Goal: Task Accomplishment & Management: Manage account settings

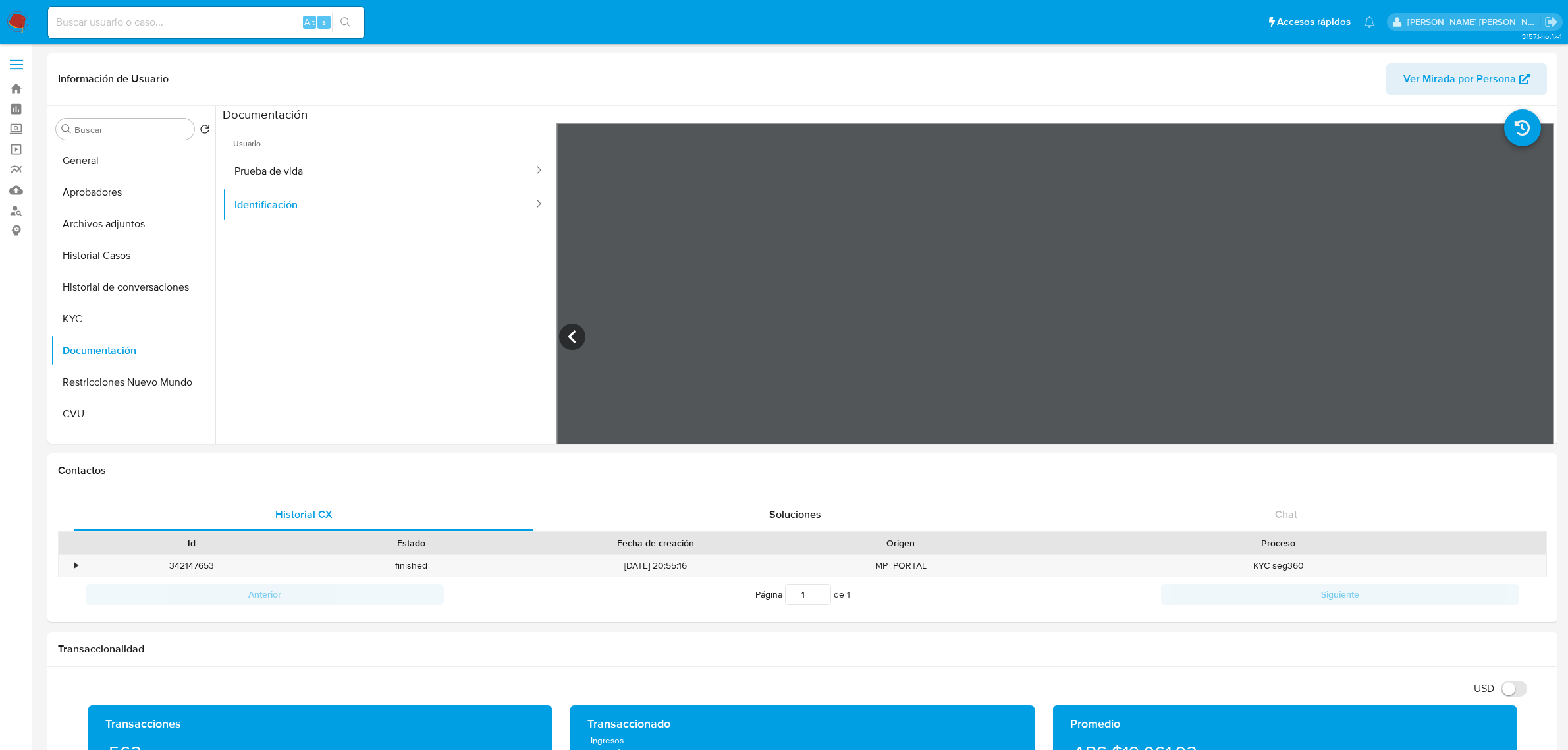
select select "10"
click at [94, 311] on button "KYC" at bounding box center [128, 318] width 154 height 31
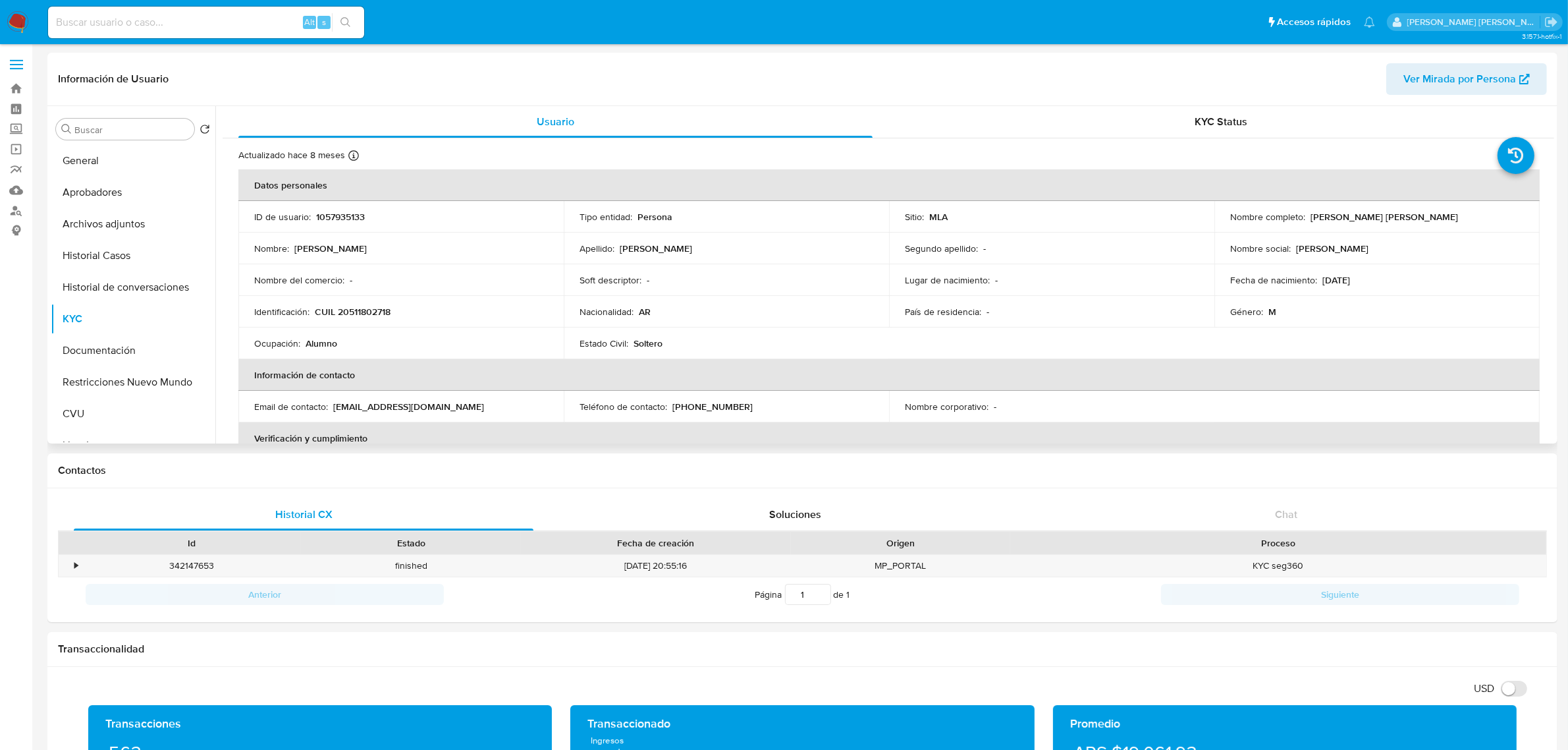
click at [356, 310] on p "CUIL 20511802718" at bounding box center [352, 311] width 76 height 12
copy p "20511802718"
click at [423, 317] on div "Identificación : CUIL 20511802718" at bounding box center [401, 311] width 294 height 12
click at [378, 314] on p "CUIL 20511802718" at bounding box center [352, 311] width 76 height 12
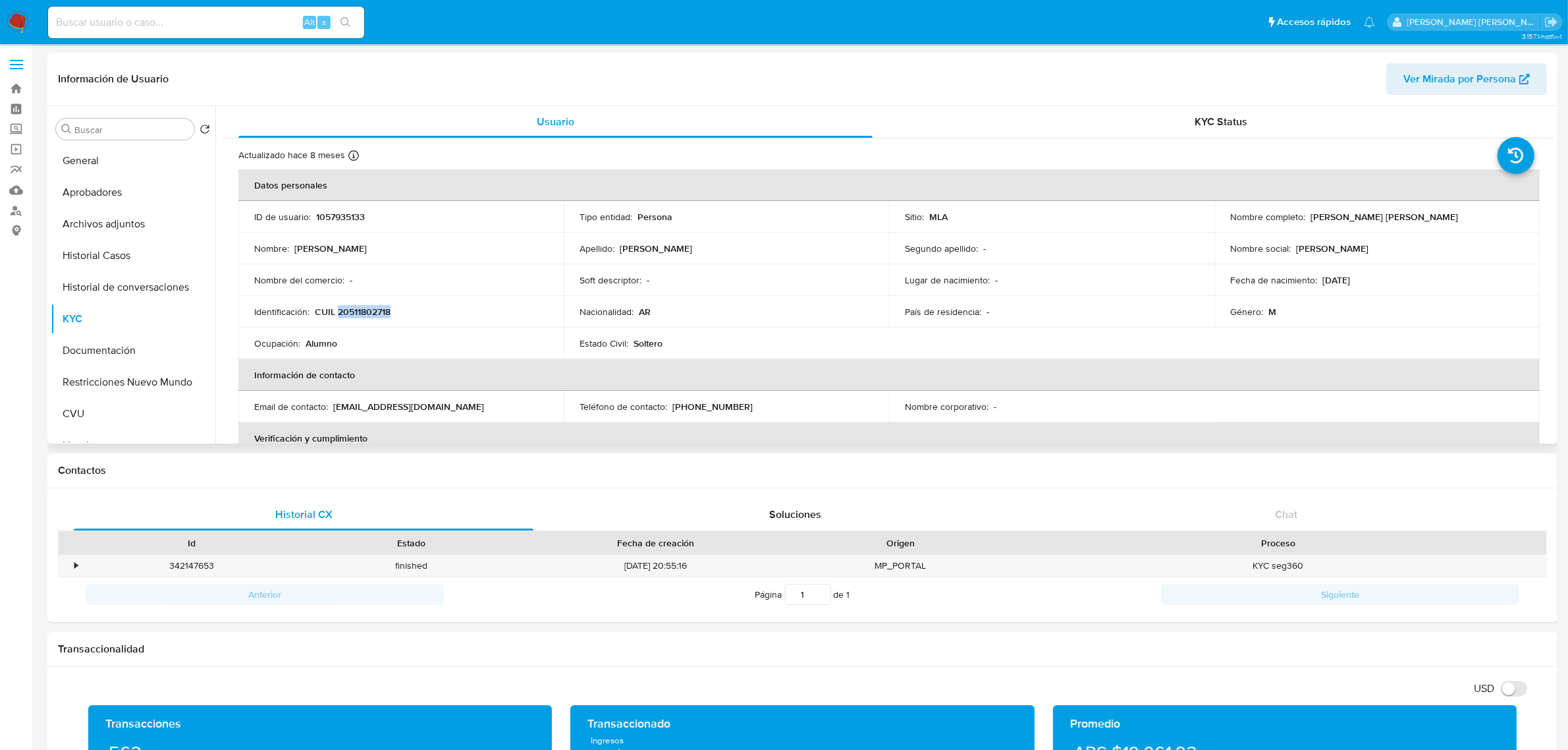
click at [378, 314] on p "CUIL 20511802718" at bounding box center [352, 311] width 76 height 12
copy p "20511802718"
click at [370, 304] on td "Identificación : CUIL 20511802718" at bounding box center [401, 311] width 325 height 31
click at [366, 309] on p "CUIL 20511802718" at bounding box center [352, 311] width 76 height 12
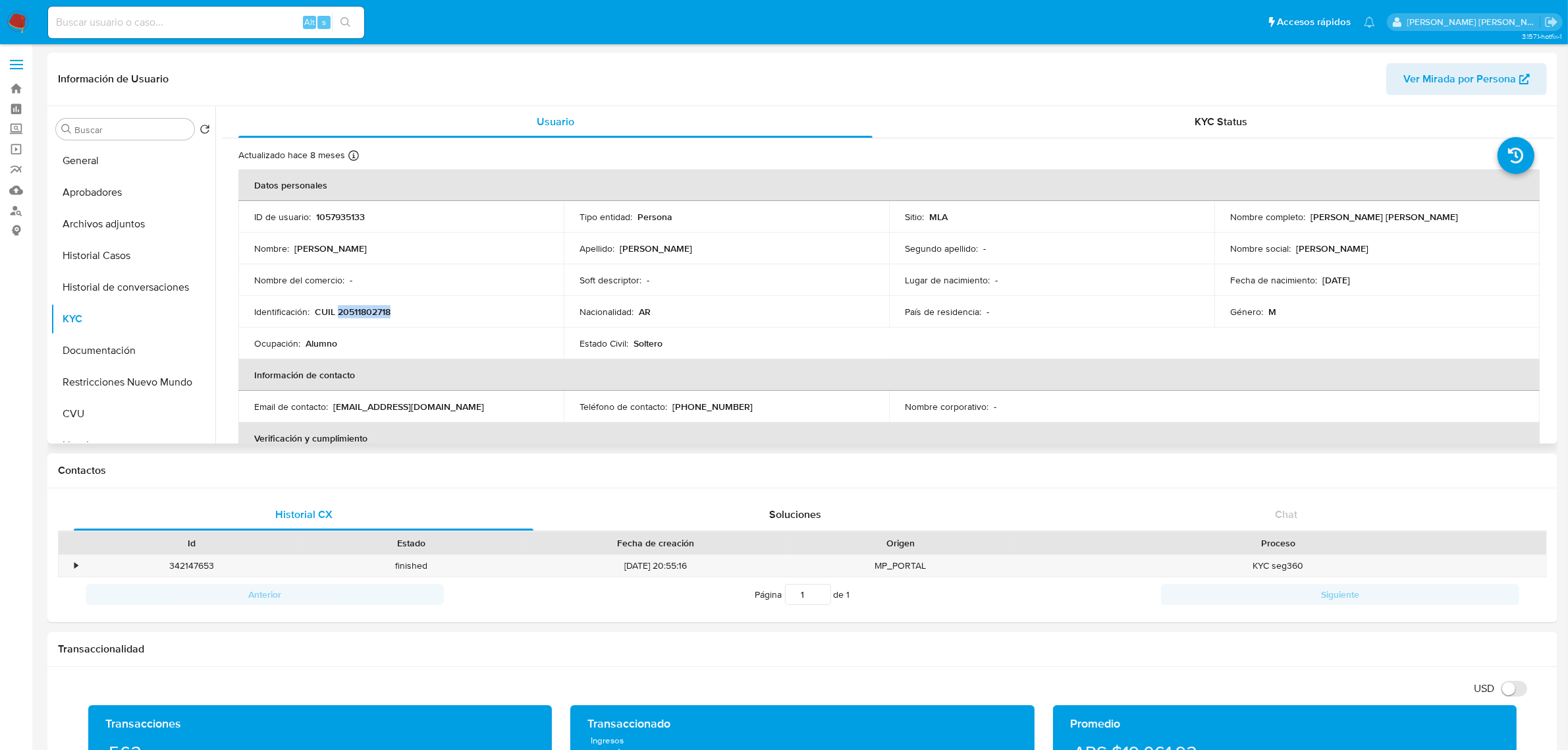
click at [366, 309] on p "CUIL 20511802718" at bounding box center [352, 311] width 76 height 12
copy p "20511802718"
drag, startPoint x: 1304, startPoint y: 218, endPoint x: 1497, endPoint y: 224, distance: 193.1
click at [1497, 224] on td "Nombre completo : Luciano Joaquin Fernandez" at bounding box center [1376, 216] width 325 height 31
click at [1425, 255] on td "Nombre social : Luciano Joaquin" at bounding box center [1376, 248] width 325 height 31
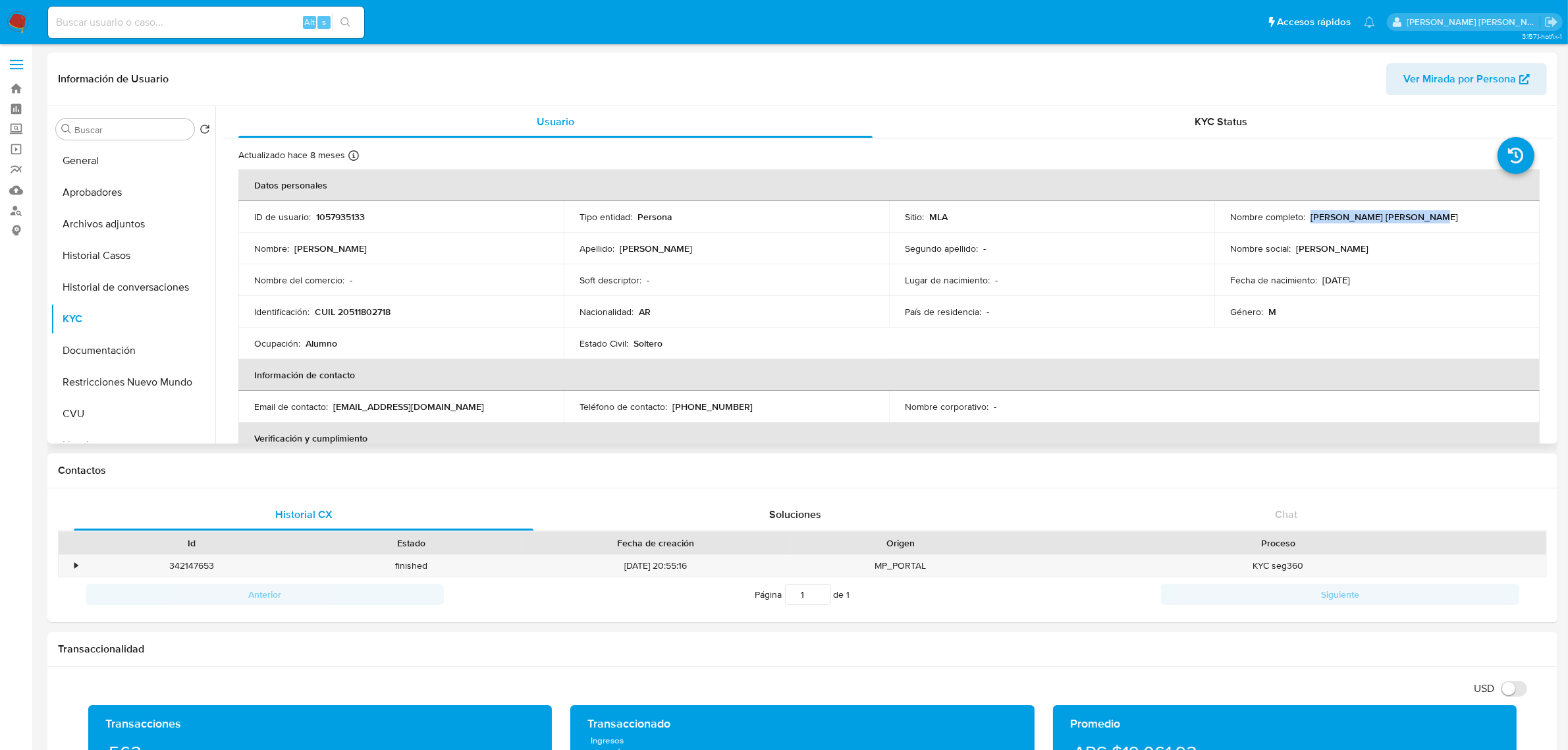
drag, startPoint x: 1308, startPoint y: 218, endPoint x: 1437, endPoint y: 216, distance: 129.0
click at [1437, 216] on div "Nombre completo : Luciano Joaquin Fernandez" at bounding box center [1377, 216] width 294 height 12
copy p "Luciano Joaquin Fernandez"
click at [1359, 221] on p "Luciano Joaquin Fernandez" at bounding box center [1384, 216] width 148 height 12
drag, startPoint x: 1307, startPoint y: 218, endPoint x: 1441, endPoint y: 219, distance: 134.0
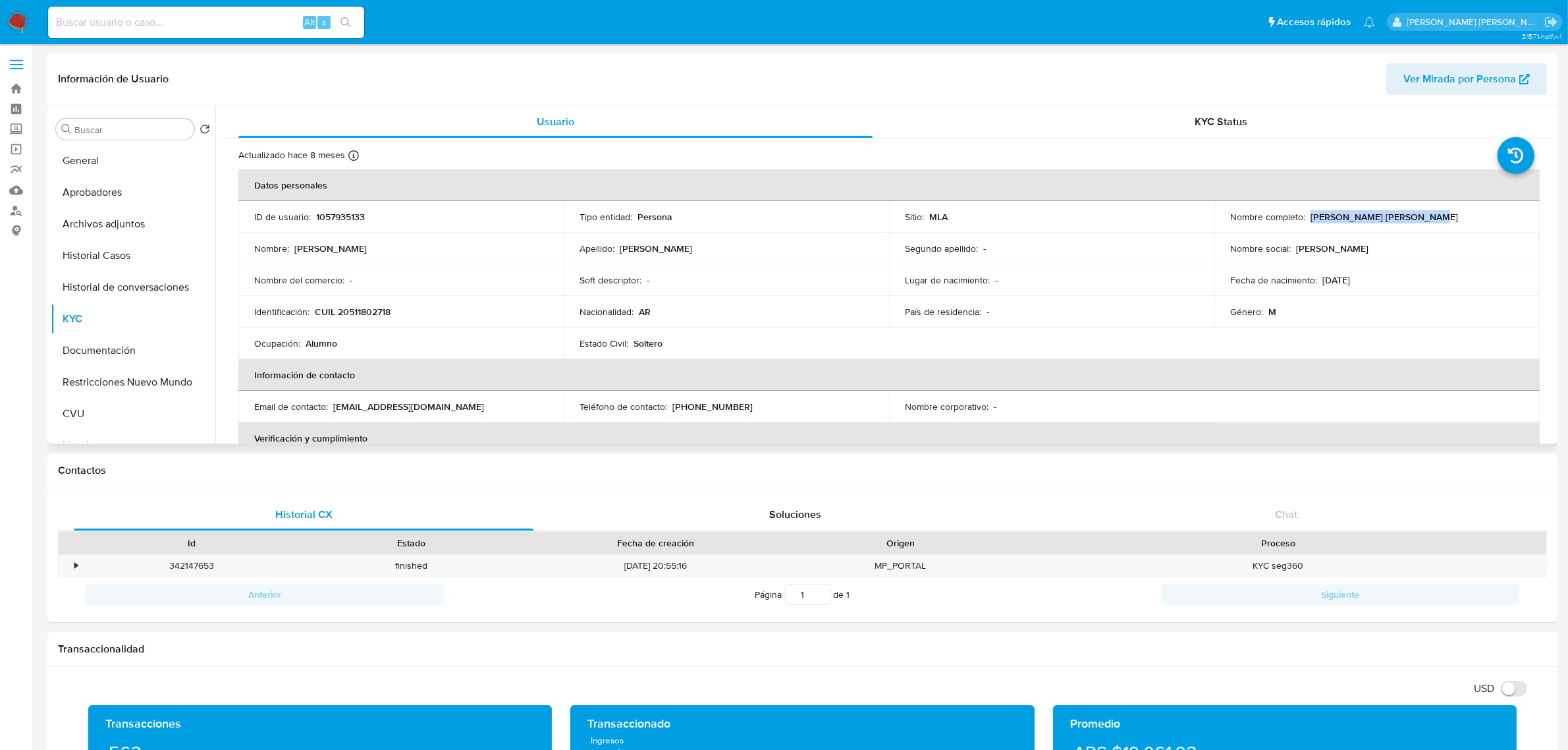
click at [1441, 219] on div "Nombre completo : Luciano Joaquin Fernandez" at bounding box center [1377, 216] width 294 height 12
copy p "Luciano Joaquin Fernandez"
drag, startPoint x: 316, startPoint y: 309, endPoint x: 404, endPoint y: 309, distance: 88.0
click at [404, 309] on div "Identificación : CUIL 20511802718" at bounding box center [401, 311] width 294 height 12
copy p "CUIL 20511802718"
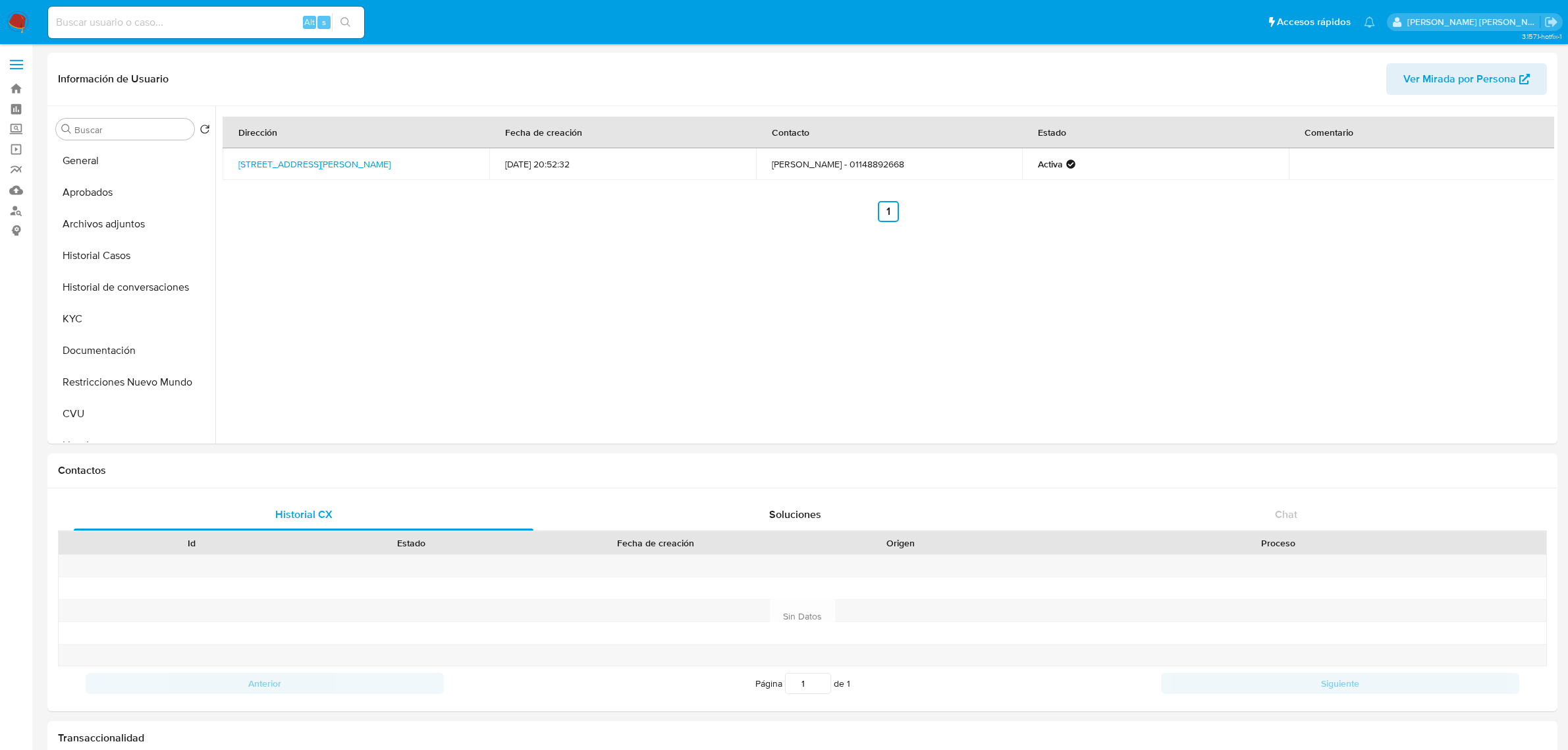
select select "10"
click at [90, 398] on button "CVU" at bounding box center [133, 413] width 164 height 31
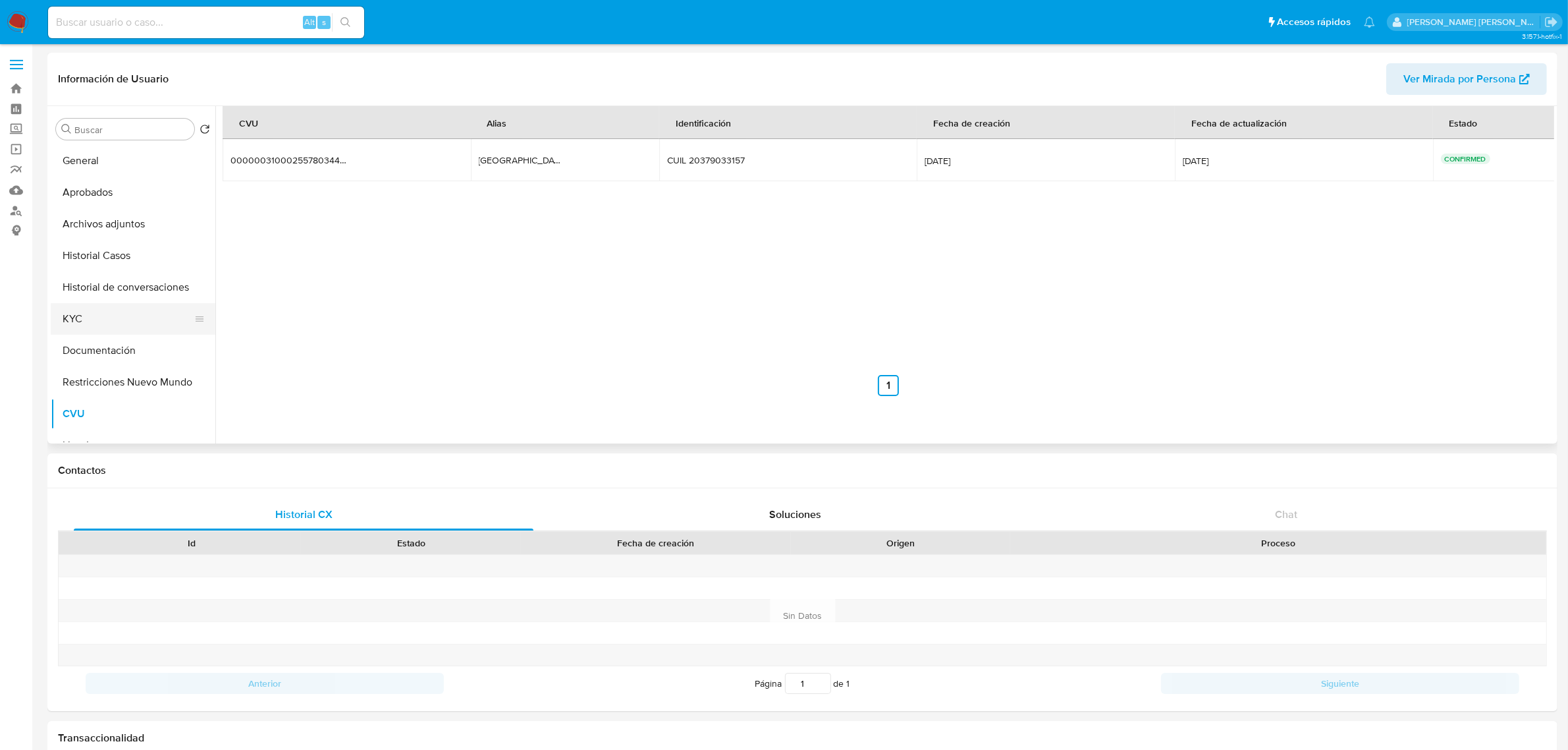
click at [104, 322] on button "KYC" at bounding box center [128, 318] width 154 height 31
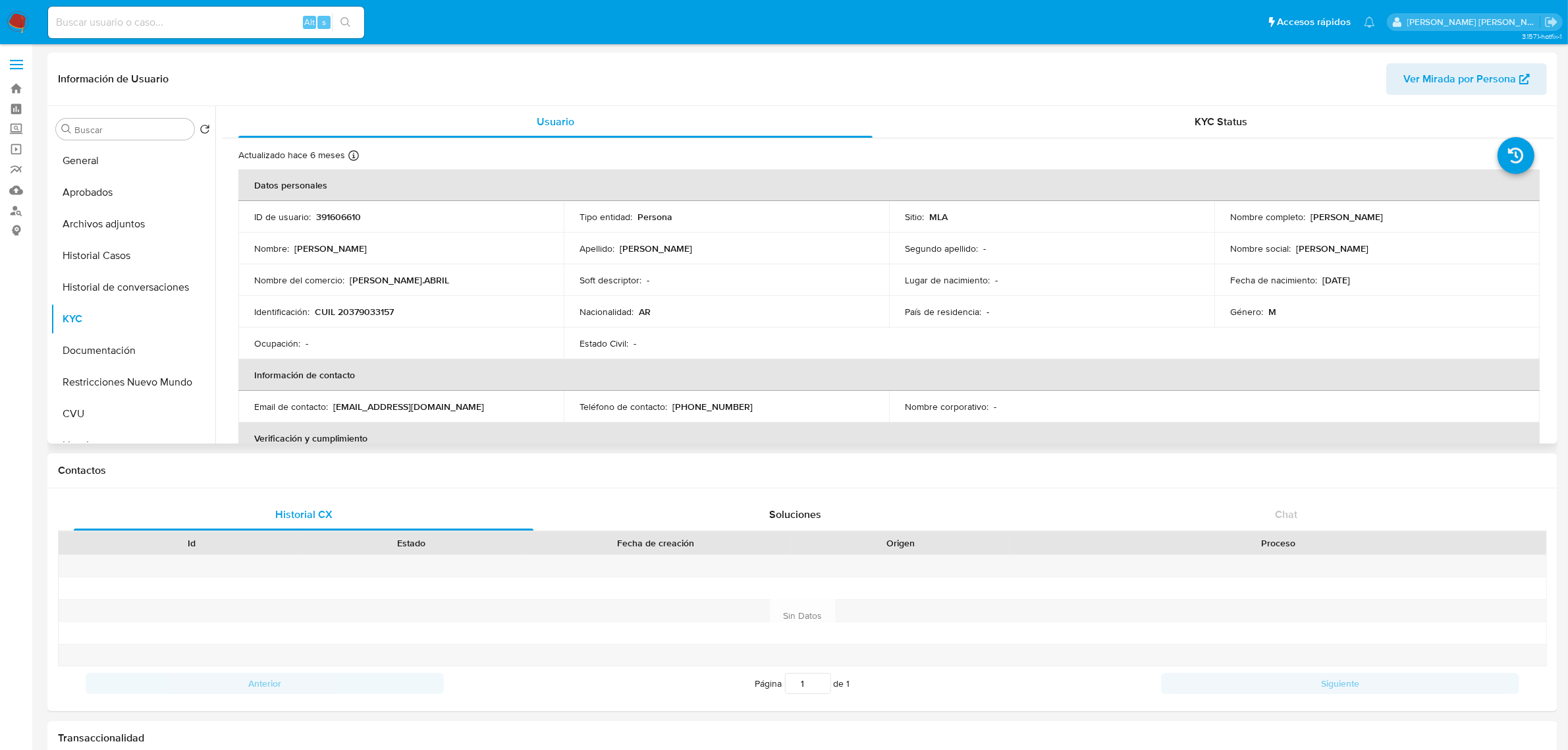
drag, startPoint x: 1304, startPoint y: 215, endPoint x: 1441, endPoint y: 215, distance: 137.0
click at [1441, 215] on div "Nombre completo : [PERSON_NAME]" at bounding box center [1377, 216] width 294 height 12
click at [1383, 220] on p "[PERSON_NAME]" at bounding box center [1347, 216] width 73 height 12
click at [1304, 220] on div "Nombre completo : Jonatan Sebastian Fernandez" at bounding box center [1377, 216] width 294 height 12
drag, startPoint x: 1305, startPoint y: 214, endPoint x: 1431, endPoint y: 220, distance: 126.1
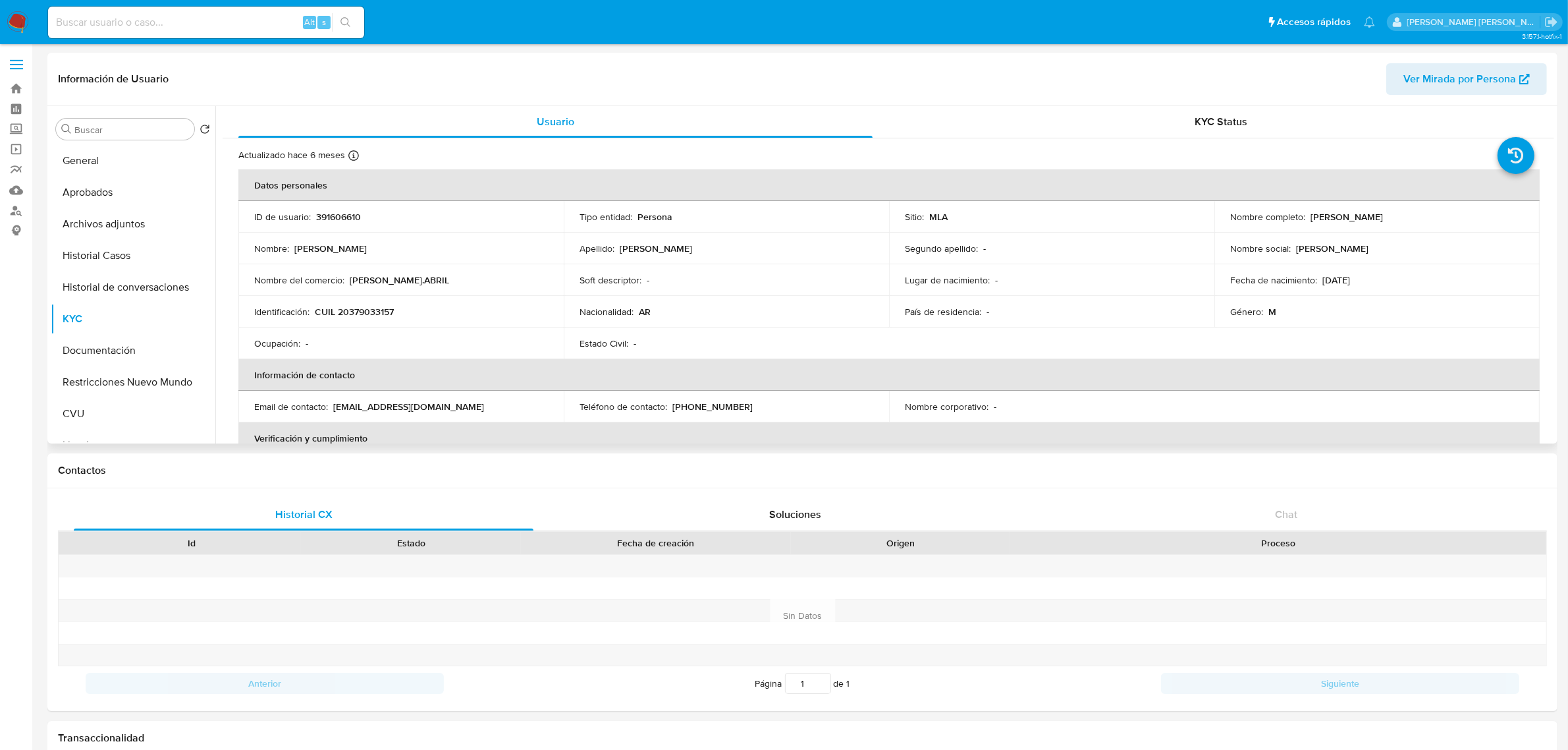
click at [1431, 220] on div "Nombre completo : Jonatan Sebastian Fernandez" at bounding box center [1377, 216] width 294 height 12
copy p "[PERSON_NAME]"
drag, startPoint x: 317, startPoint y: 311, endPoint x: 403, endPoint y: 309, distance: 86.0
click at [403, 309] on div "Identificación : CUIL 20379033157" at bounding box center [401, 311] width 294 height 12
copy p "CUIL 20379033157"
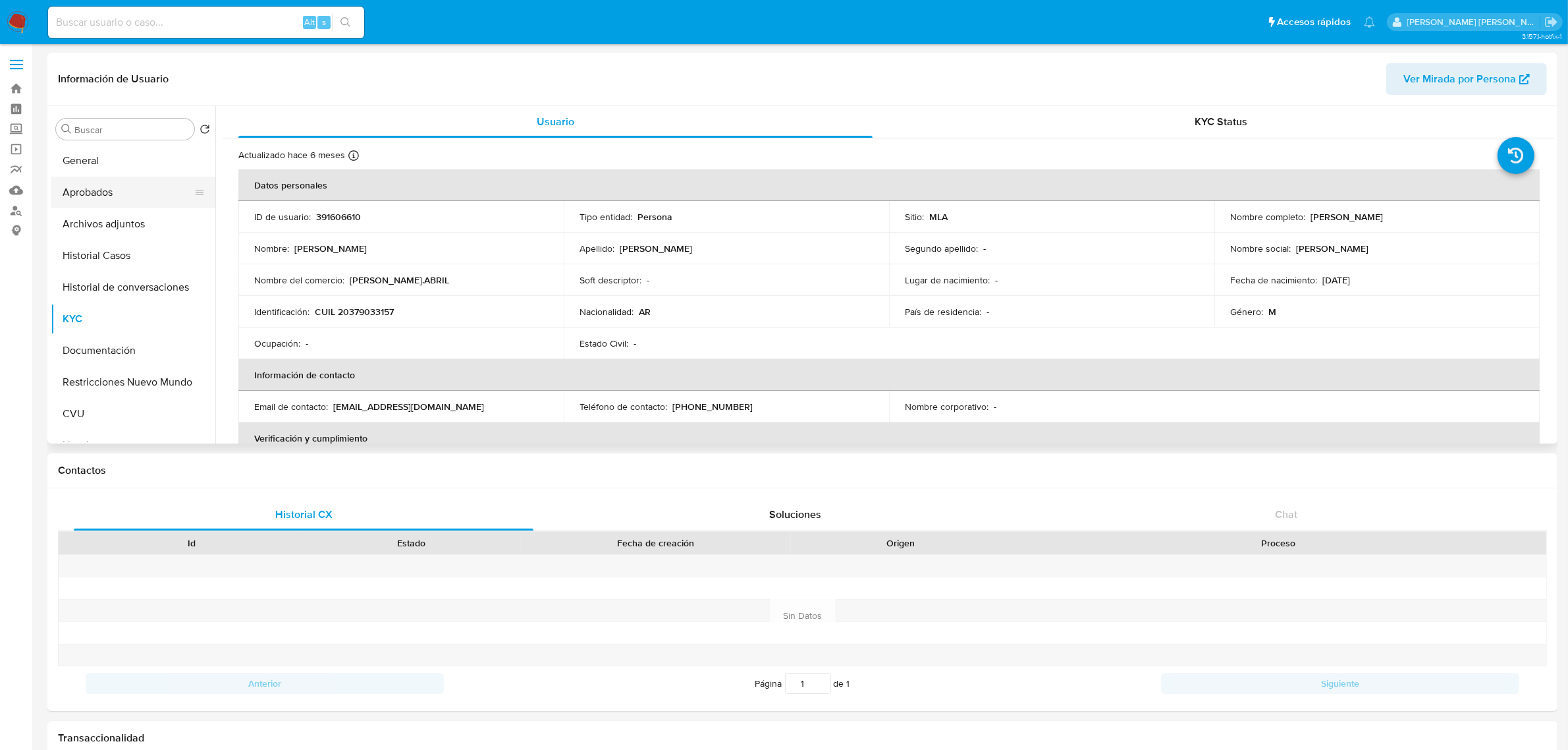
click at [123, 201] on button "Aprobados" at bounding box center [128, 192] width 154 height 31
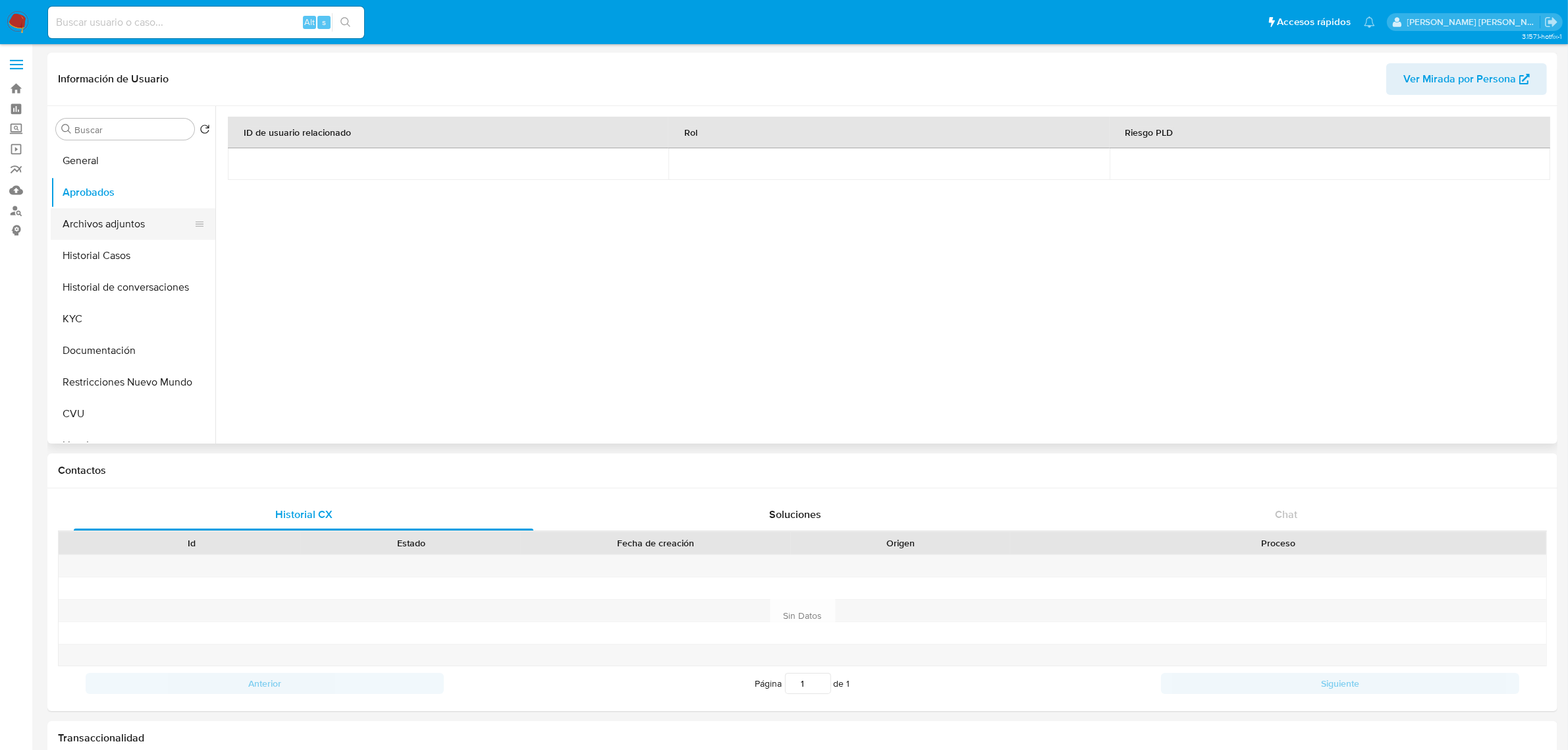
click at [126, 221] on button "Archivos adjuntos" at bounding box center [128, 224] width 154 height 31
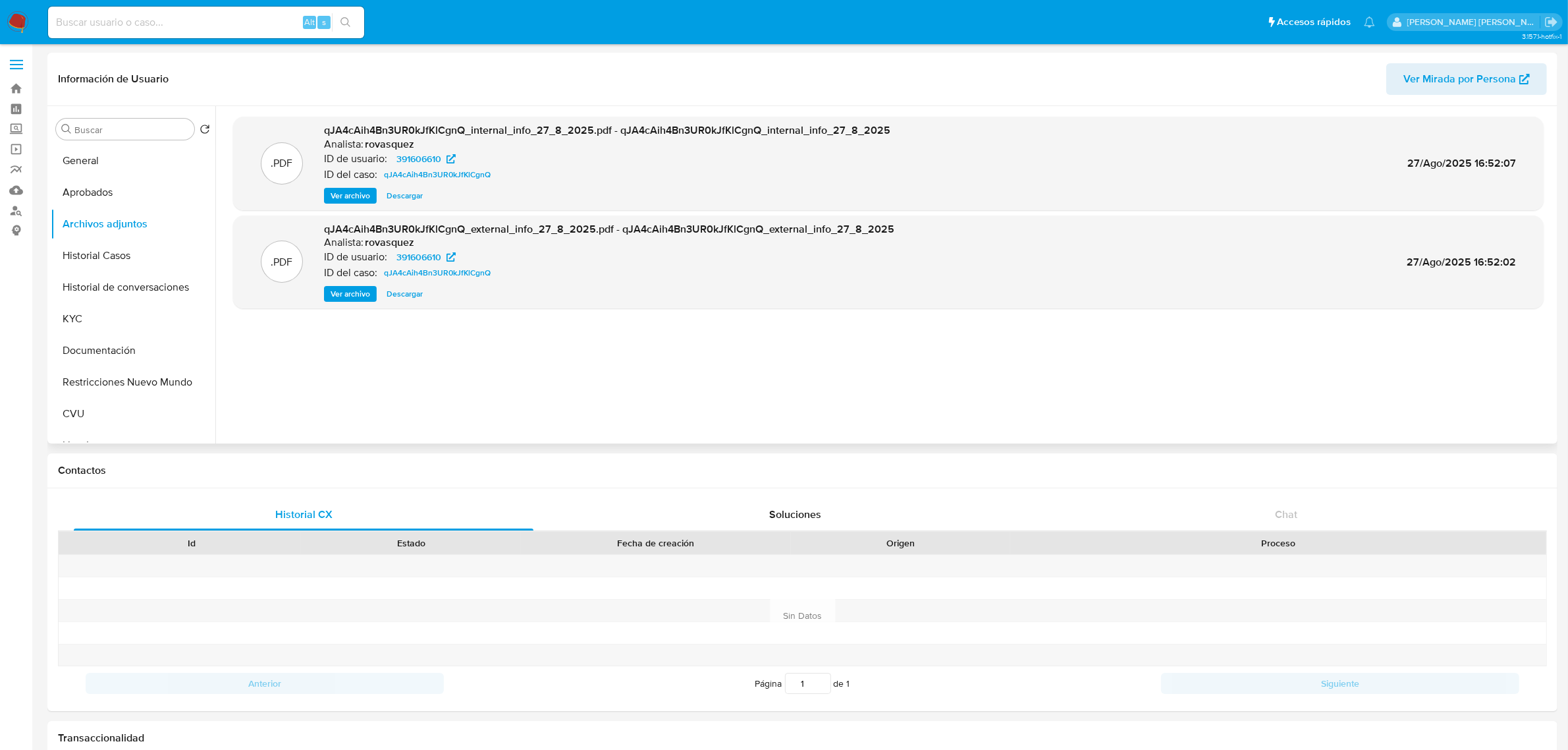
click at [347, 293] on span "Ver archivo" at bounding box center [350, 294] width 40 height 13
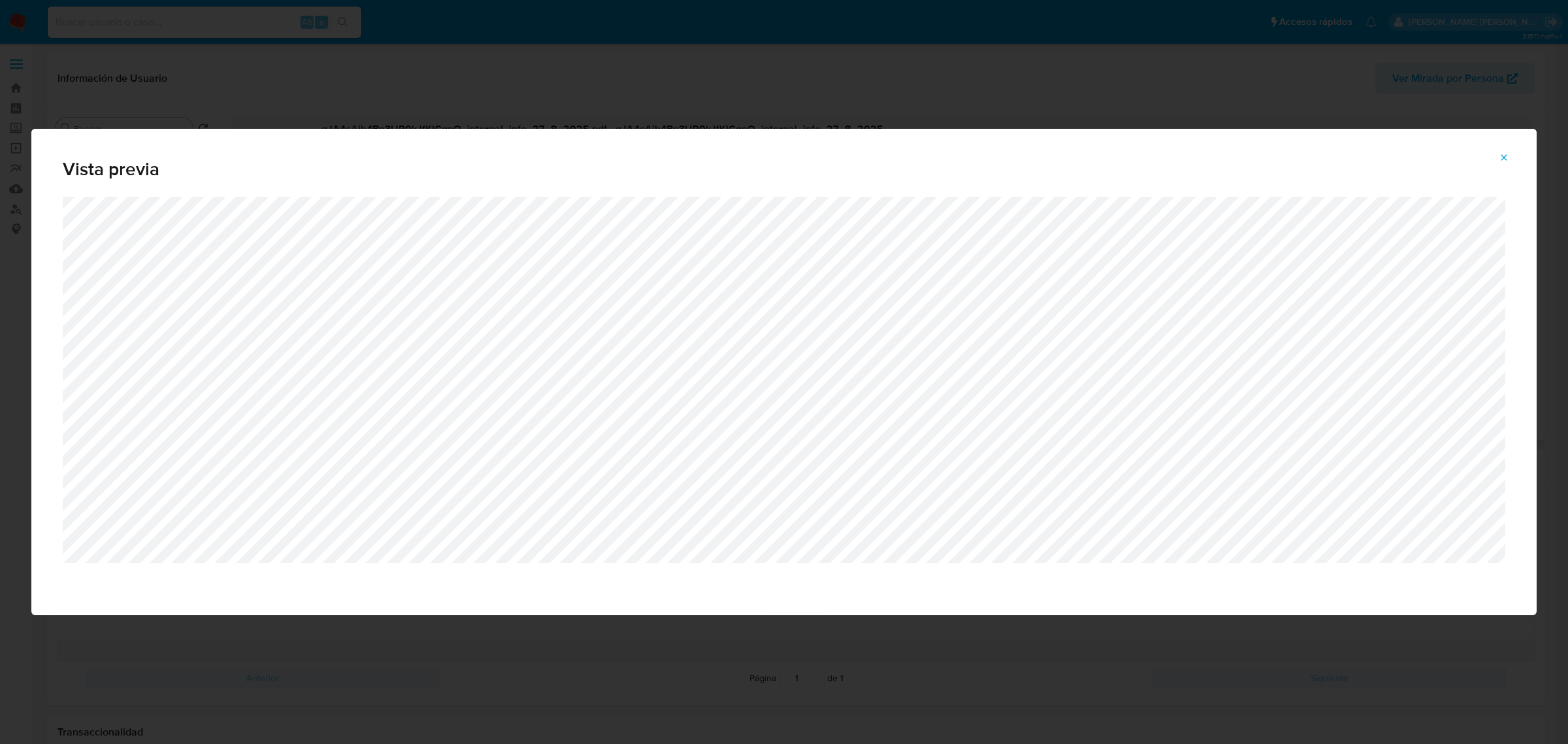
click at [1499, 153] on icon "Attachment preview" at bounding box center [1503, 157] width 10 height 10
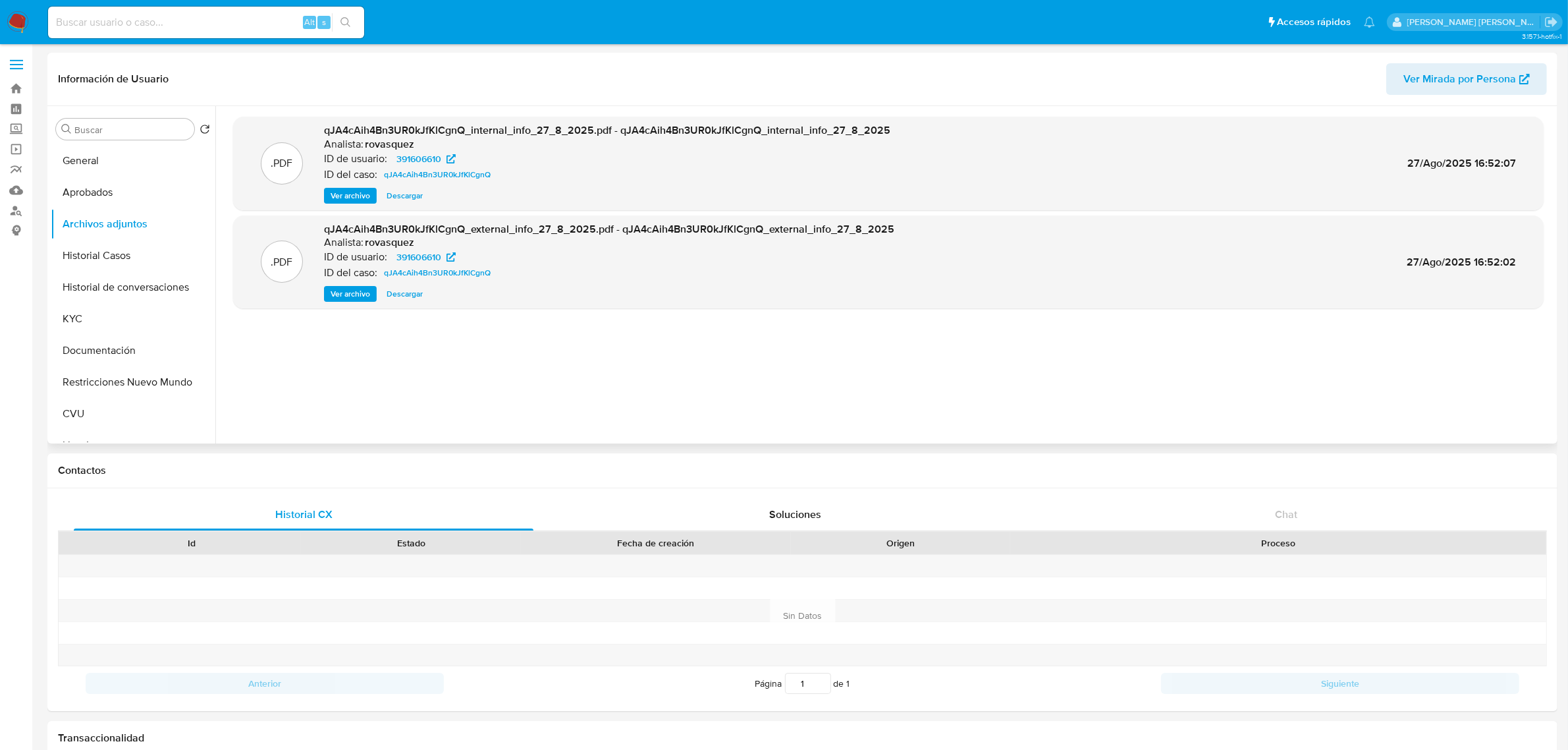
click at [642, 347] on div ".PDF qJA4cAih4Bn3UR0kJfKlCgnQ_internal_info_27_8_2025.pdf - qJA4cAih4Bn3UR0kJfK…" at bounding box center [888, 275] width 1311 height 316
click at [104, 320] on button "KYC" at bounding box center [128, 318] width 154 height 31
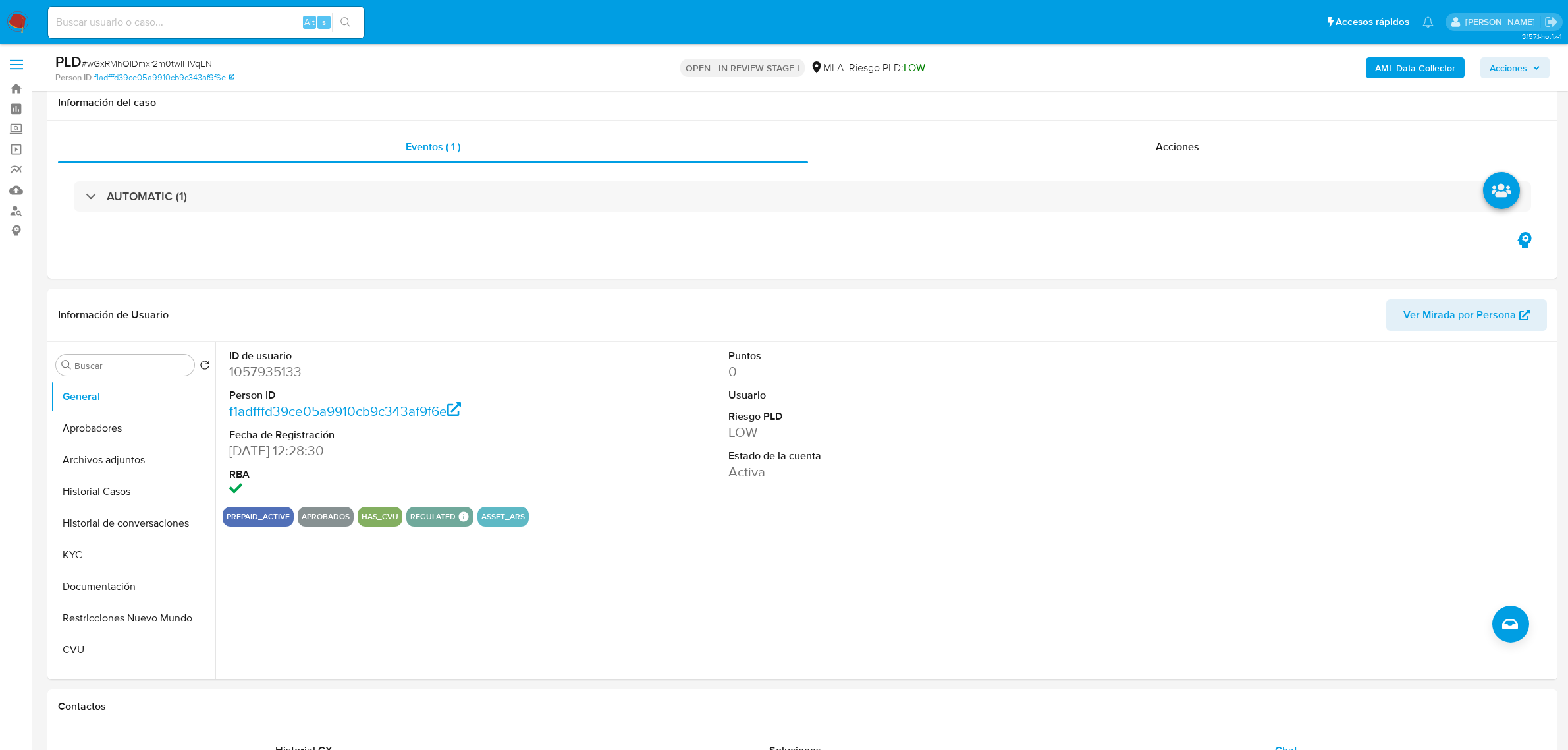
select select "10"
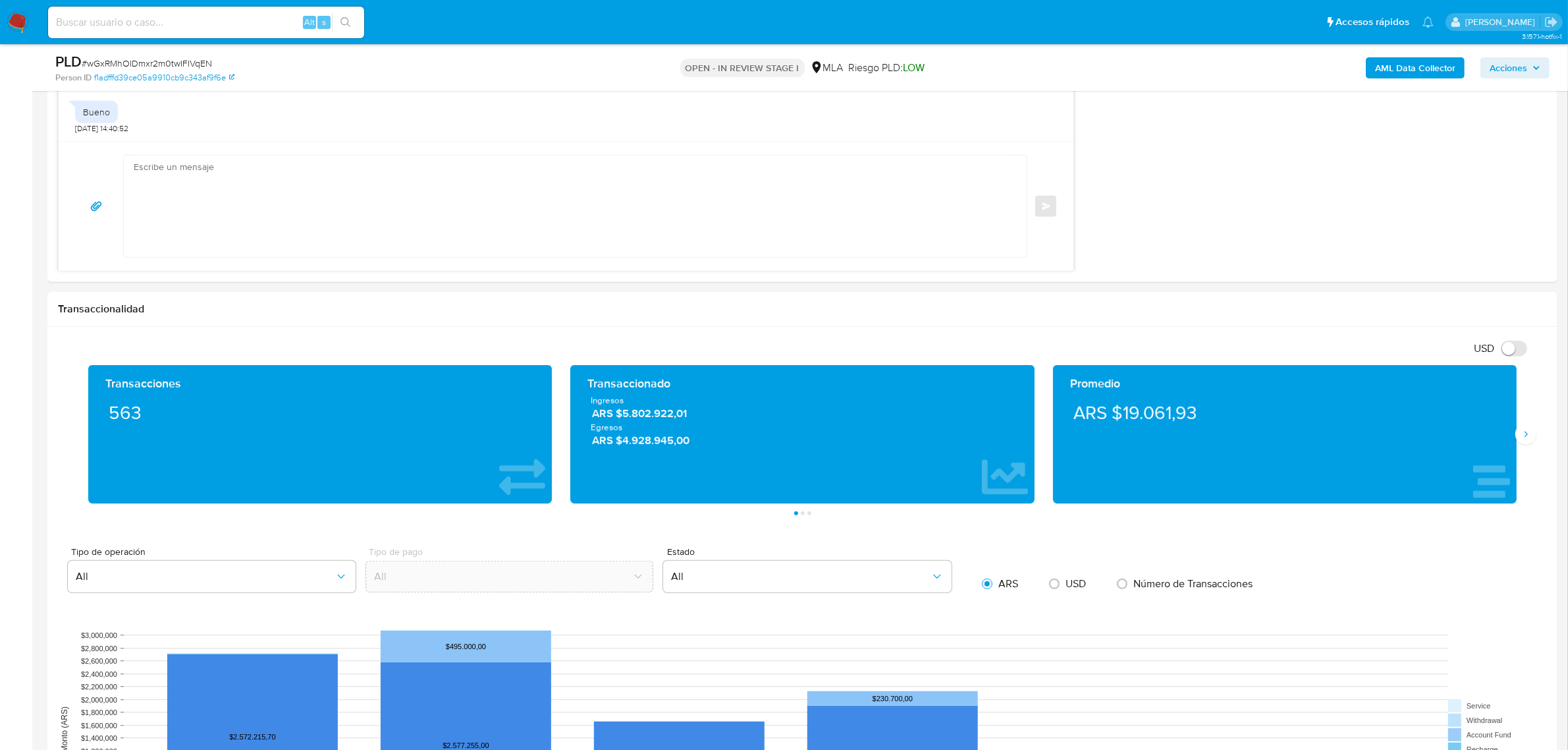
scroll to position [906, 0]
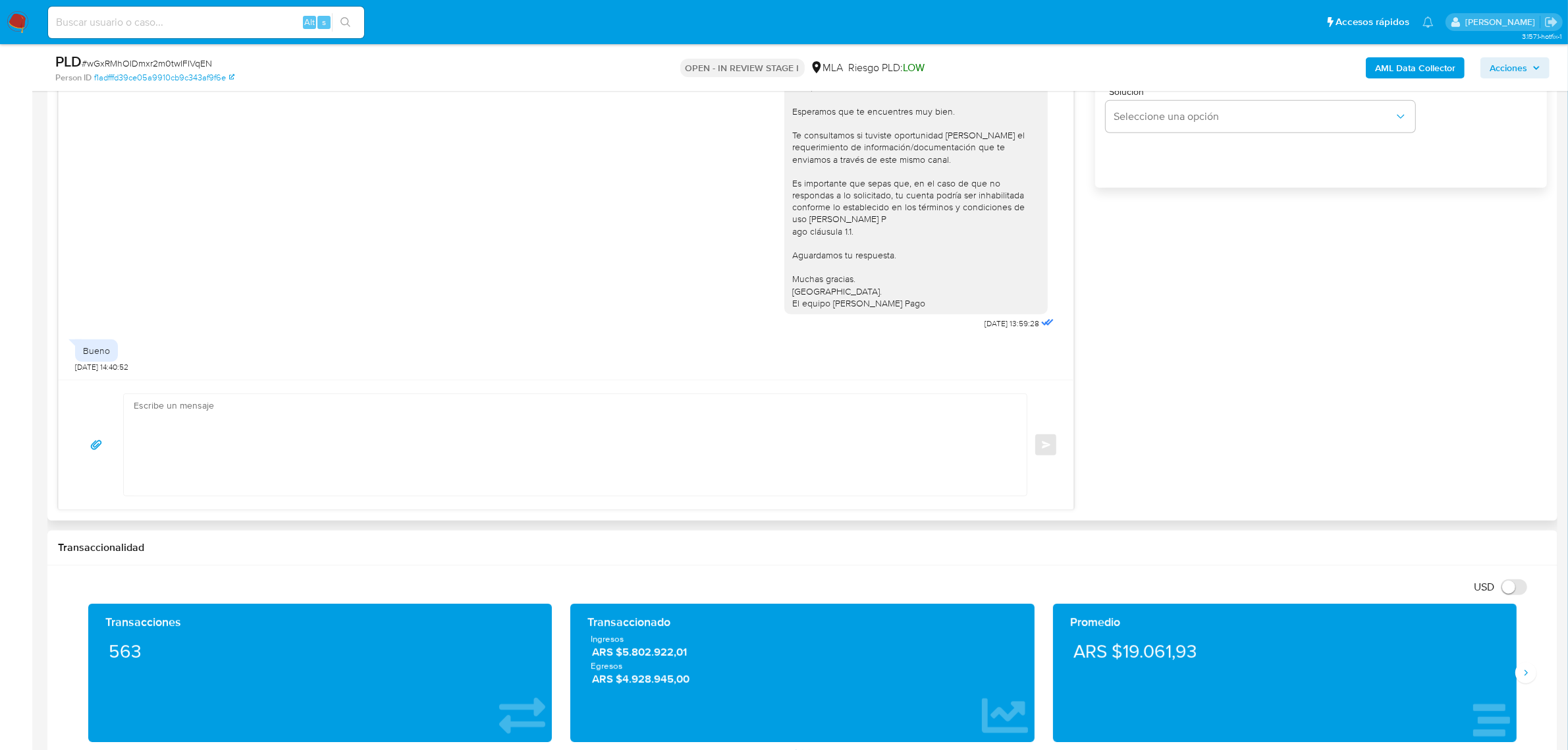
click at [480, 306] on div "Hola, Esperamos que te encuentres muy bien. Te consultamos si tuviste oportunid…" at bounding box center [566, 199] width 982 height 266
click at [301, 458] on textarea at bounding box center [571, 444] width 876 height 101
paste textarea "Hola, Jonatan. Analizamos tu caso y notamos que la información registra inconsi…"
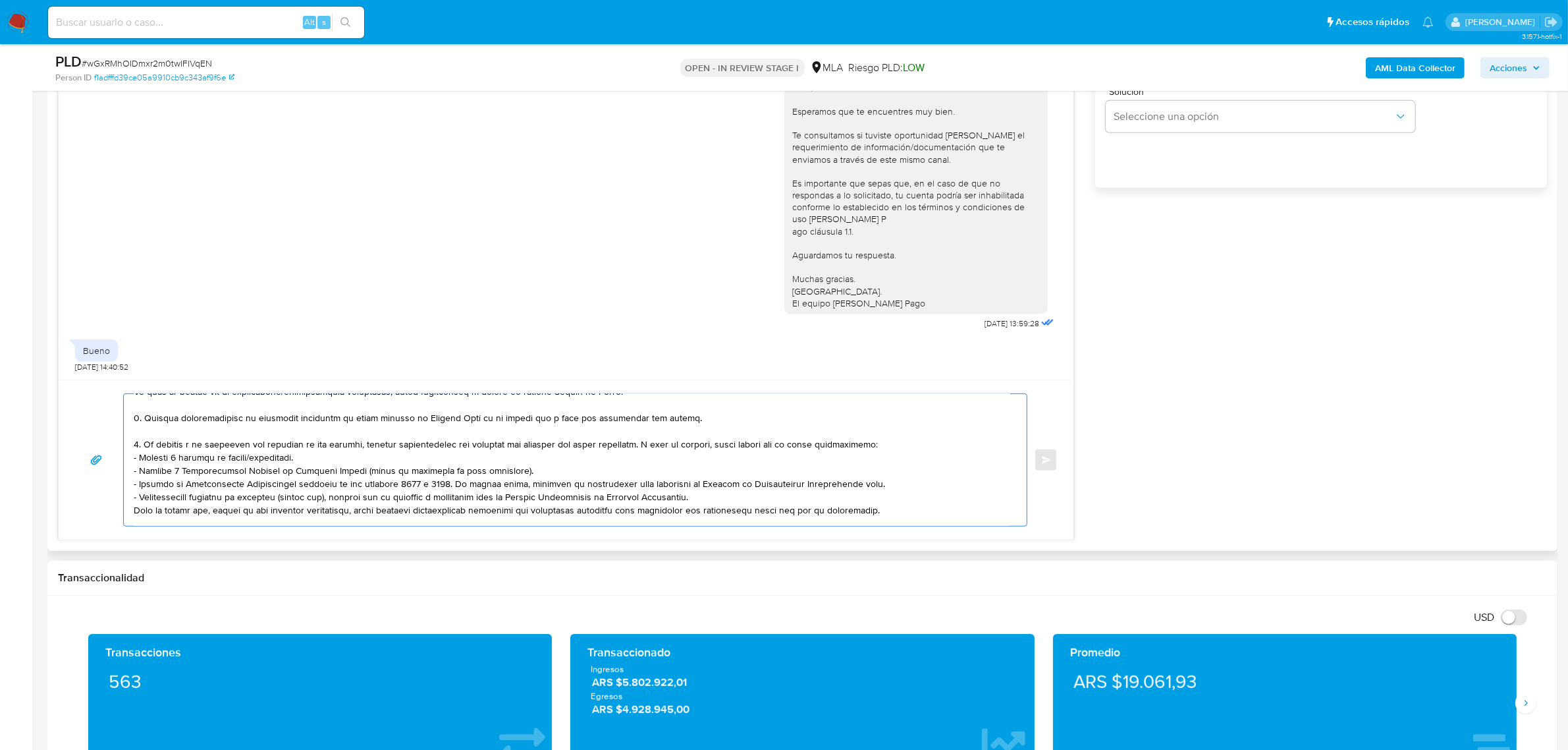
scroll to position [0, 0]
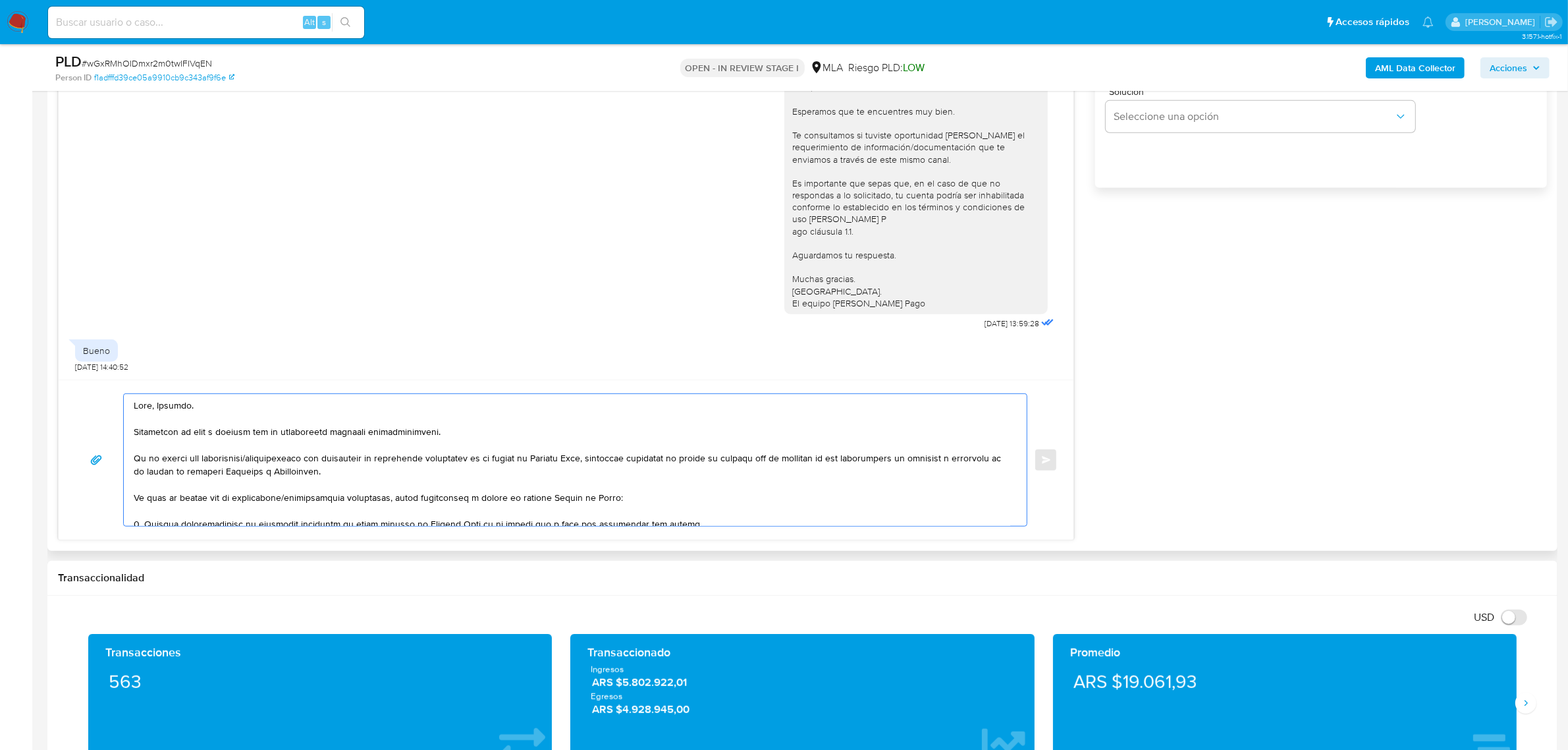
click at [169, 402] on textarea at bounding box center [571, 460] width 876 height 132
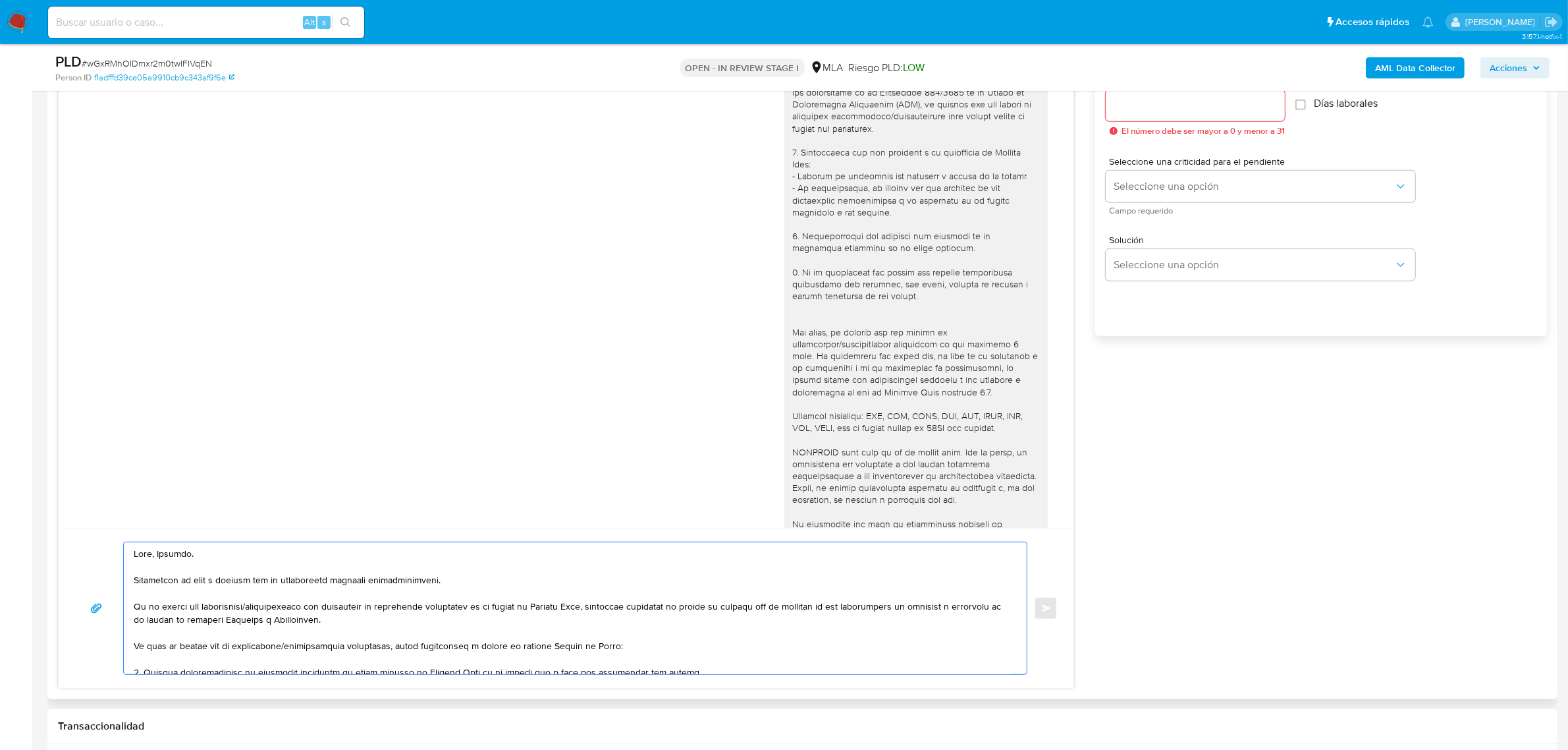
scroll to position [741, 0]
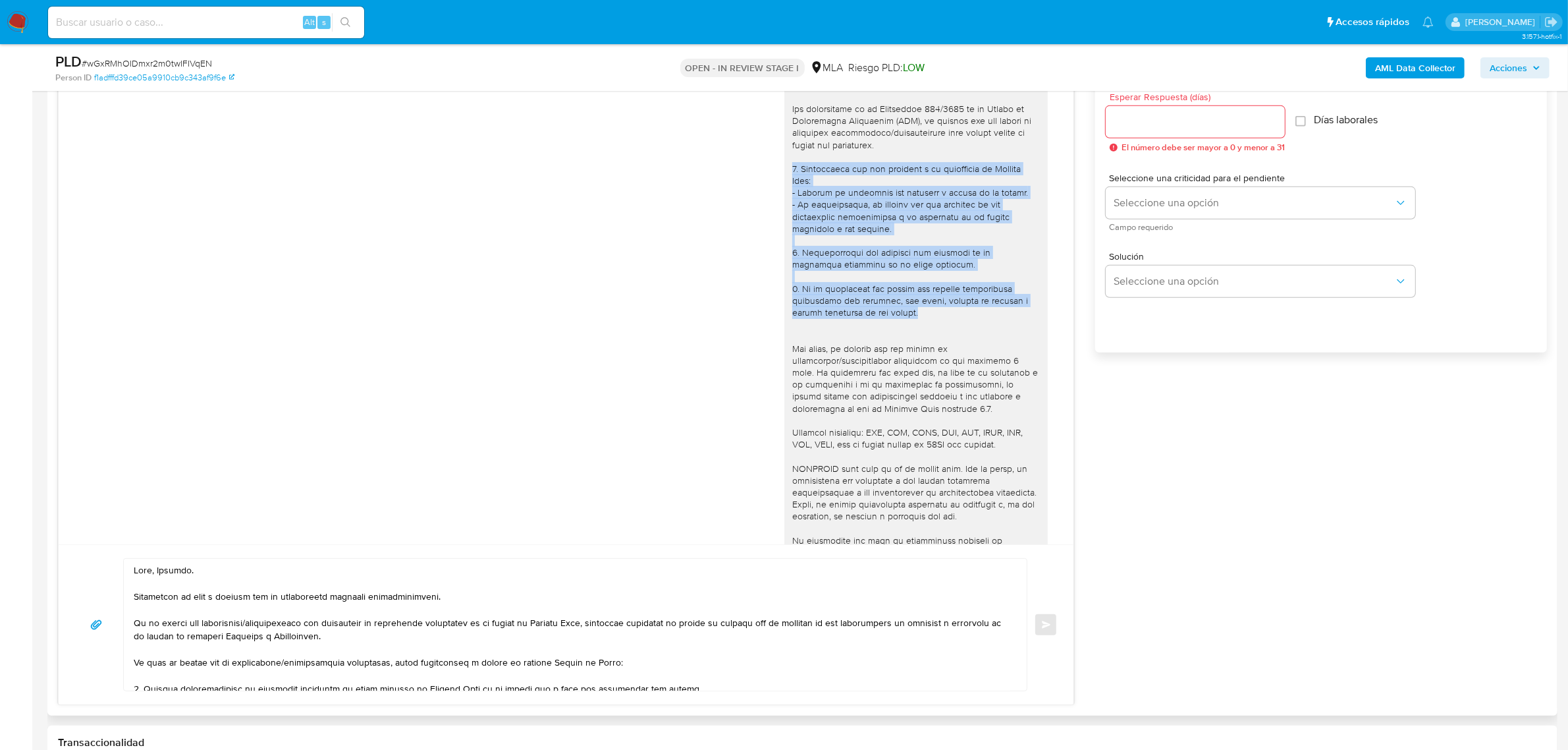
drag, startPoint x: 908, startPoint y: 311, endPoint x: 777, endPoint y: 170, distance: 192.5
click at [785, 170] on div at bounding box center [916, 354] width 264 height 562
copy div "1. Descripción del uso otorgado a la aplicación de Mercado Pago: - Detalla la a…"
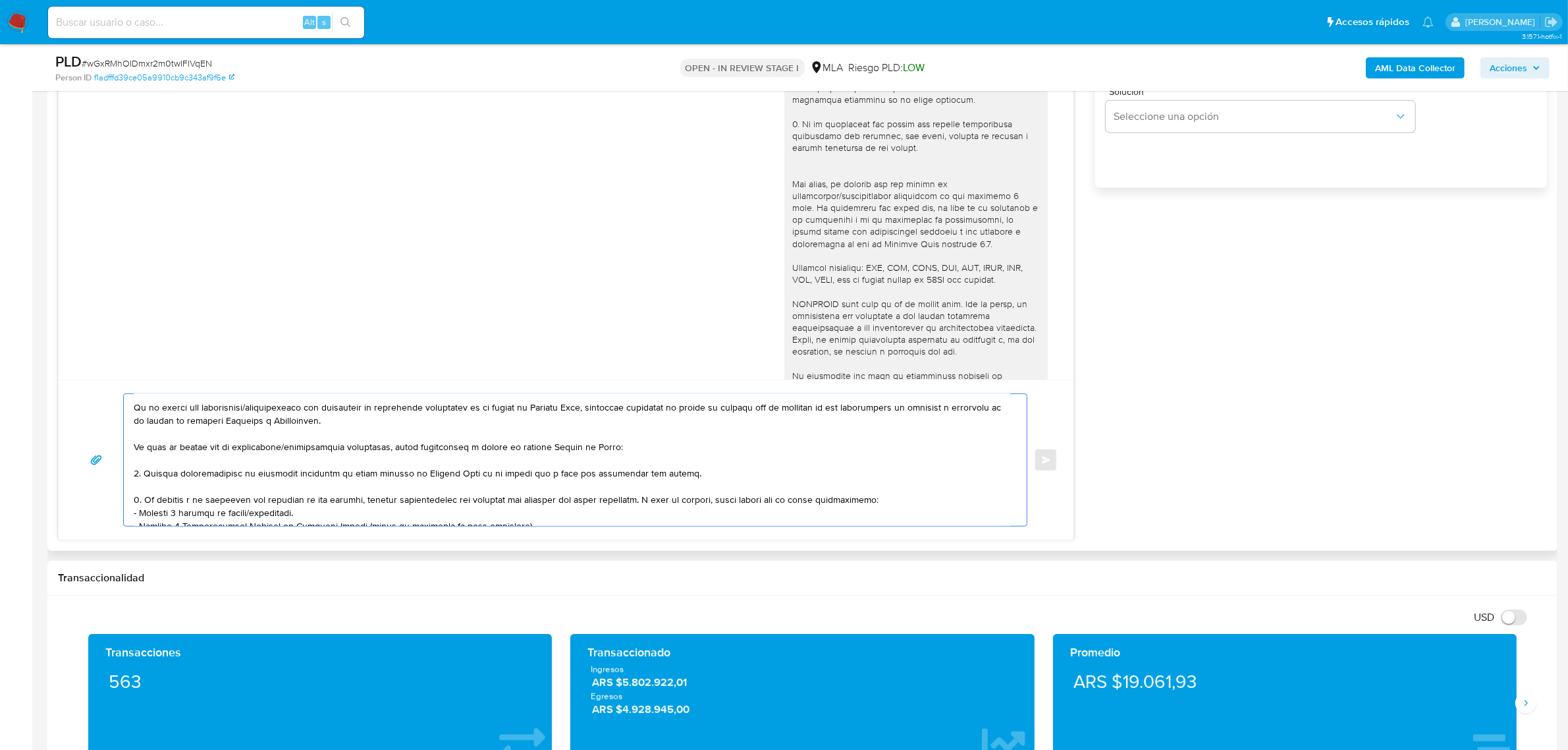
scroll to position [100, 0]
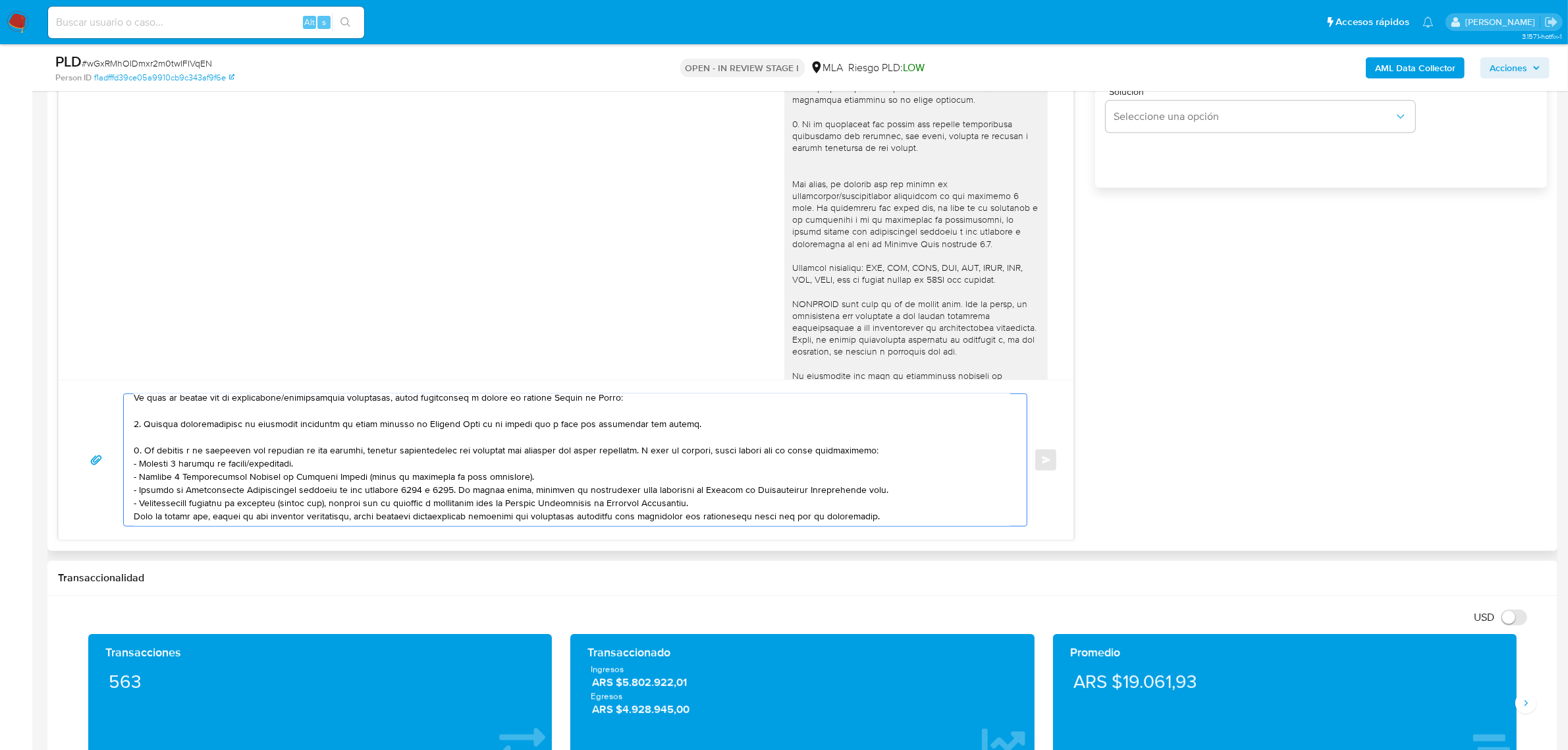
drag, startPoint x: 718, startPoint y: 479, endPoint x: 134, endPoint y: 413, distance: 587.7
click at [134, 413] on textarea at bounding box center [571, 460] width 876 height 132
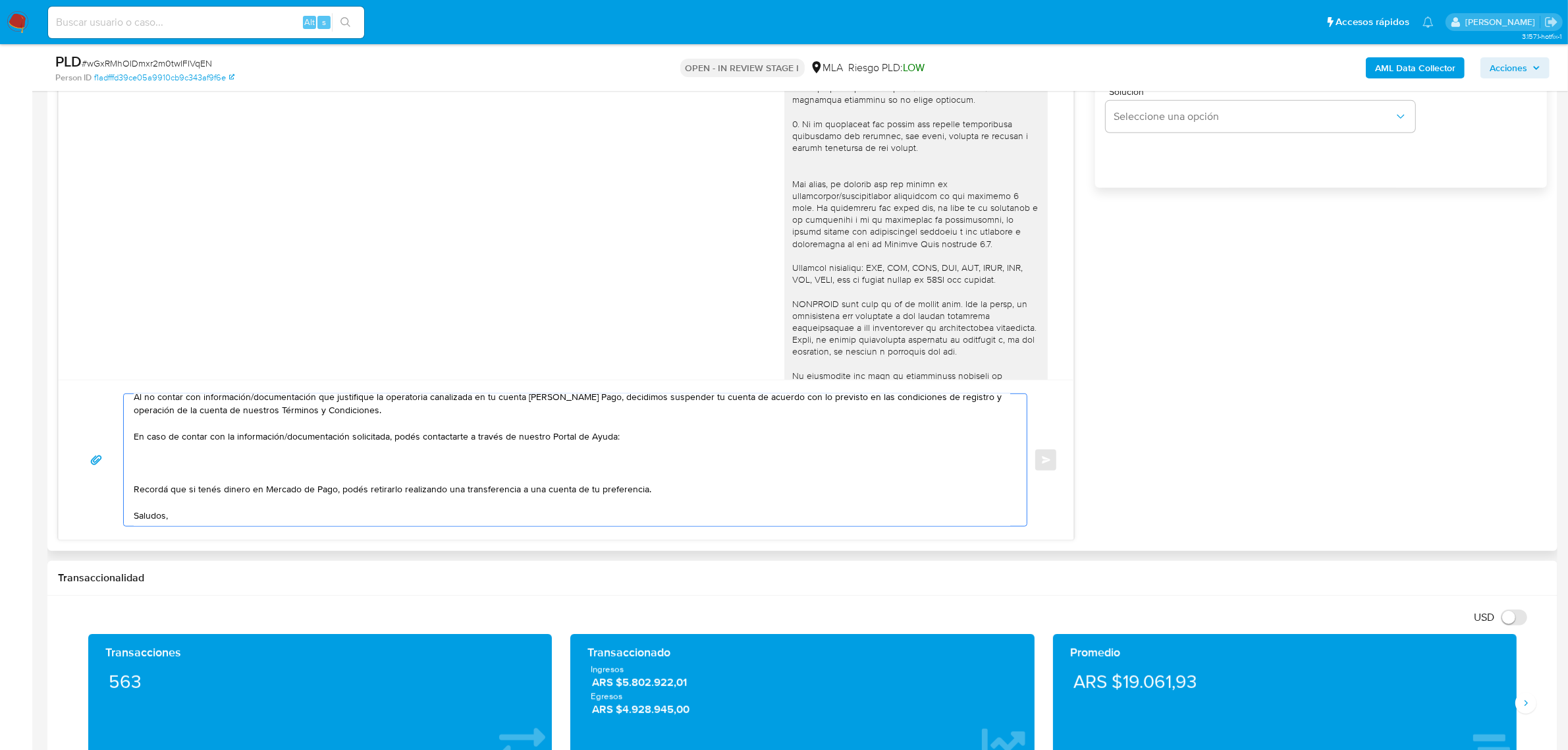
paste textarea "1. Descripción del uso otorgado a la aplicación de Mercado Pago: - Detalla la a…"
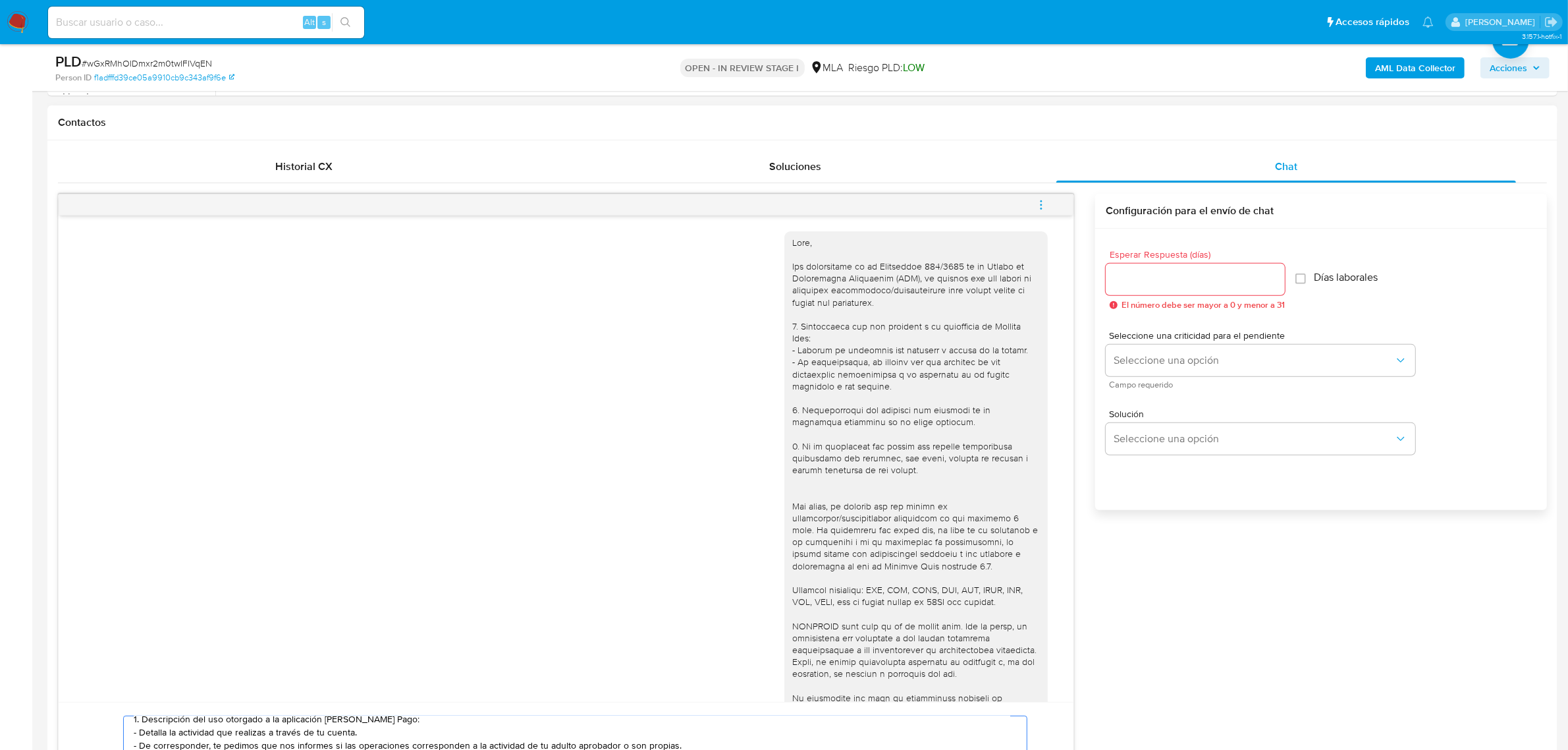
scroll to position [576, 0]
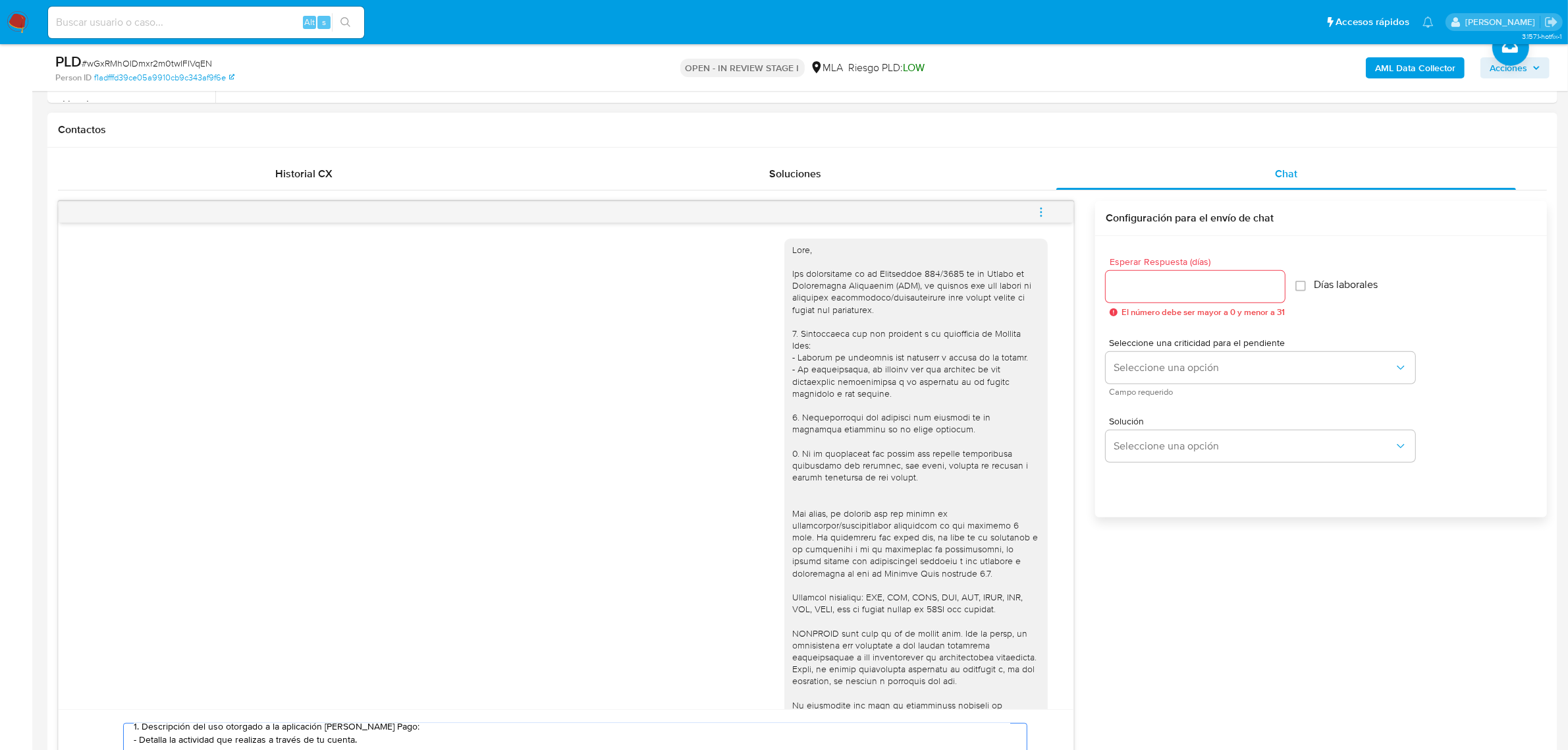
type textarea "Hola, Luciano. Analizamos tu caso y notamos que la información registra inconsi…"
click at [1148, 299] on div at bounding box center [1195, 286] width 179 height 31
click at [1153, 288] on input "Esperar Respuesta (días)" at bounding box center [1195, 286] width 179 height 17
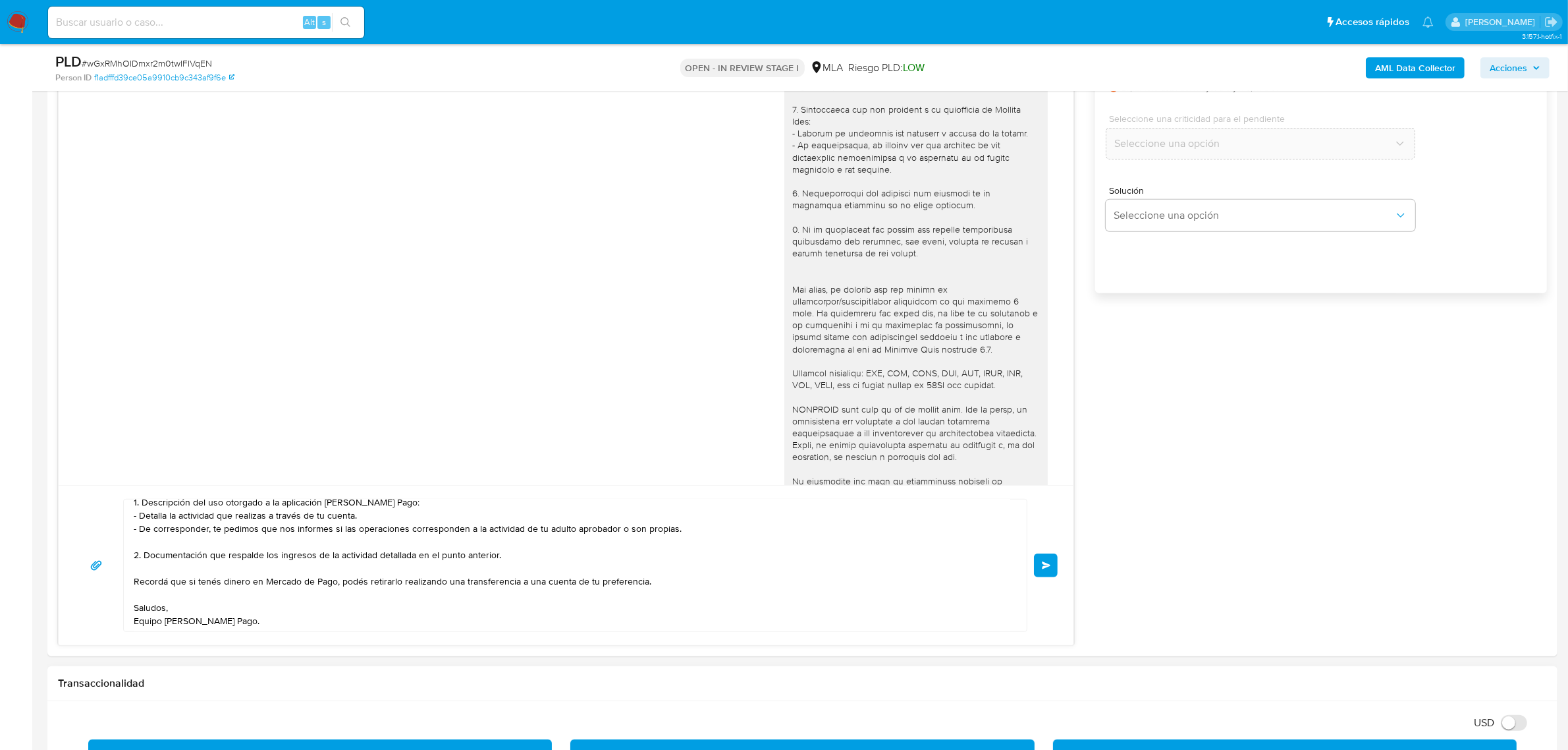
scroll to position [823, 0]
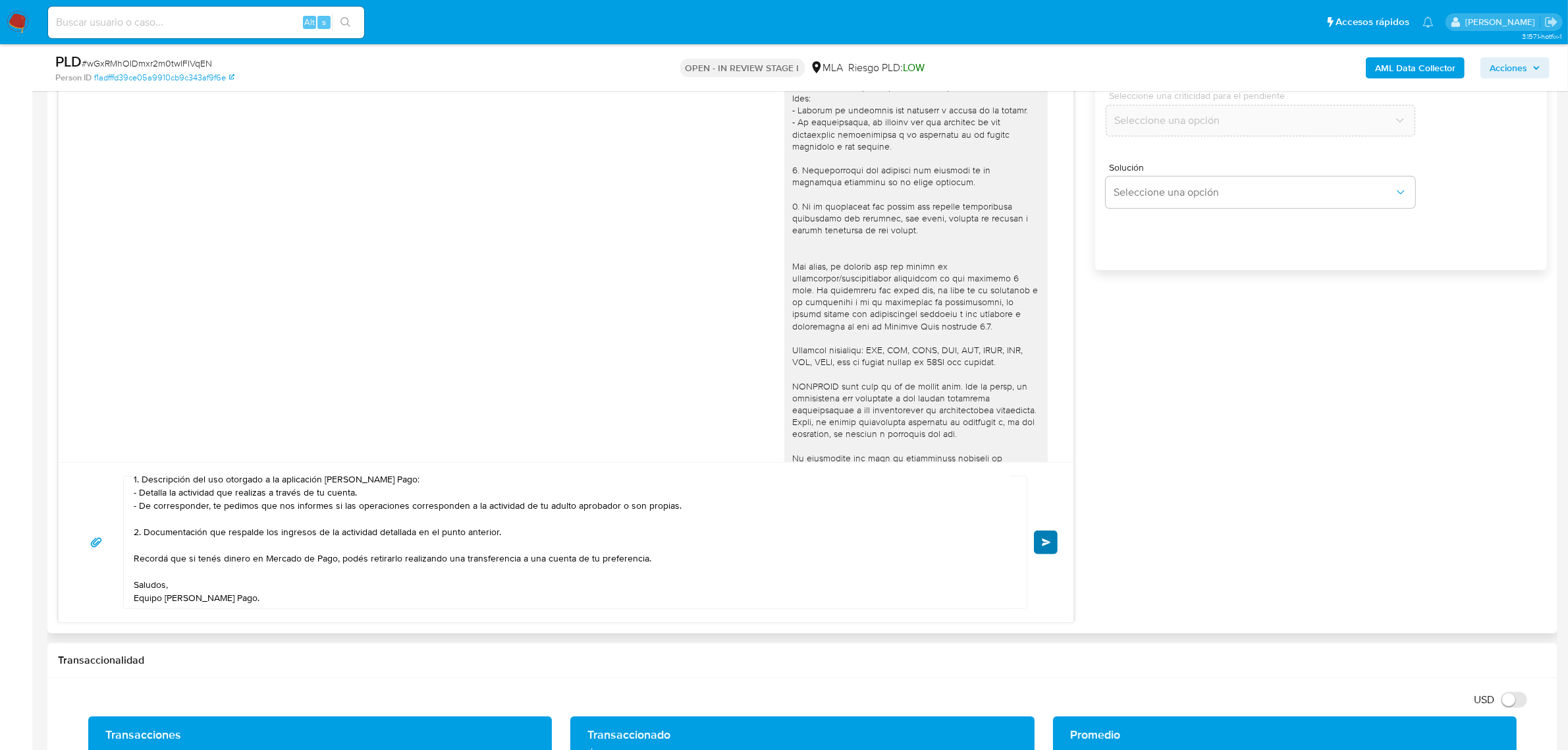
type input "0"
click at [1039, 542] on button "Enviar" at bounding box center [1046, 542] width 24 height 24
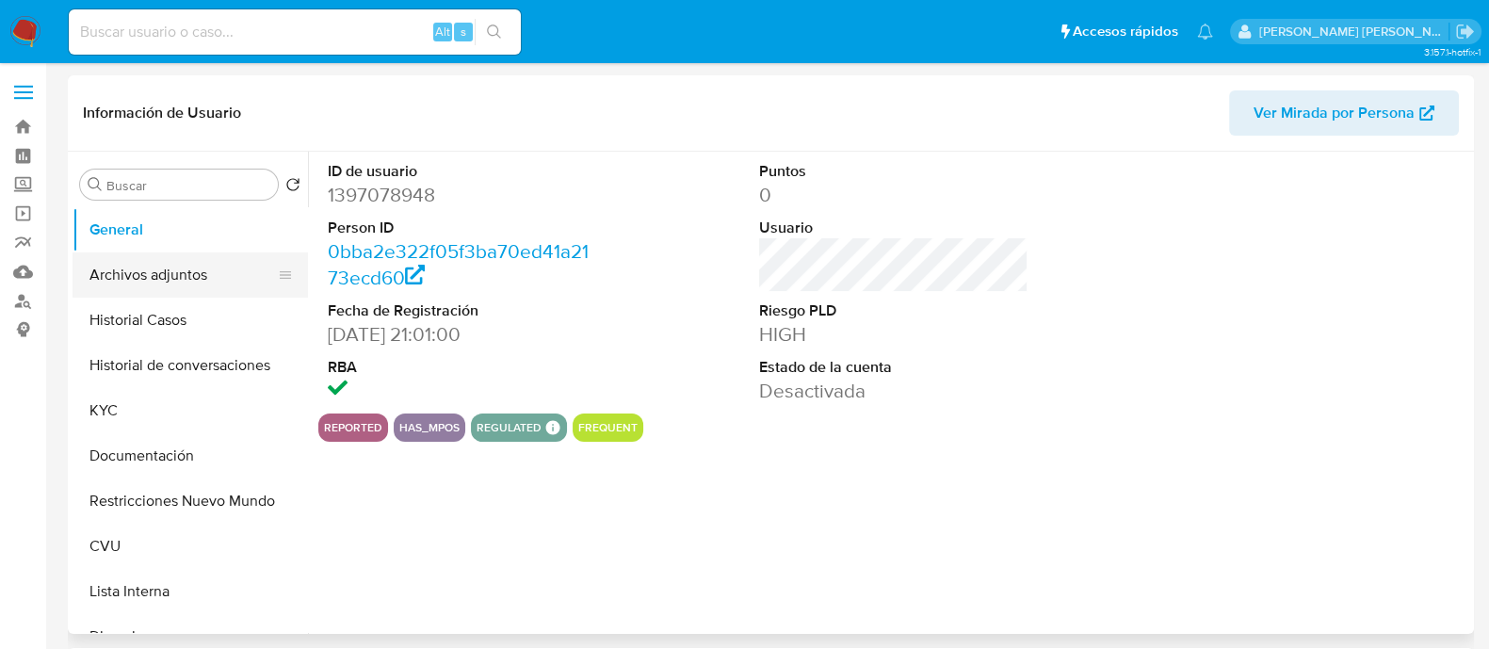
click at [204, 286] on button "Archivos adjuntos" at bounding box center [183, 274] width 220 height 45
select select "10"
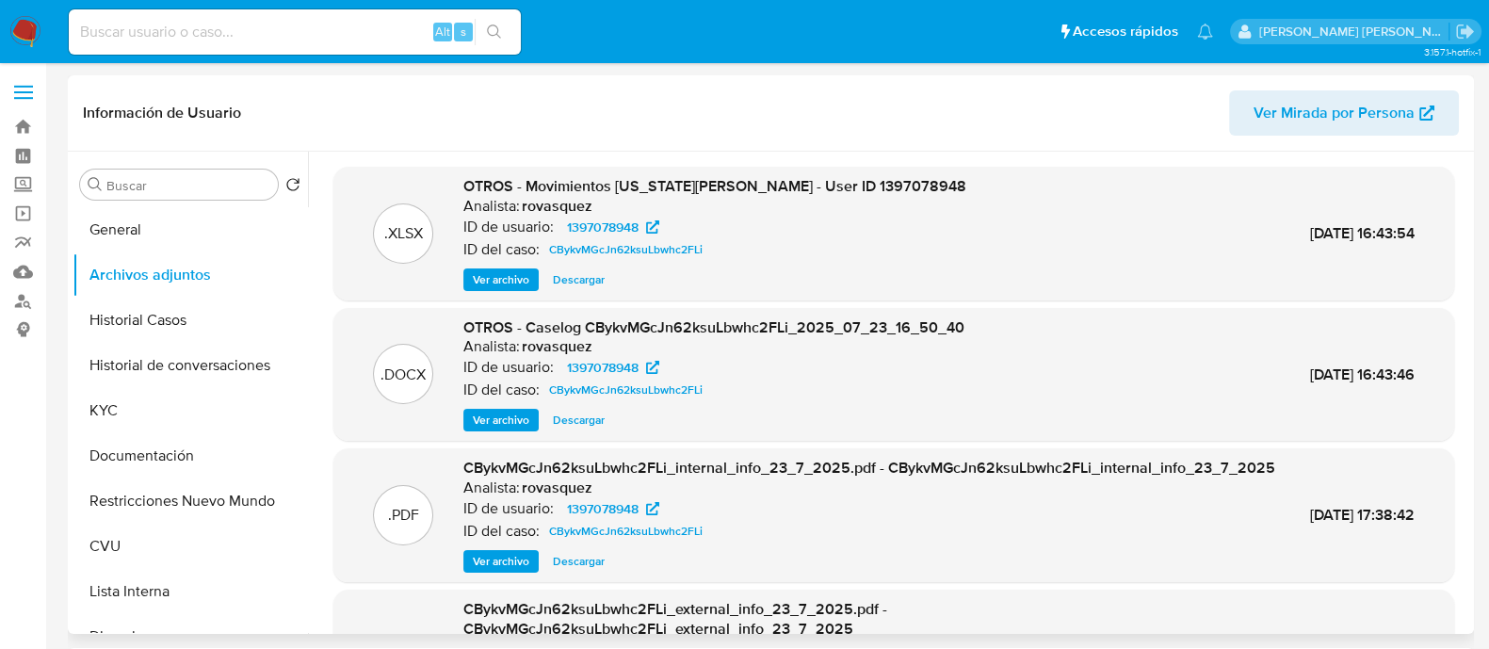
click at [497, 411] on span "Ver archivo" at bounding box center [501, 420] width 57 height 19
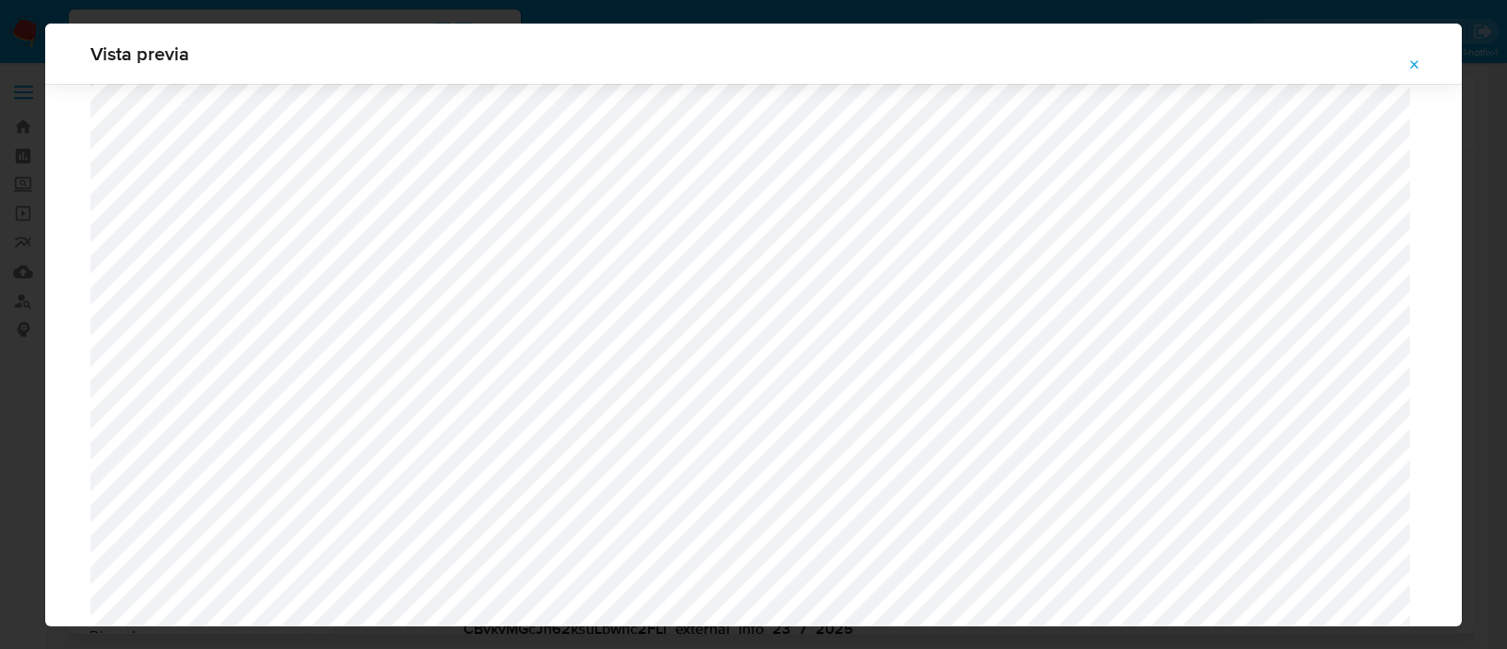
scroll to position [1963, 0]
click at [1420, 66] on icon "Attachment preview" at bounding box center [1414, 64] width 15 height 15
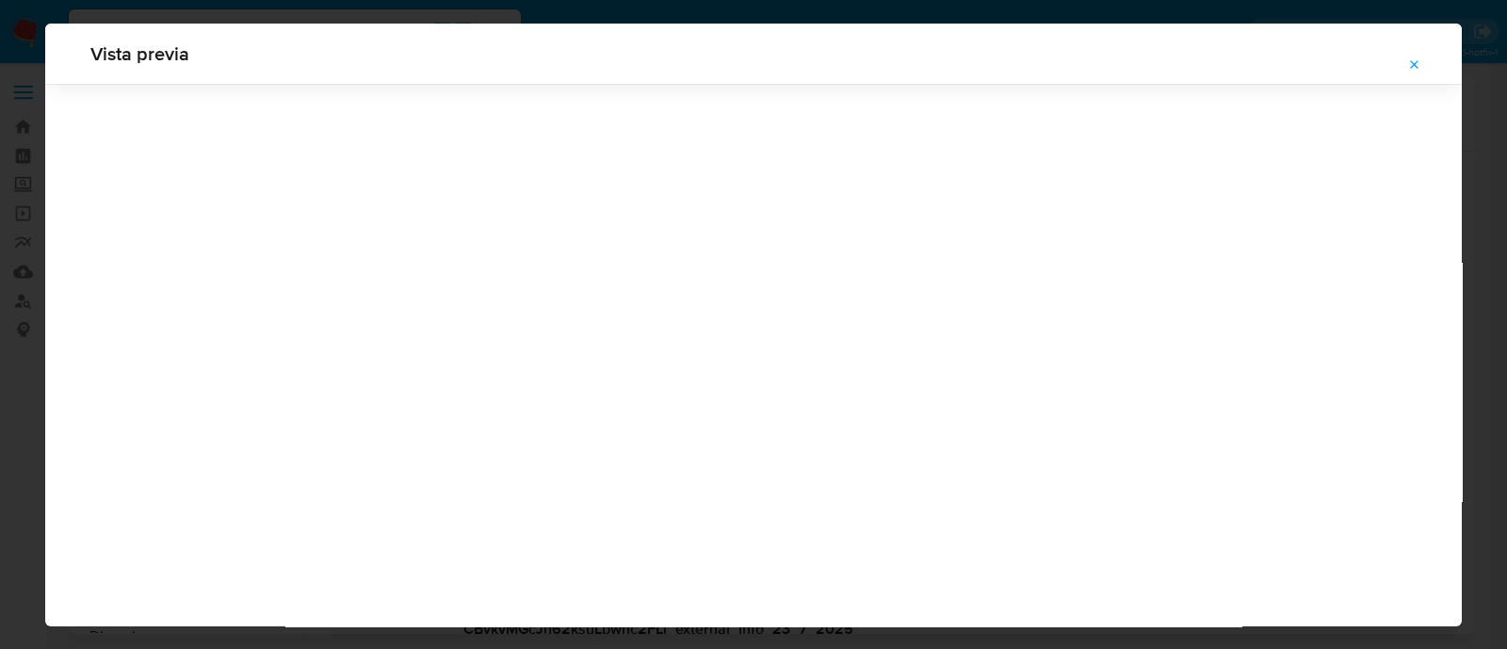
scroll to position [60, 0]
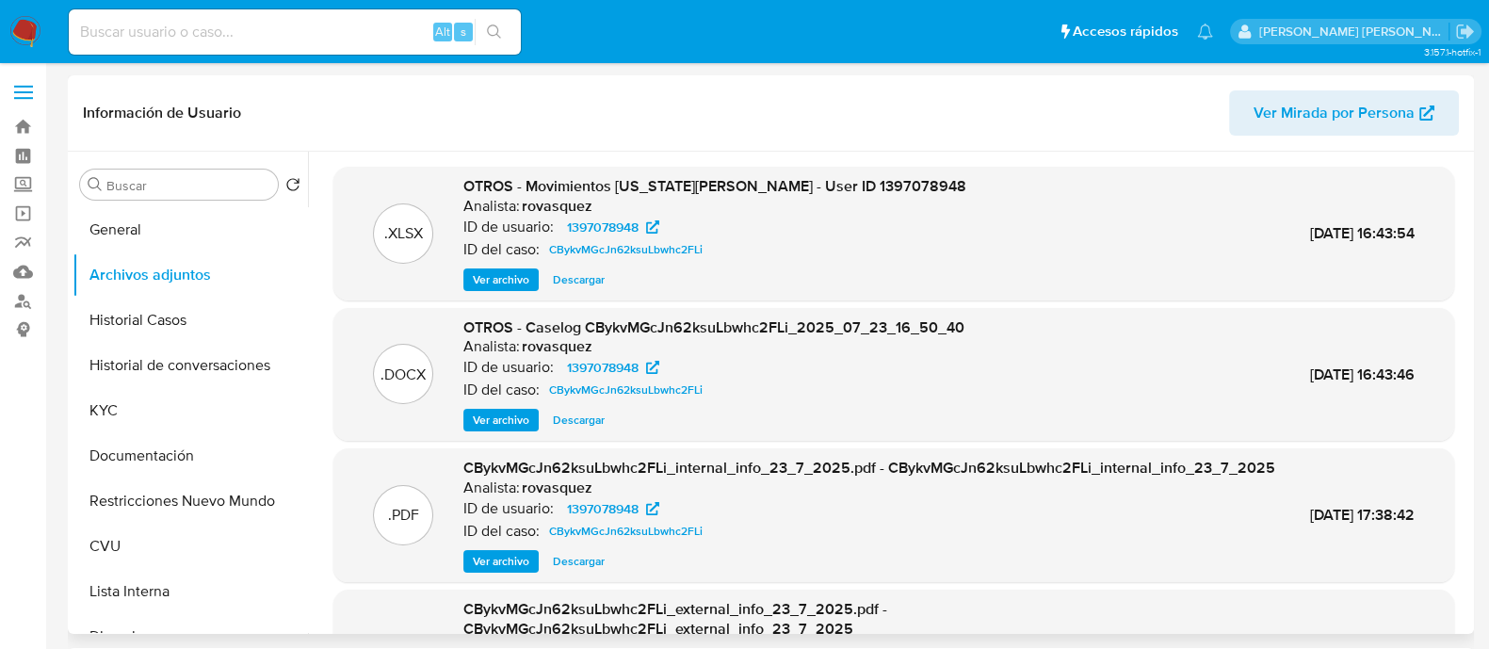
click at [494, 426] on span "Ver archivo" at bounding box center [501, 420] width 57 height 19
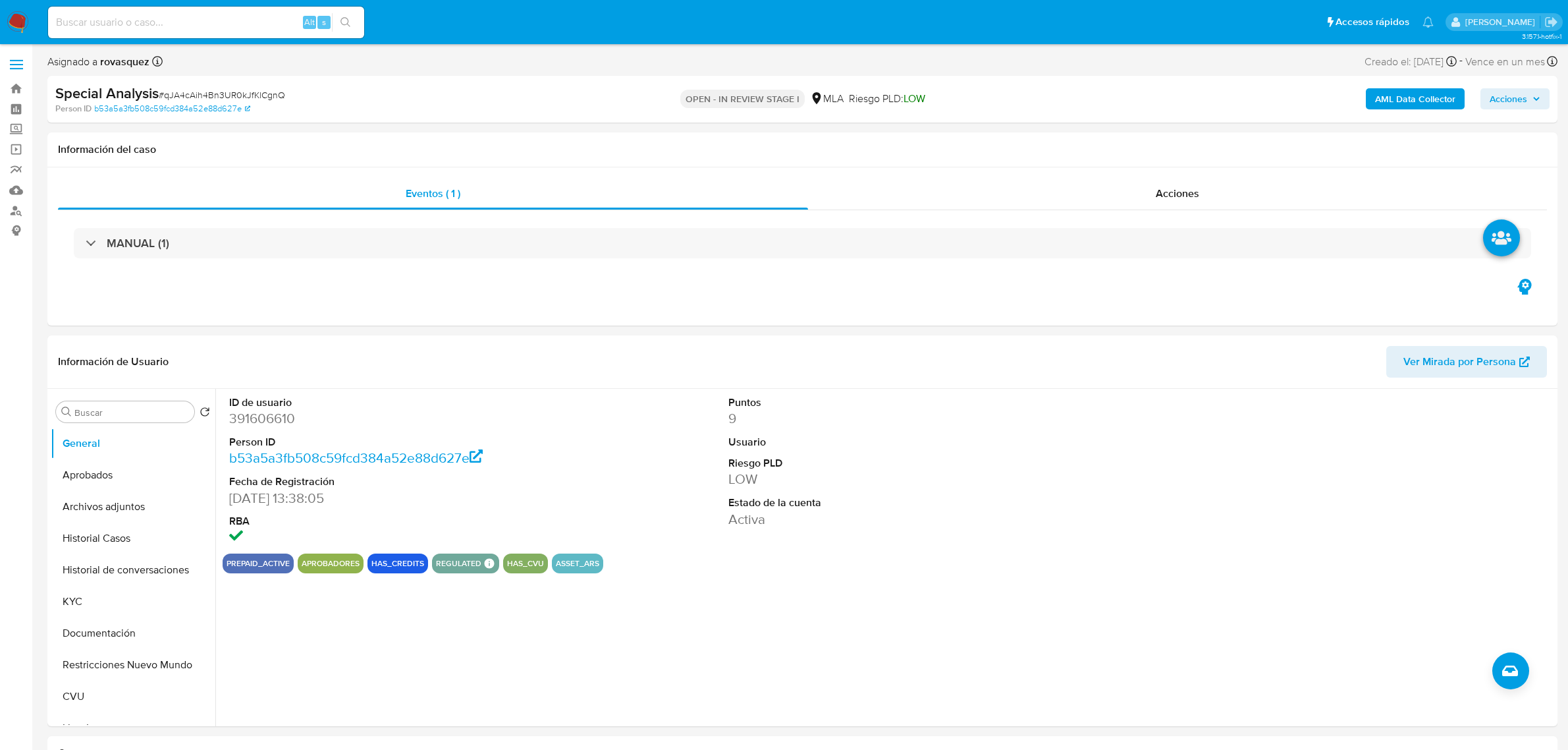
select select "10"
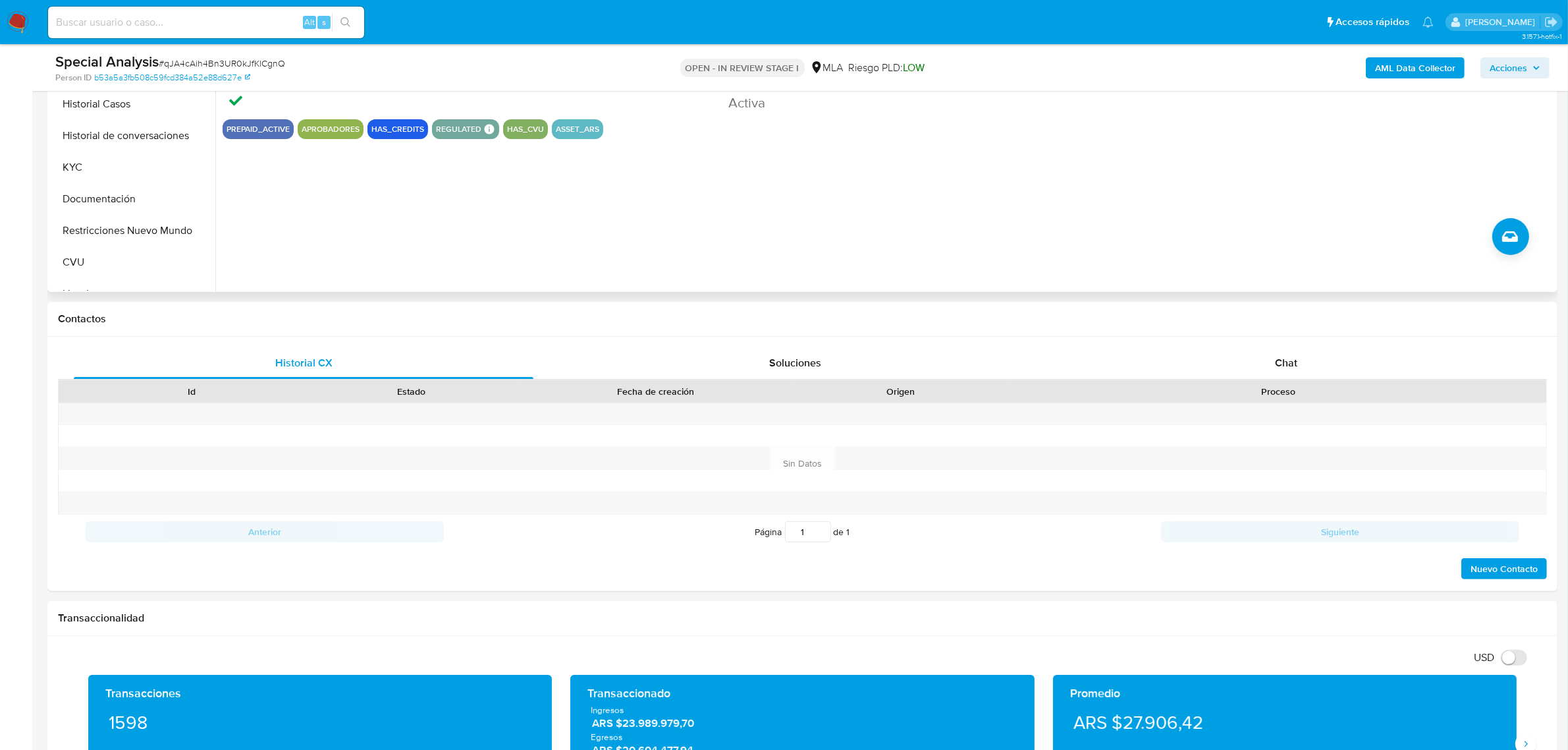
scroll to position [412, 0]
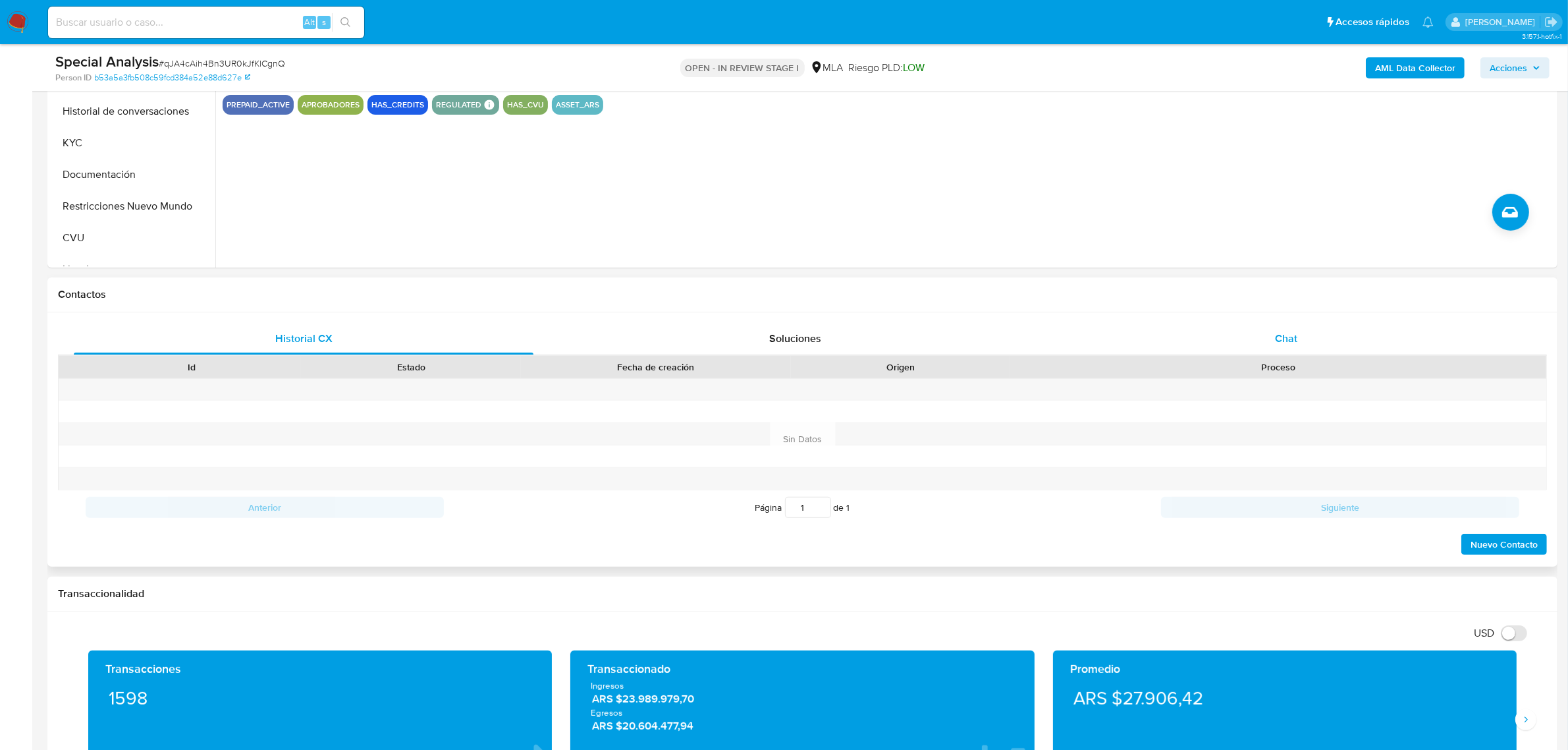
click at [1293, 348] on div "Chat" at bounding box center [1285, 338] width 459 height 31
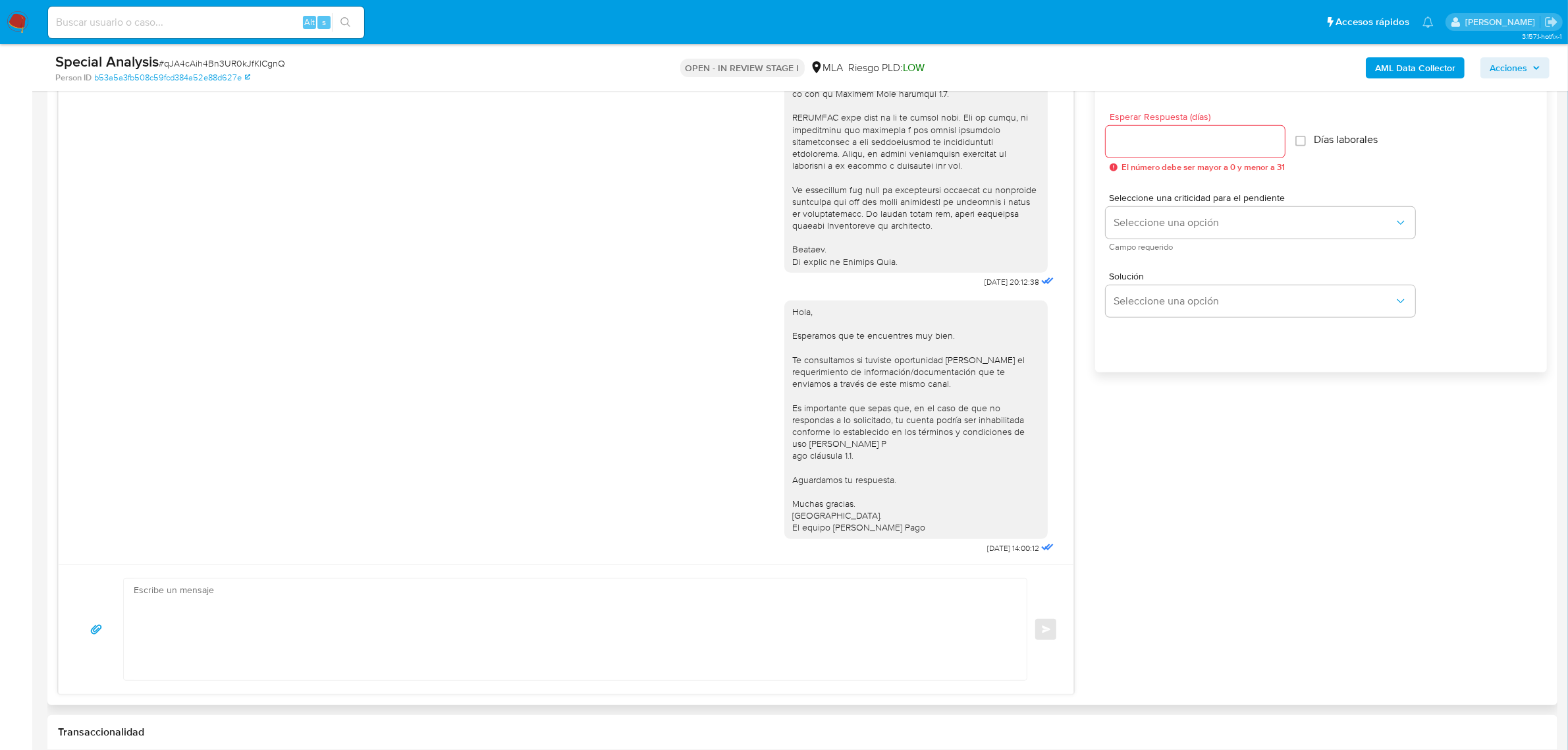
scroll to position [741, 0]
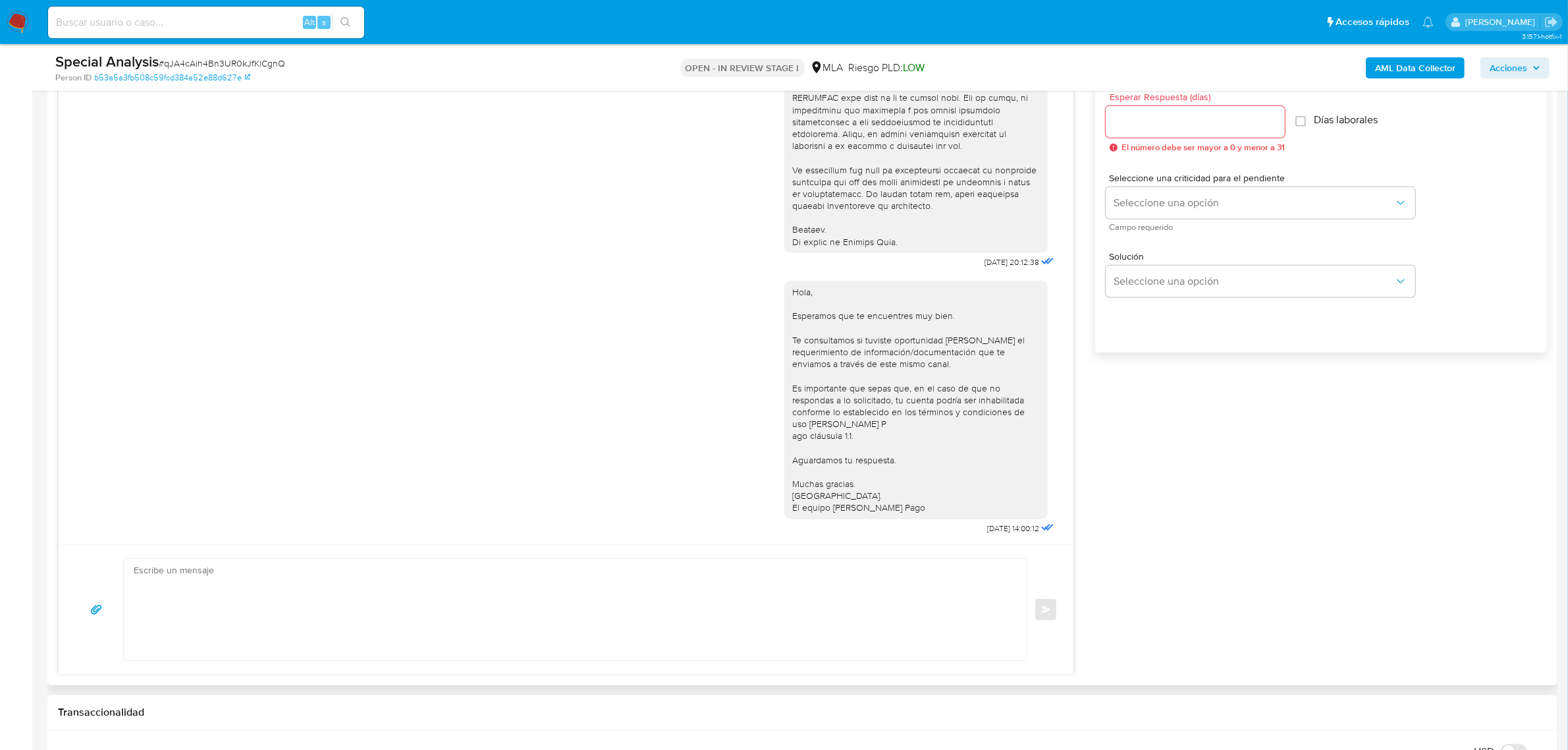
click at [360, 602] on textarea at bounding box center [571, 609] width 876 height 101
click at [337, 616] on textarea at bounding box center [571, 609] width 876 height 101
paste textarea "Hola, Muchas gracias por la respuesta. Analizamos tu caso y notamos que la info…"
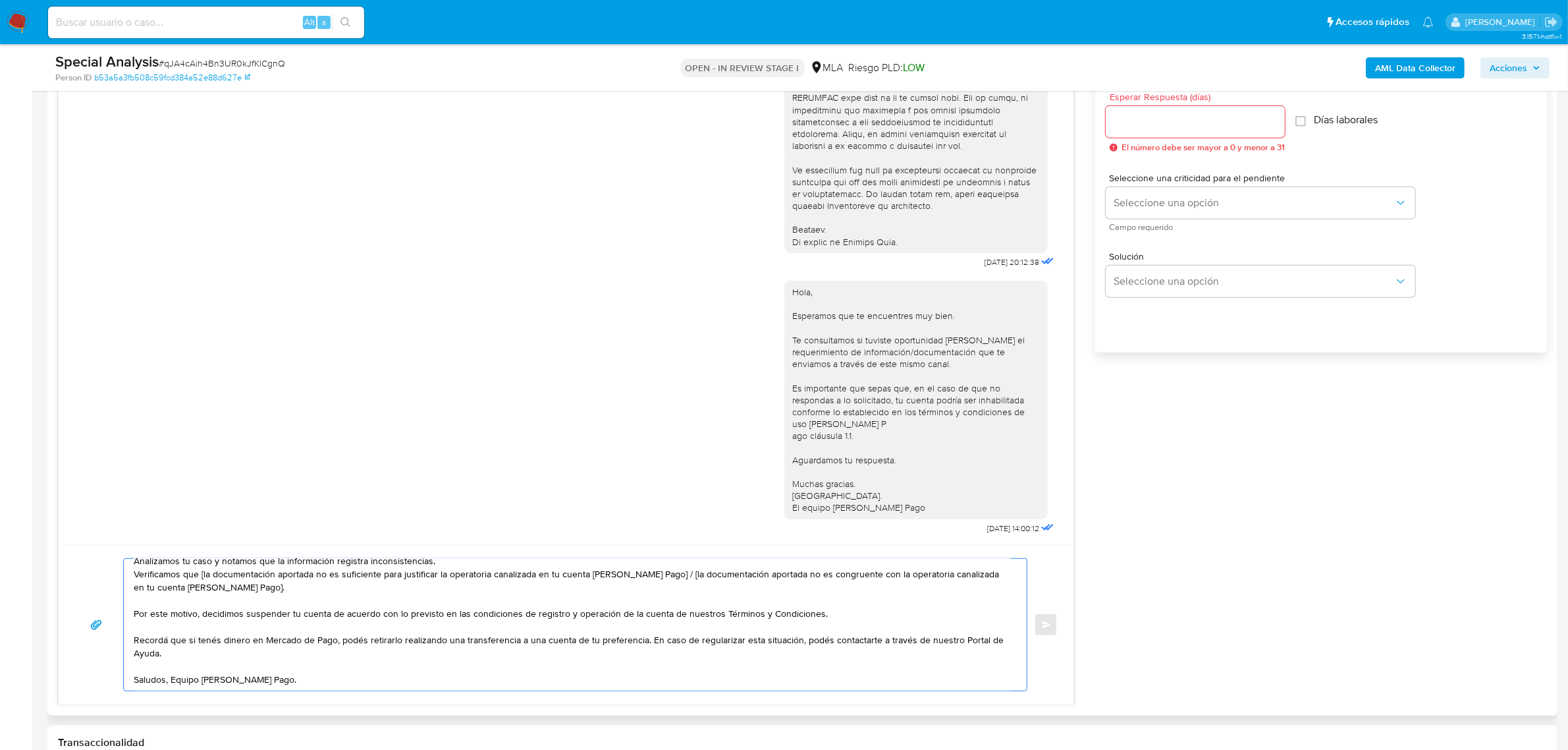
scroll to position [48, 0]
click at [171, 679] on textarea "Hola, Muchas gracias por la respuesta. Analizamos tu caso y notamos que la info…" at bounding box center [571, 625] width 876 height 132
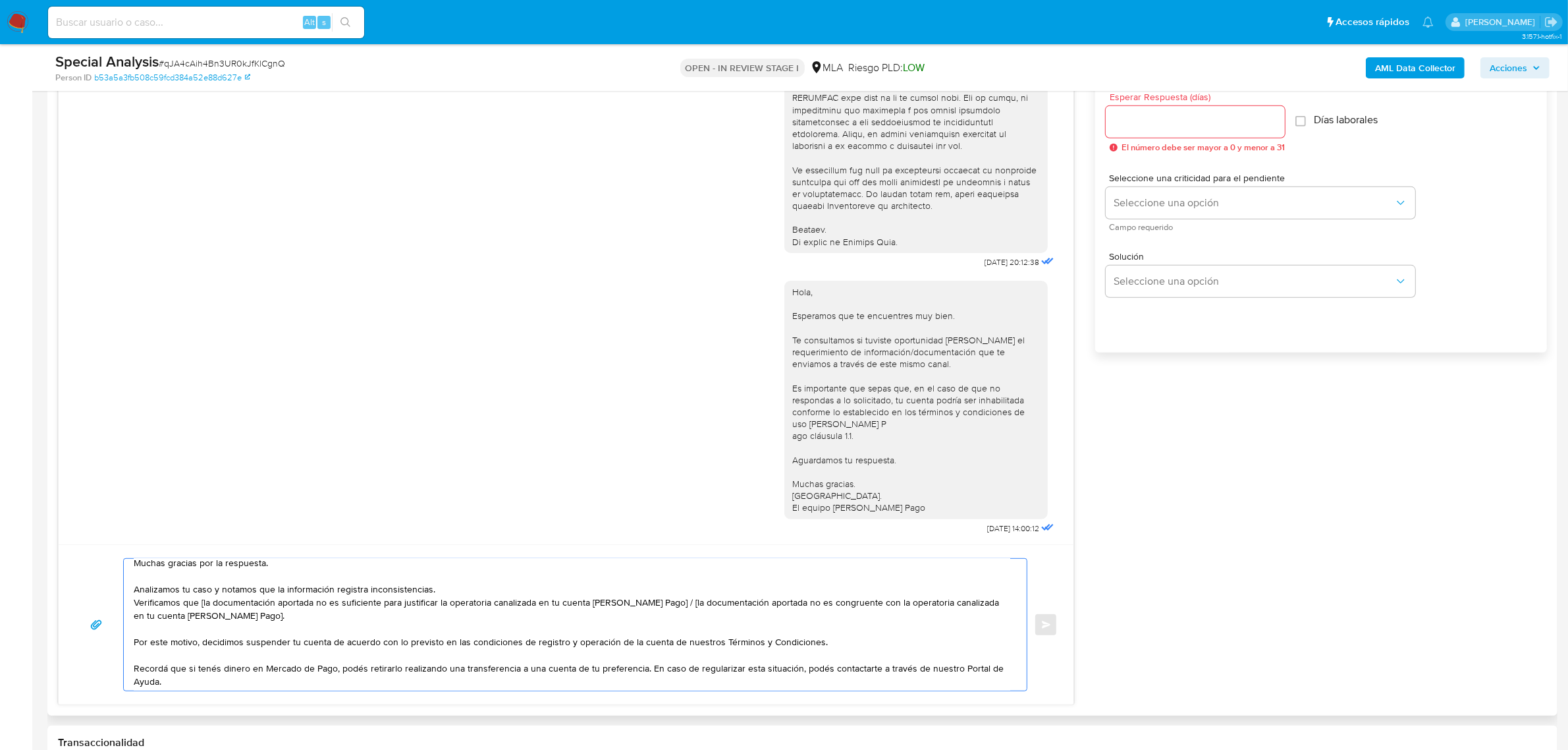
scroll to position [0, 0]
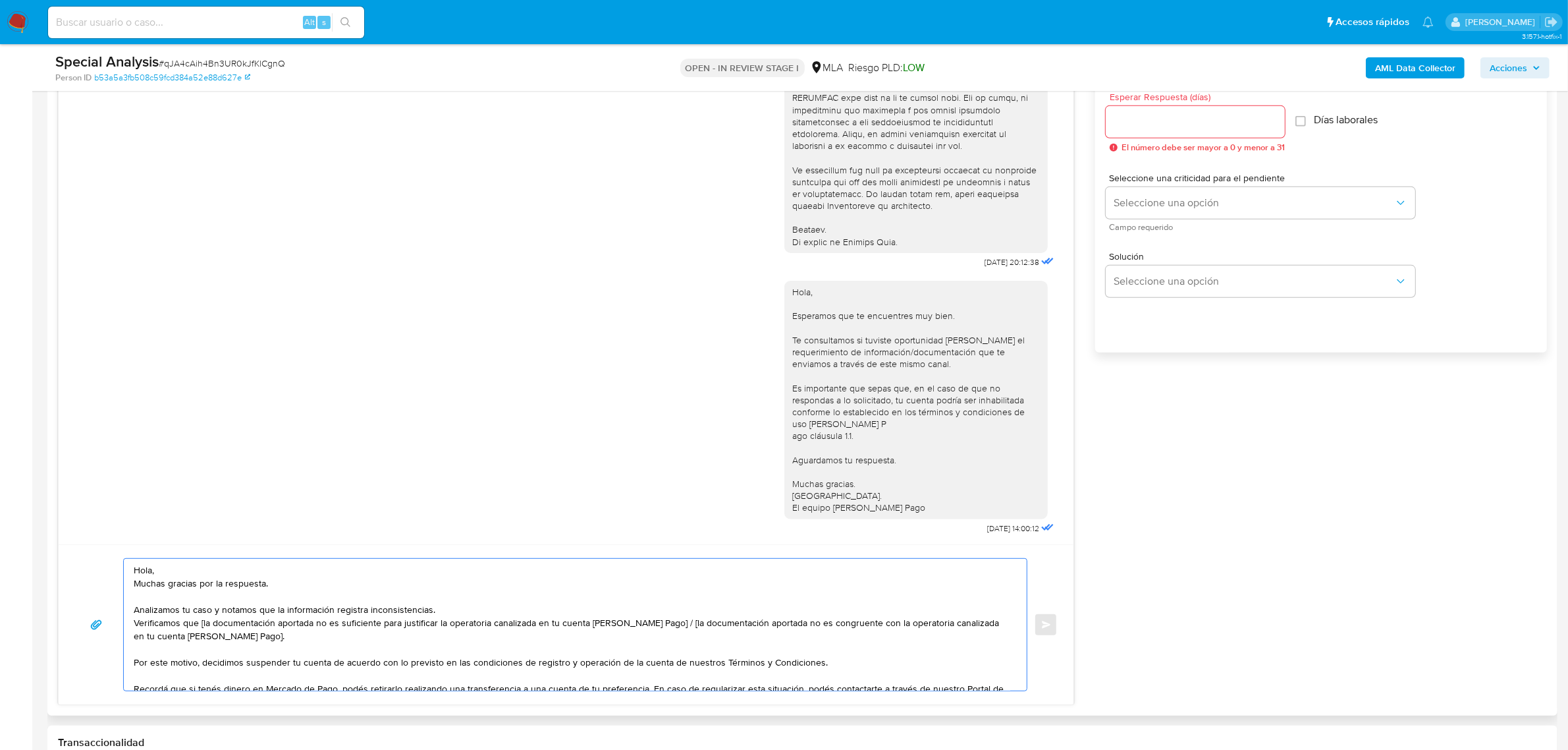
click at [185, 565] on textarea "Hola, Muchas gracias por la respuesta. Analizamos tu caso y notamos que la info…" at bounding box center [571, 625] width 876 height 132
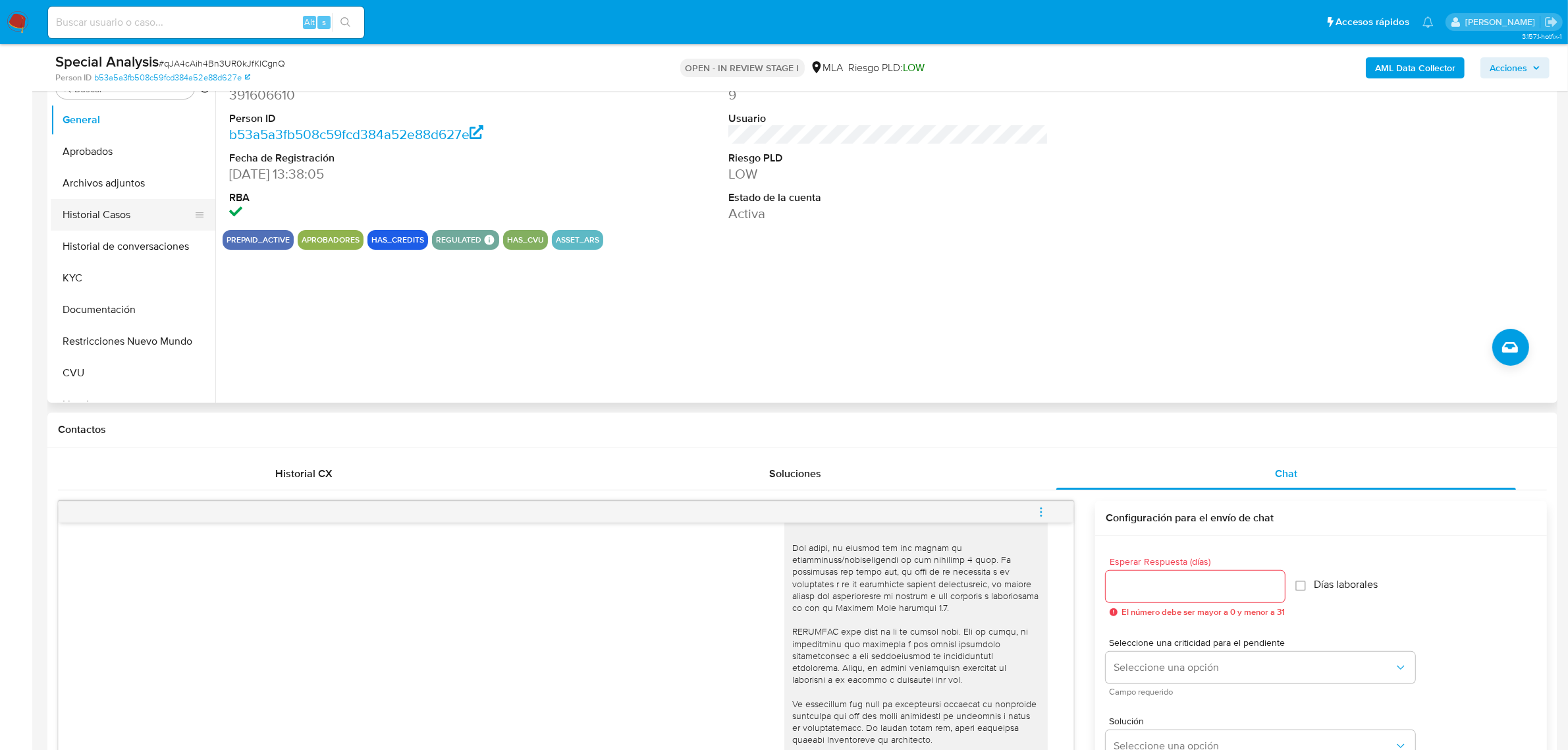
scroll to position [247, 0]
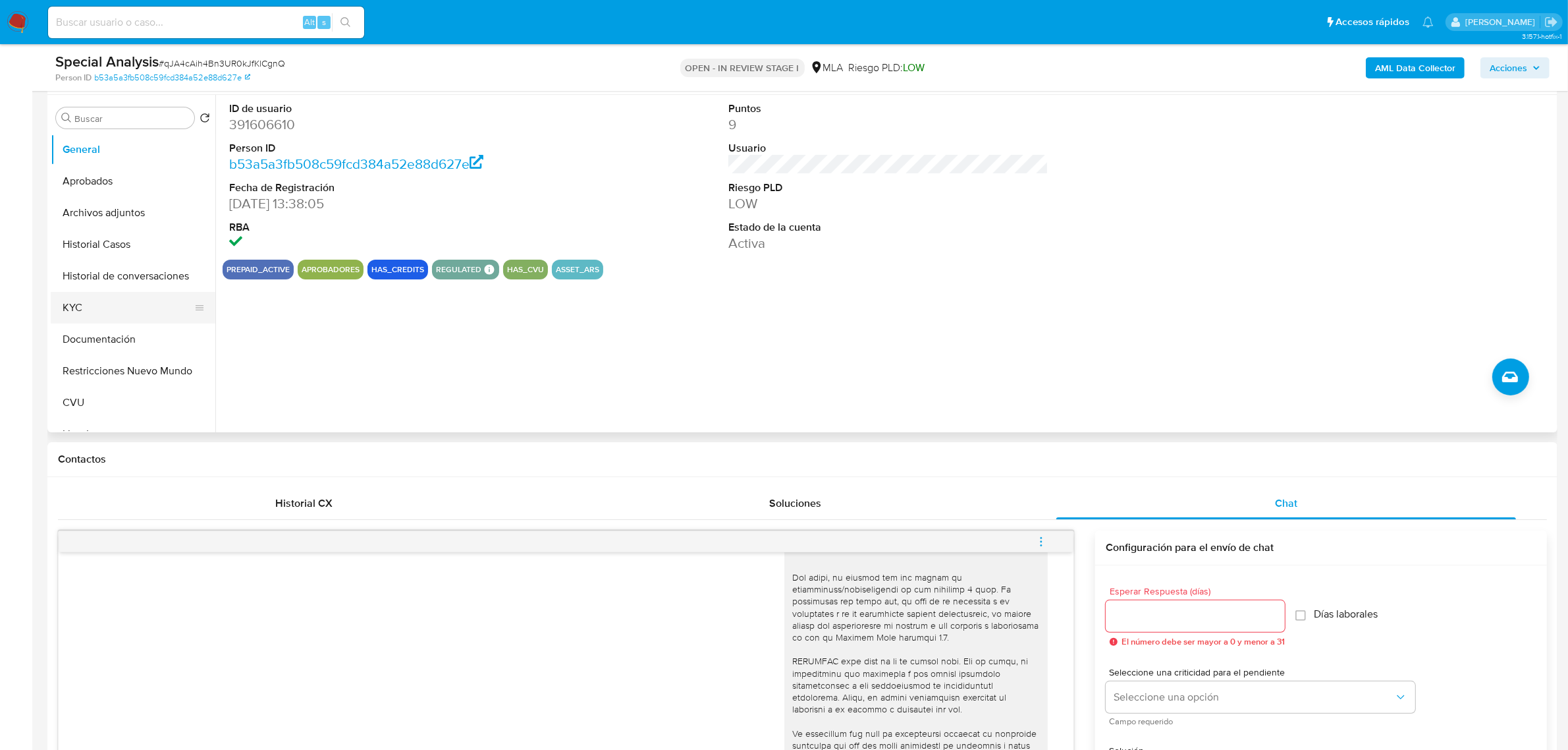
click at [106, 315] on button "KYC" at bounding box center [128, 307] width 154 height 31
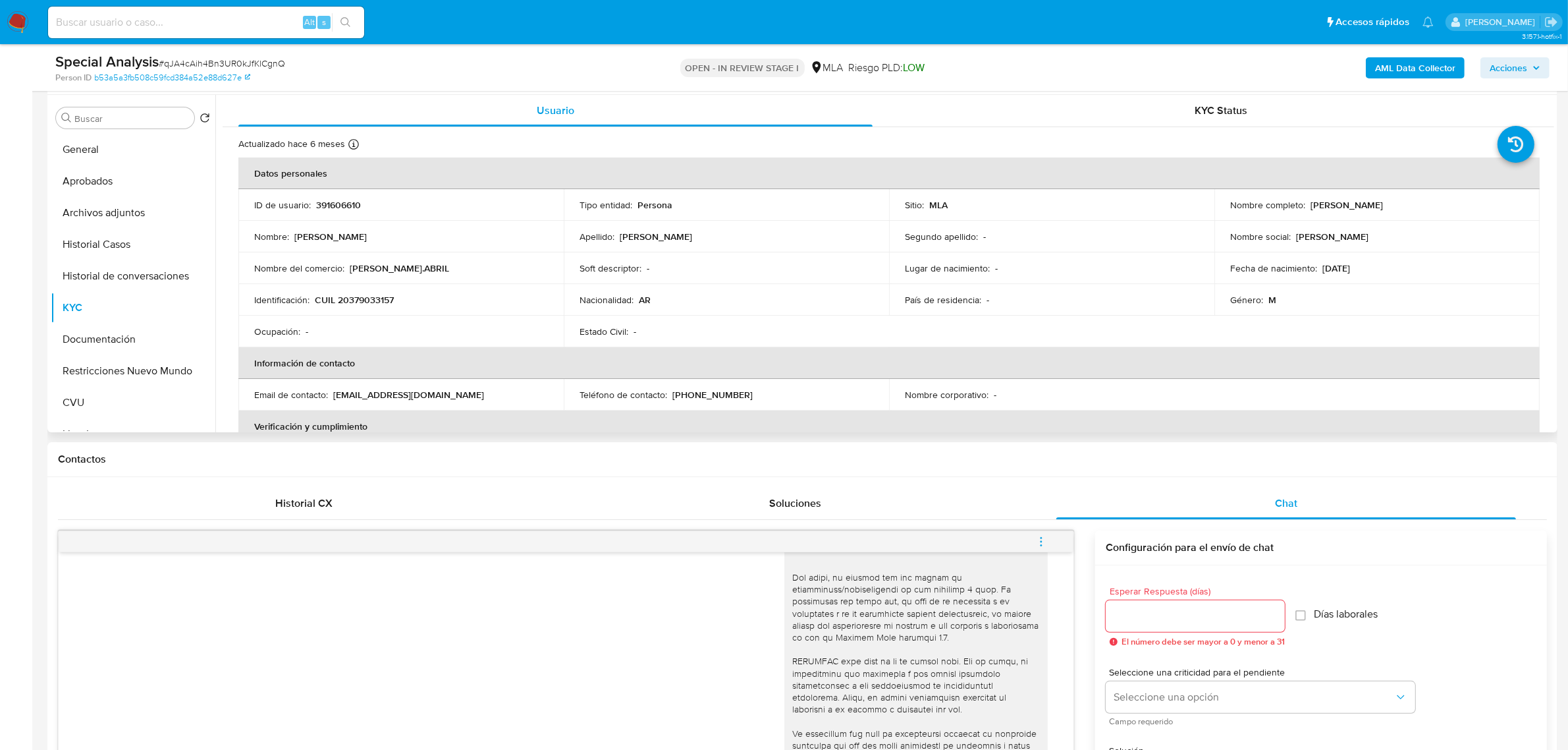
click at [1325, 204] on p "Jonatan Sebastian Fernandez" at bounding box center [1347, 204] width 73 height 12
copy p "Jonatan"
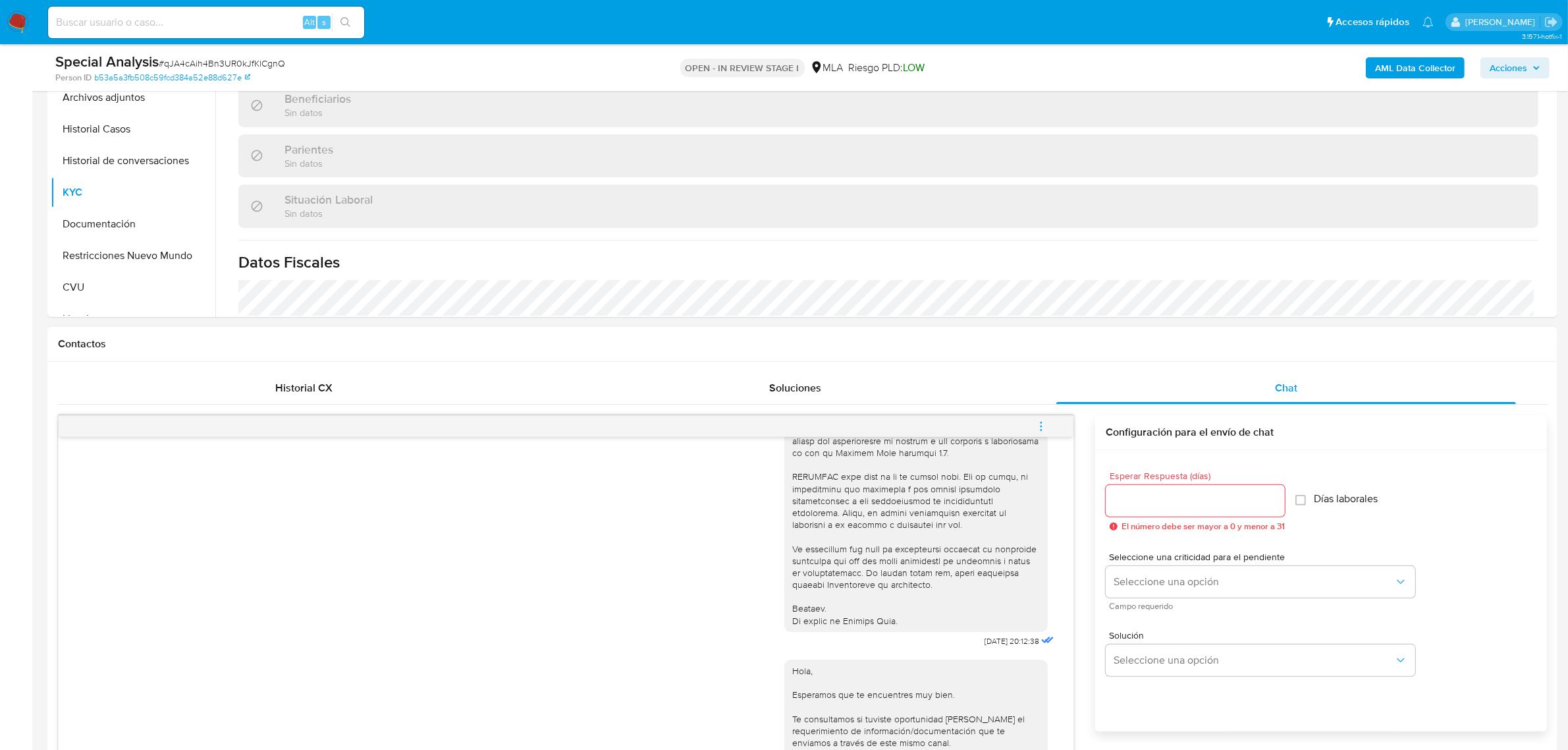
scroll to position [741, 0]
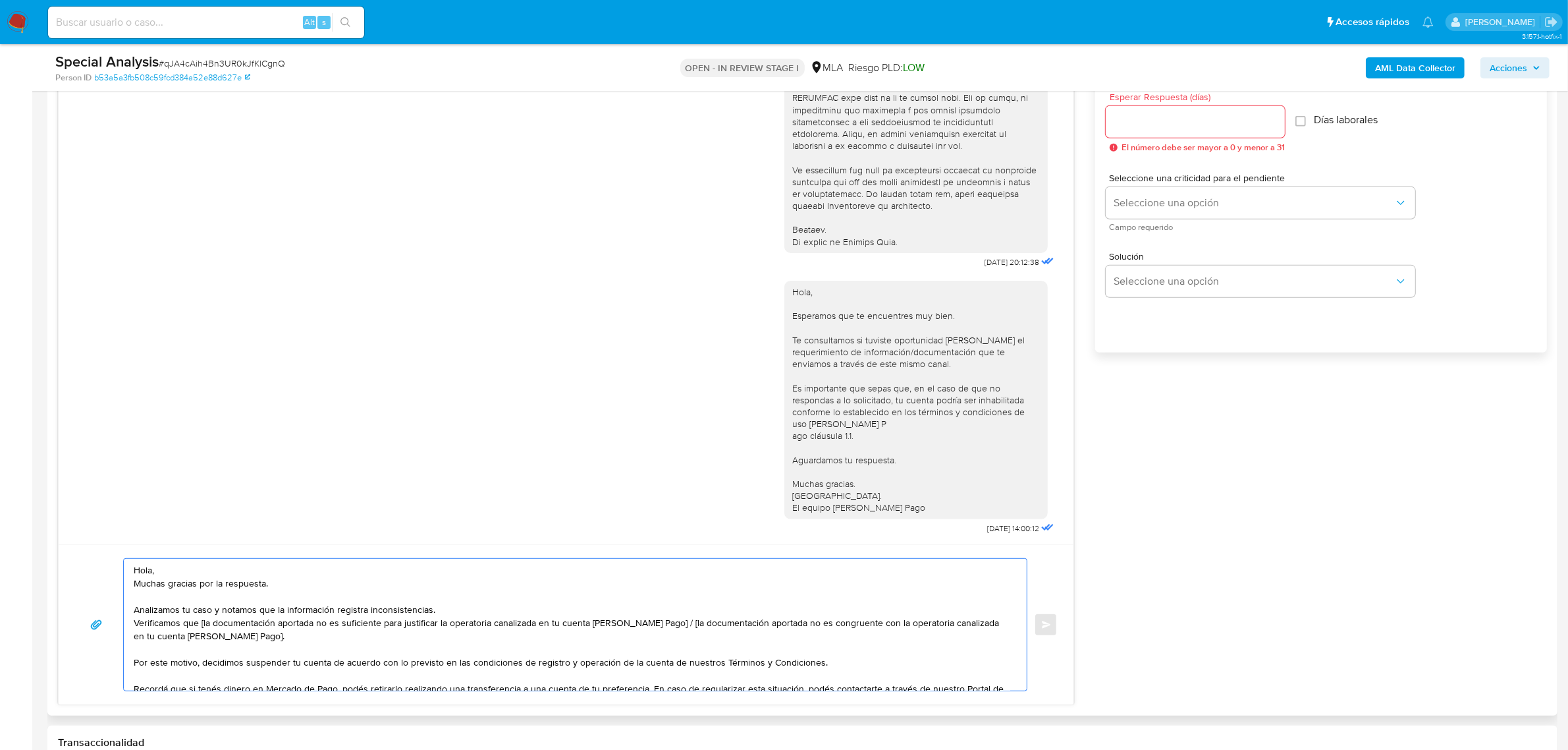
click at [235, 579] on textarea "Hola, Muchas gracias por la respuesta. Analizamos tu caso y notamos que la info…" at bounding box center [571, 625] width 876 height 132
click at [206, 571] on textarea "Hola, Muchas gracias por la respuesta. Analizamos tu caso y notamos que la info…" at bounding box center [571, 625] width 876 height 132
paste textarea "Jonatan"
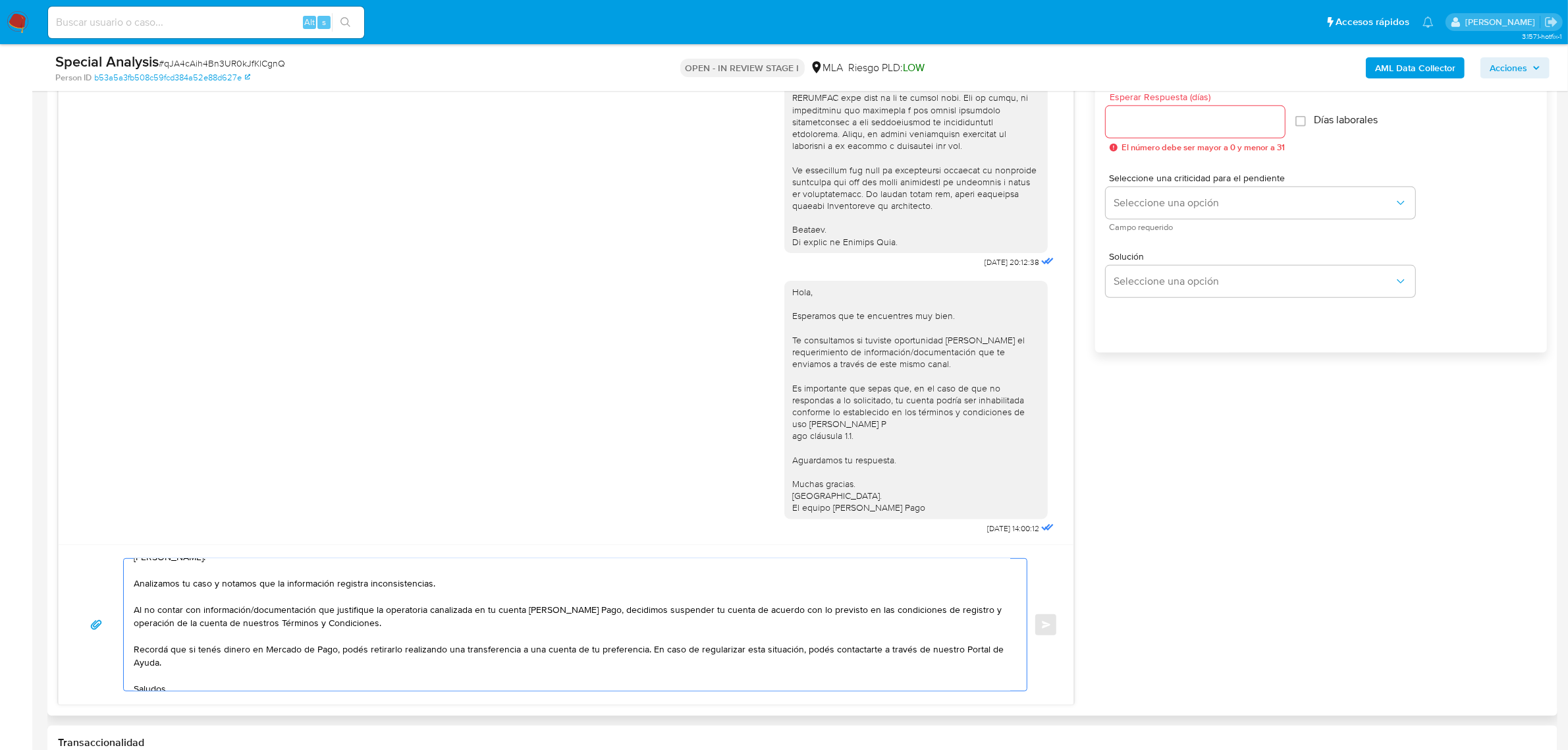
scroll to position [35, 0]
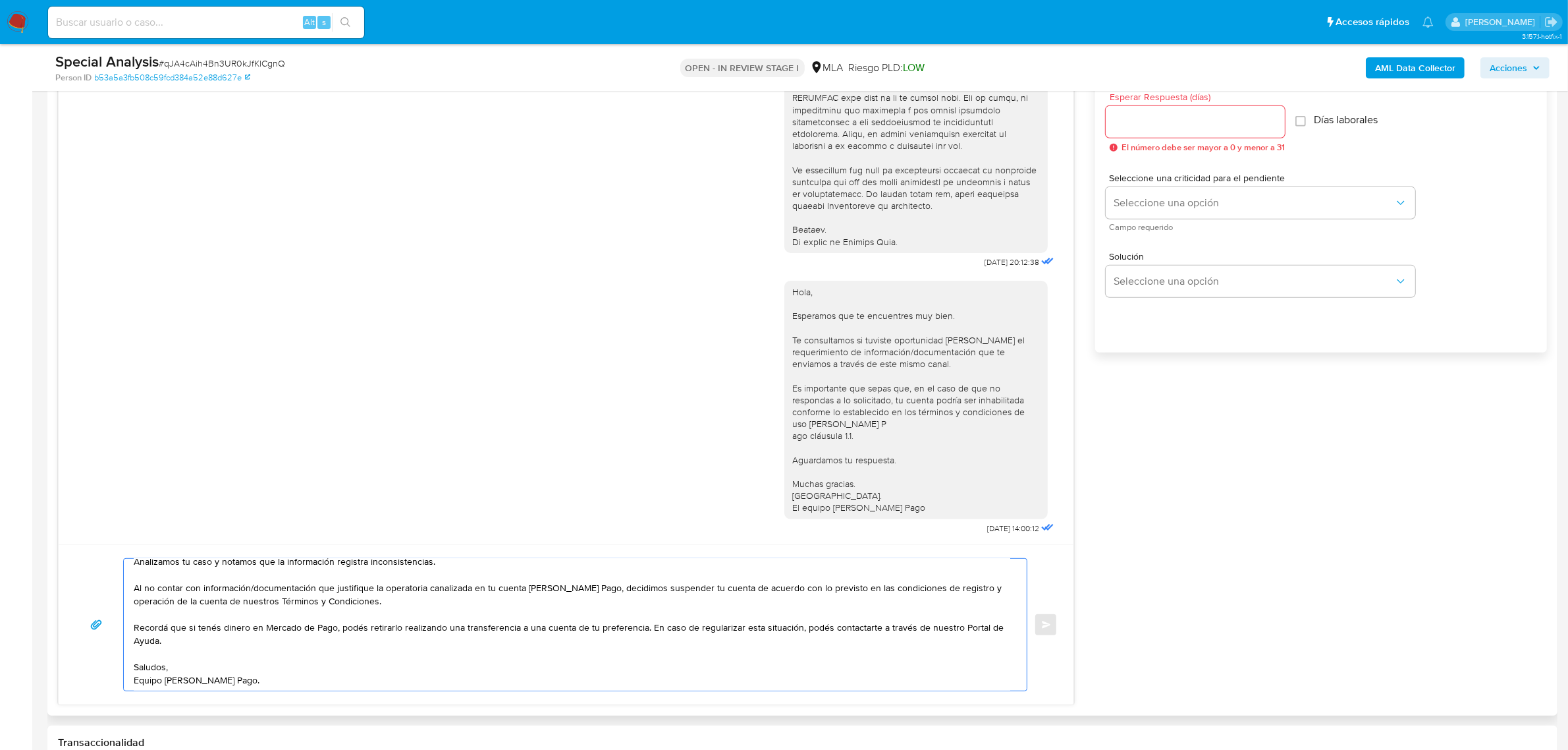
drag, startPoint x: 646, startPoint y: 629, endPoint x: 650, endPoint y: 648, distance: 19.4
click at [650, 648] on textarea "Hola, Jonatan. Analizamos tu caso y notamos que la información registra inconsi…" at bounding box center [571, 625] width 876 height 132
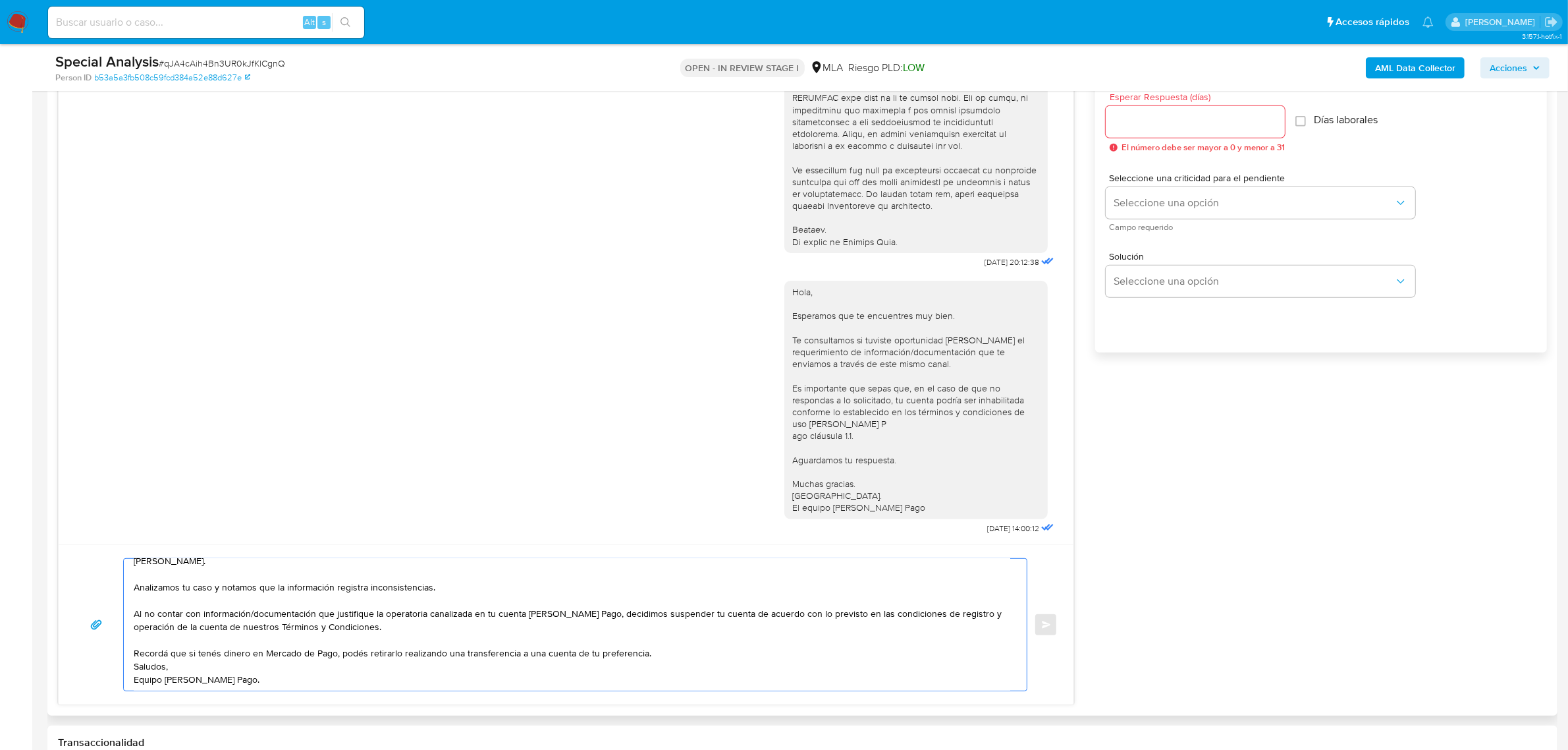
scroll to position [8, 0]
paste textarea "En caso de regularizar esta situación, podés contactarte a través de nuestro Po…"
click at [259, 666] on textarea "Hola, Jonatan. Analizamos tu caso y notamos que la información registra inconsi…" at bounding box center [571, 625] width 876 height 132
click at [262, 654] on textarea "Hola, Jonatan. Analizamos tu caso y notamos que la información registra inconsi…" at bounding box center [571, 625] width 876 height 132
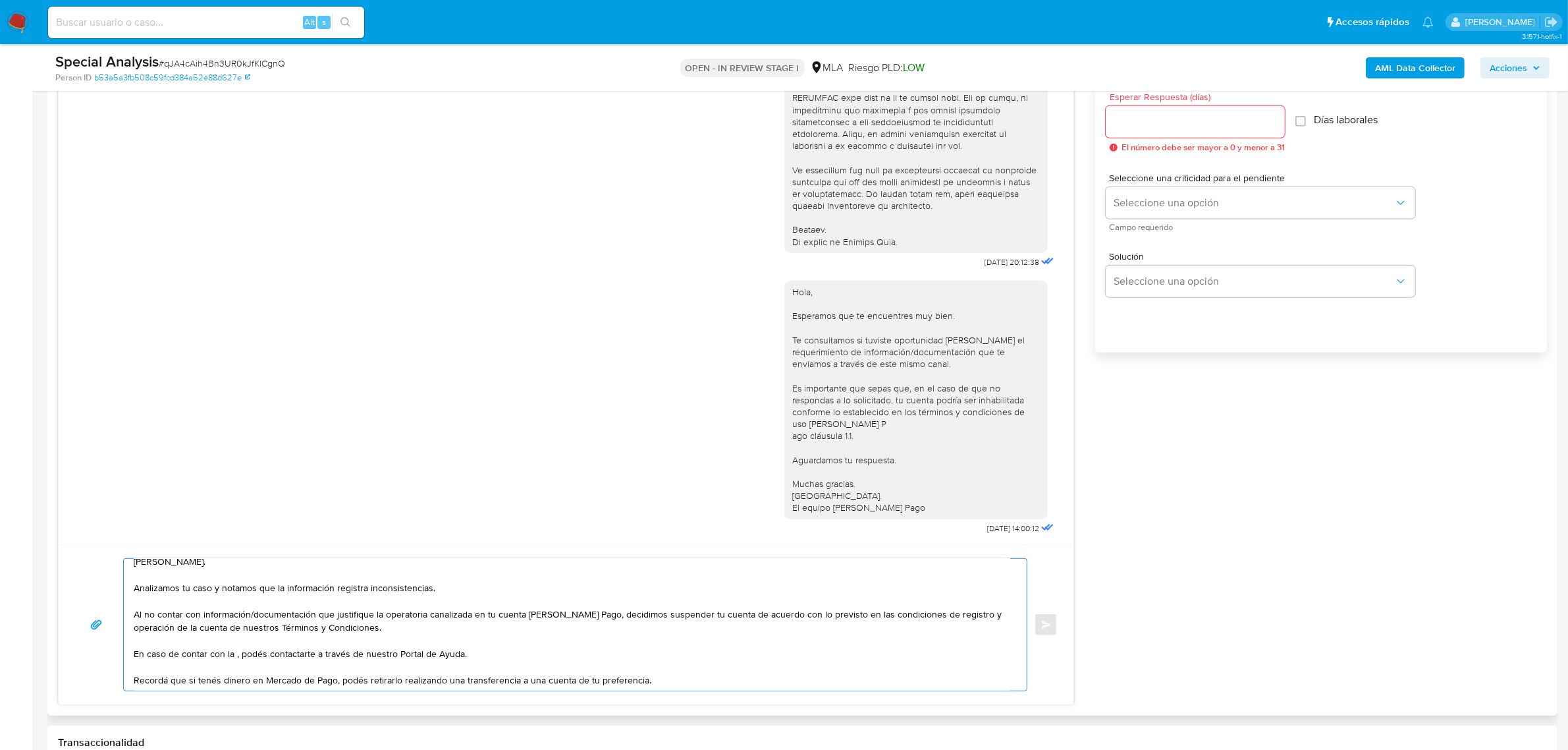
paste textarea "información/documentación"
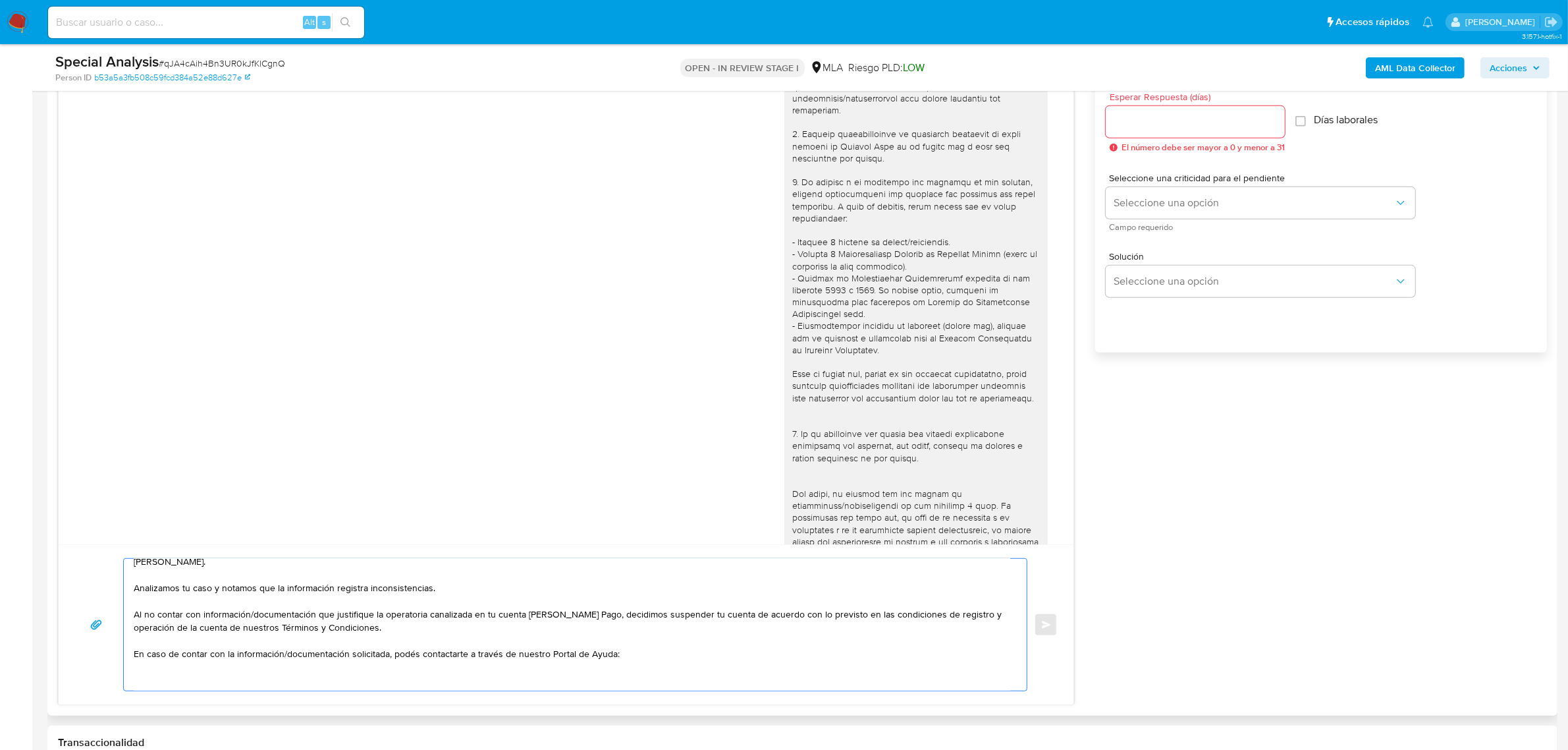
scroll to position [69, 0]
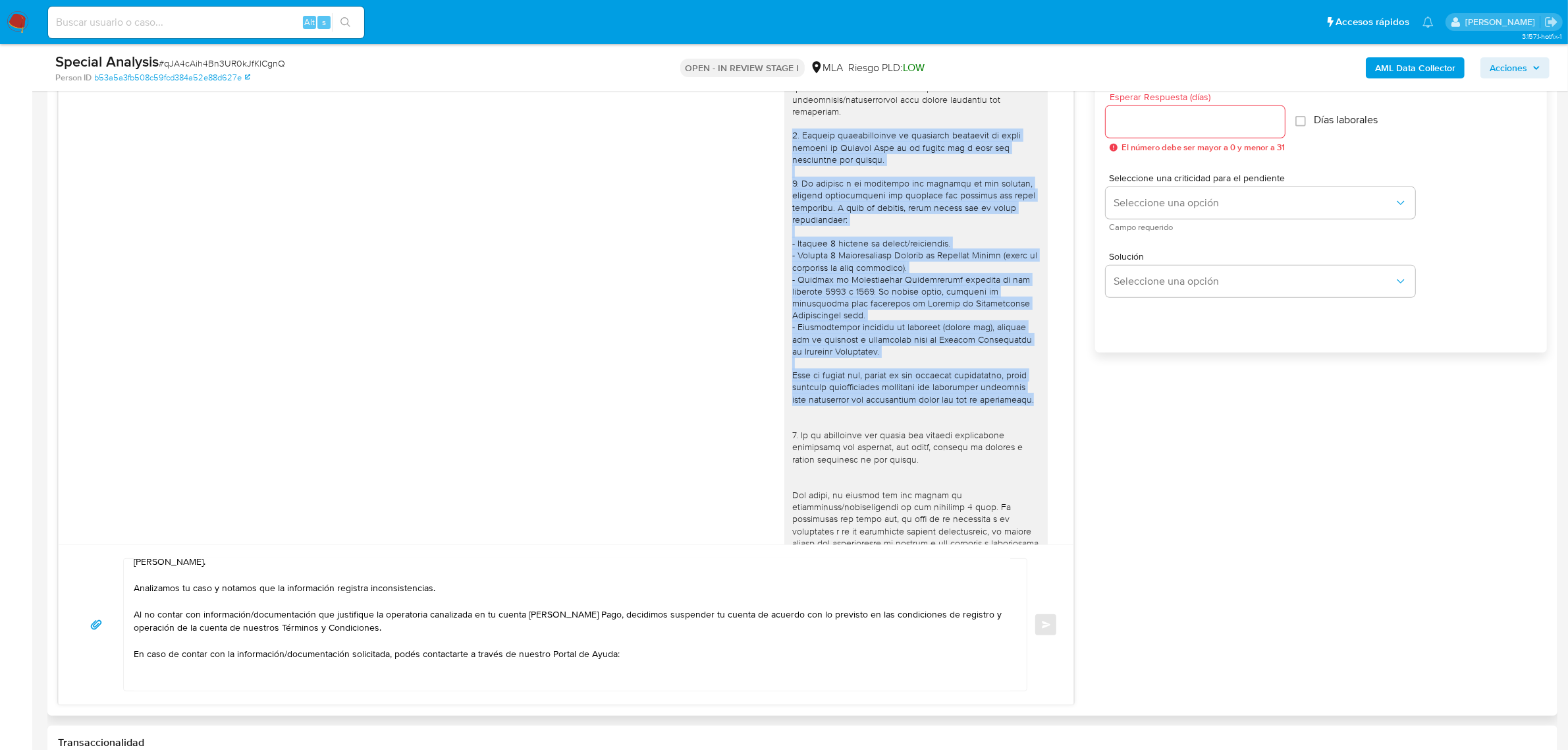
drag, startPoint x: 834, startPoint y: 405, endPoint x: 769, endPoint y: 127, distance: 285.5
click at [769, 127] on div "[DATE] 20:12:38" at bounding box center [566, 374] width 982 height 757
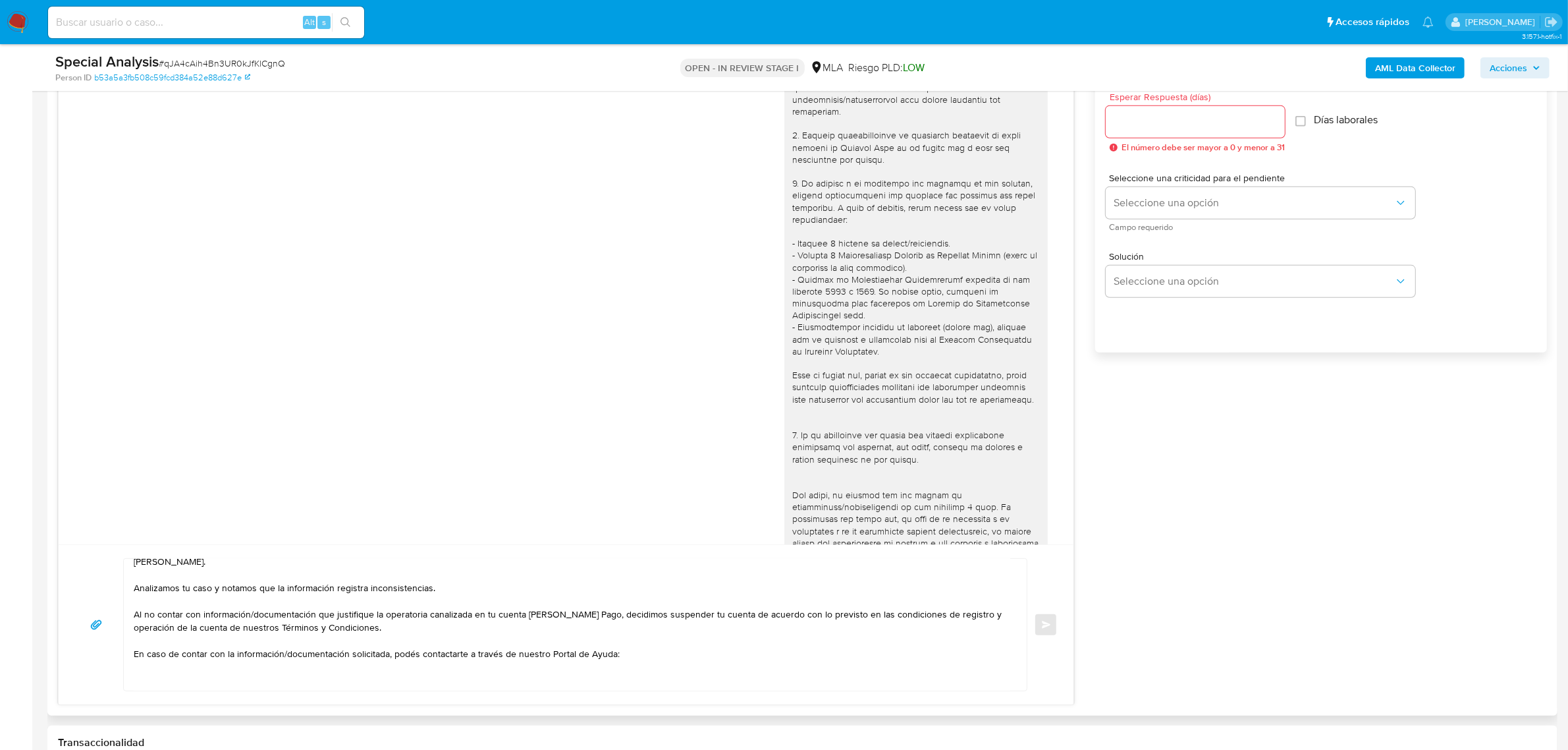
click at [876, 458] on div at bounding box center [916, 369] width 248 height 719
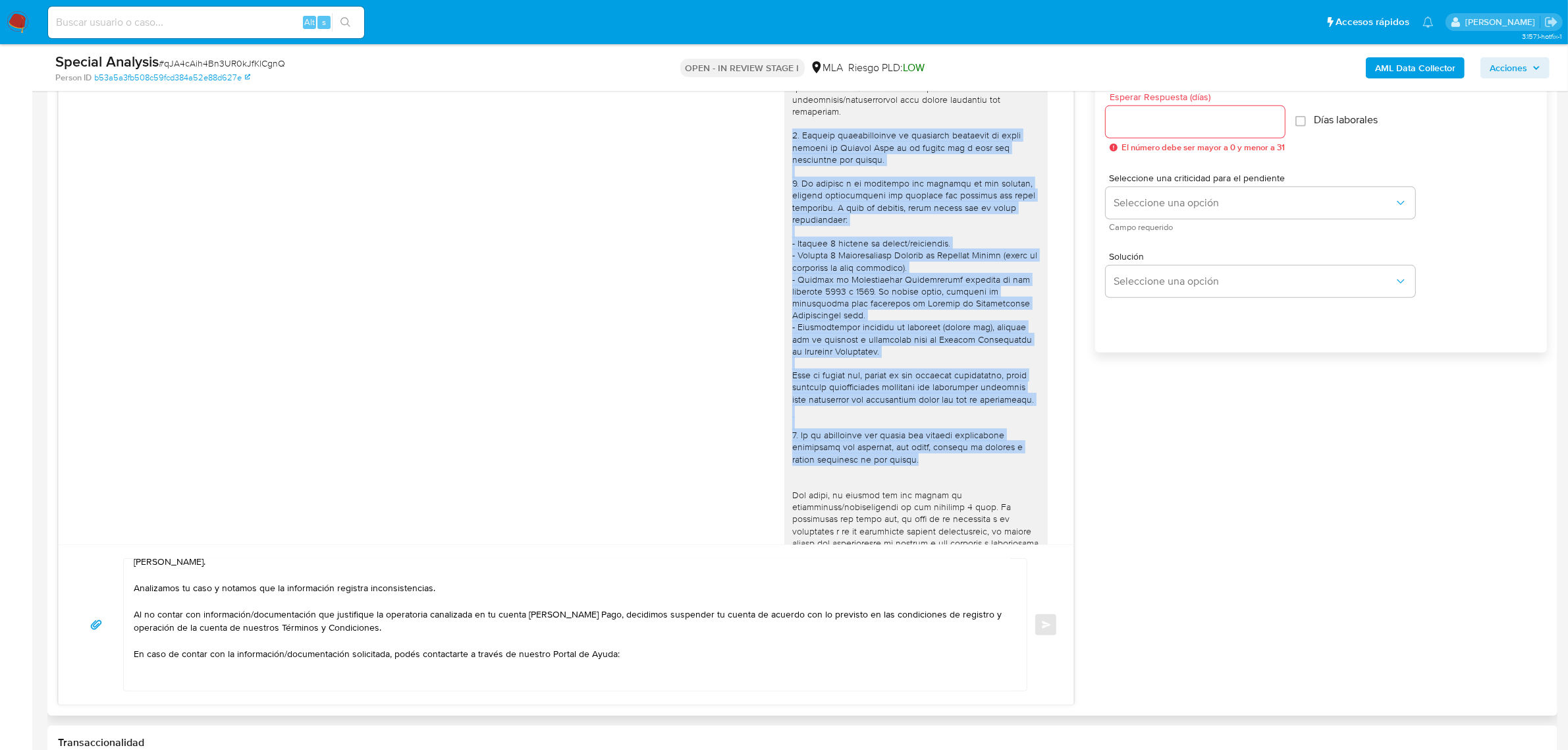
drag, startPoint x: 890, startPoint y: 462, endPoint x: 774, endPoint y: 129, distance: 352.6
click at [785, 129] on div at bounding box center [916, 369] width 264 height 729
copy div "1. Informa detalladamente la actividad realizada en ambas cuentas de Mercado Pa…"
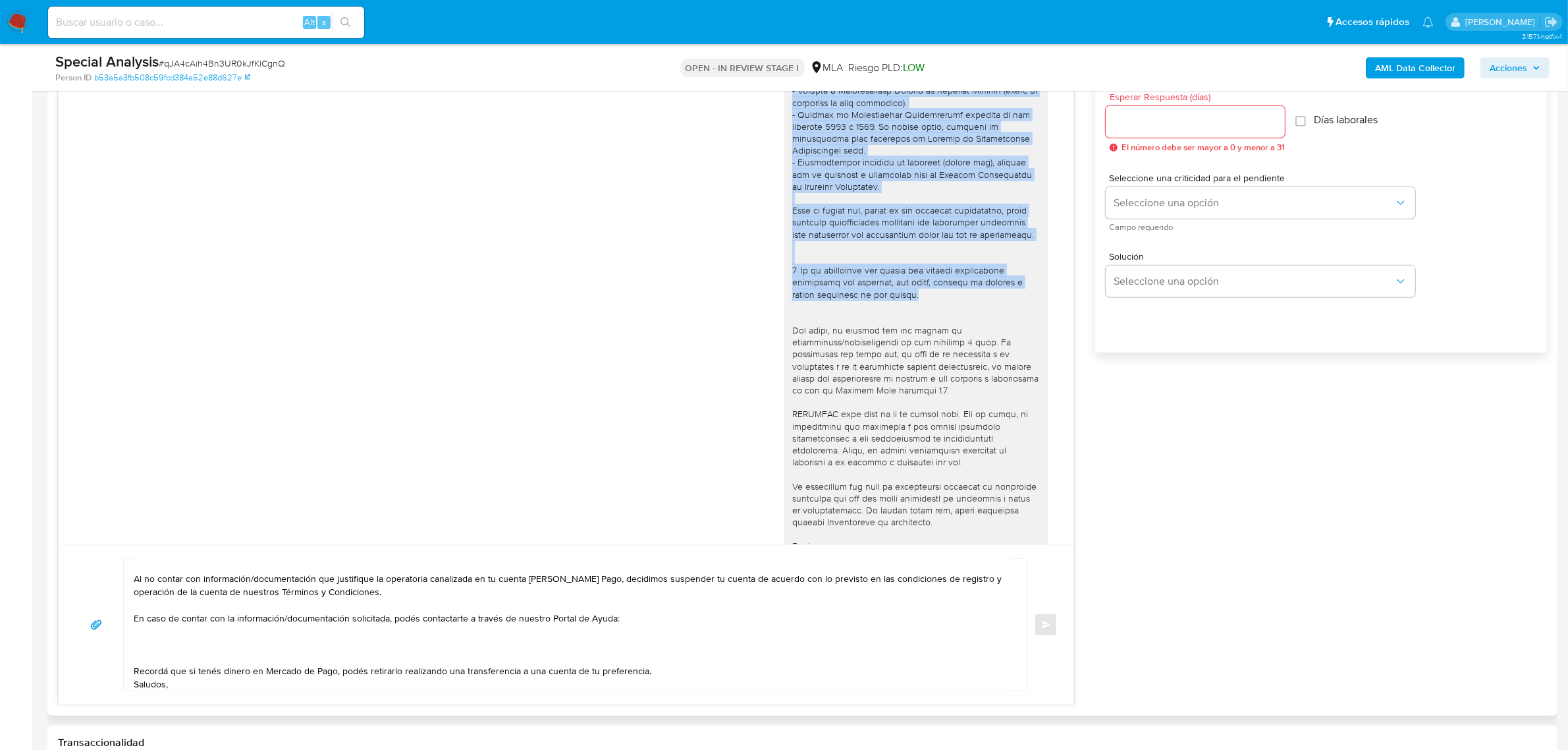
scroll to position [62, 0]
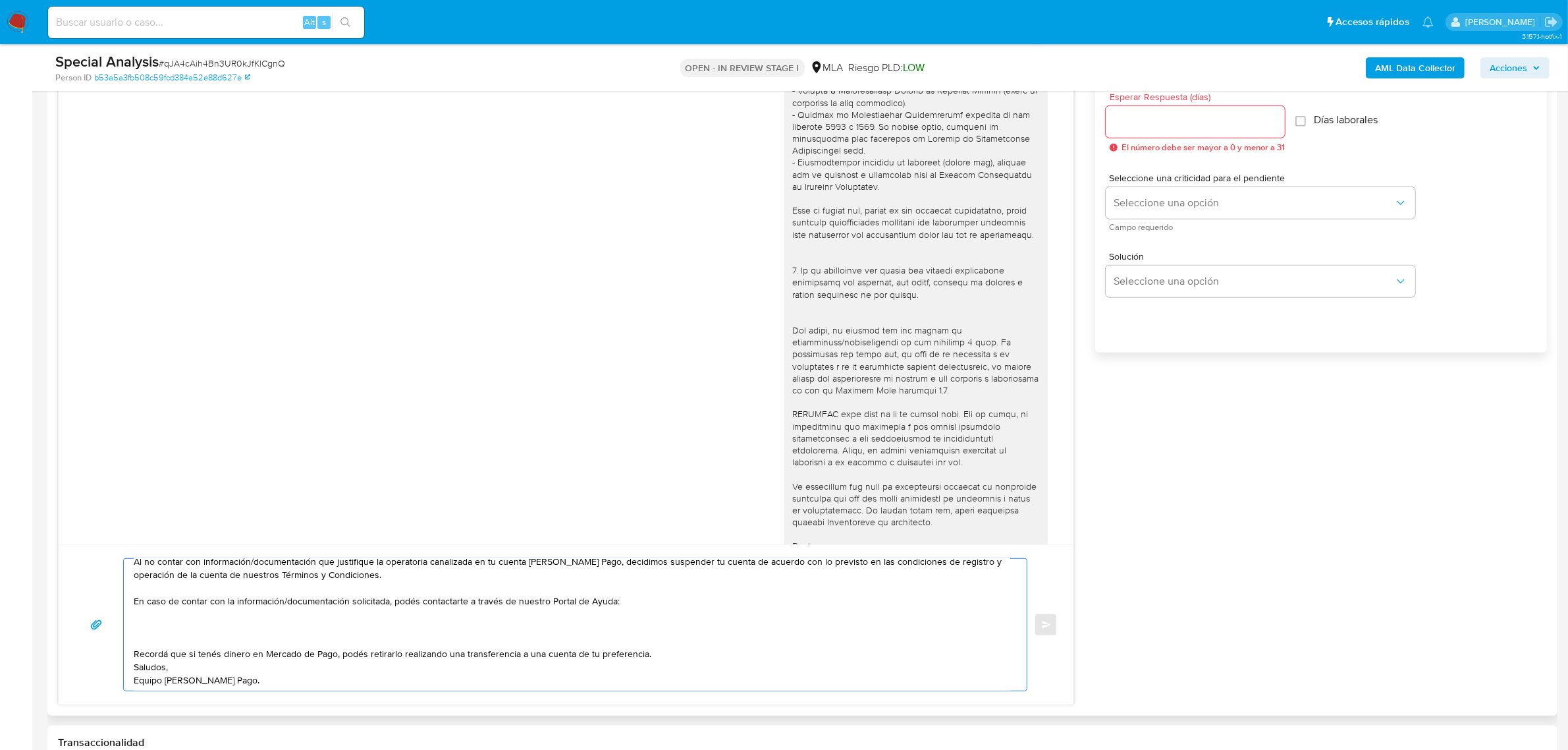
click at [164, 632] on textarea "Hola, Jonatan. Analizamos tu caso y notamos que la información registra inconsi…" at bounding box center [571, 625] width 876 height 132
paste textarea "1. Informa detalladamente la actividad realizada en ambas cuentas de Mercado Pa…"
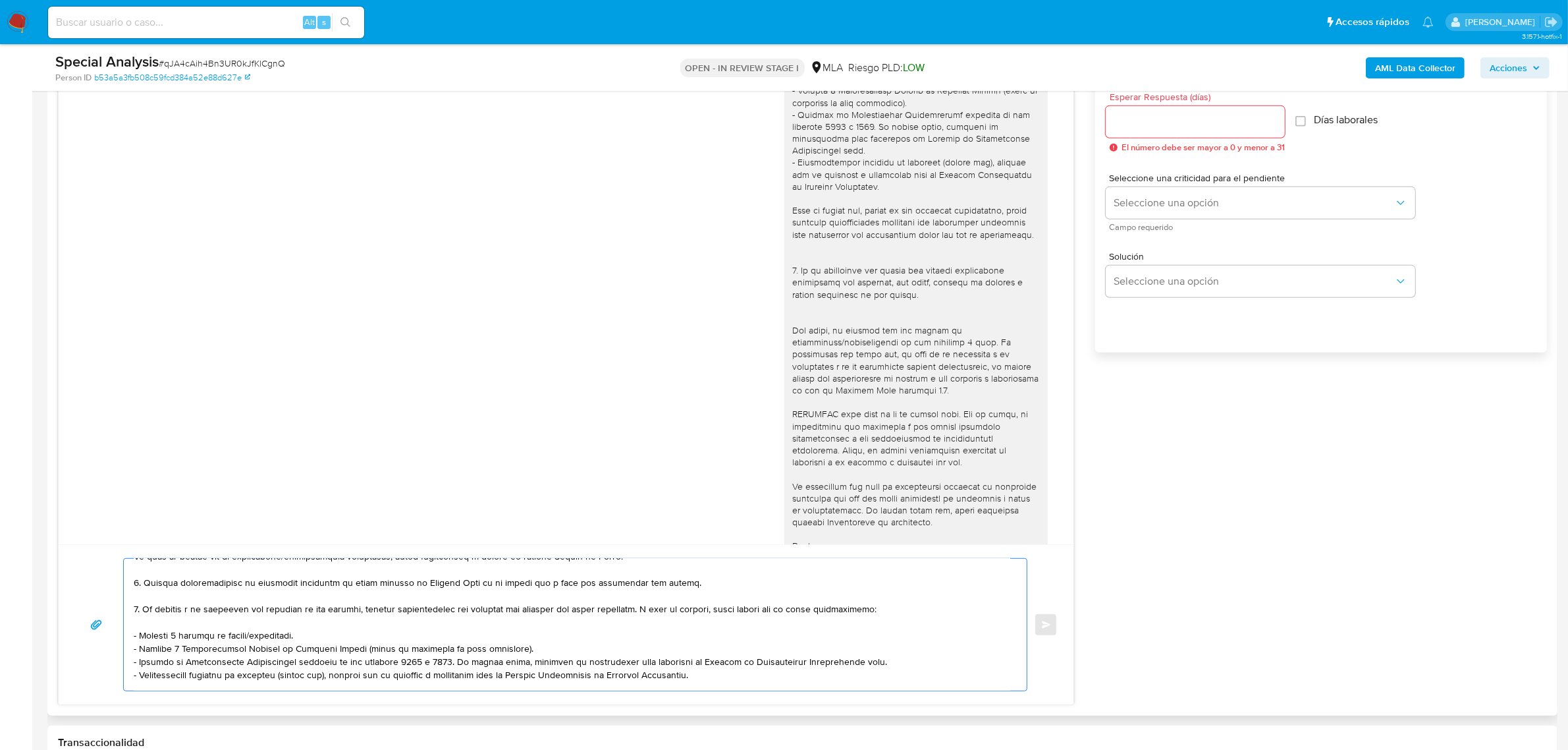
scroll to position [80, 0]
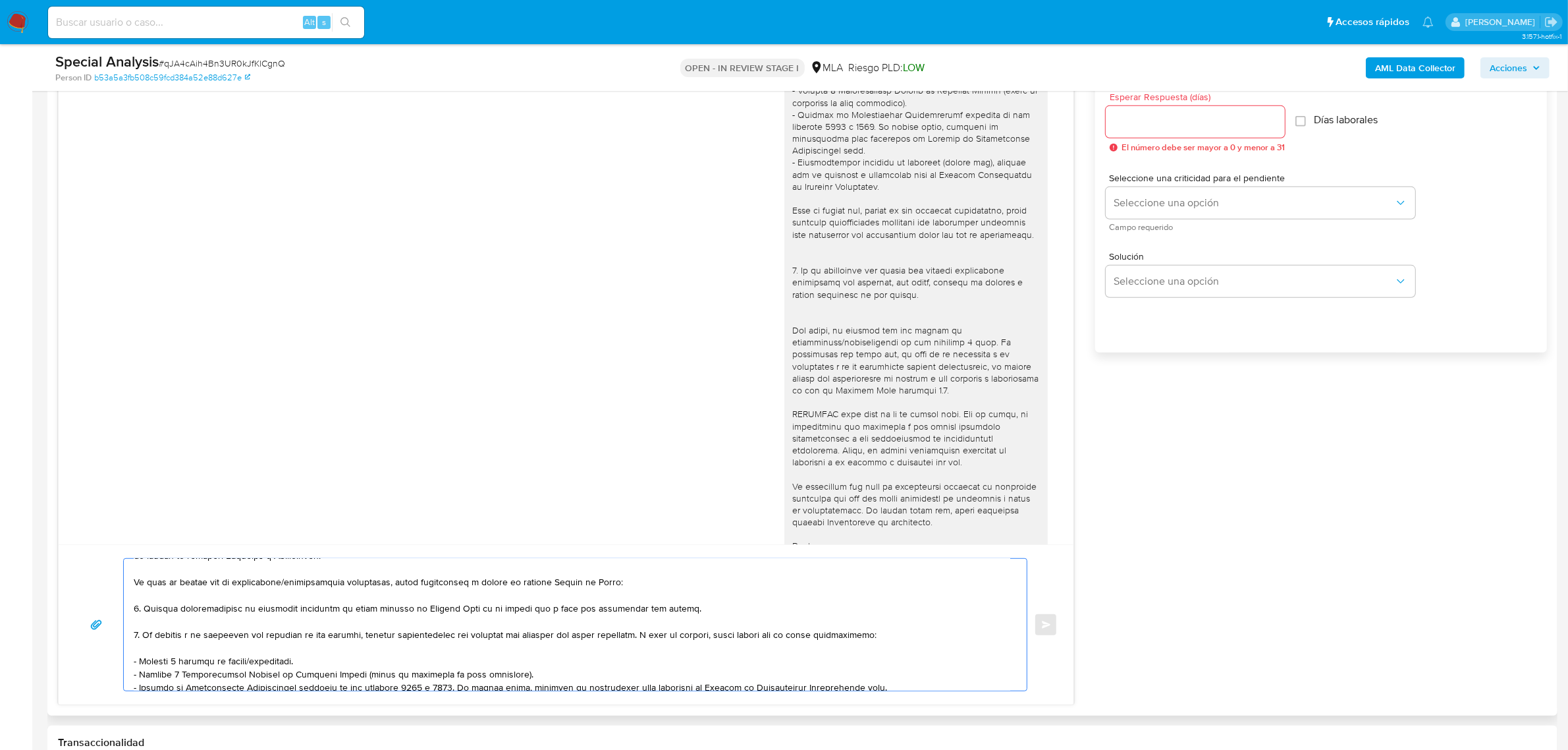
click at [183, 625] on textarea at bounding box center [571, 625] width 876 height 132
click at [159, 644] on textarea at bounding box center [571, 625] width 876 height 132
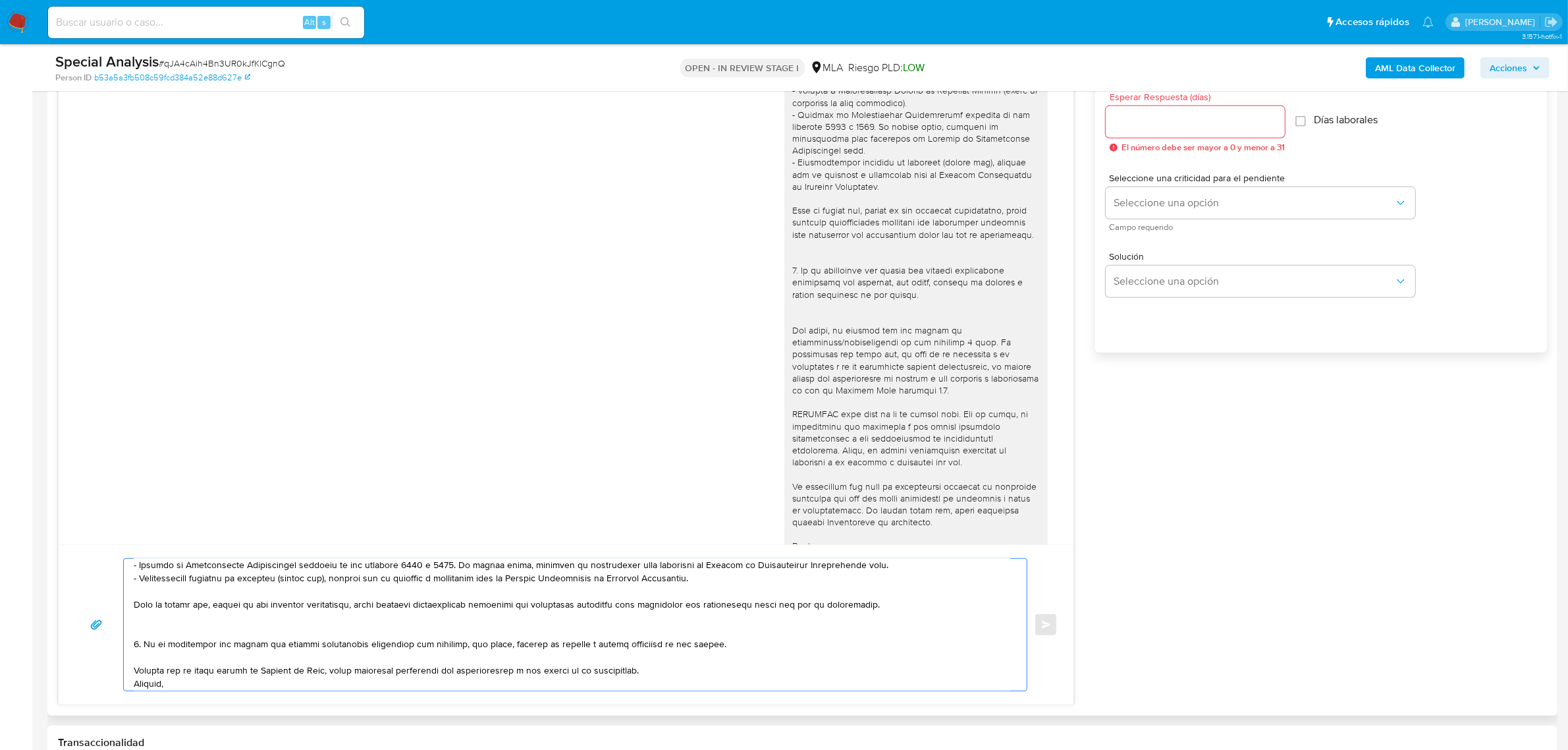
scroll to position [206, 0]
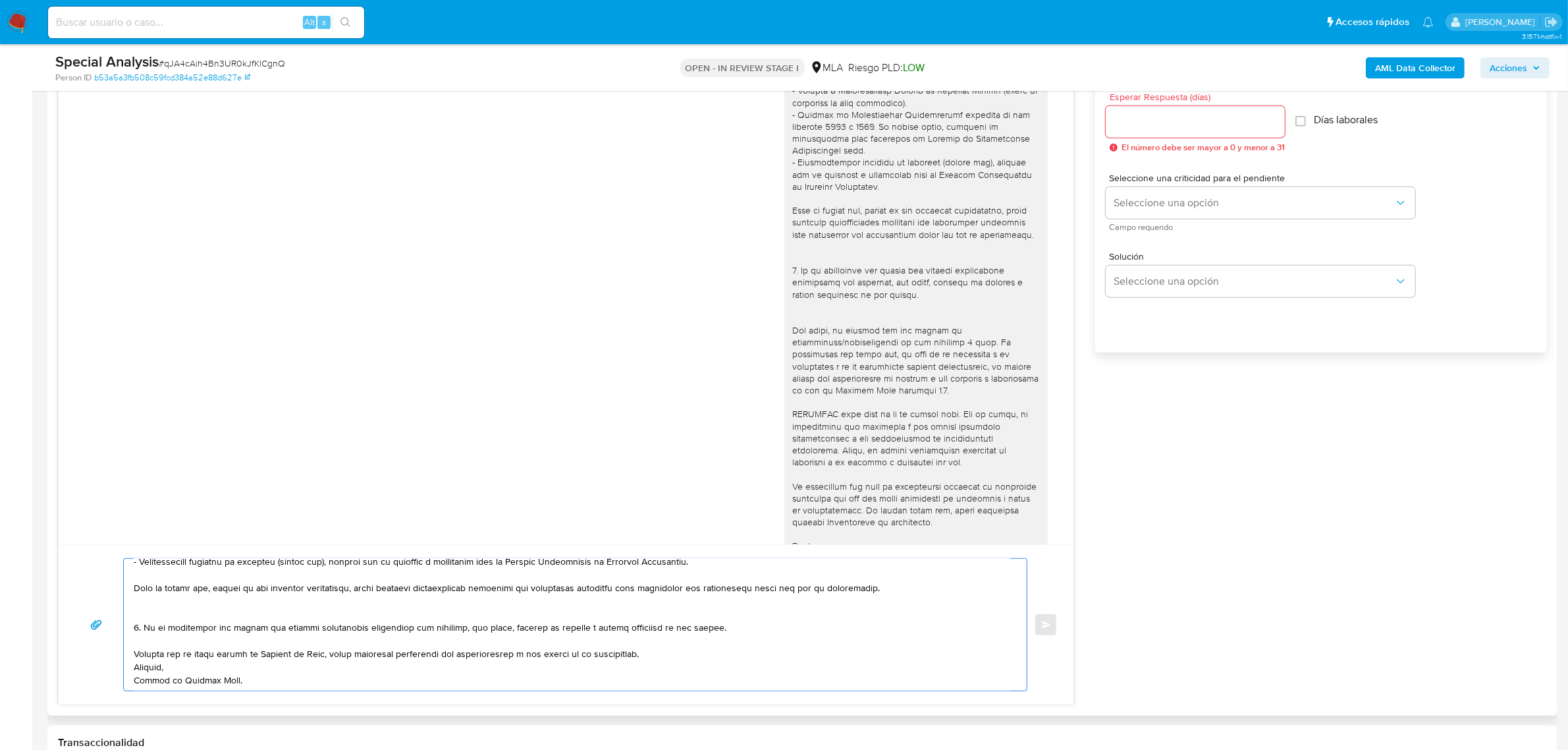
click at [171, 582] on textarea at bounding box center [571, 625] width 876 height 132
click at [166, 578] on textarea at bounding box center [571, 625] width 876 height 132
click at [139, 609] on textarea at bounding box center [571, 625] width 876 height 132
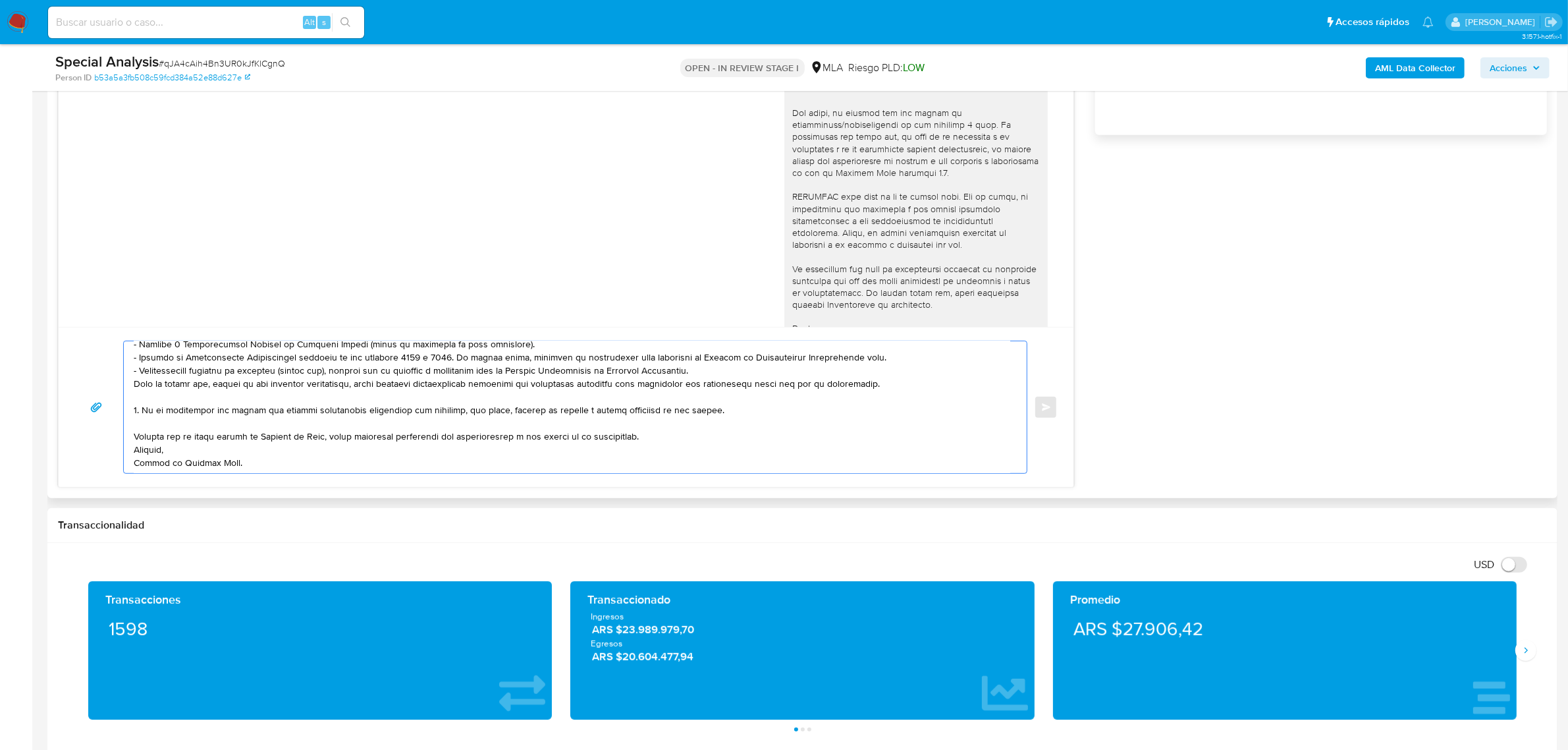
scroll to position [989, 0]
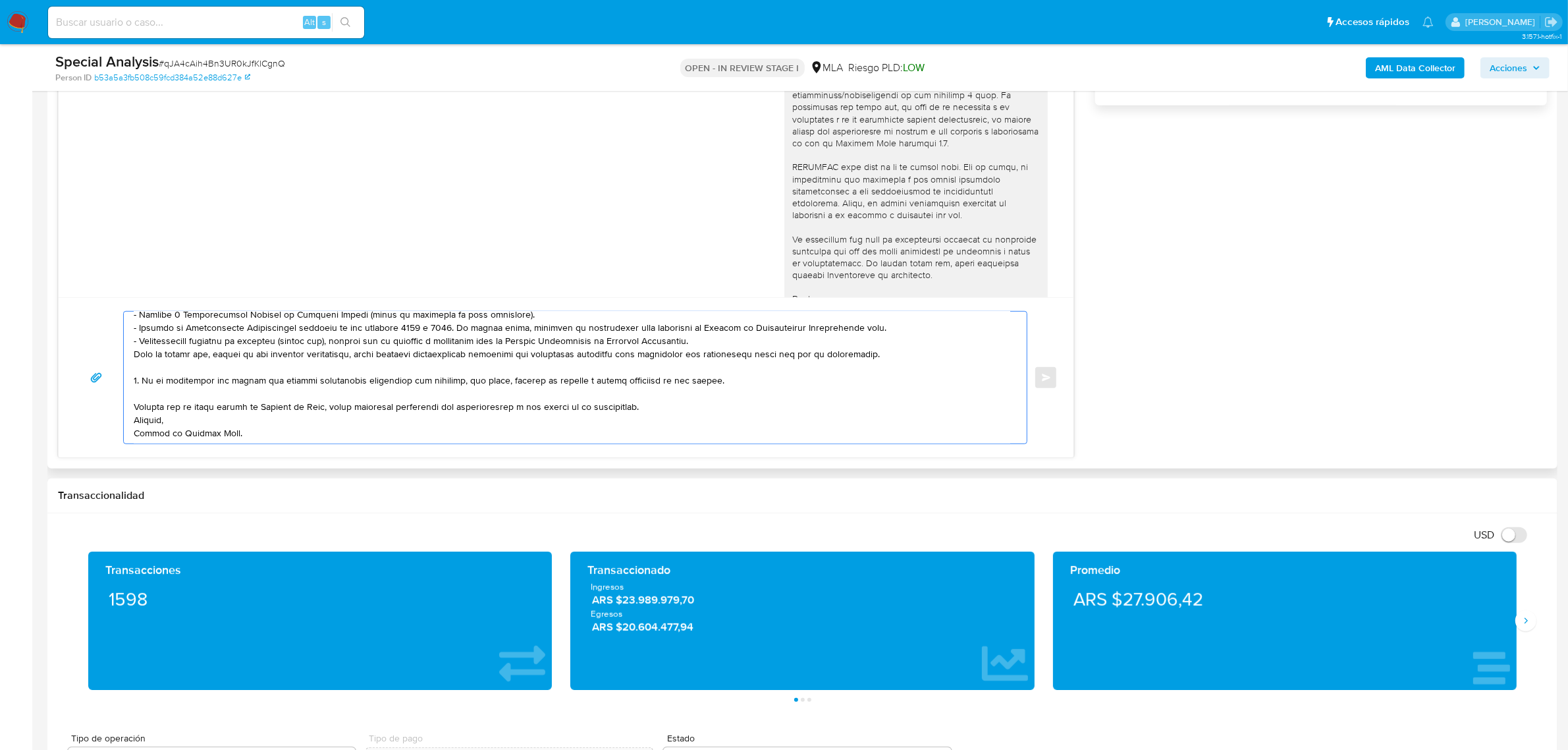
click at [659, 412] on textarea at bounding box center [571, 377] width 876 height 132
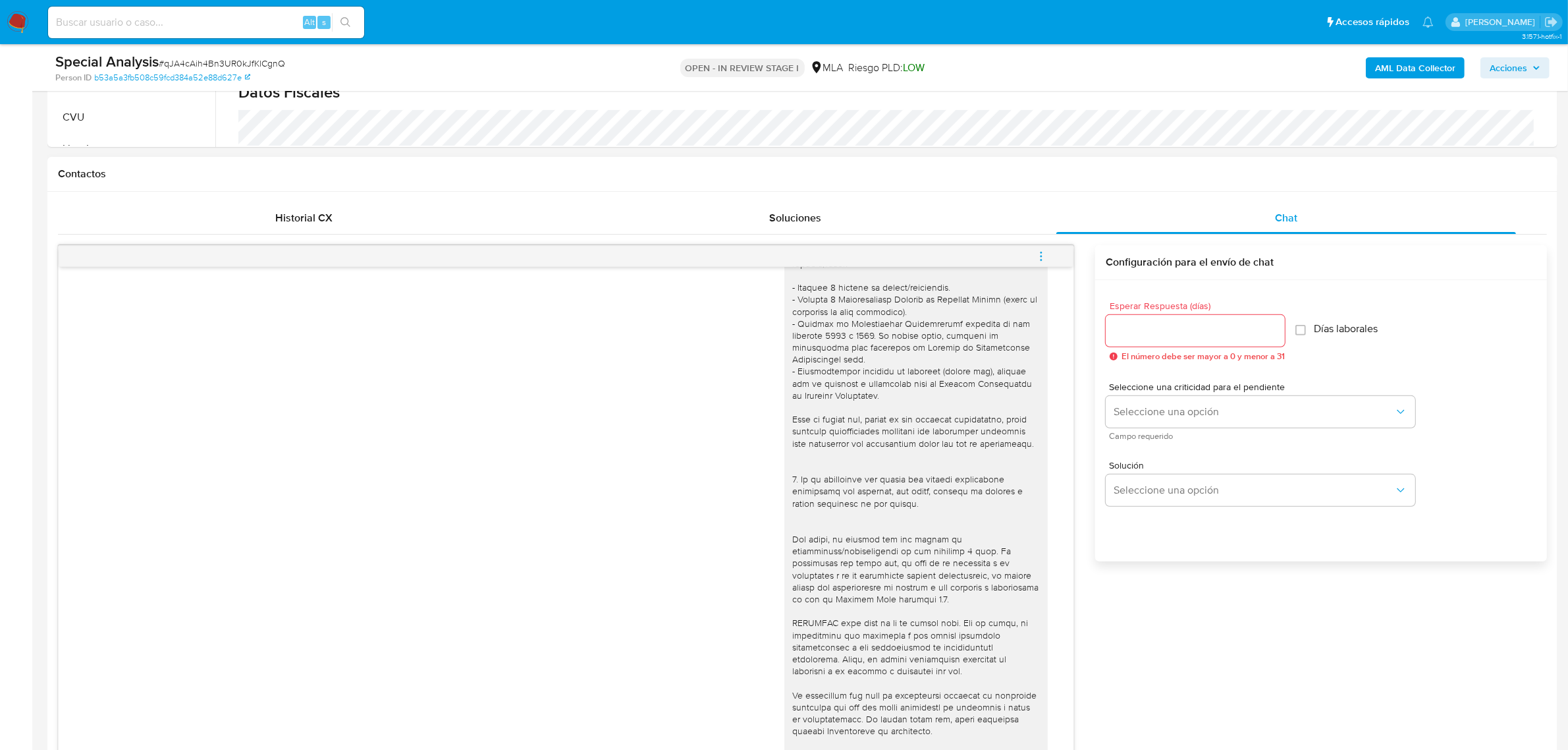
scroll to position [494, 0]
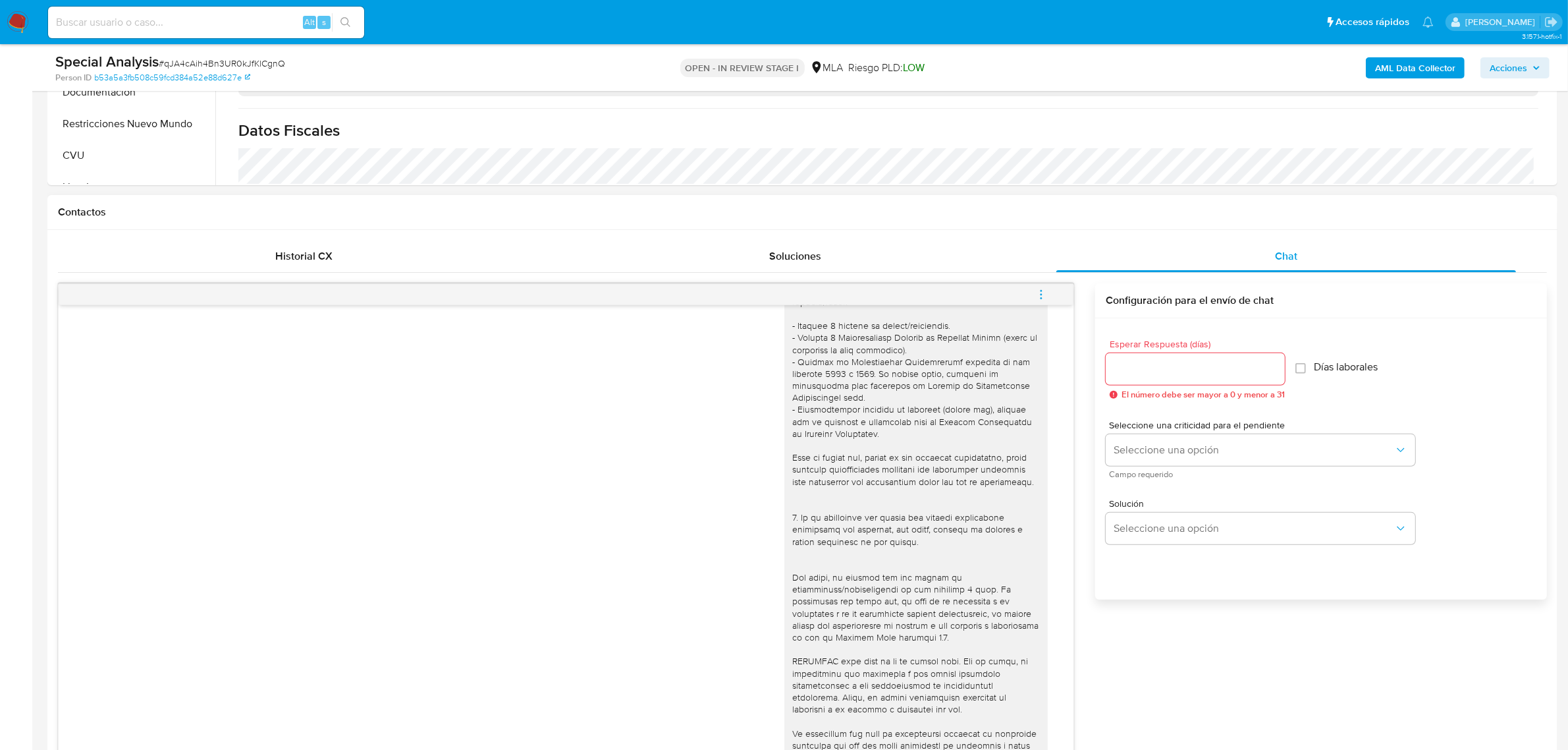
type textarea "Hola, Jonatan. Analizamos tu caso y notamos que la información registra inconsi…"
click at [1167, 363] on input "Esperar Respuesta (días)" at bounding box center [1195, 369] width 179 height 17
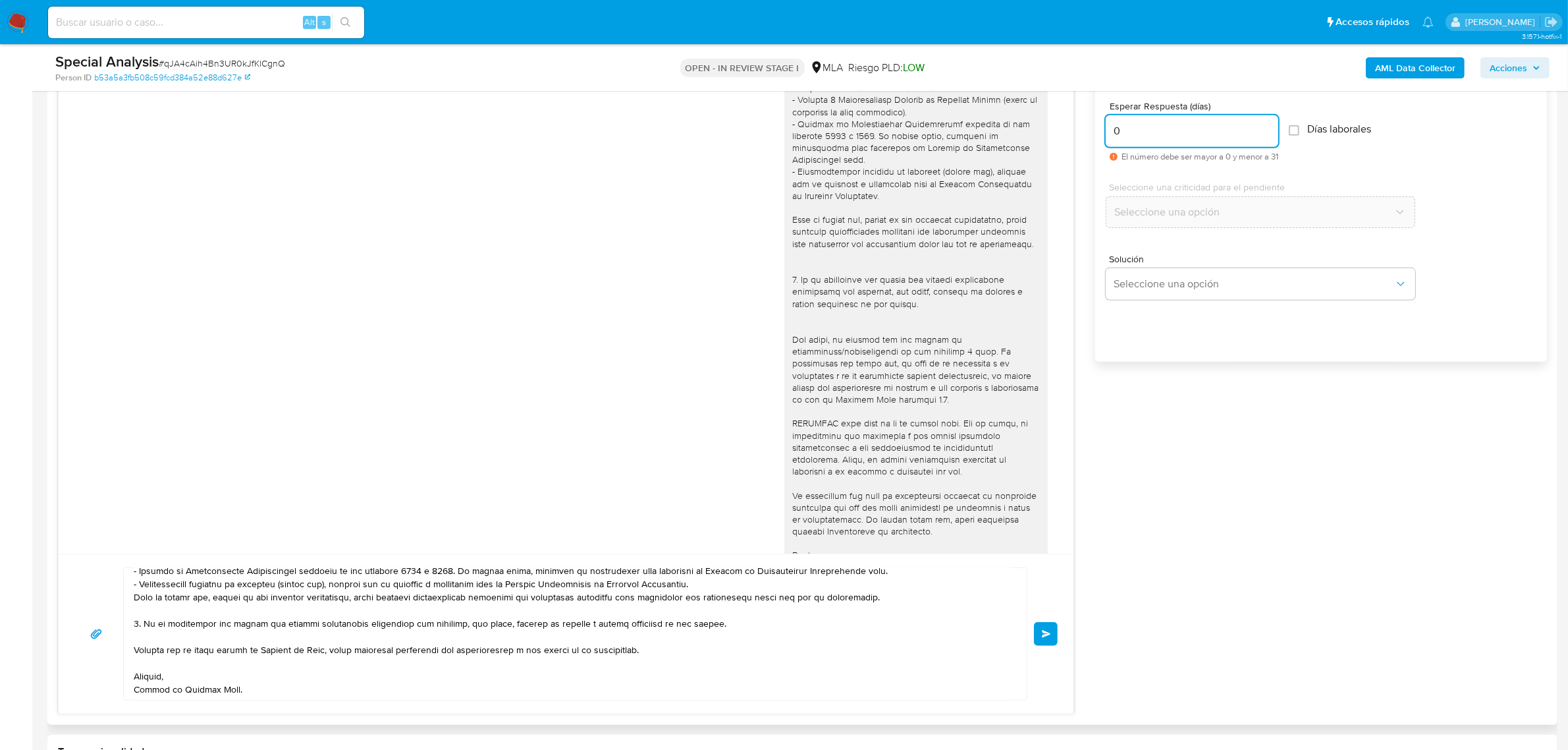
scroll to position [741, 0]
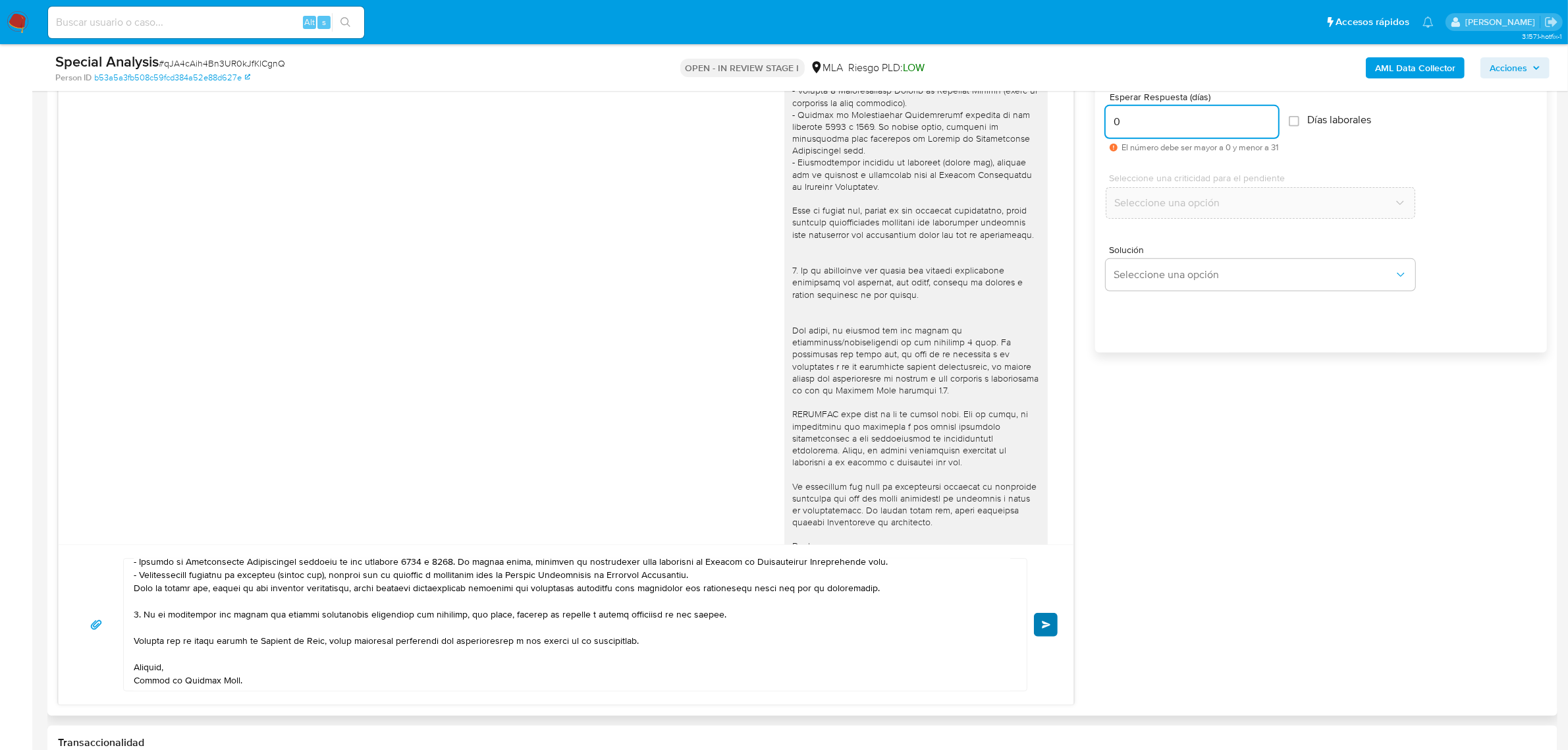
type input "0"
click at [1038, 625] on button "Enviar" at bounding box center [1046, 625] width 24 height 24
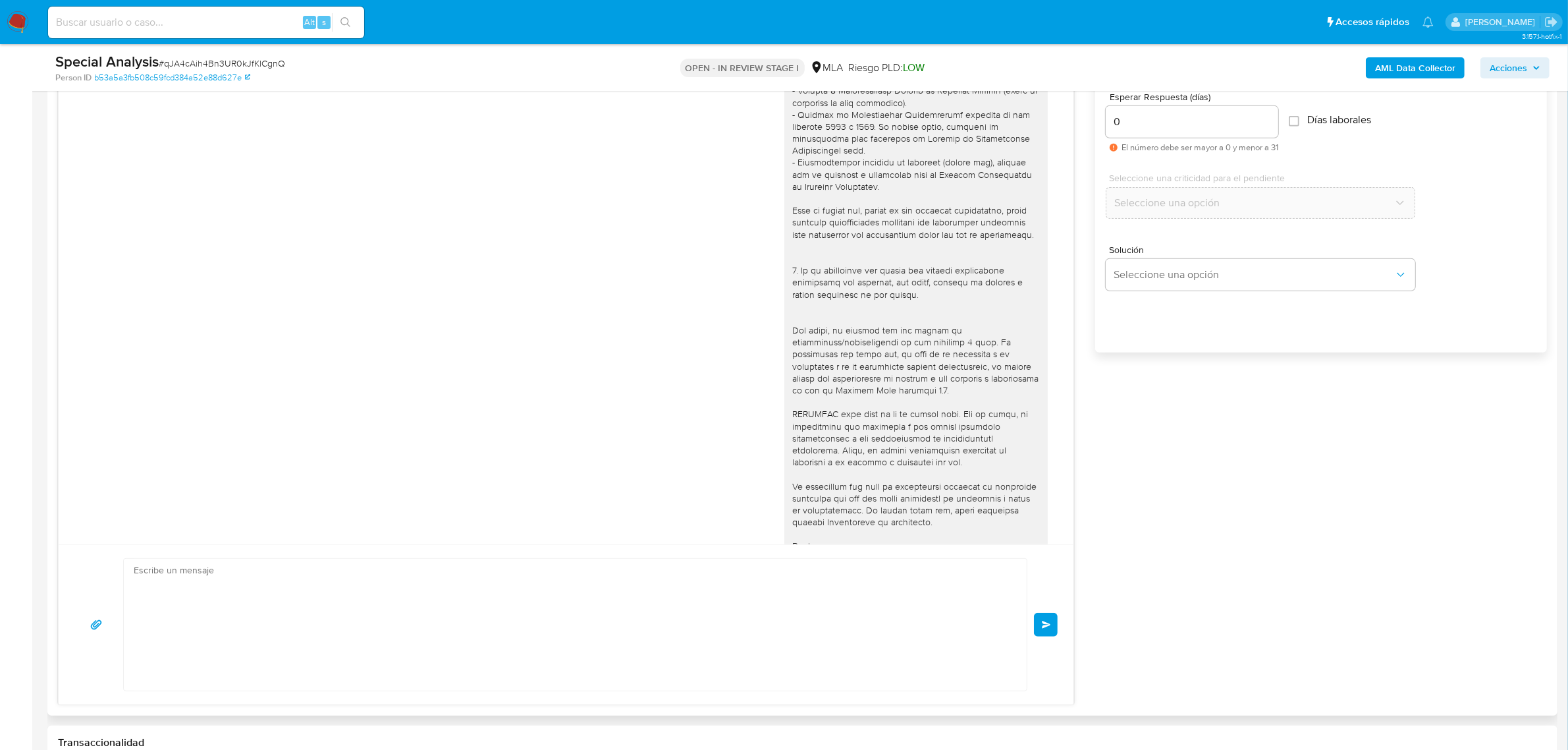
scroll to position [1177, 0]
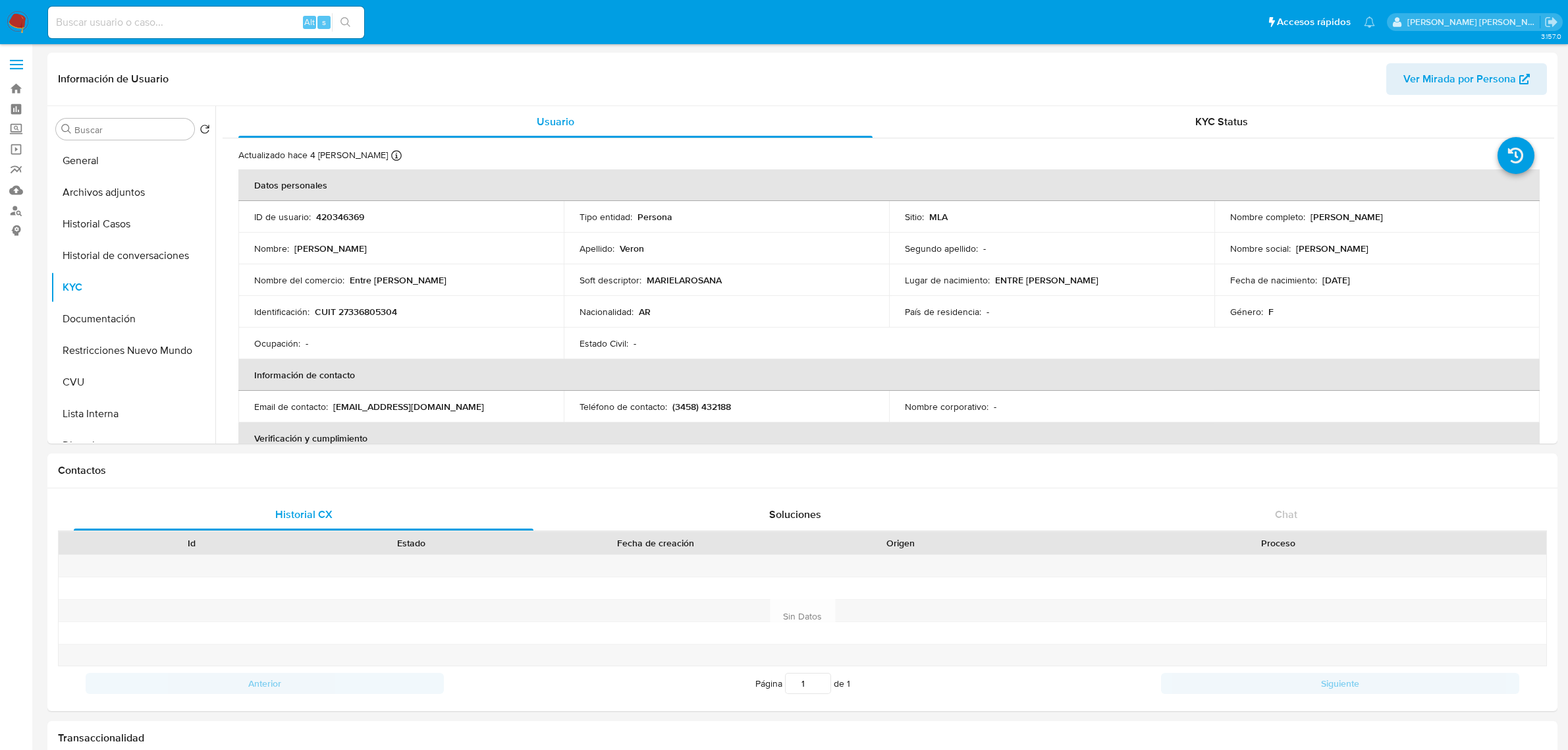
select select "10"
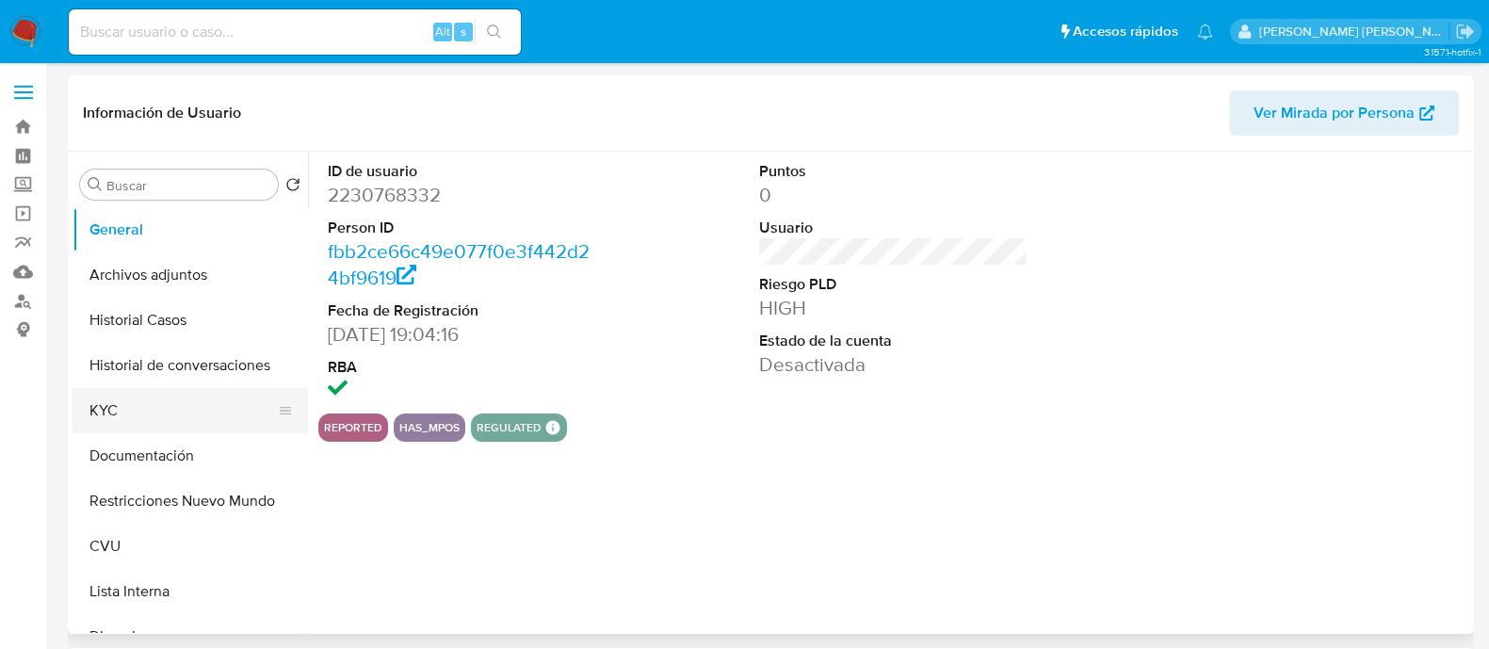
select select "10"
click at [170, 284] on button "Archivos adjuntos" at bounding box center [183, 274] width 220 height 45
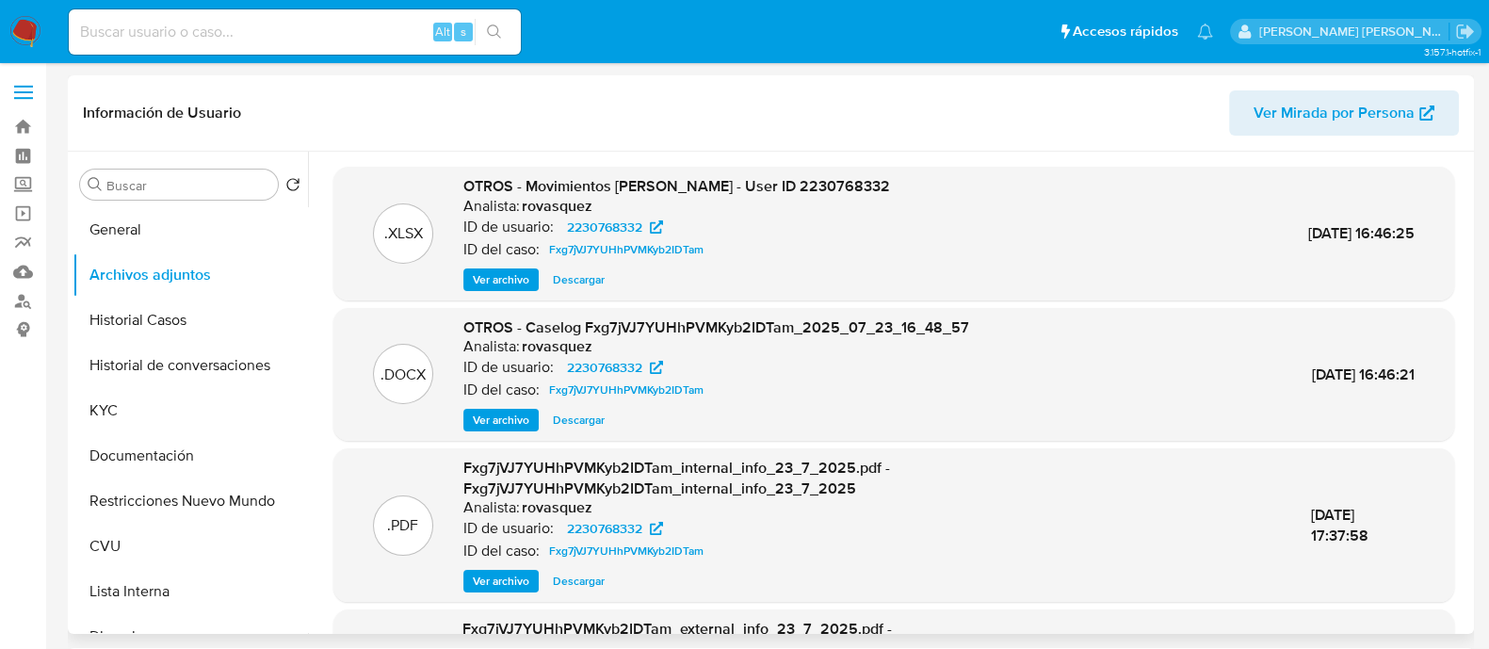
click at [485, 428] on span "Ver archivo" at bounding box center [501, 420] width 57 height 19
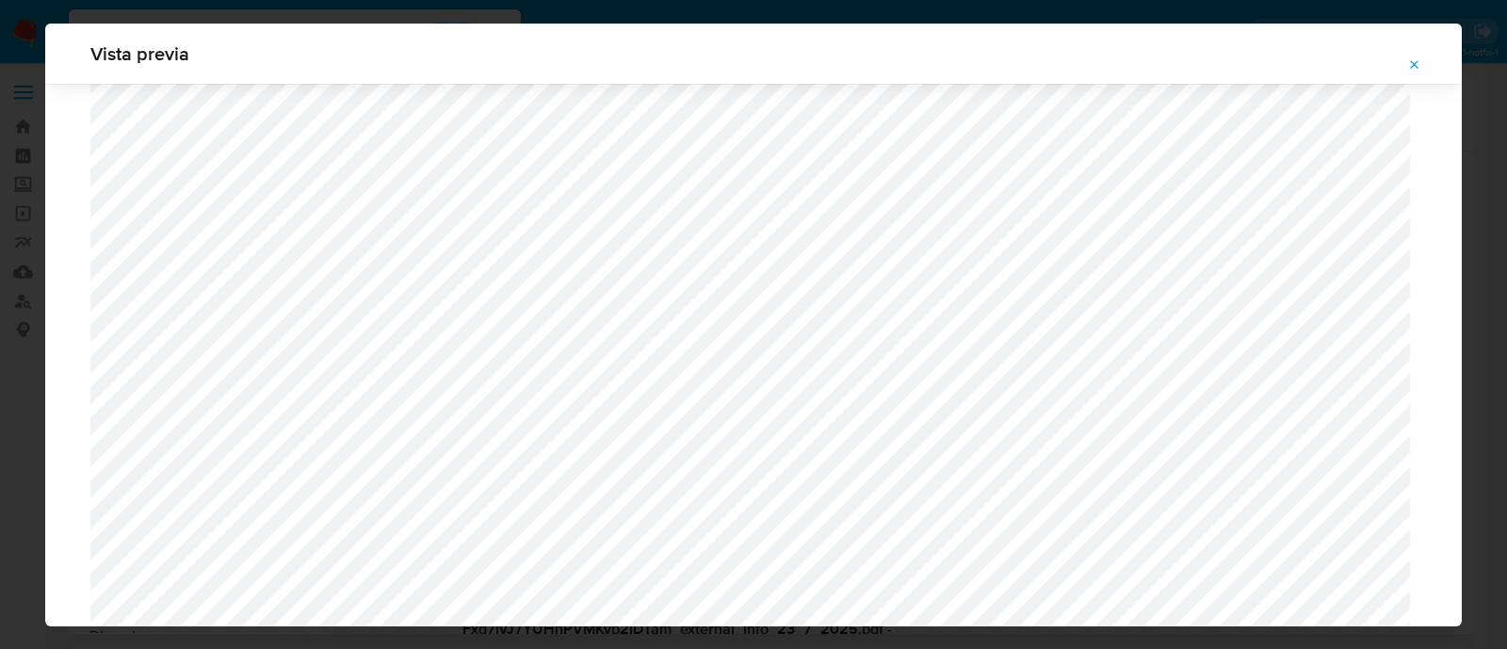
scroll to position [1492, 0]
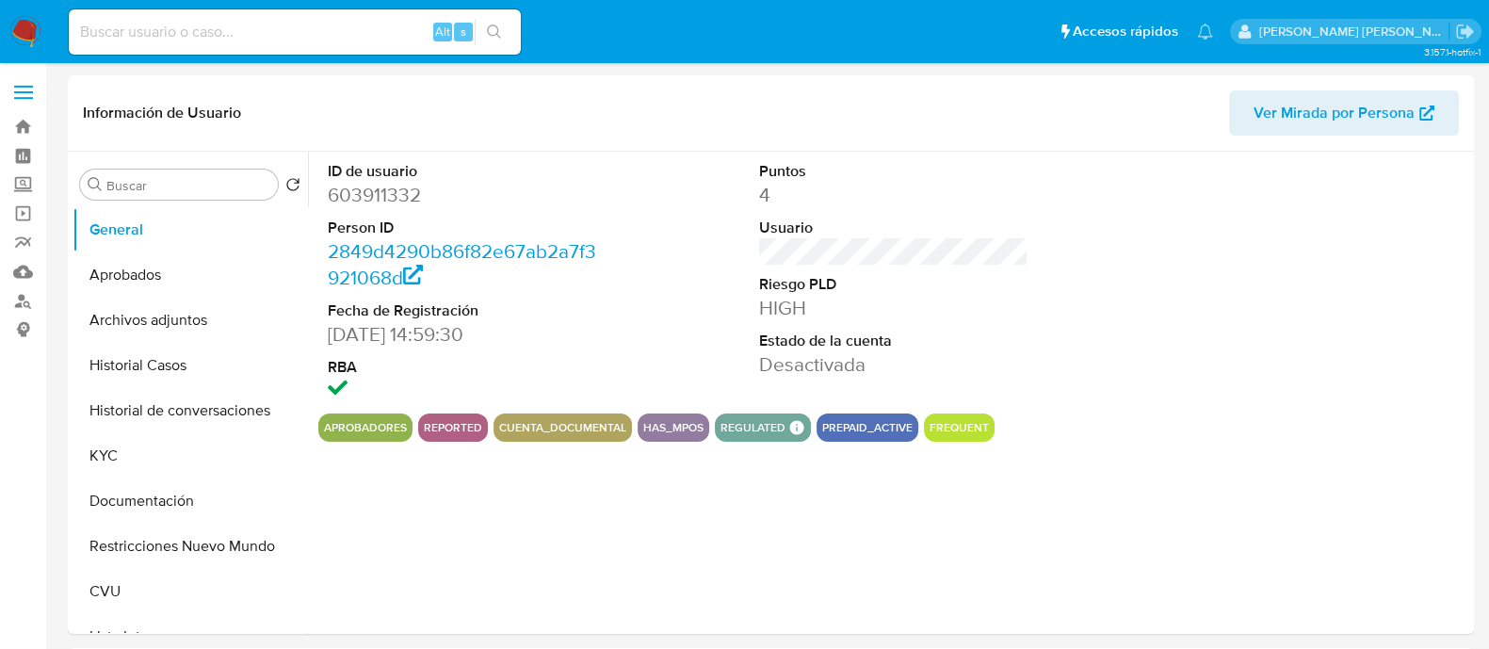
select select "10"
click at [141, 314] on button "Archivos adjuntos" at bounding box center [183, 320] width 220 height 45
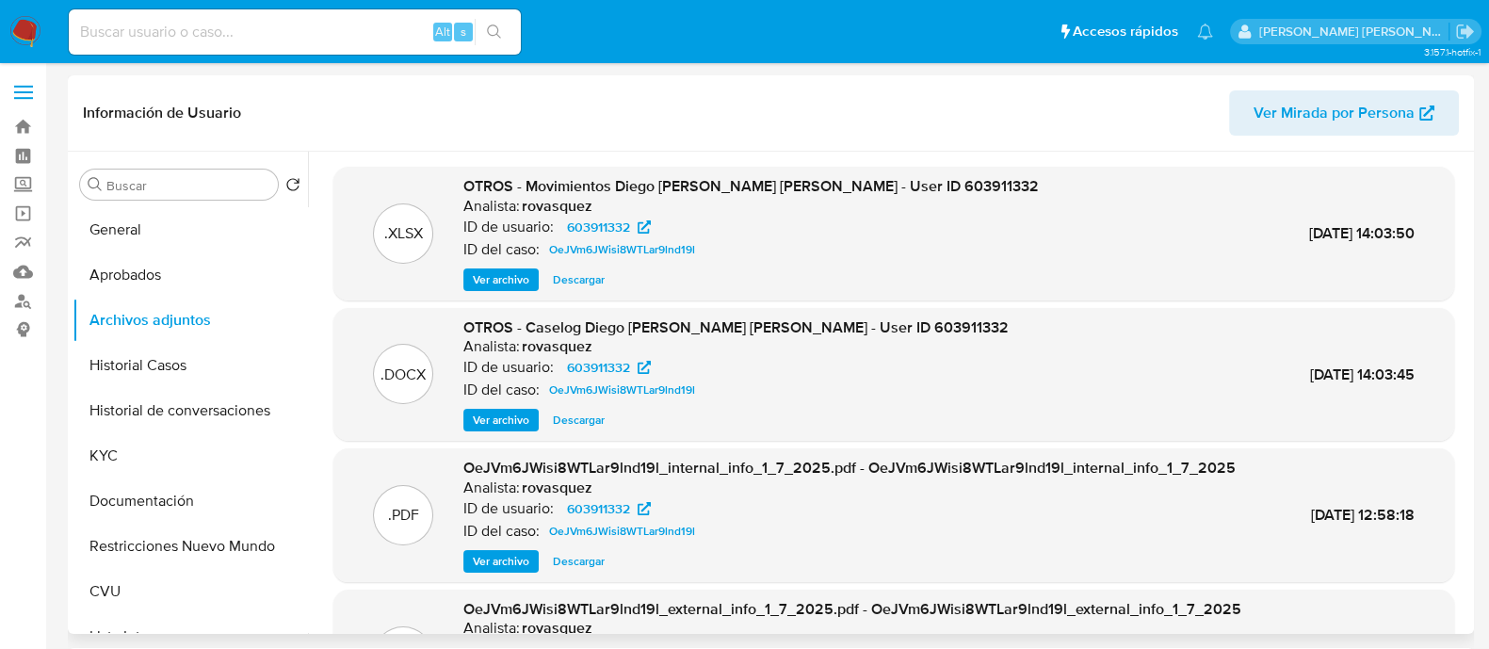
click at [507, 418] on span "Ver archivo" at bounding box center [501, 420] width 57 height 19
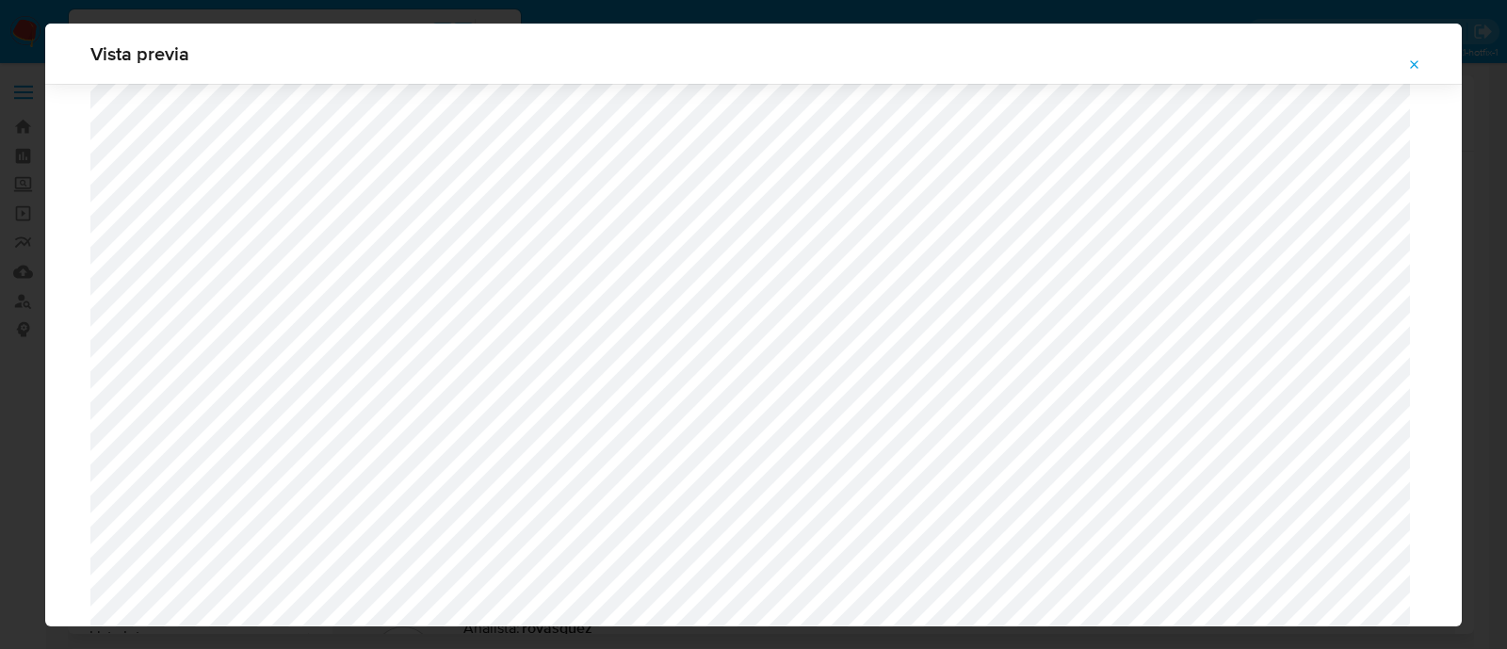
scroll to position [2081, 0]
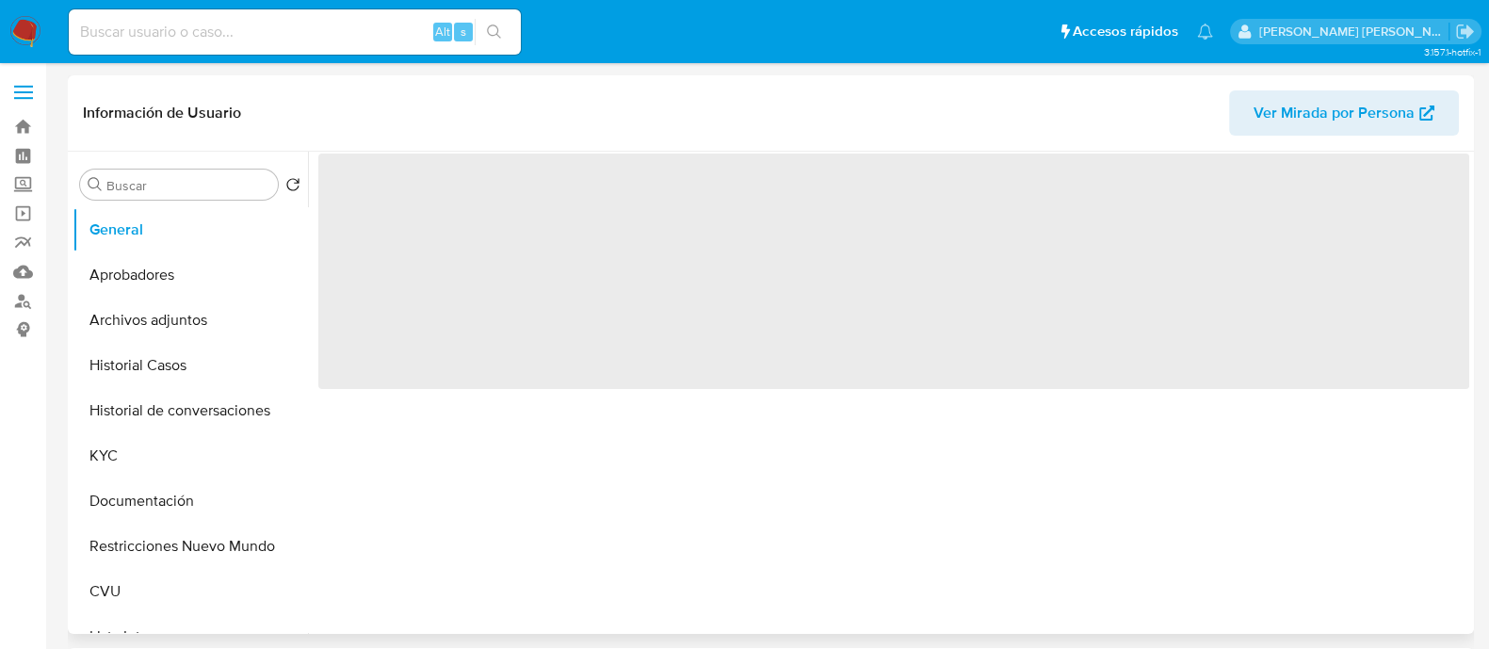
drag, startPoint x: 185, startPoint y: 331, endPoint x: 857, endPoint y: 107, distance: 708.7
click at [185, 331] on button "Archivos adjuntos" at bounding box center [190, 320] width 235 height 45
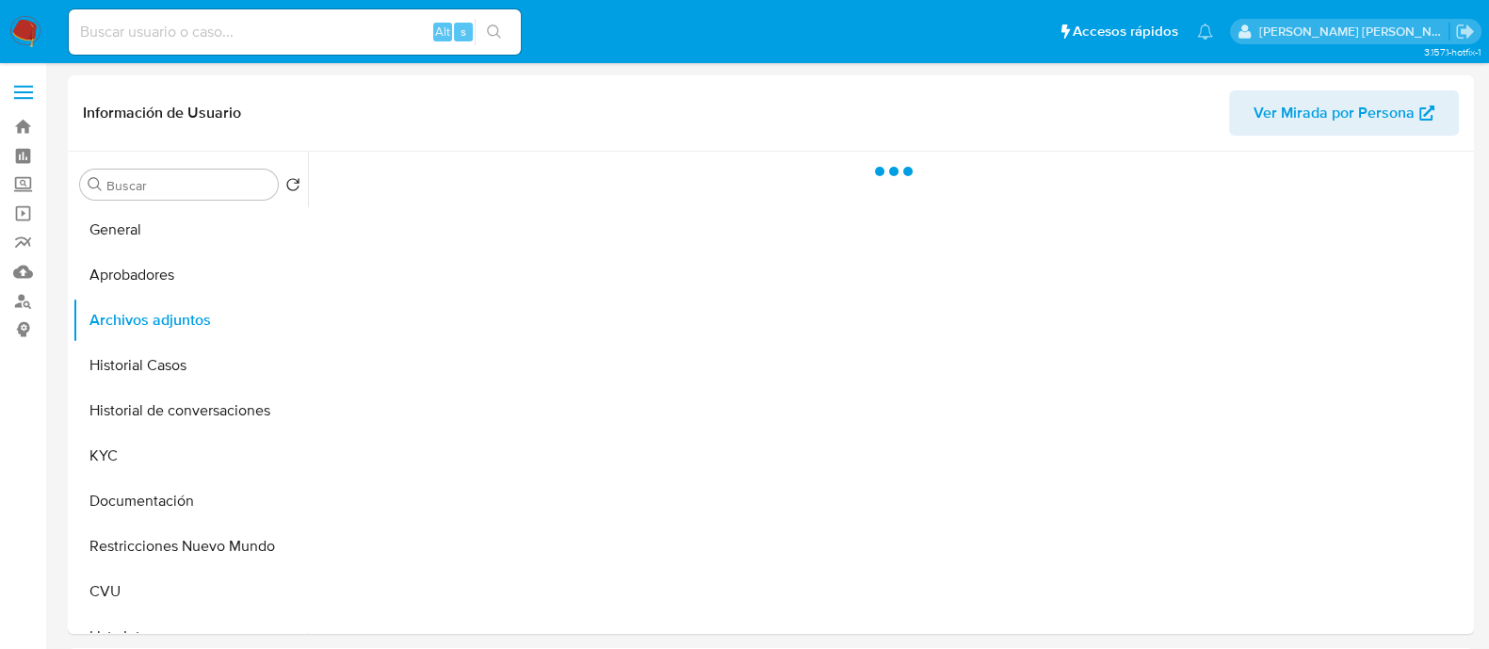
select select "10"
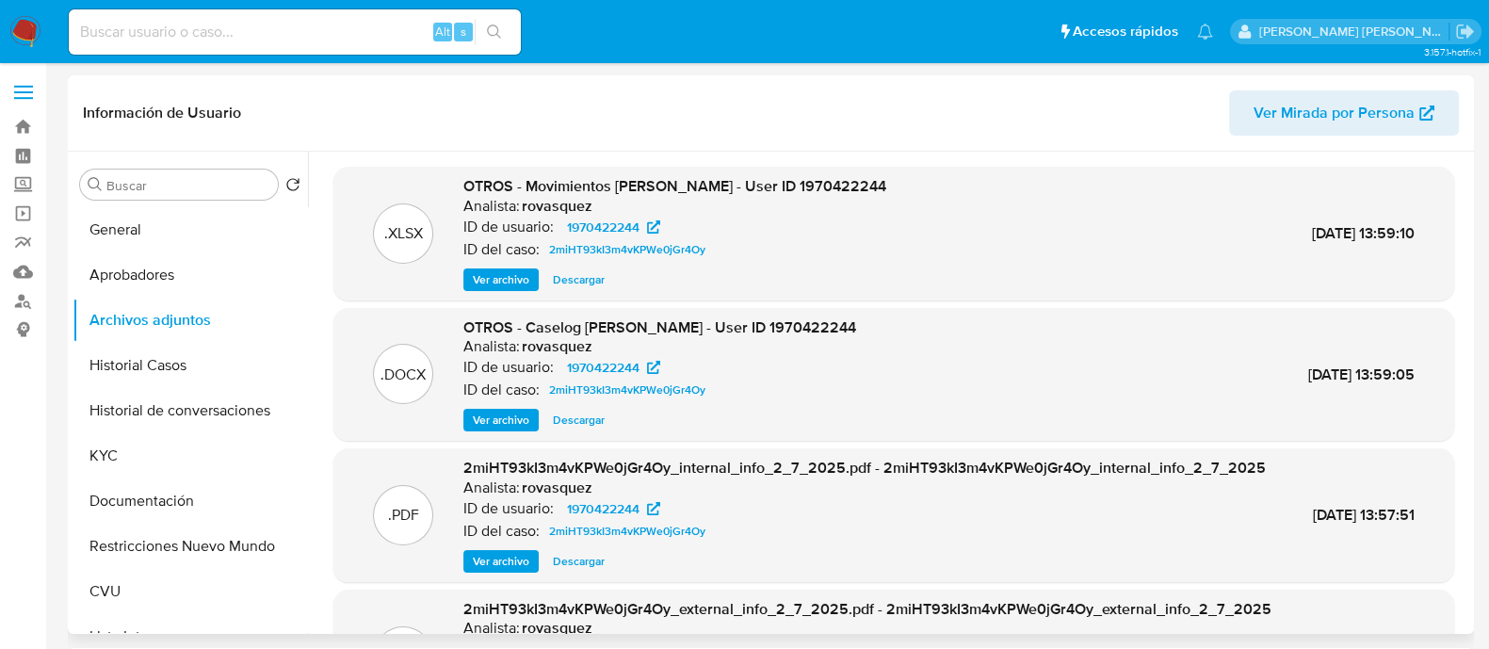
click at [510, 426] on span "Ver archivo" at bounding box center [501, 420] width 57 height 19
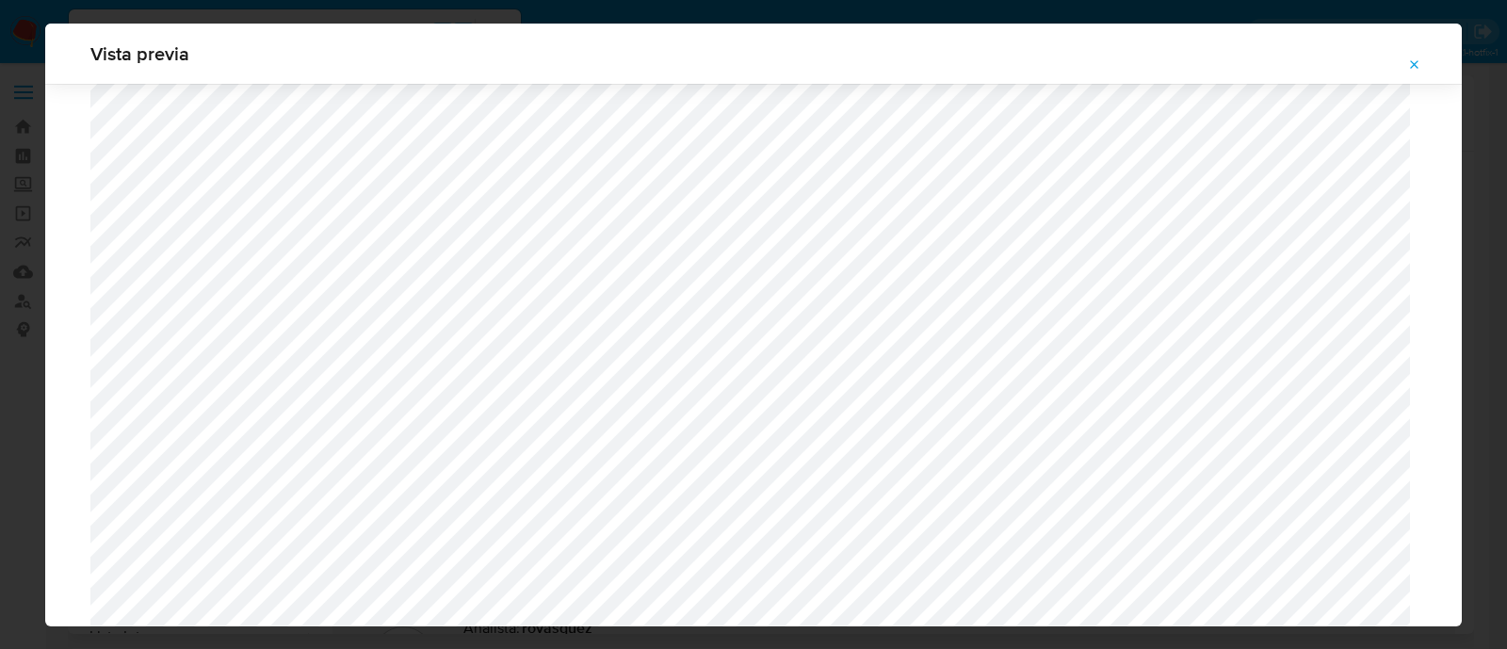
scroll to position [1845, 0]
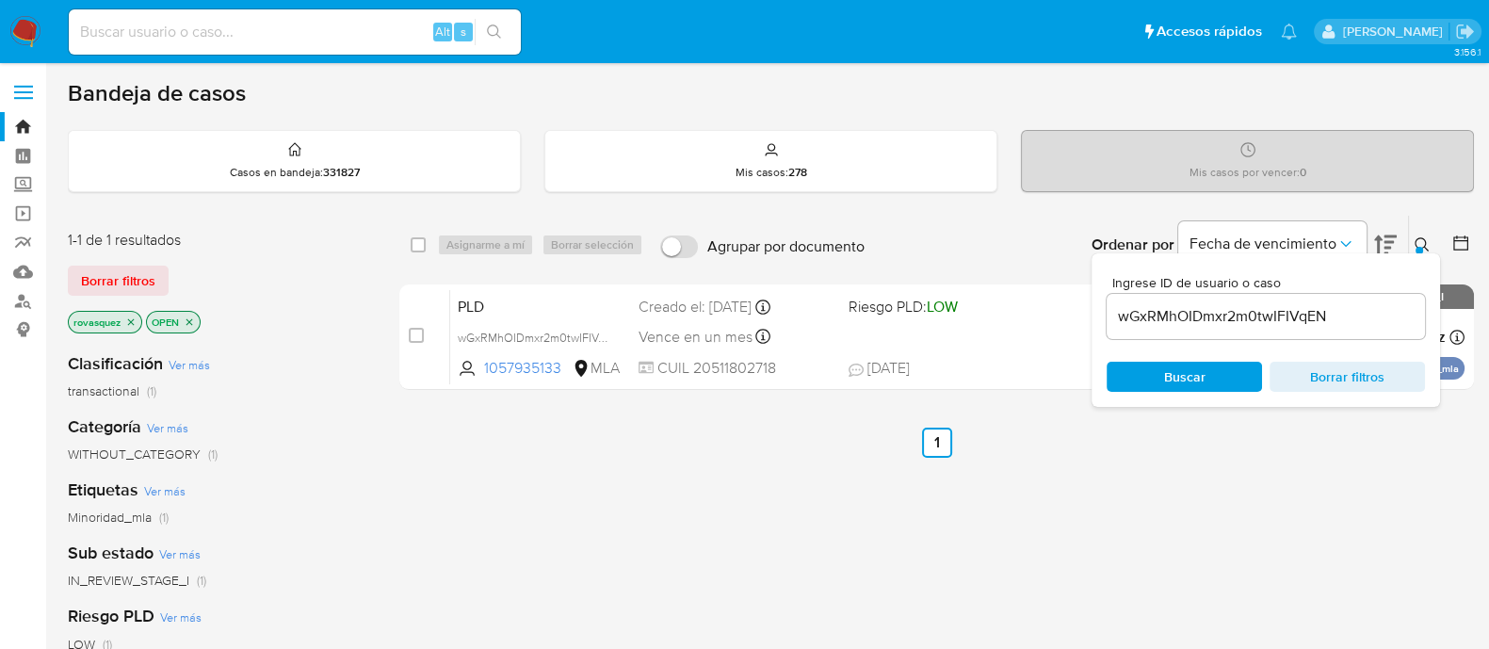
click at [1212, 324] on input "wGxRMhOIDmxr2m0twIFIVqEN" at bounding box center [1265, 316] width 318 height 24
click at [1212, 326] on input "wGxRMhOIDmxr2m0twIFIVqEN" at bounding box center [1265, 316] width 318 height 24
paste input "qJA4cAih4Bn3UR0kJfKlCgnQ"
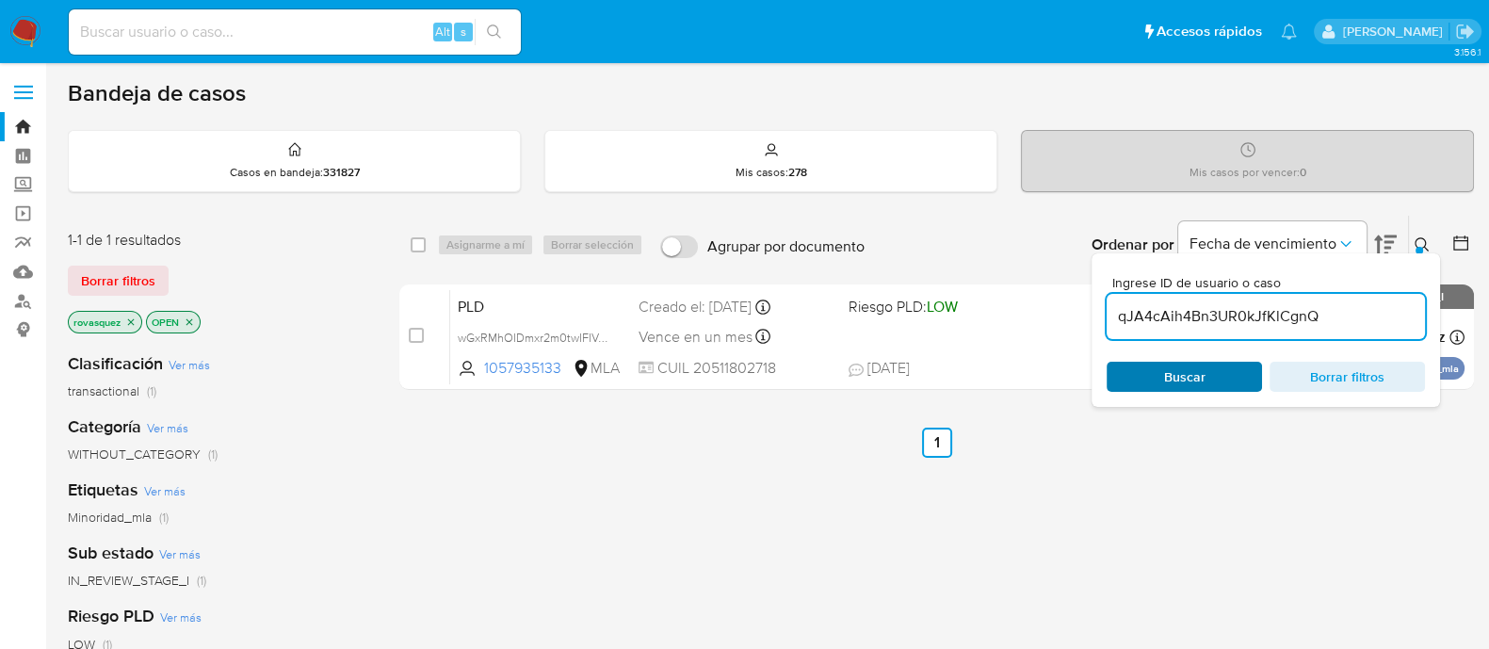
type input "qJA4cAih4Bn3UR0kJfKlCgnQ"
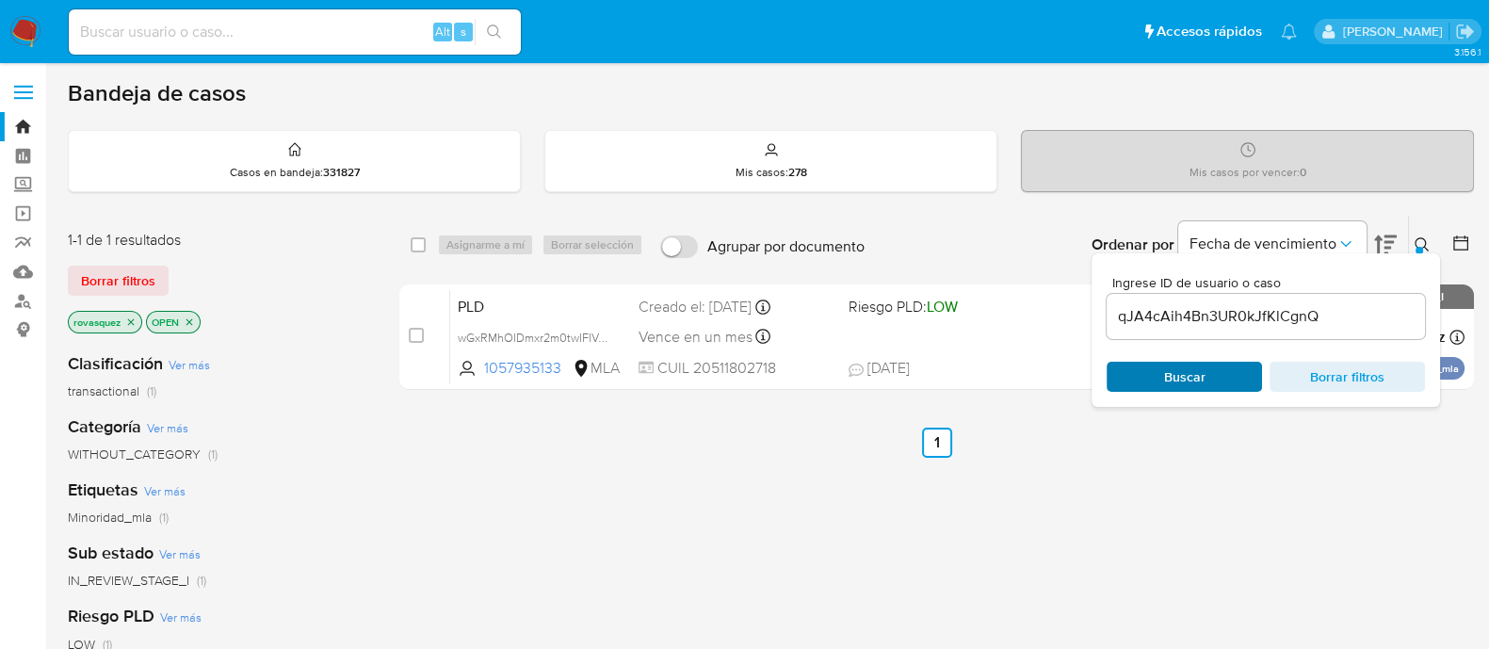
click at [1189, 371] on span "Buscar" at bounding box center [1184, 377] width 41 height 30
click at [680, 478] on div "select-all-cases-checkbox Asignarme a mí Borrar selección Agrupar por documento…" at bounding box center [936, 641] width 1074 height 853
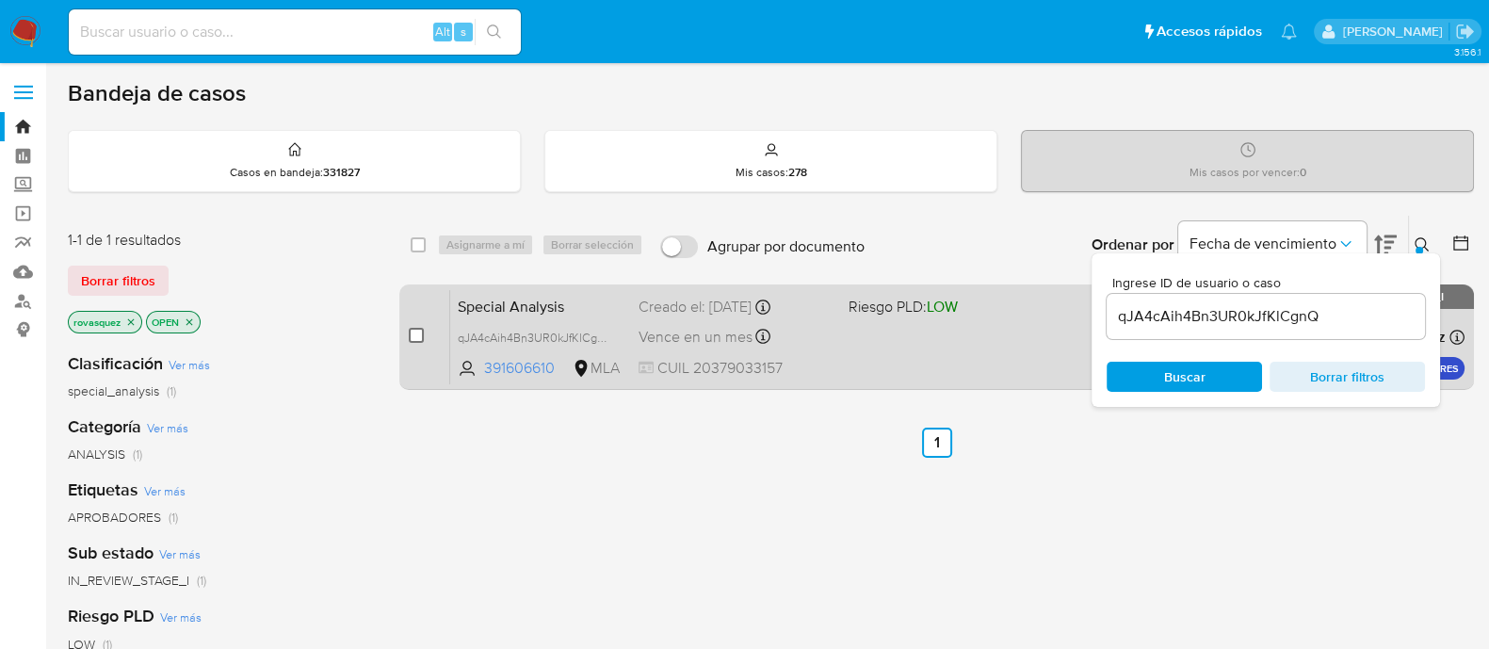
click at [414, 336] on input "checkbox" at bounding box center [416, 335] width 15 height 15
checkbox input "true"
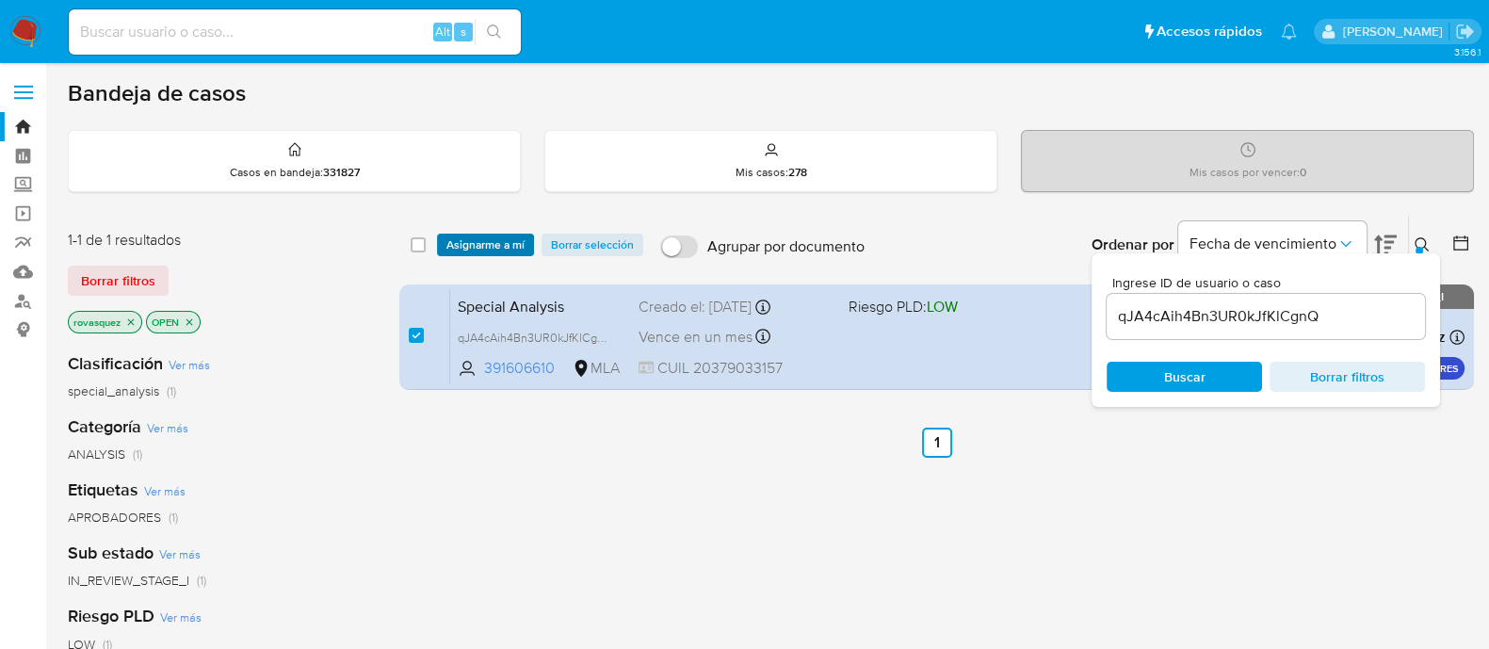
click at [494, 235] on span "Asignarme a mí" at bounding box center [485, 244] width 78 height 19
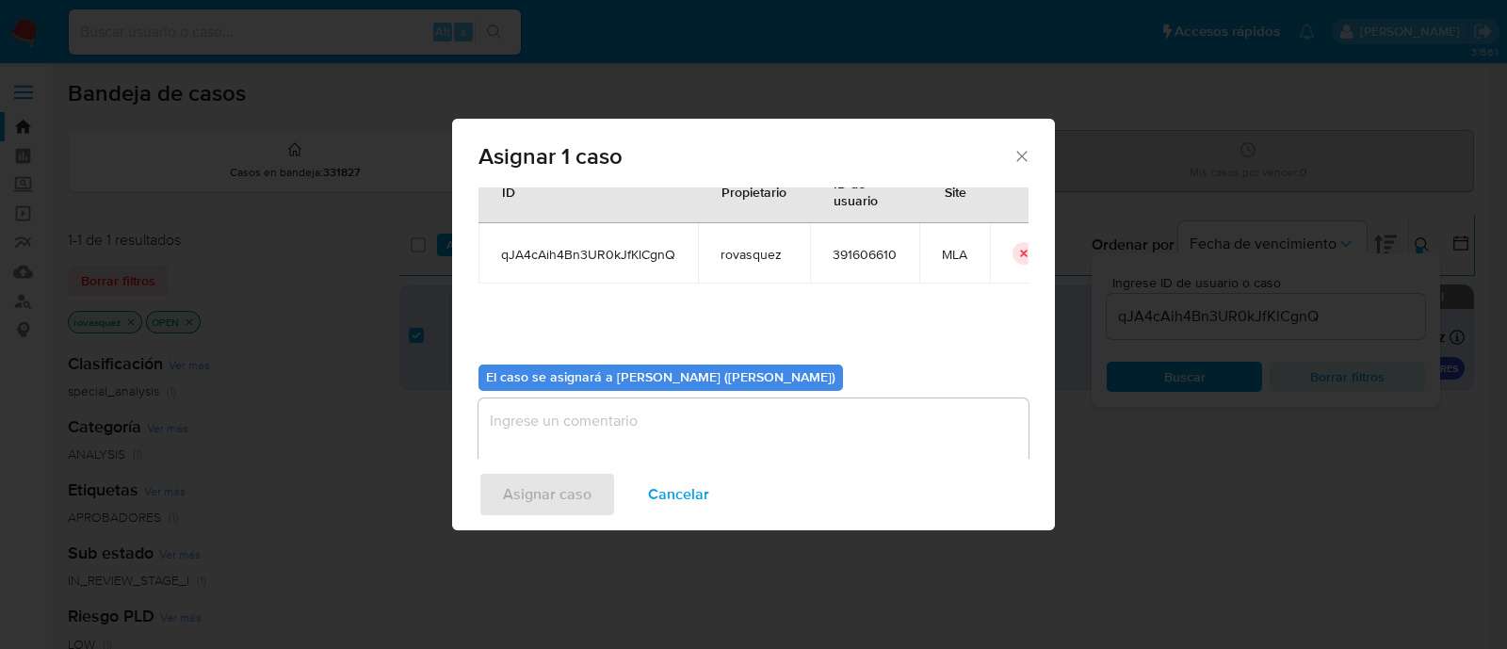
scroll to position [97, 0]
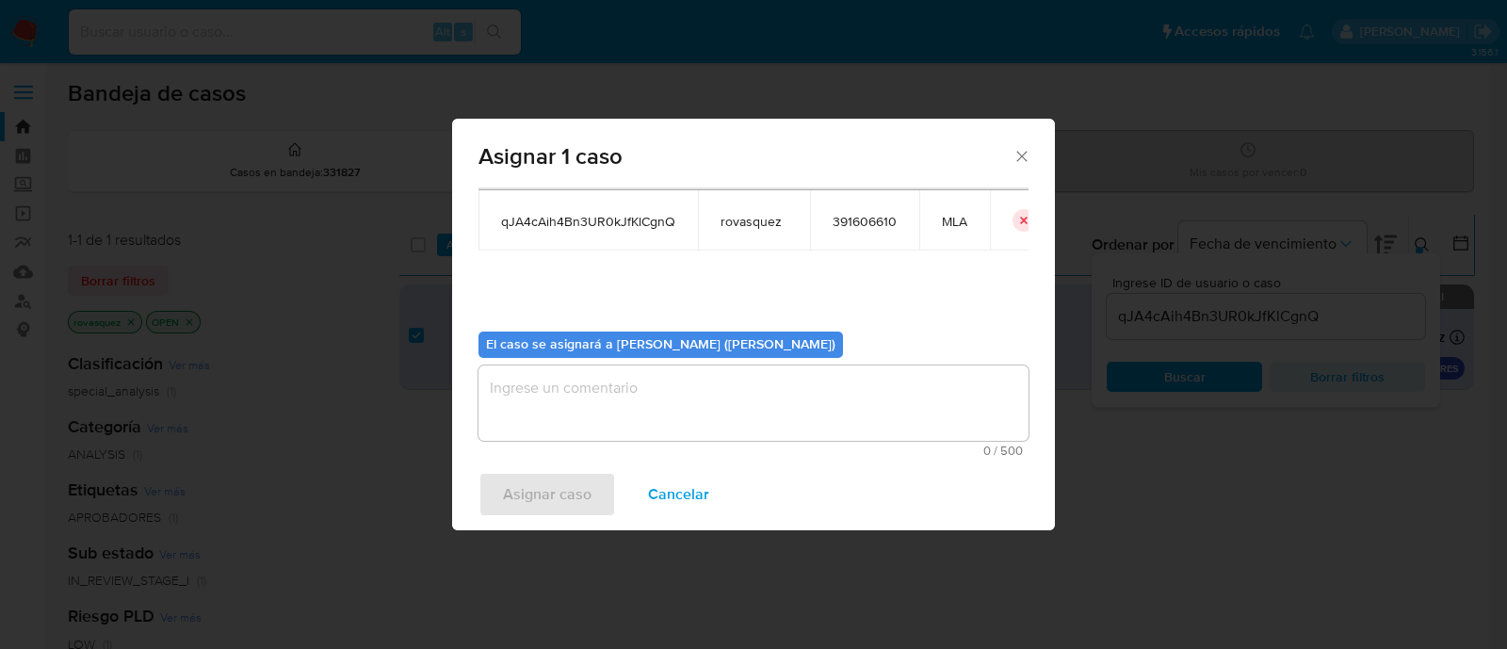
click at [541, 413] on textarea "assign-modal" at bounding box center [753, 402] width 550 height 75
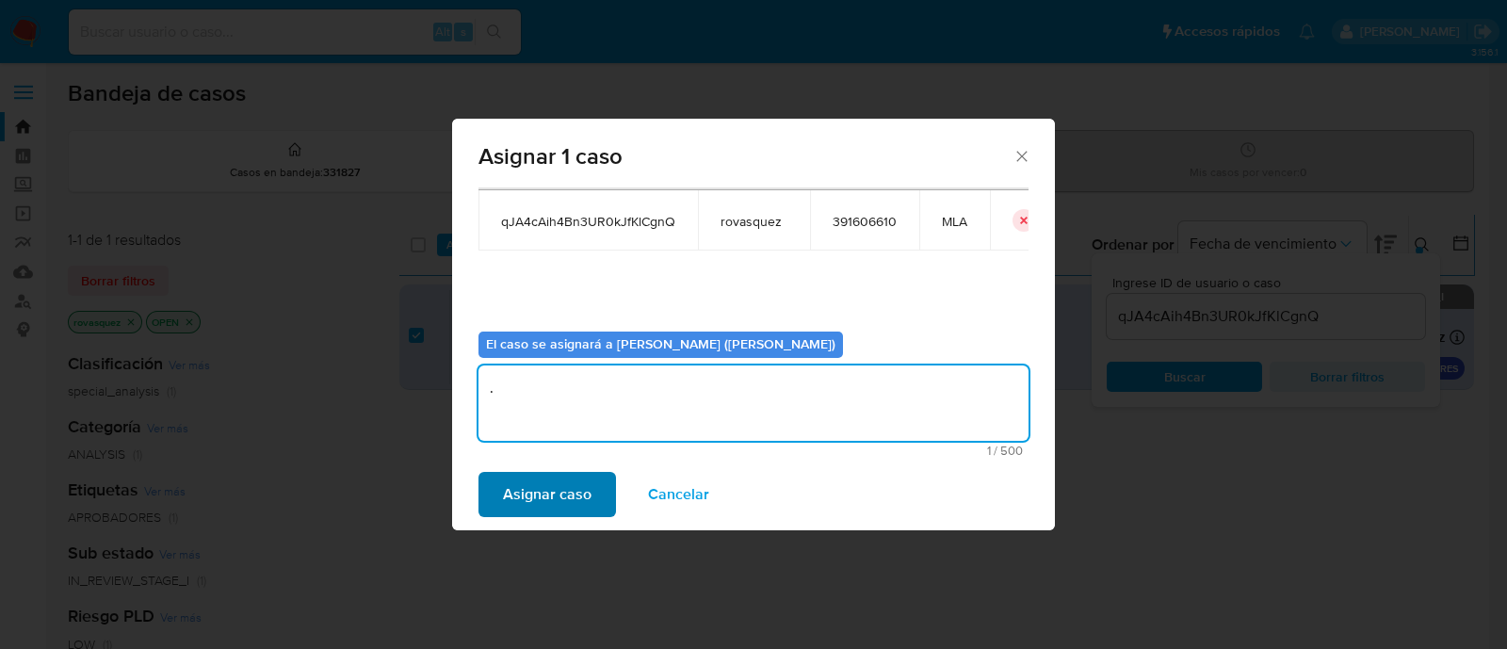
type textarea "."
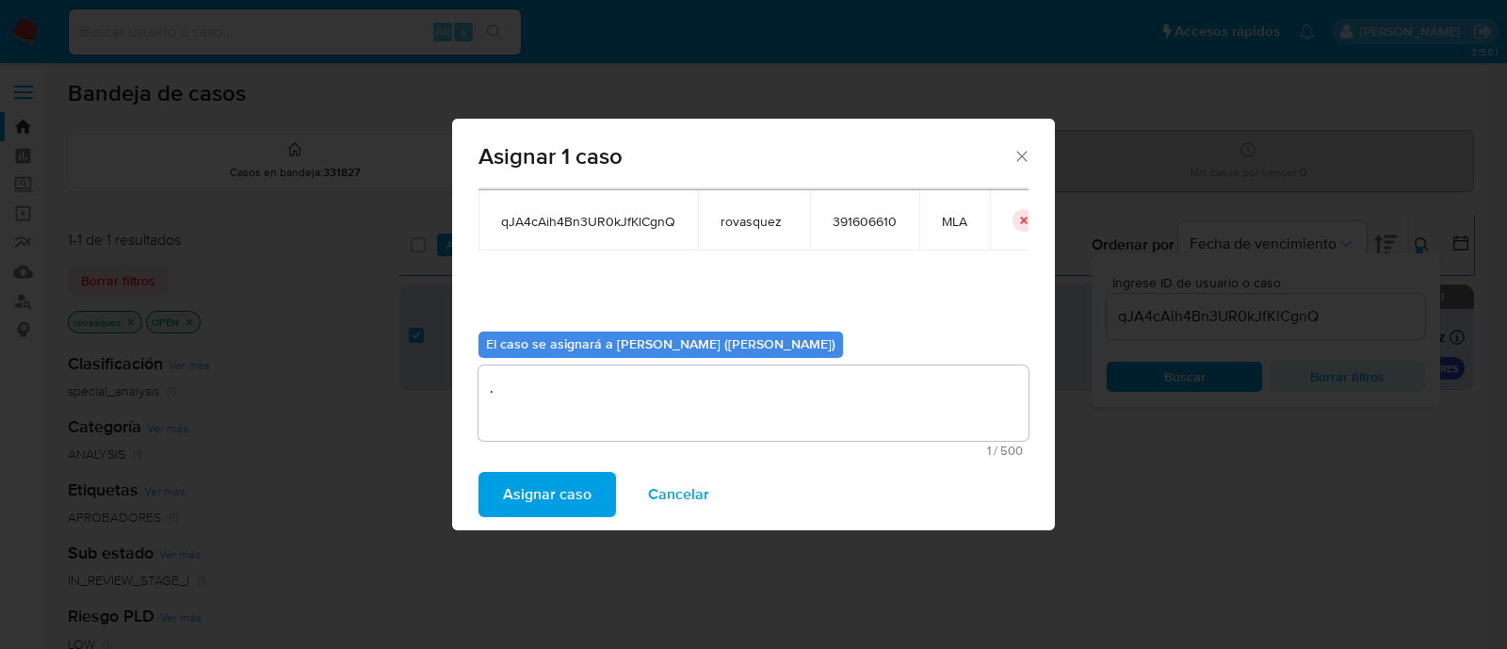
click at [552, 492] on span "Asignar caso" at bounding box center [547, 494] width 89 height 41
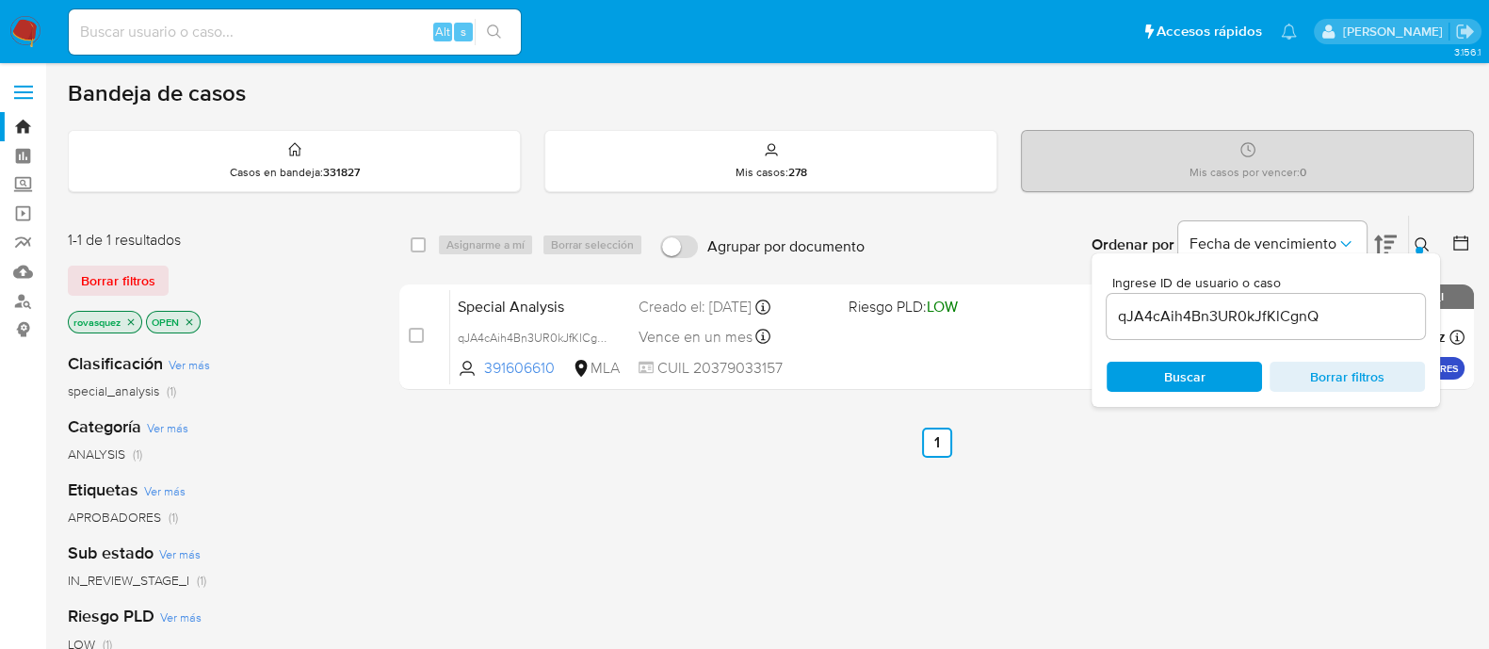
click at [1154, 320] on input "qJA4cAih4Bn3UR0kJfKlCgnQ" at bounding box center [1265, 316] width 318 height 24
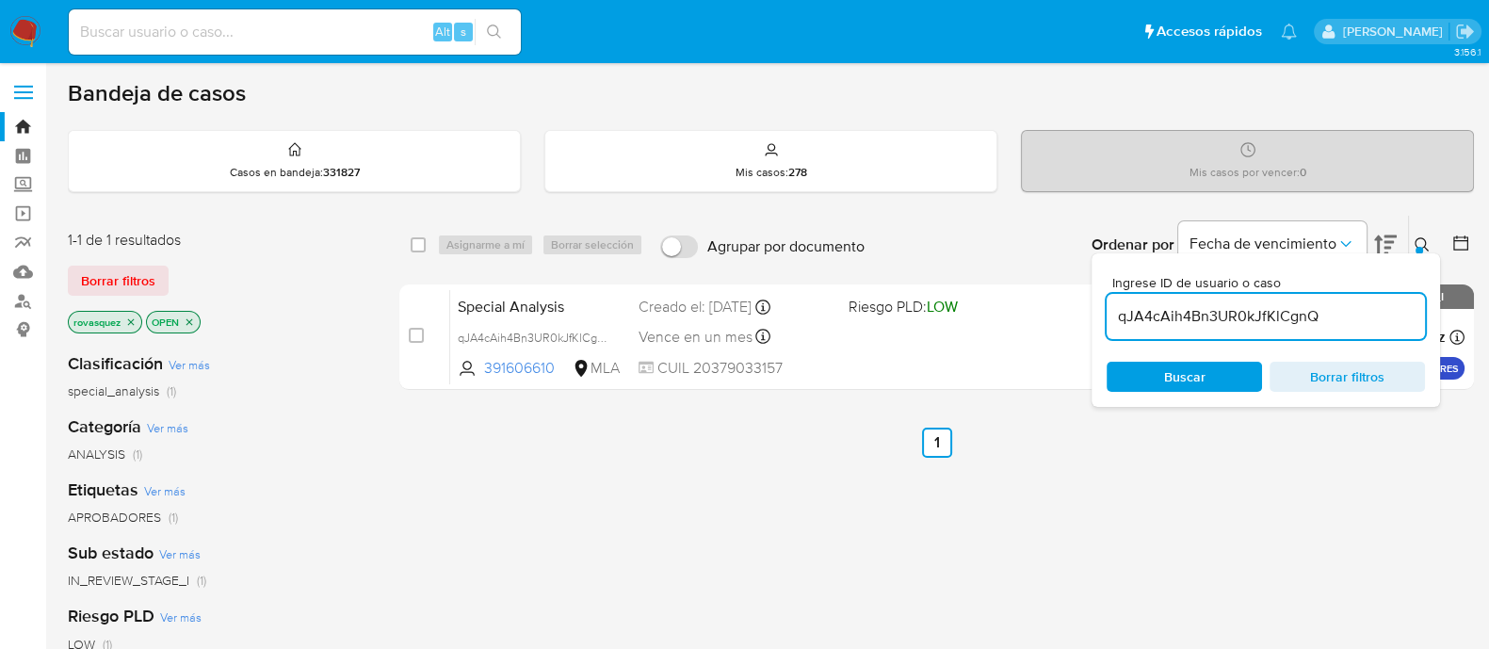
click at [1154, 320] on input "qJA4cAih4Bn3UR0kJfKlCgnQ" at bounding box center [1265, 316] width 318 height 24
paste input "wGxRMhOIDmxr2m0twIFIVqEN"
type input "wGxRMhOIDmxr2m0twIFIVqEN"
click at [1181, 388] on span "Buscar" at bounding box center [1184, 377] width 41 height 30
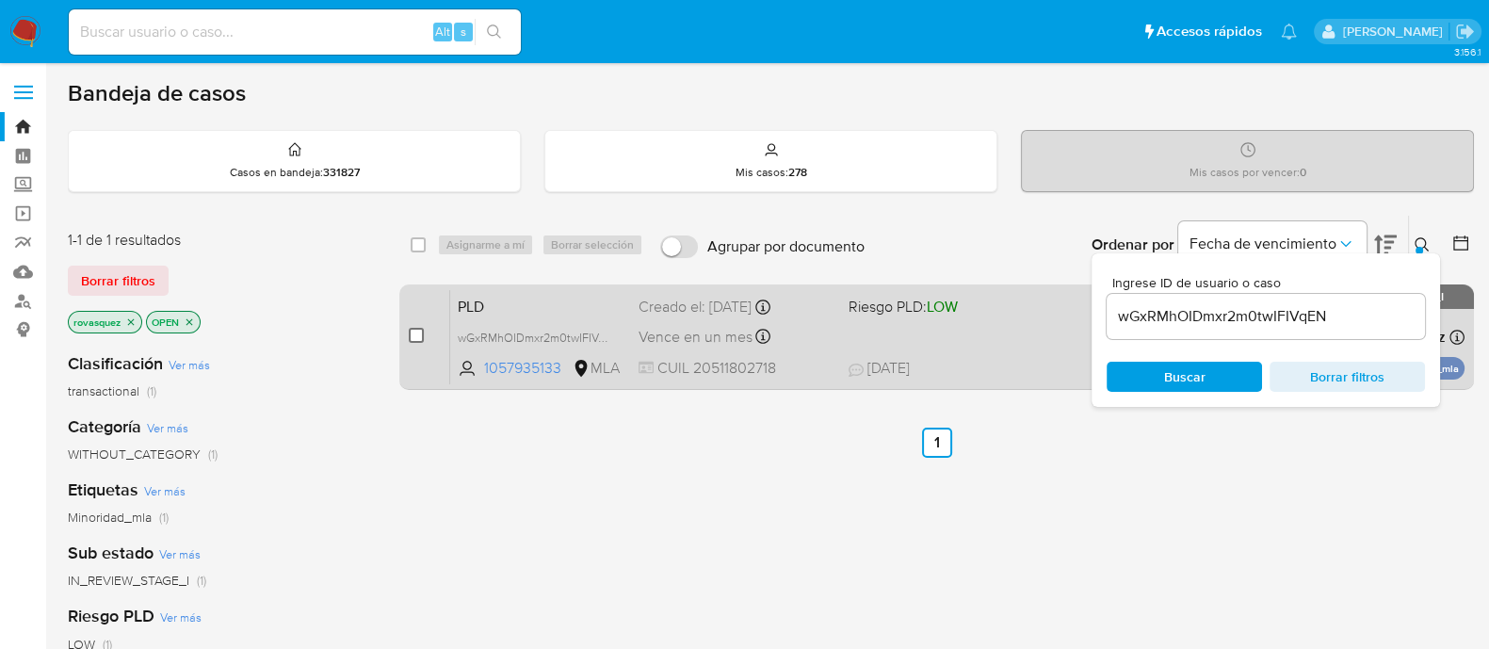
click at [417, 333] on input "checkbox" at bounding box center [416, 335] width 15 height 15
checkbox input "true"
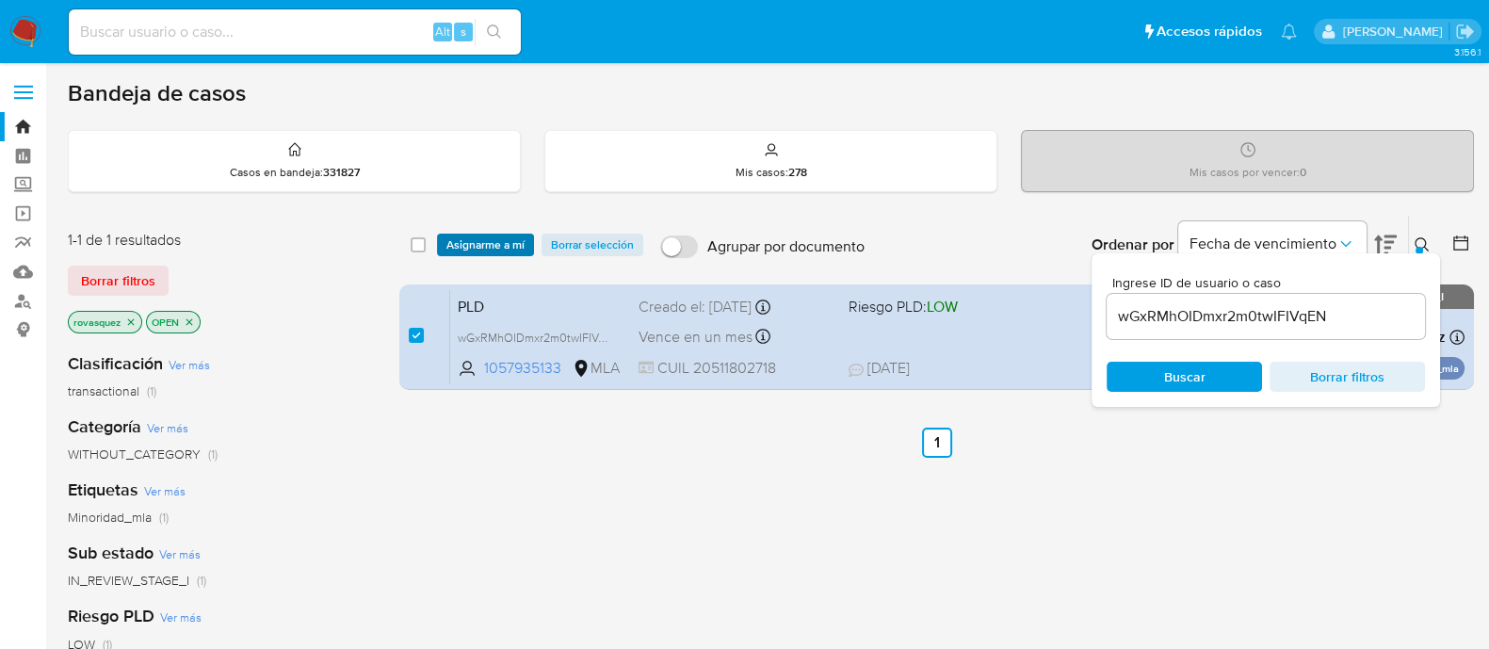
click at [499, 244] on span "Asignarme a mí" at bounding box center [485, 244] width 78 height 19
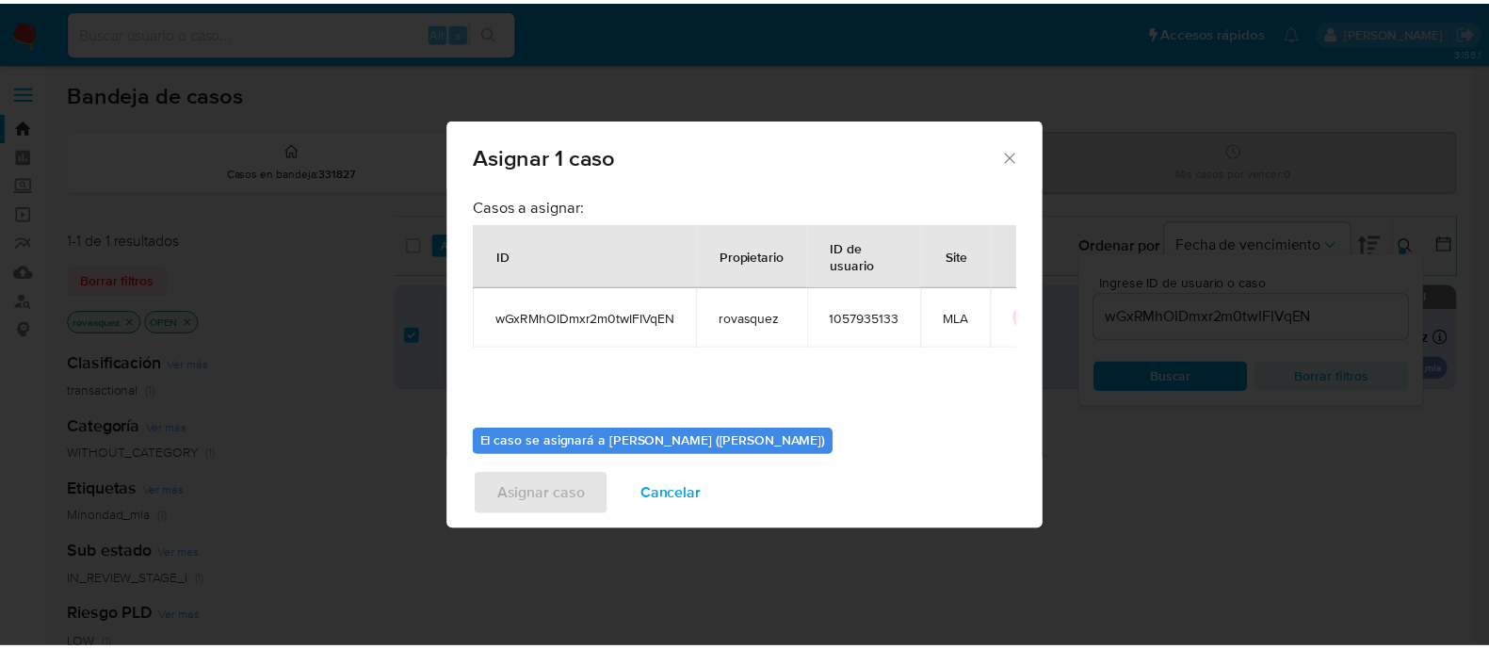
scroll to position [97, 0]
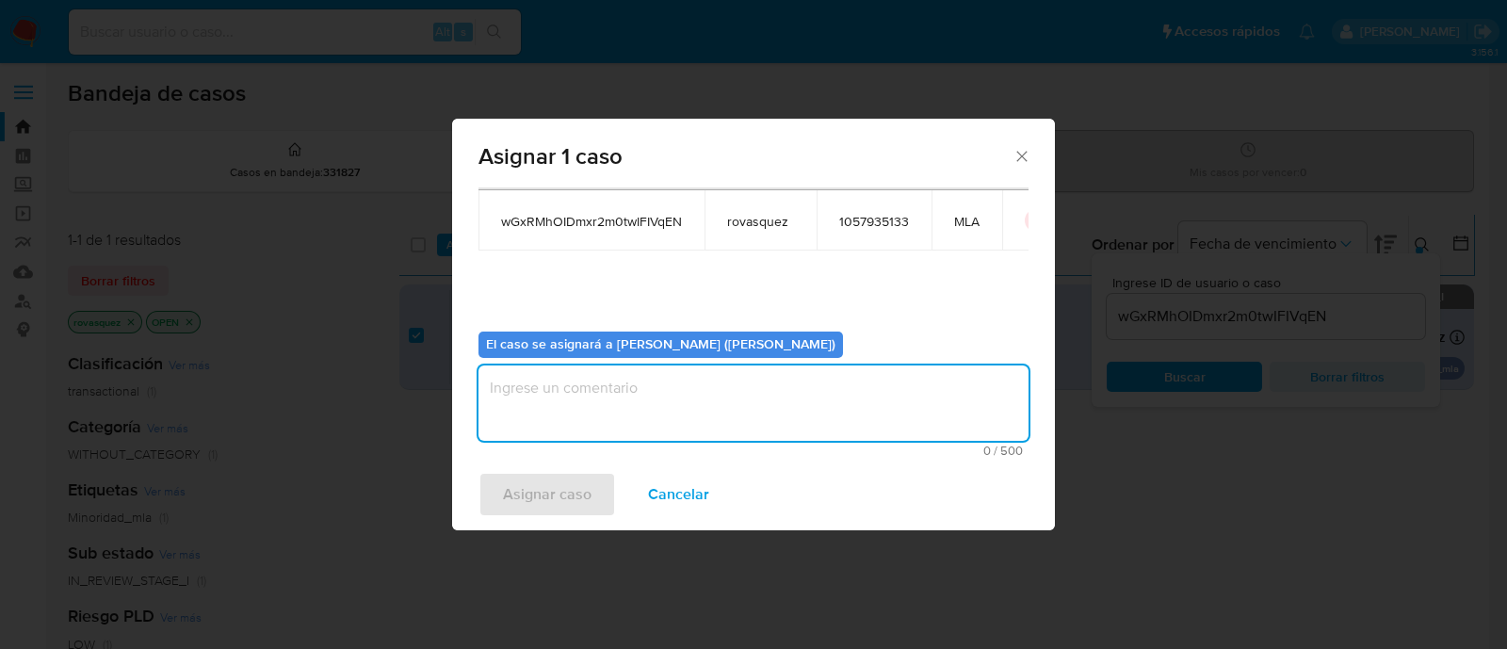
click at [628, 398] on textarea "assign-modal" at bounding box center [753, 402] width 550 height 75
type textarea "."
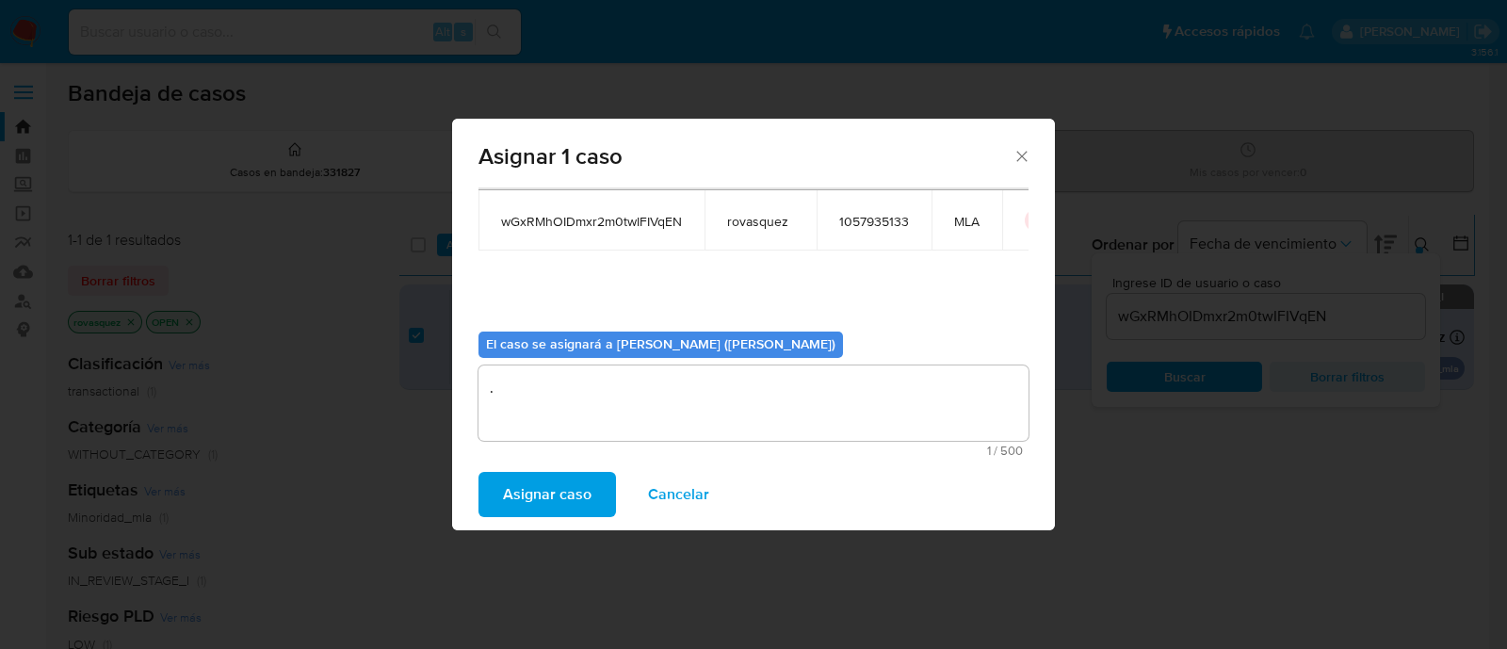
click at [549, 503] on span "Asignar caso" at bounding box center [547, 494] width 89 height 41
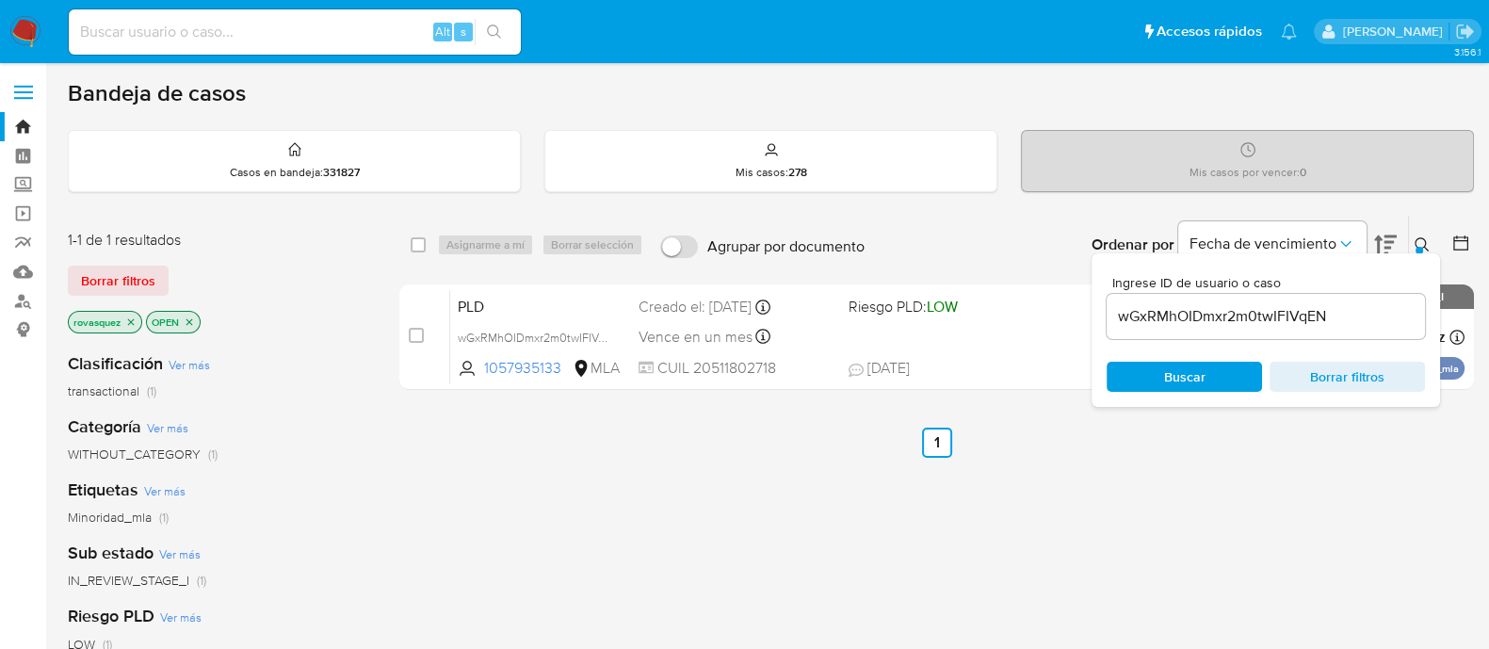
click at [1347, 553] on div "select-all-cases-checkbox Asignarme a mí Borrar selección Agrupar por documento…" at bounding box center [936, 641] width 1074 height 853
click at [826, 524] on div "select-all-cases-checkbox Asignarme a mí Borrar selección Agrupar por documento…" at bounding box center [936, 641] width 1074 height 853
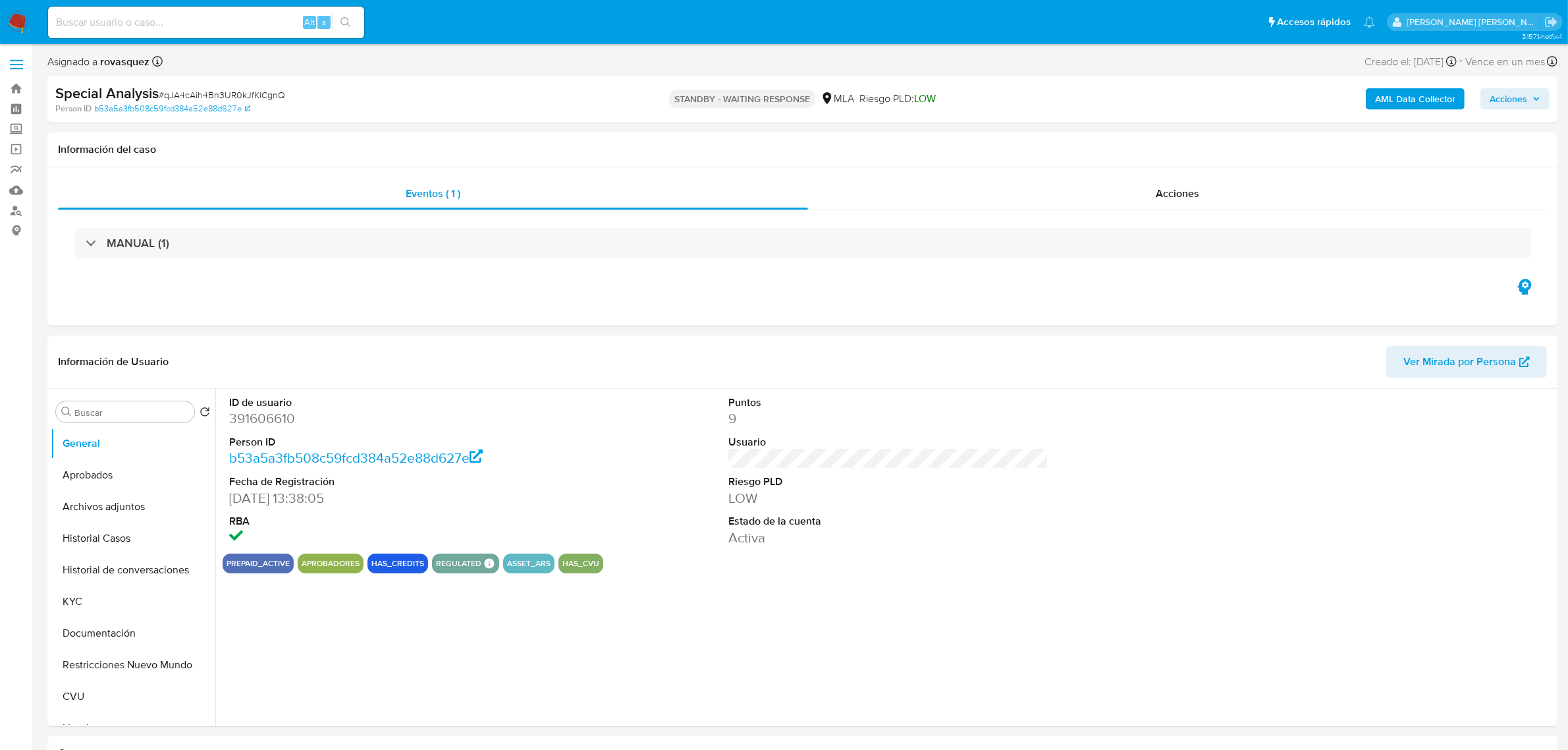
select select "10"
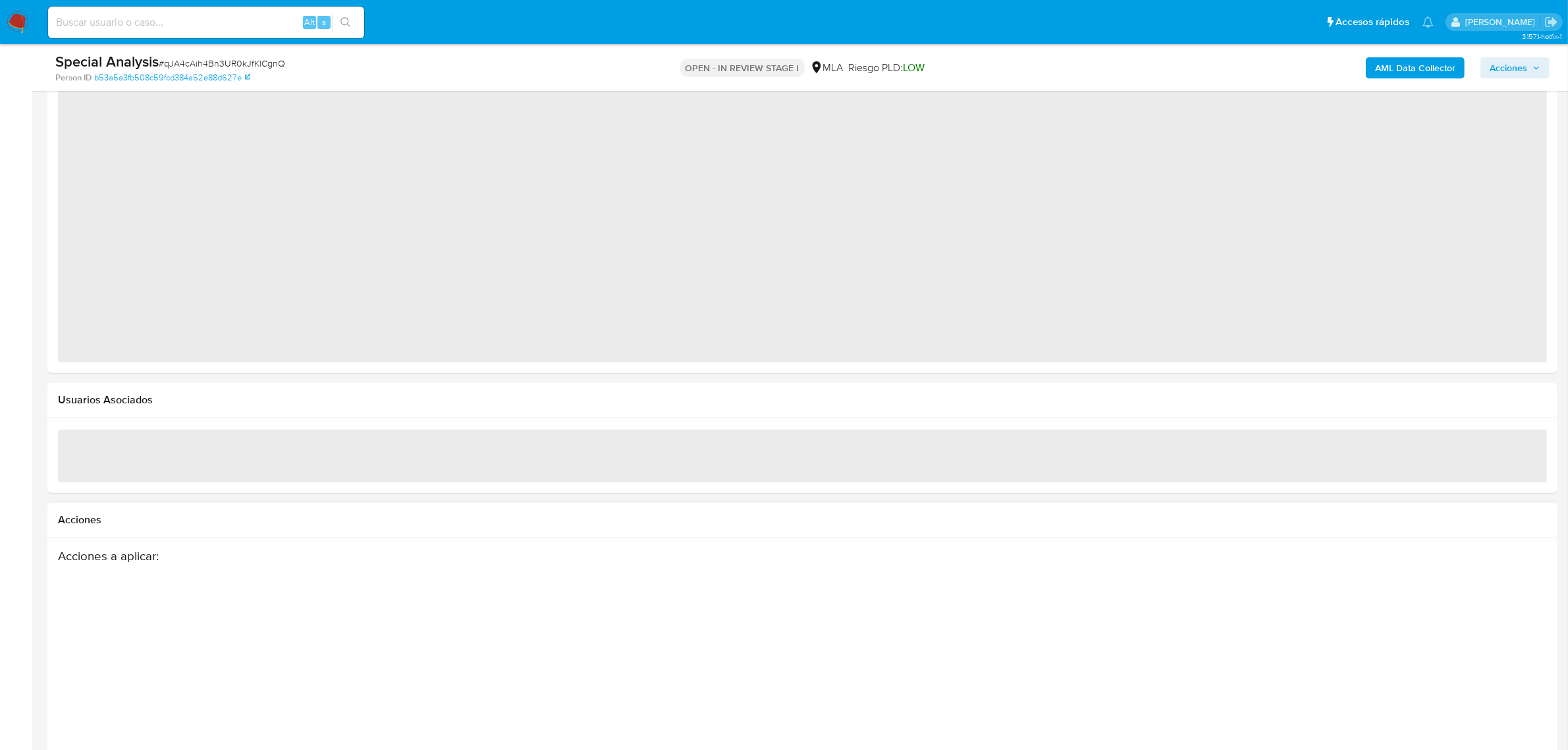
scroll to position [1385, 0]
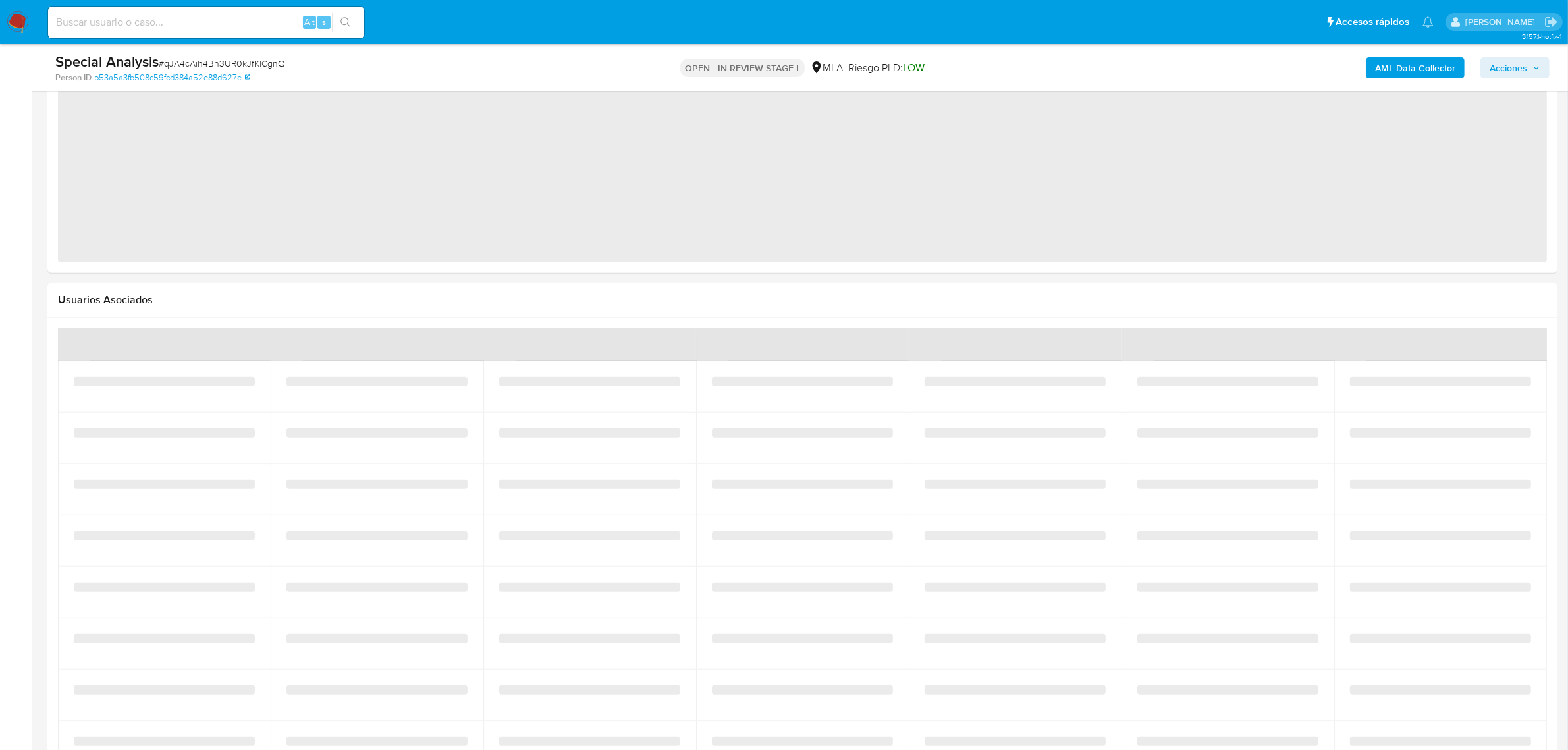
click at [1515, 700] on div "‌" at bounding box center [1440, 702] width 181 height 36
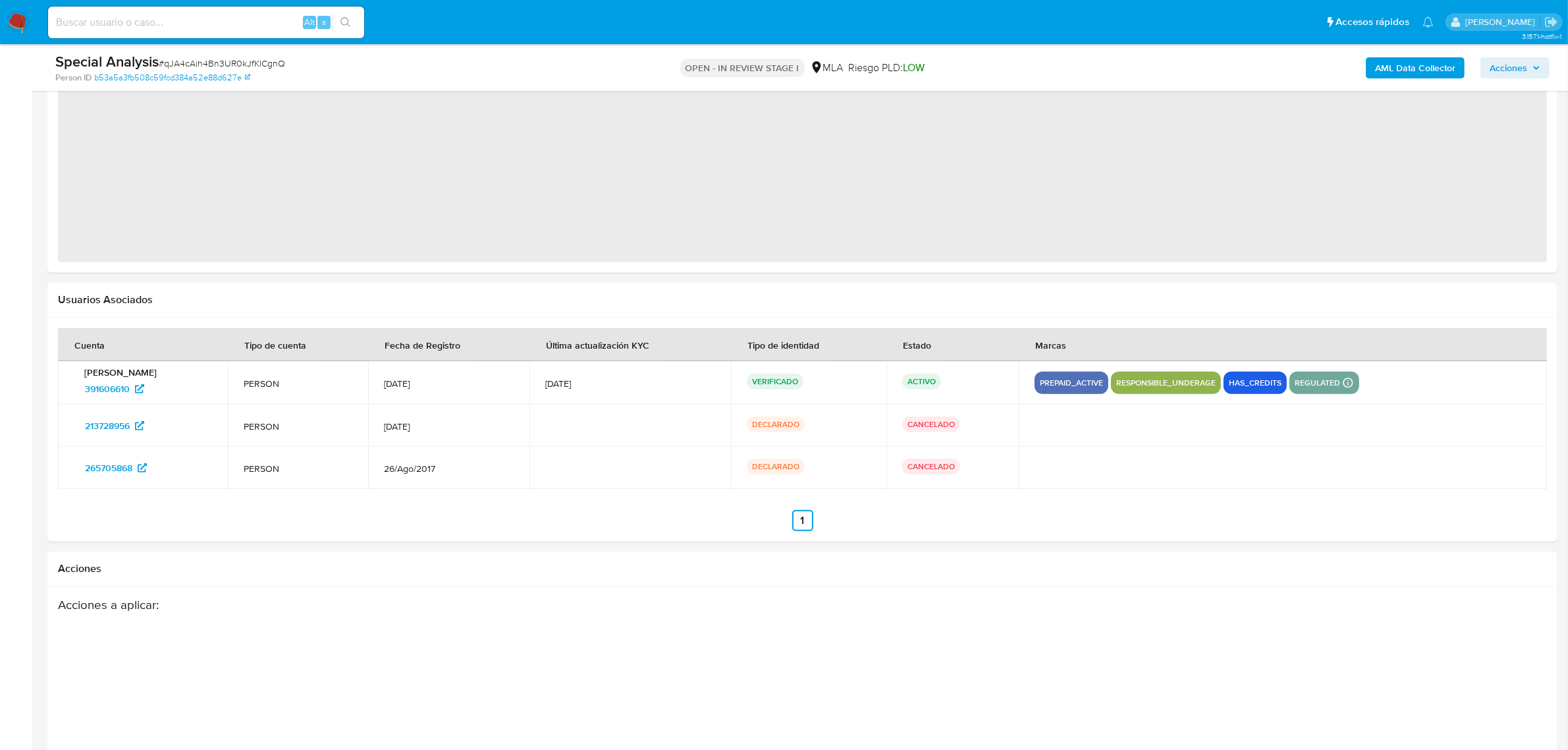
select select "10"
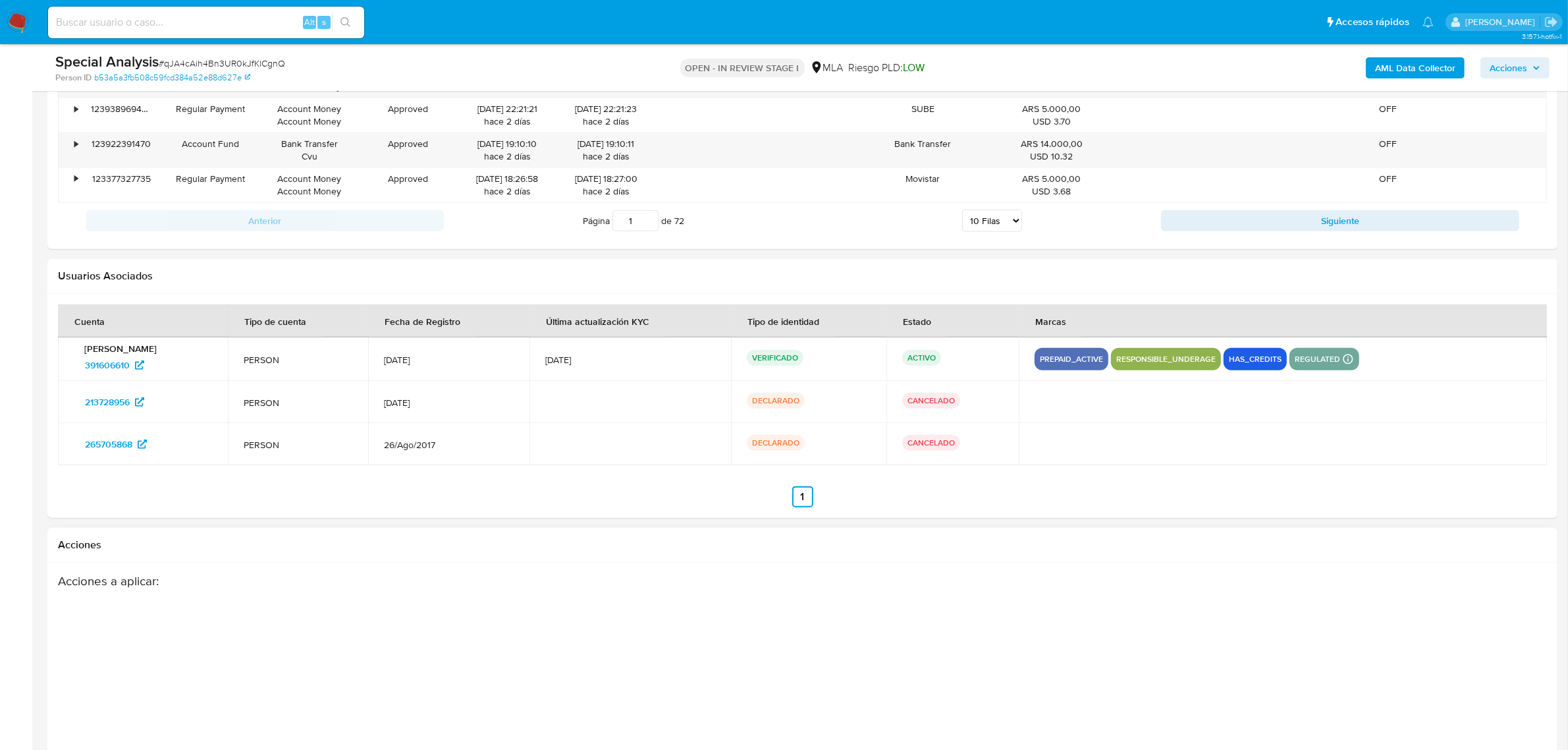
click at [1528, 700] on div "Acciones a aplicar :" at bounding box center [802, 678] width 1489 height 211
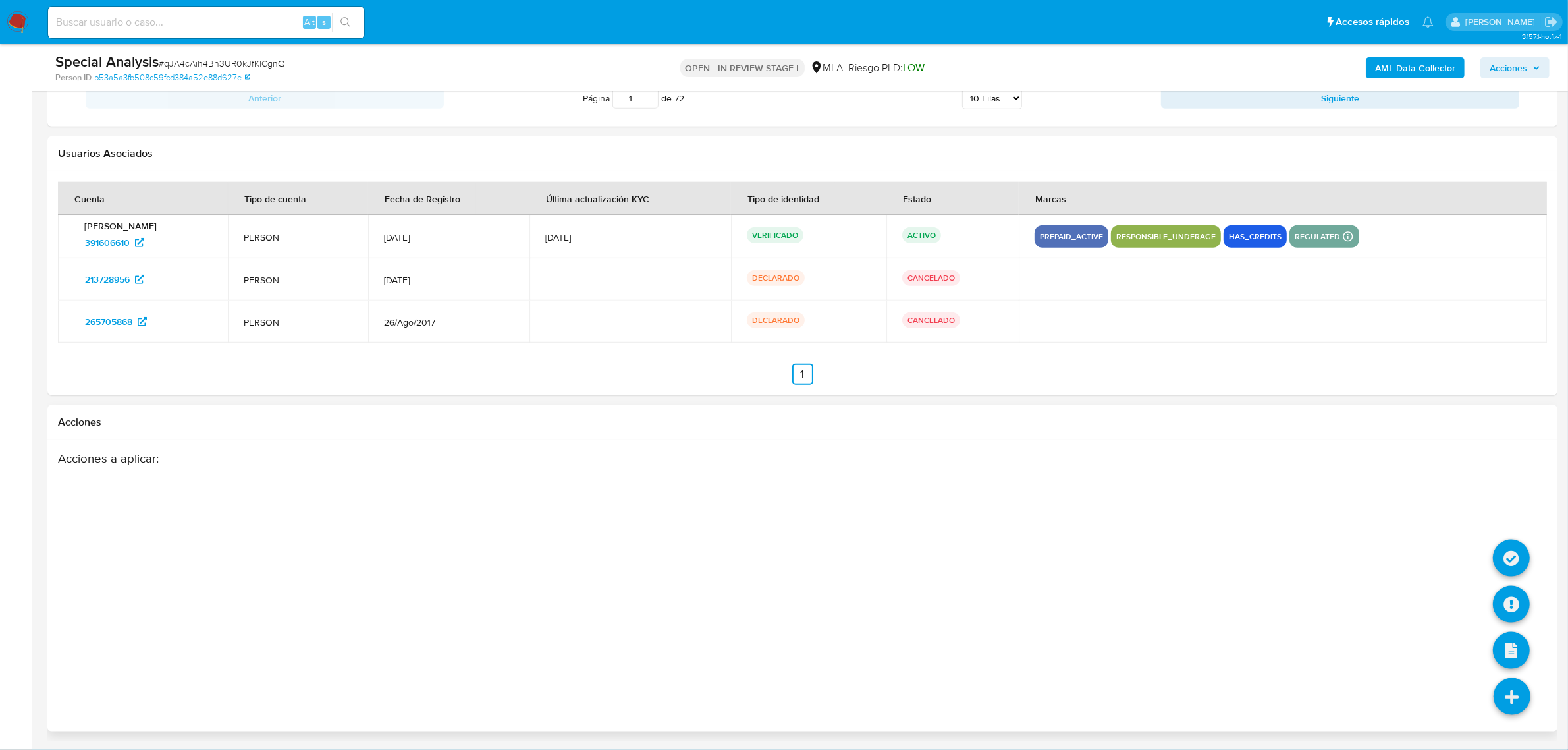
click at [1504, 693] on icon at bounding box center [1512, 696] width 37 height 37
click at [1510, 606] on icon at bounding box center [1511, 604] width 37 height 37
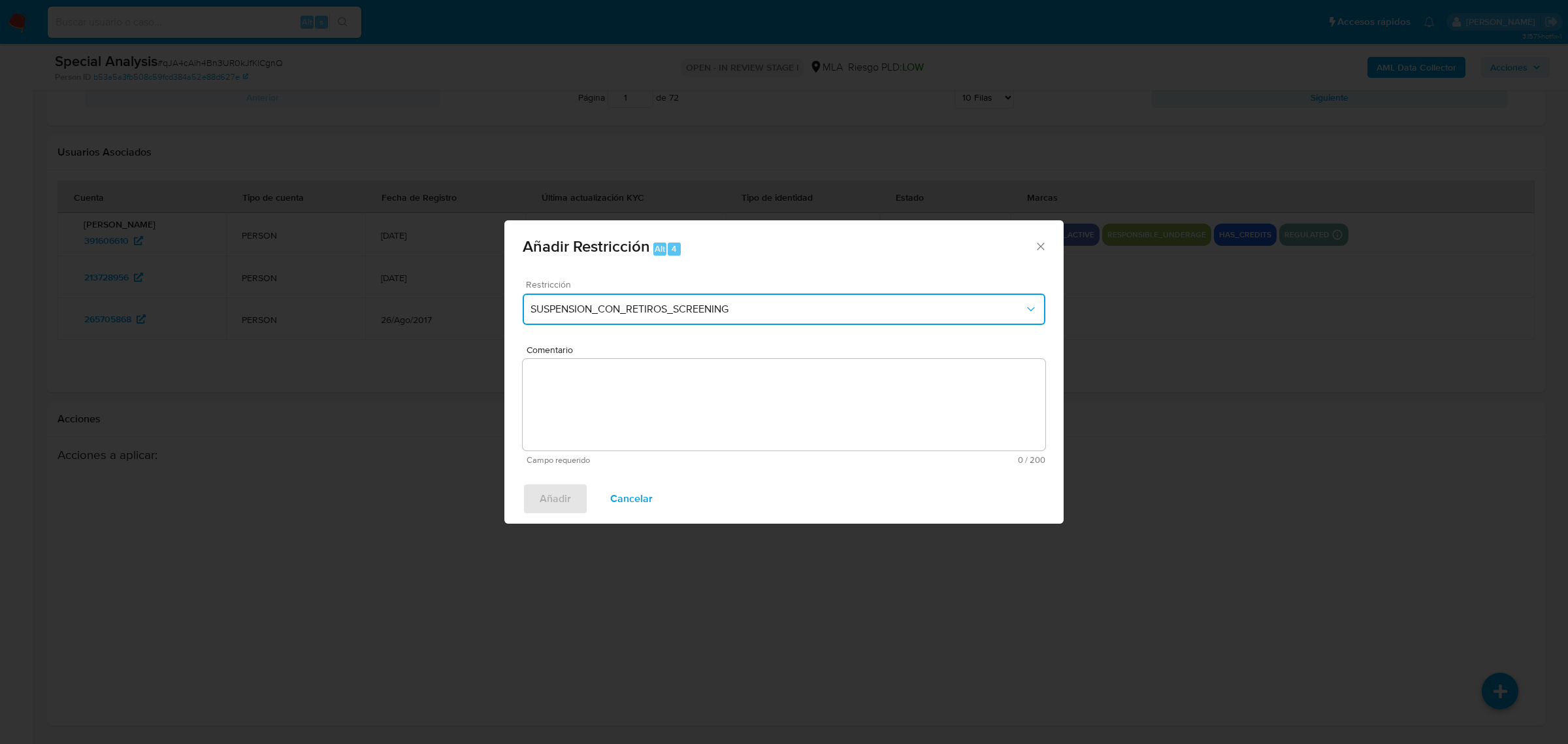
click at [656, 317] on button "SUSPENSION_CON_RETIROS_SCREENING" at bounding box center [783, 309] width 522 height 31
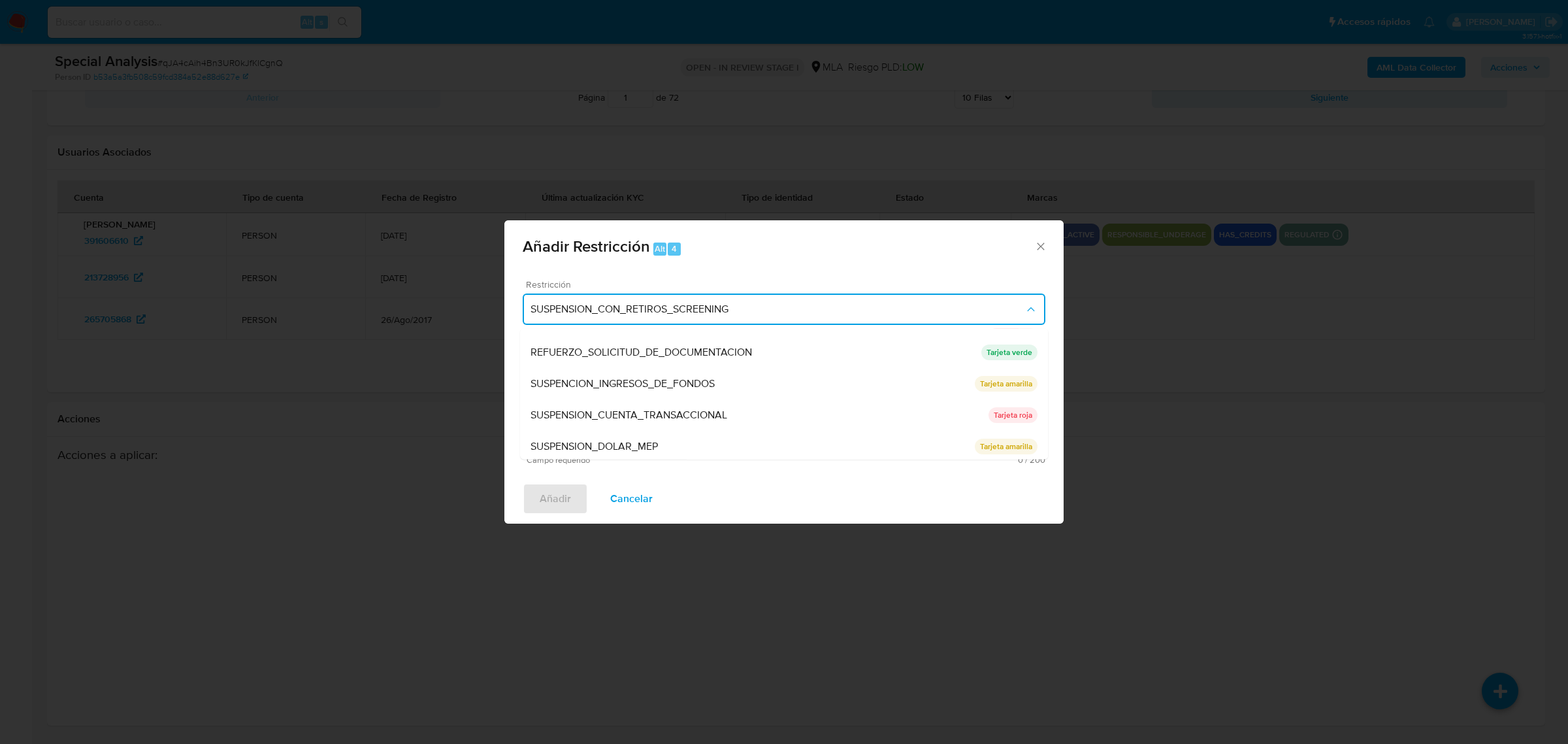
scroll to position [276, 0]
click at [683, 413] on span "SUSPENSION_CUENTA_TRANSACCIONAL" at bounding box center [629, 412] width 196 height 13
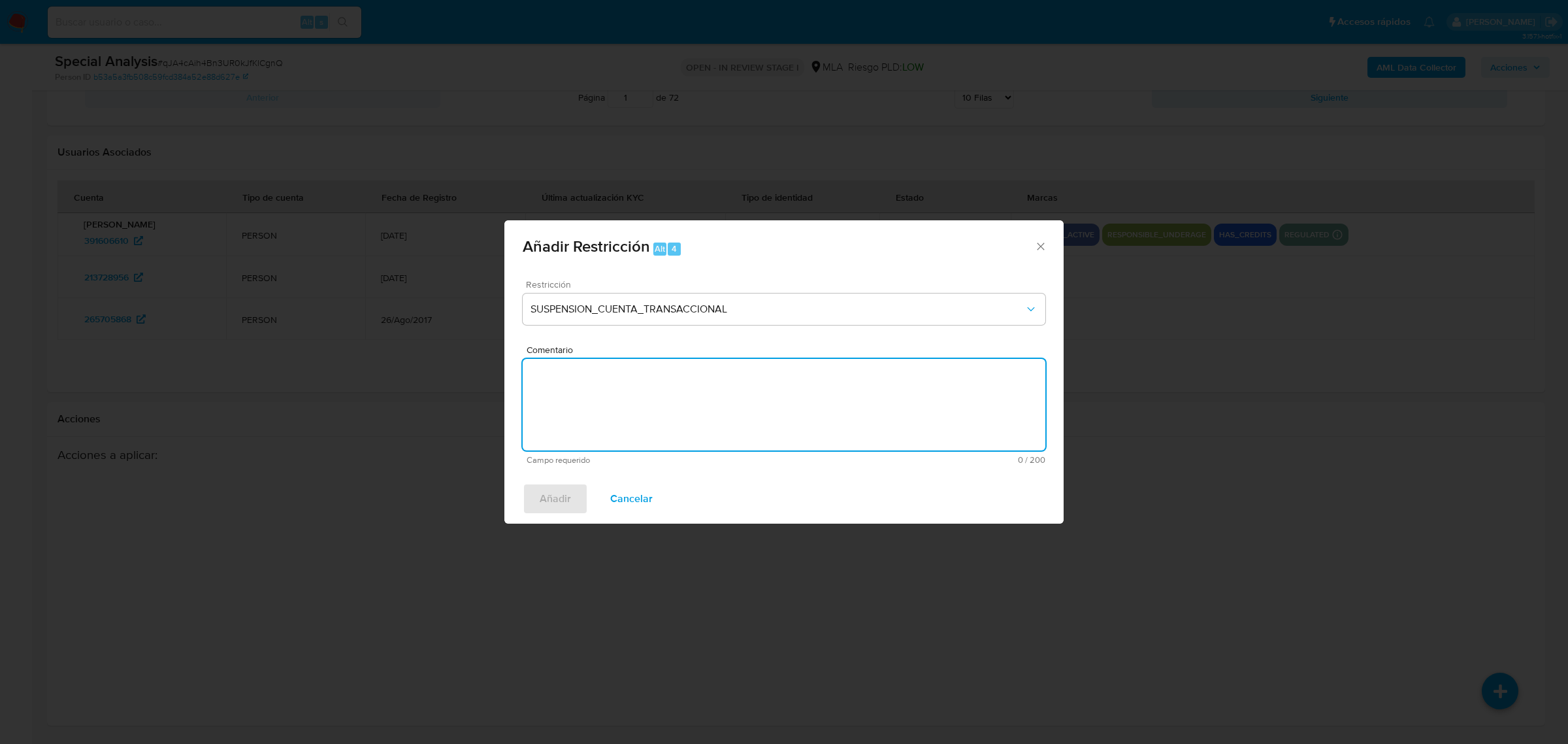
click at [683, 417] on textarea "Comentario" at bounding box center [783, 405] width 522 height 92
type textarea "AML"
click at [567, 496] on span "Añadir" at bounding box center [555, 498] width 31 height 28
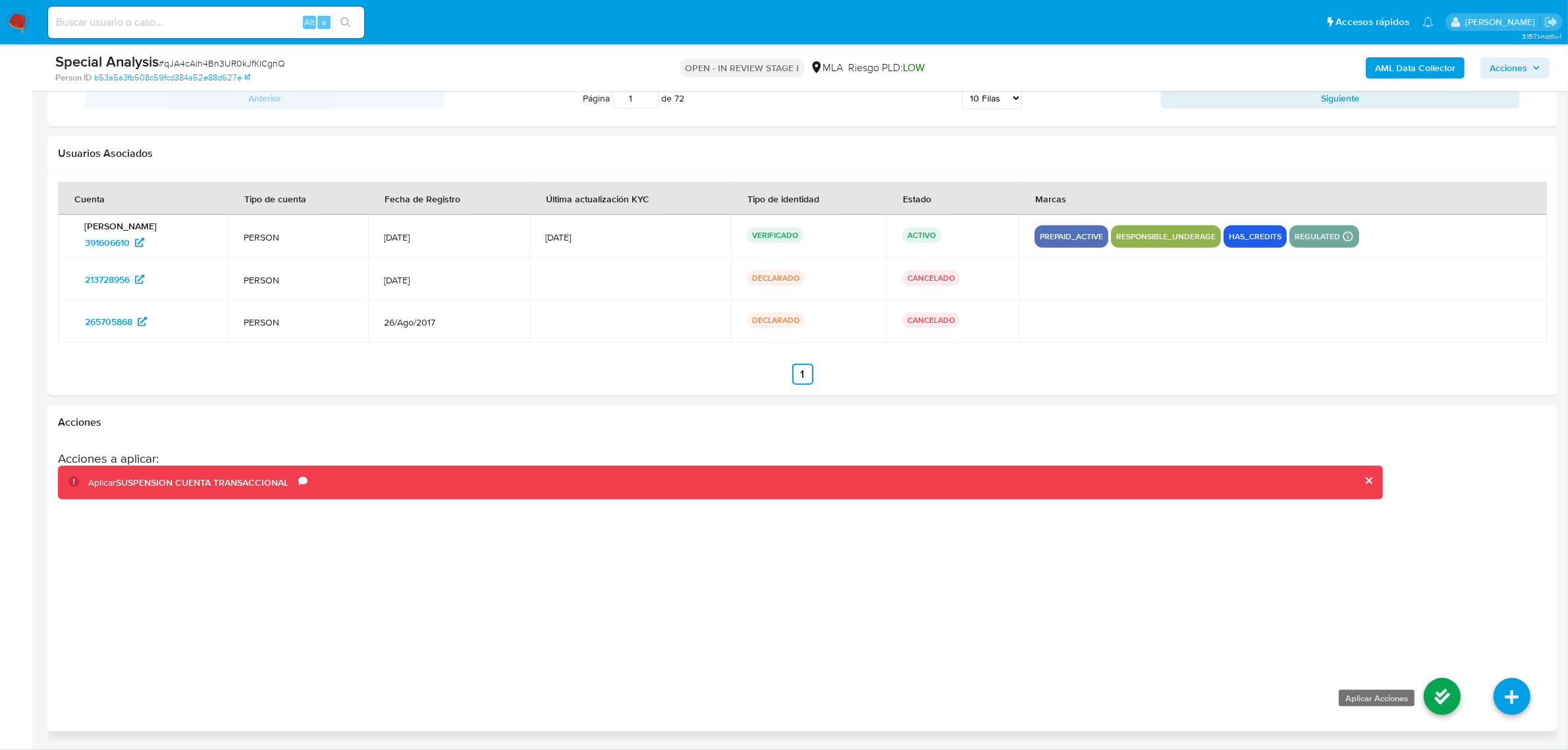
click at [1438, 694] on icon at bounding box center [1442, 696] width 37 height 37
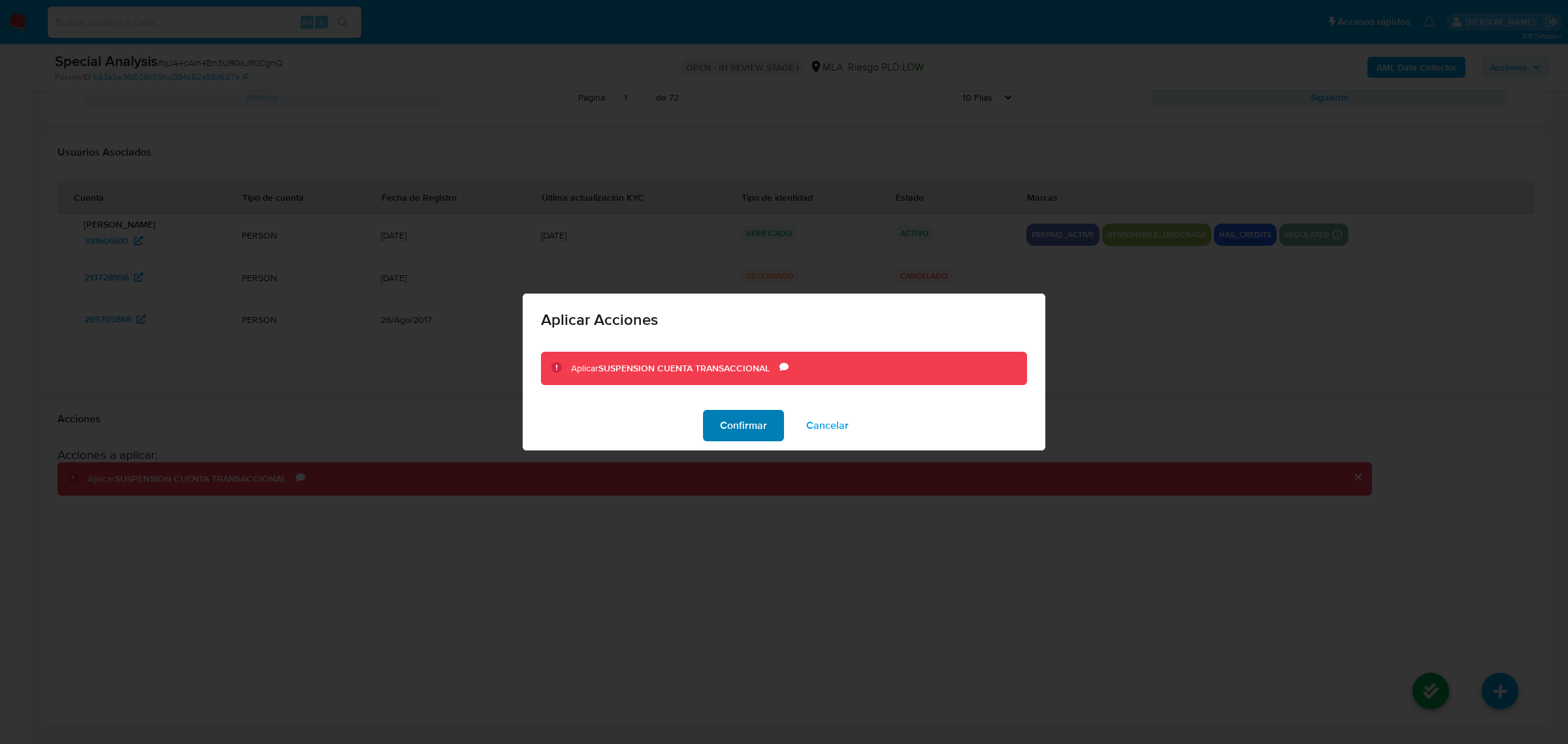
click at [758, 434] on span "Confirmar" at bounding box center [744, 425] width 47 height 28
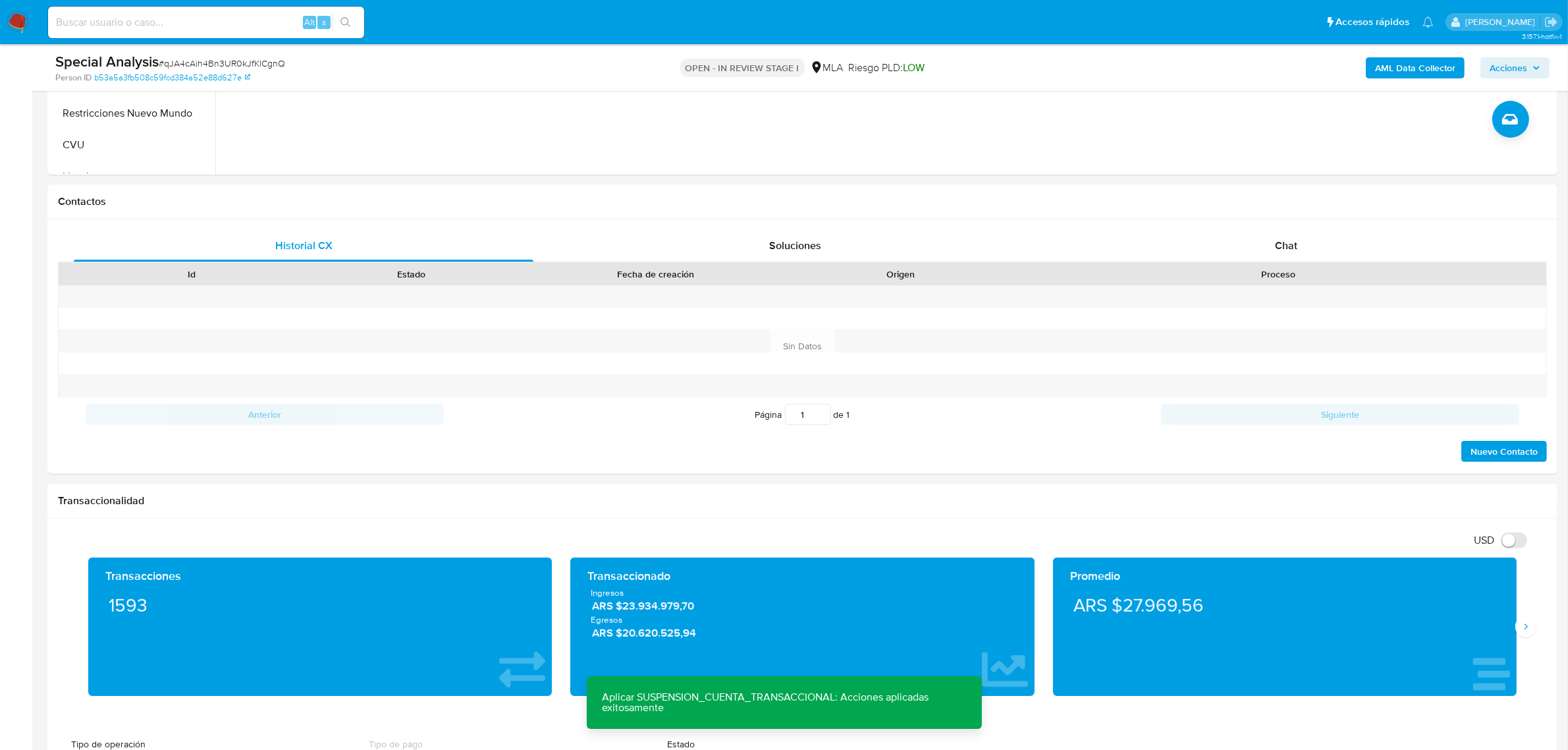
scroll to position [310, 0]
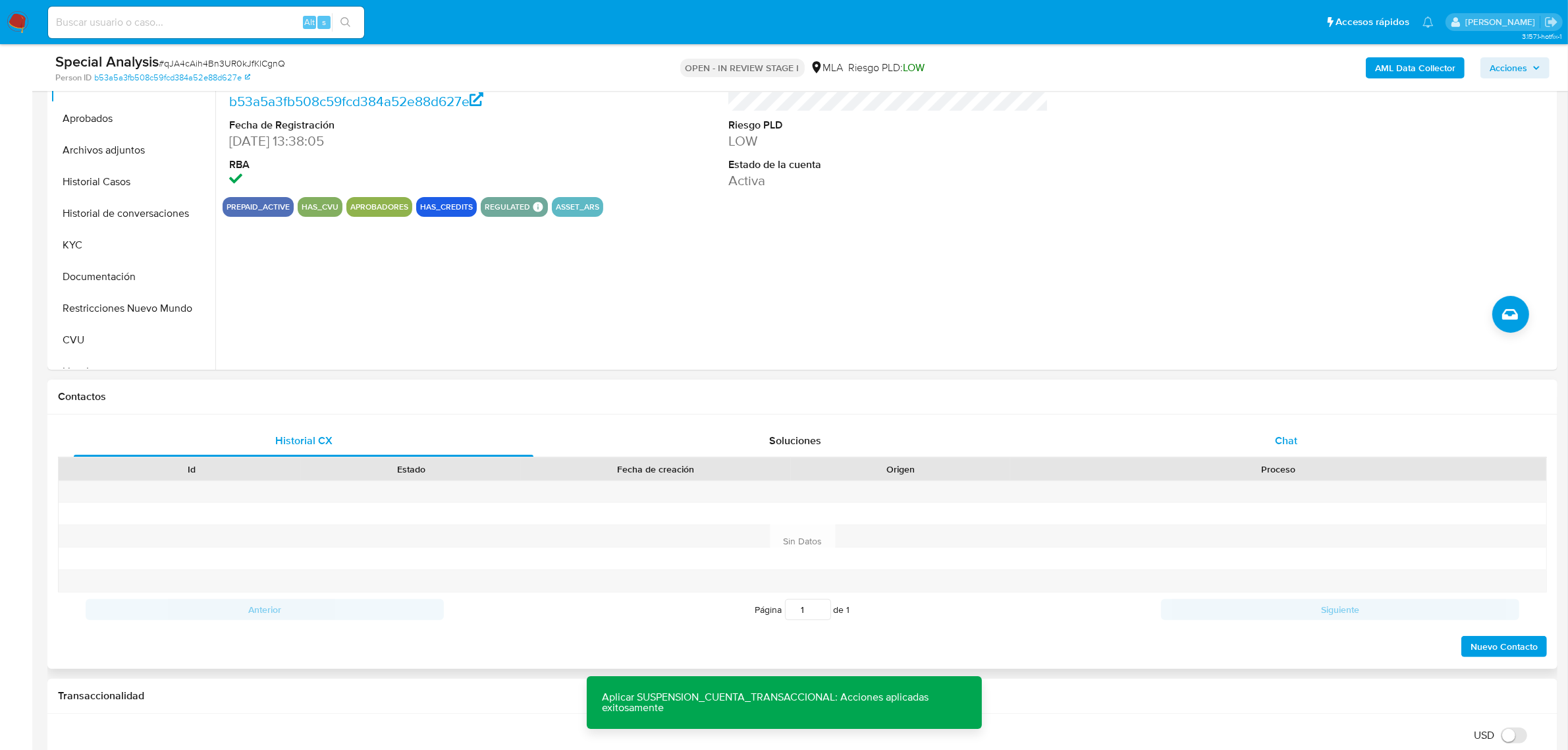
click at [1295, 439] on span "Chat" at bounding box center [1286, 441] width 22 height 15
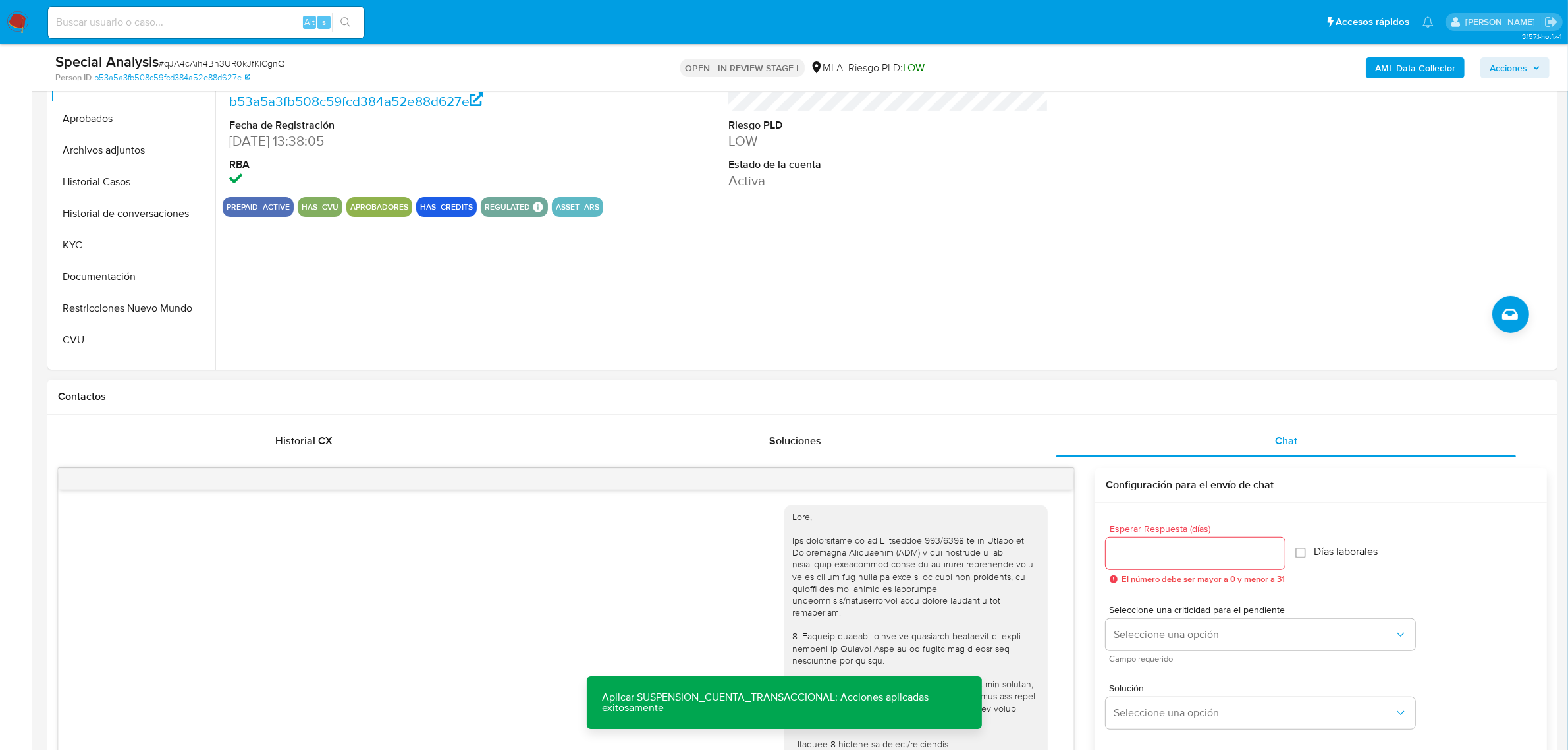
scroll to position [1177, 0]
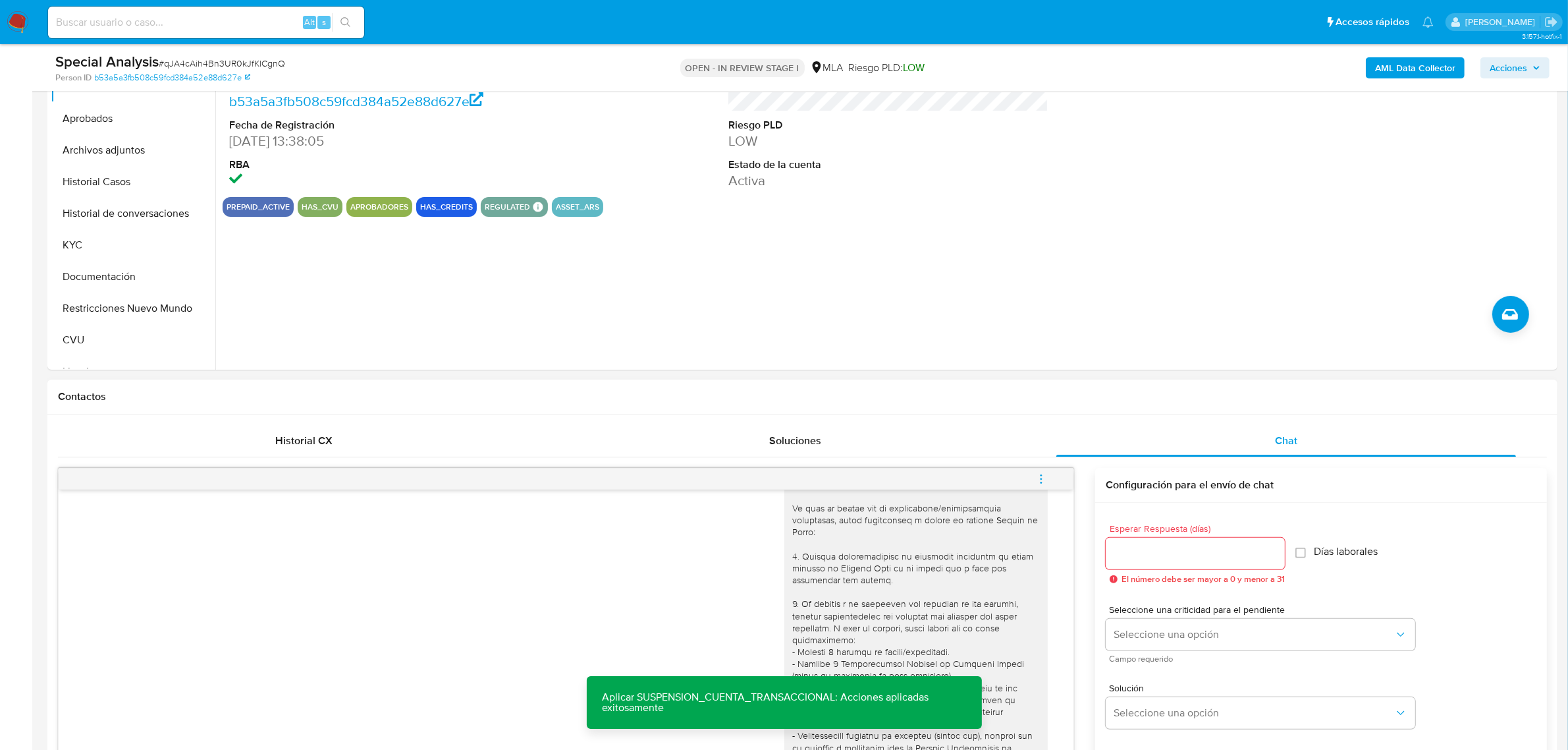
click at [1036, 481] on icon "menu-action" at bounding box center [1041, 479] width 12 height 12
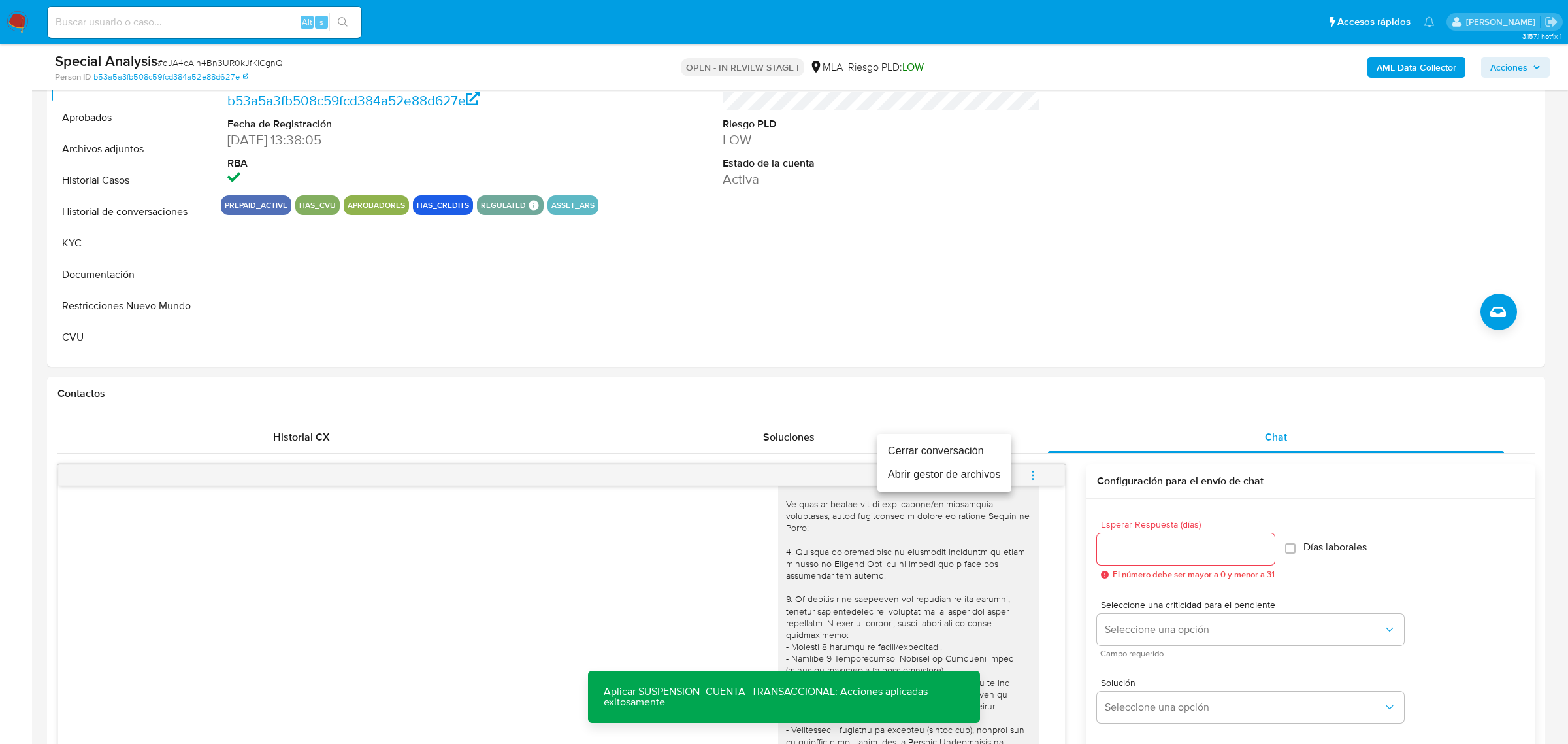
click at [981, 448] on li "Cerrar conversación" at bounding box center [944, 451] width 134 height 24
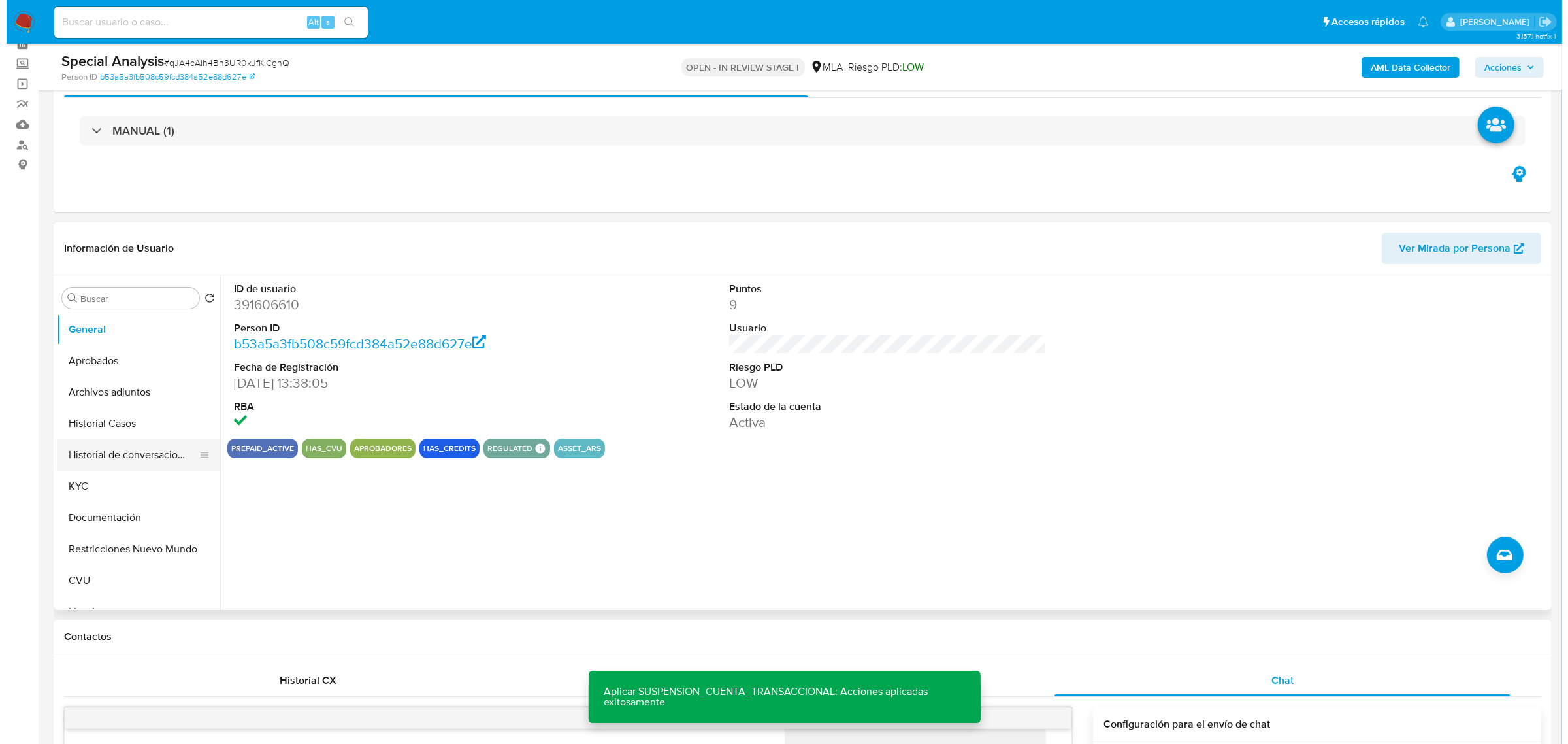
scroll to position [62, 0]
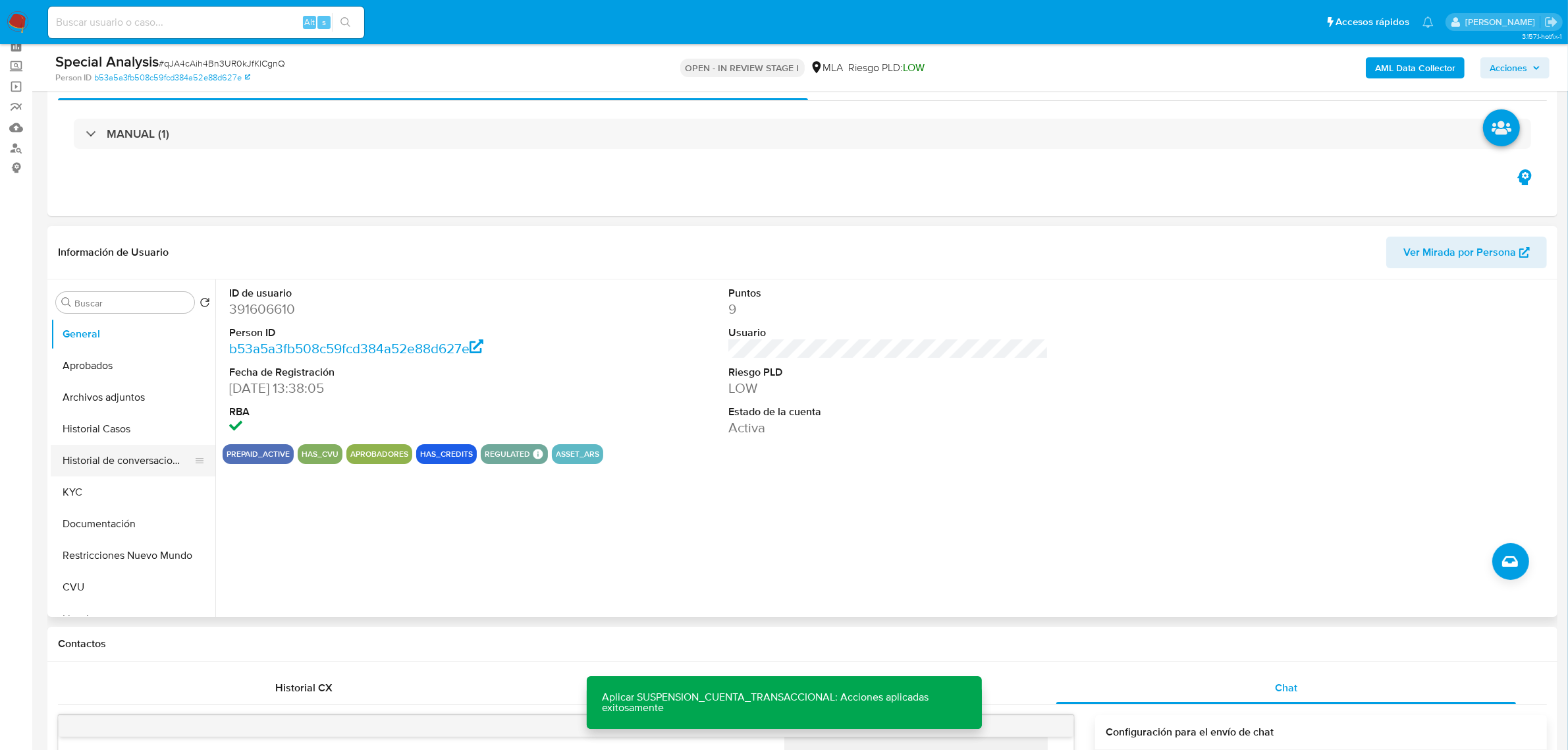
click at [130, 453] on button "Historial de conversaciones" at bounding box center [128, 460] width 154 height 31
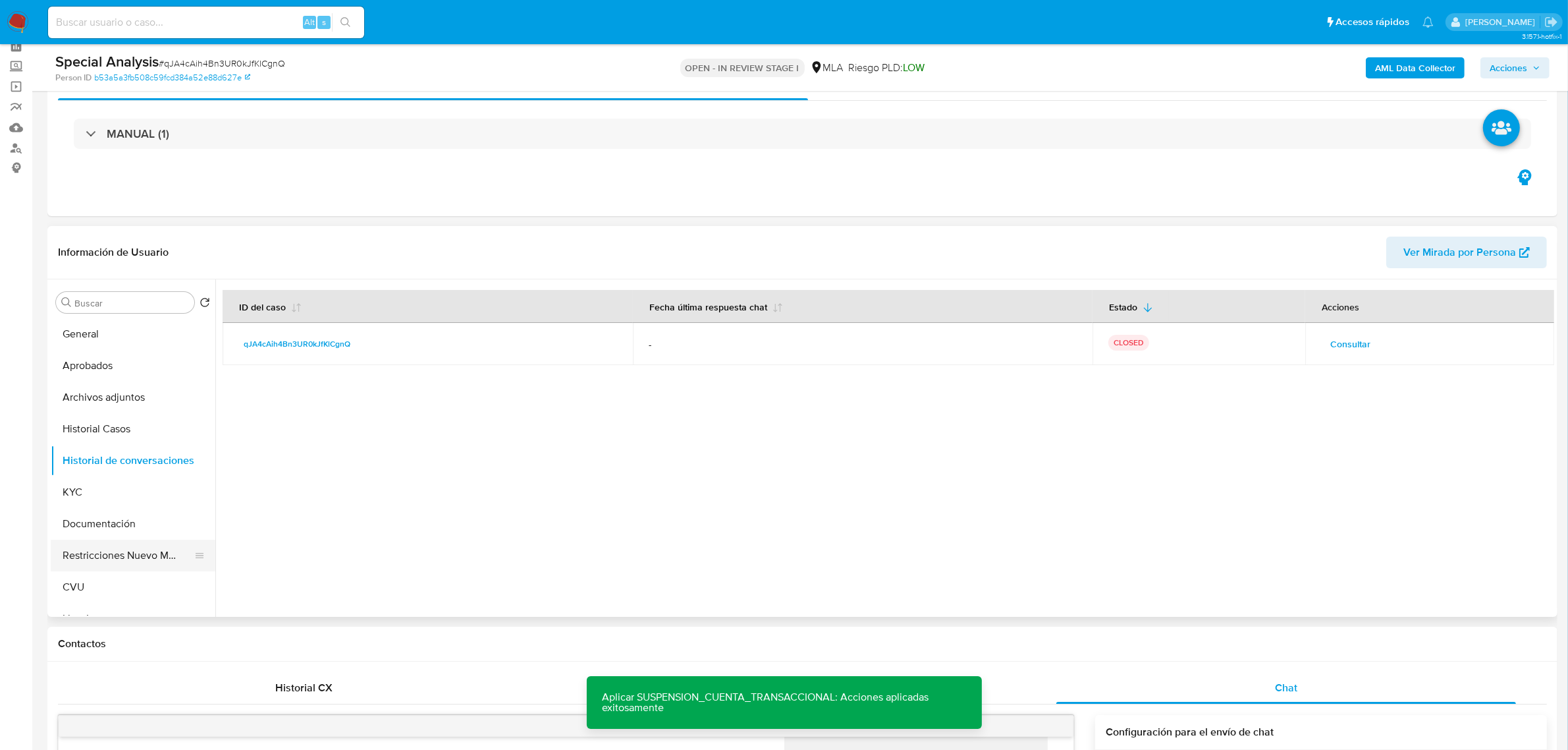
click at [106, 551] on button "Restricciones Nuevo Mundo" at bounding box center [128, 555] width 154 height 31
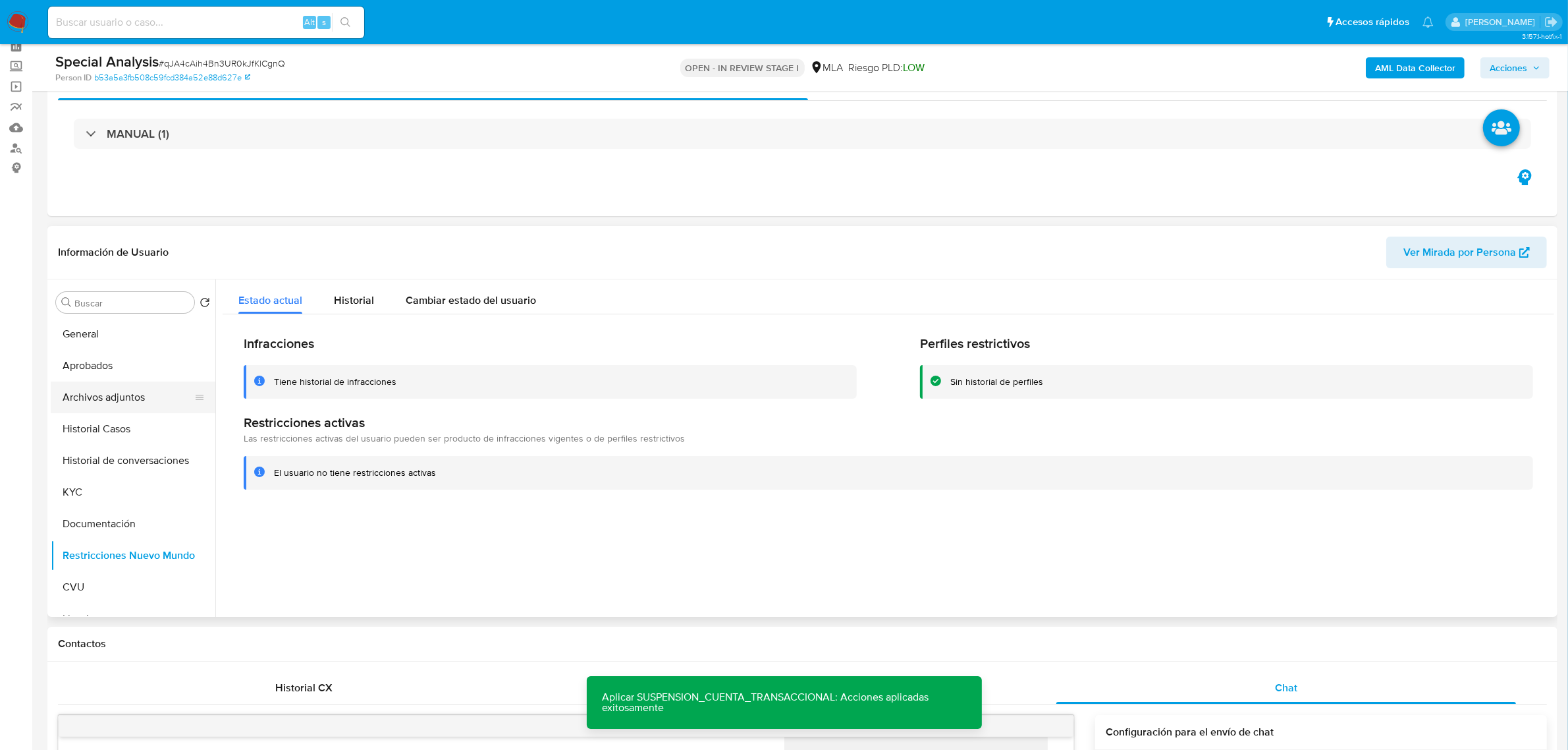
click at [110, 404] on button "Archivos adjuntos" at bounding box center [128, 397] width 154 height 31
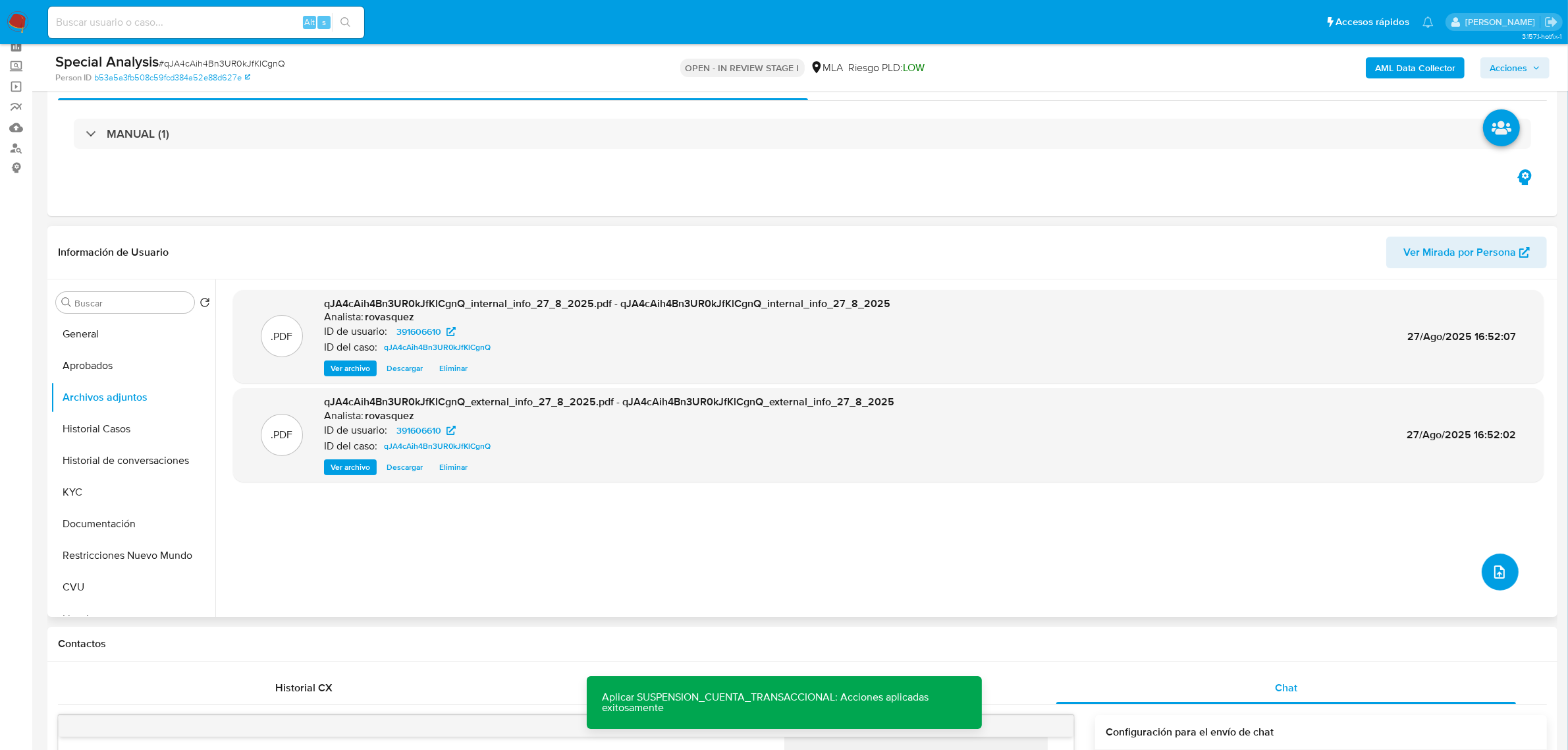
click at [1495, 576] on icon "upload-file" at bounding box center [1499, 572] width 10 height 13
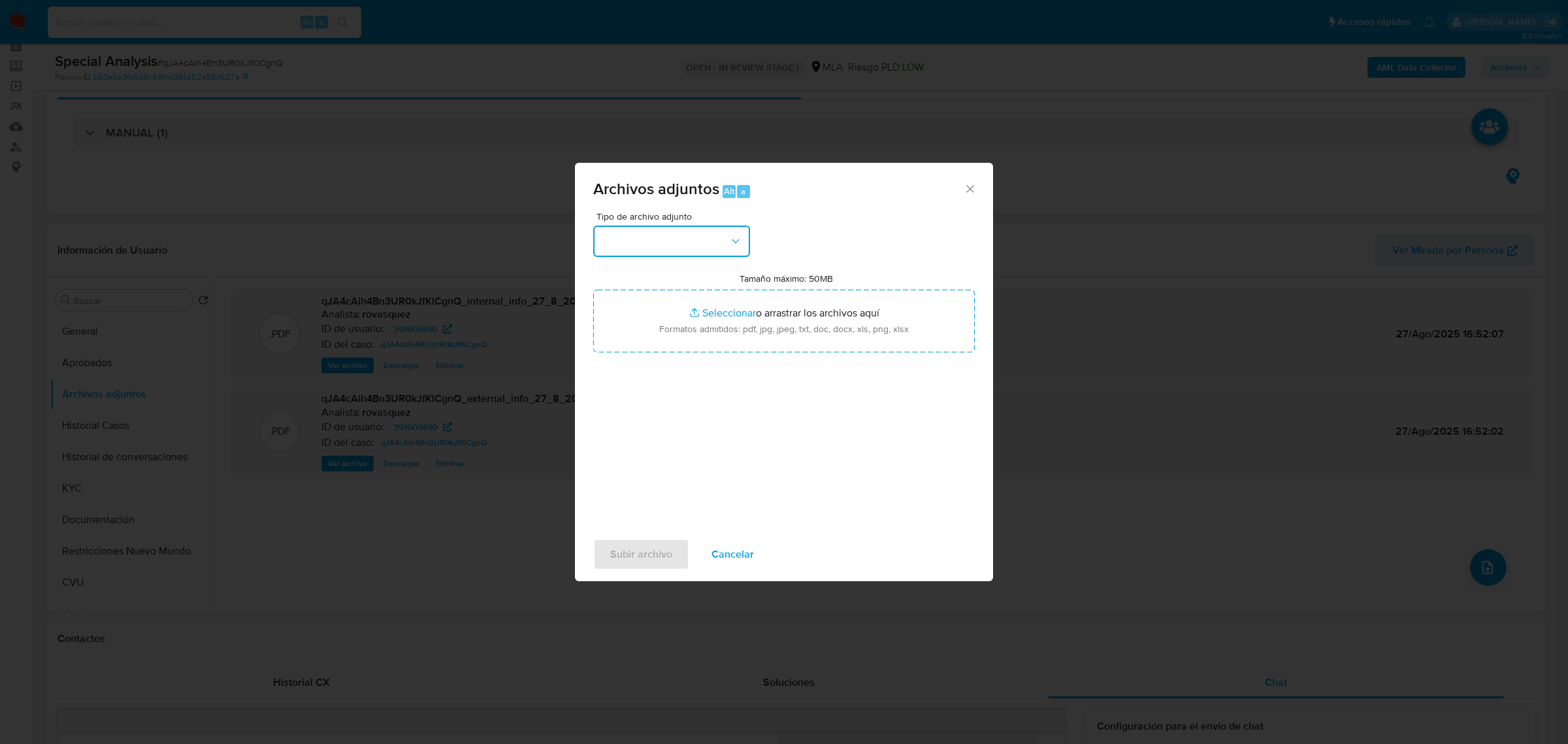
click at [648, 249] on button "button" at bounding box center [672, 241] width 157 height 31
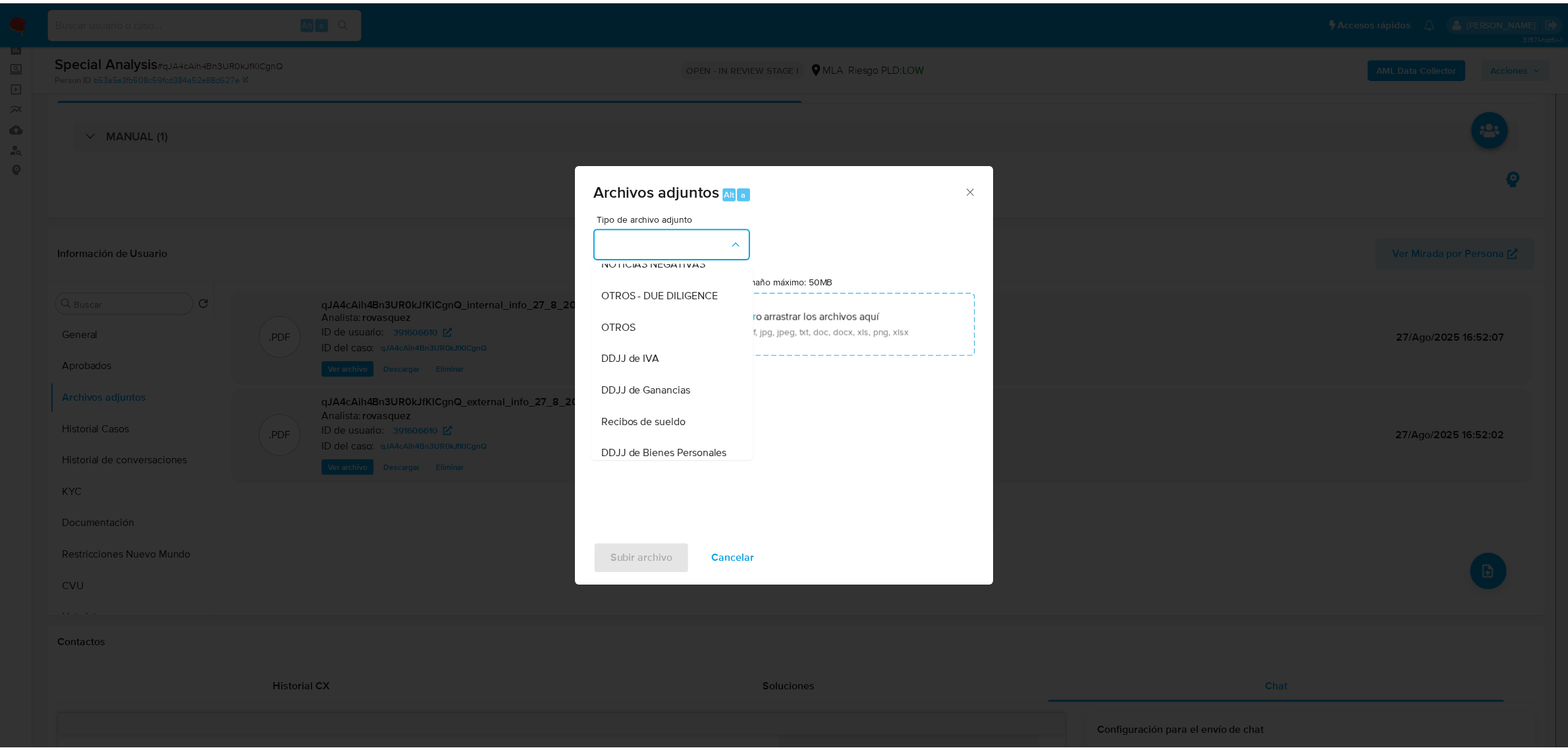
scroll to position [164, 0]
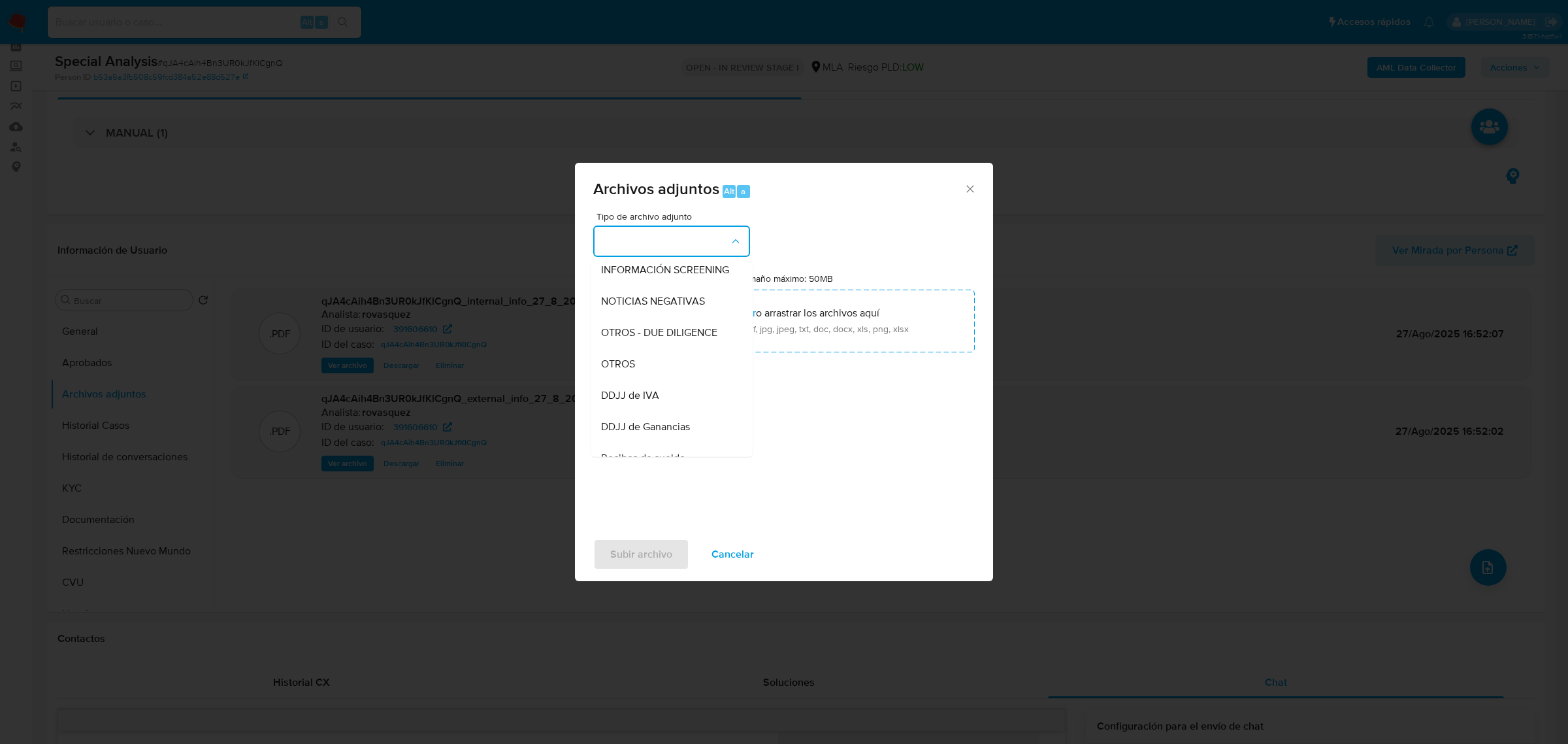
click at [665, 379] on div "OTROS" at bounding box center [667, 363] width 133 height 31
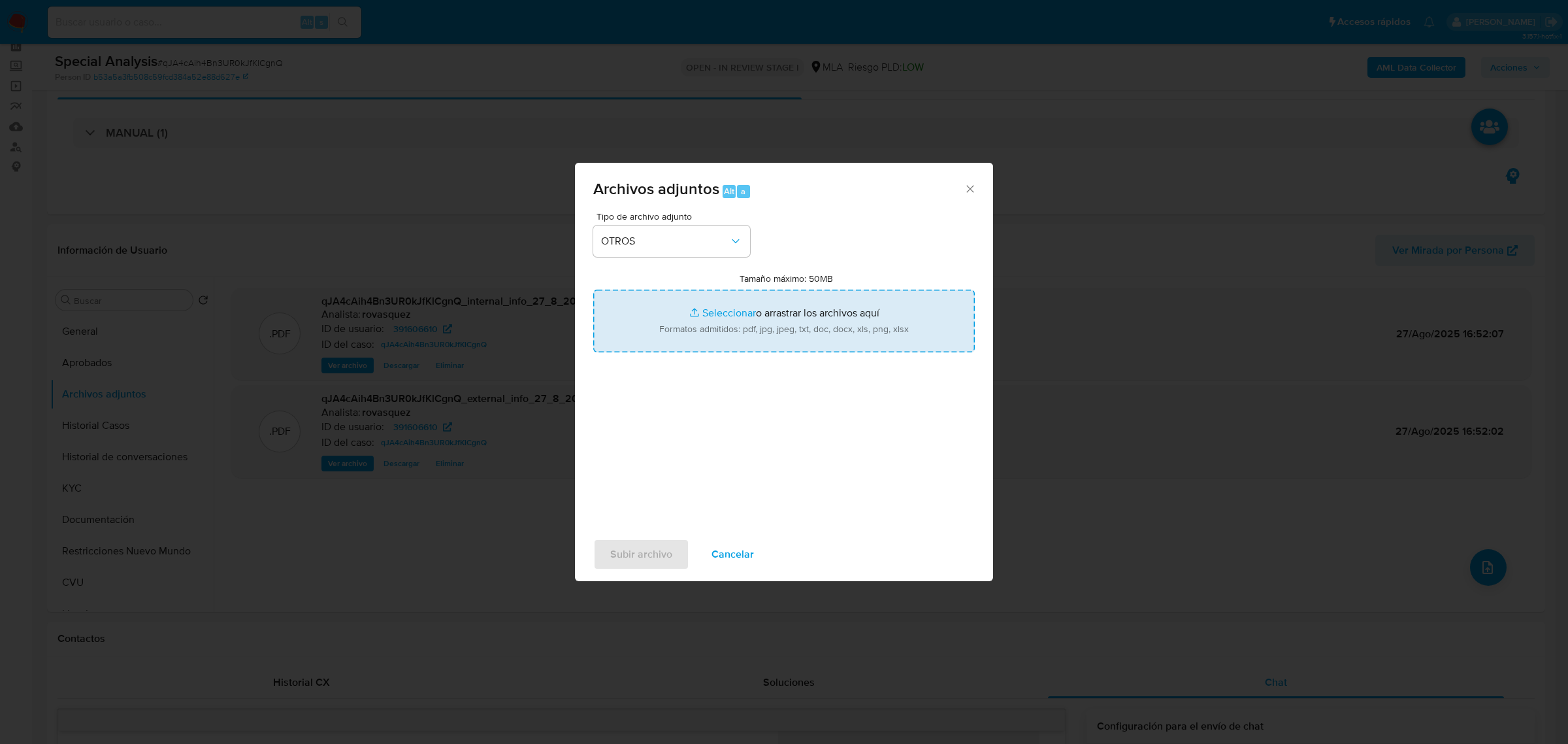
click at [729, 316] on input "Tamaño máximo: 50MB Seleccionar archivos" at bounding box center [784, 321] width 382 height 62
type input "C:\fakepath\Caselog qJA4cAih4Bn3UR0kJfKlCgnQ_2025_08_27_16_03_25.docx"
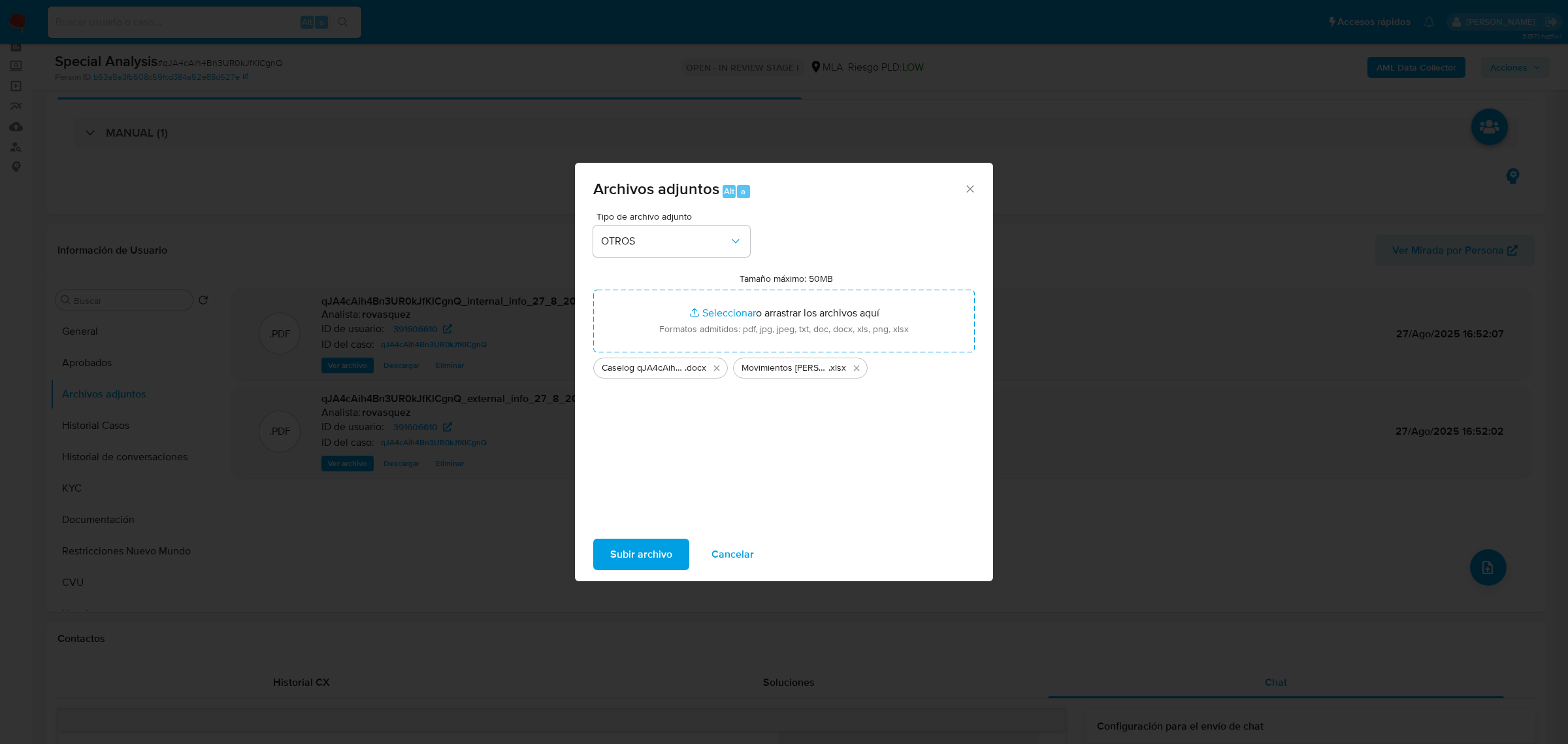
click at [769, 495] on div "Tipo de archivo adjunto OTROS Tamaño máximo: 50MB Seleccionar archivos Seleccio…" at bounding box center [784, 366] width 382 height 308
click at [667, 550] on span "Subir archivo" at bounding box center [641, 554] width 62 height 28
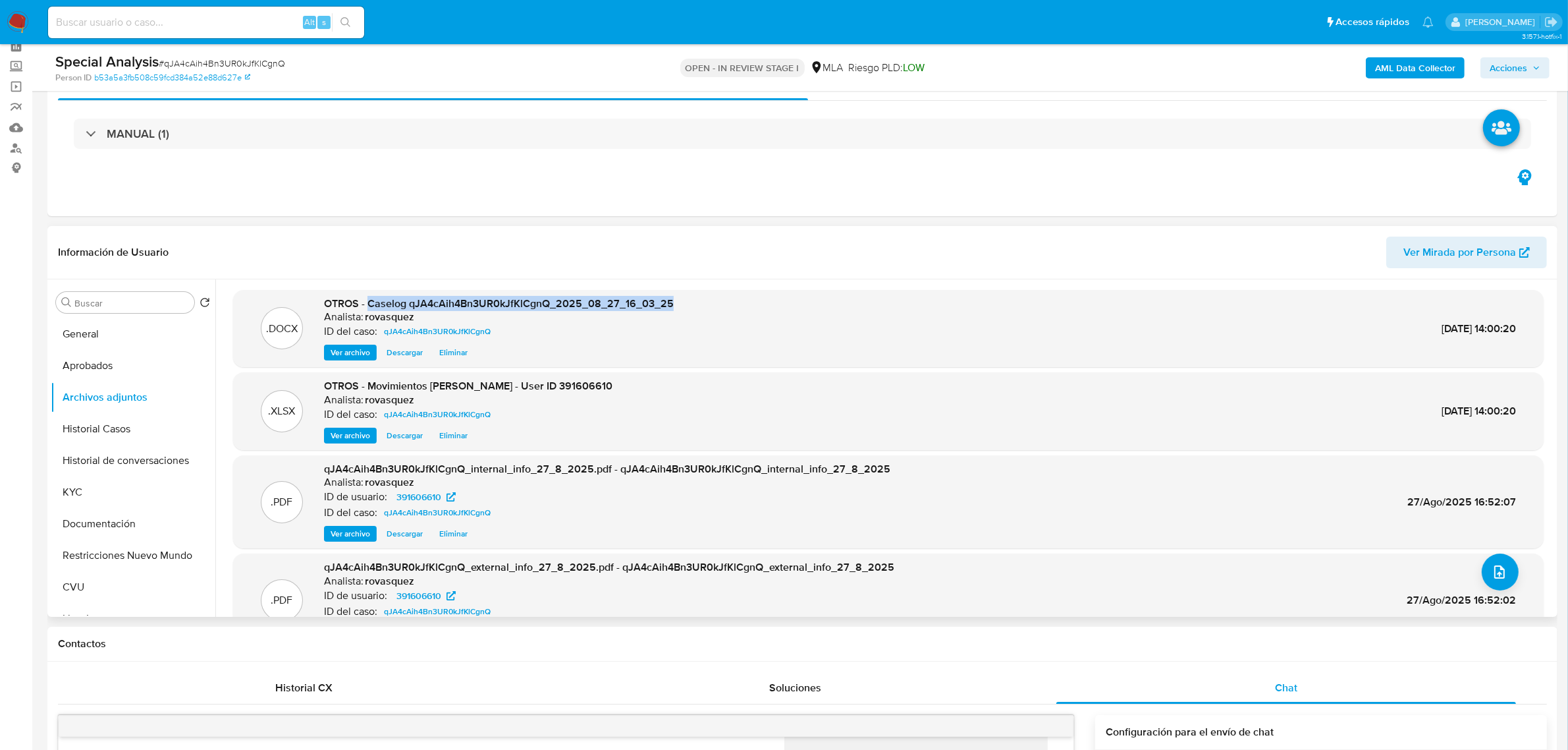
drag, startPoint x: 369, startPoint y: 302, endPoint x: 673, endPoint y: 308, distance: 304.1
click at [673, 308] on div ".DOCX OTROS - Caselog qJA4cAih4Bn3UR0kJfKlCgnQ_2025_08_27_16_03_25 Analista: ro…" at bounding box center [888, 329] width 1297 height 64
copy span "Caselog qJA4cAih4Bn3UR0kJfKlCgnQ_2025_08_27_16_03_25"
click at [1529, 59] on span "Acciones" at bounding box center [1515, 68] width 51 height 18
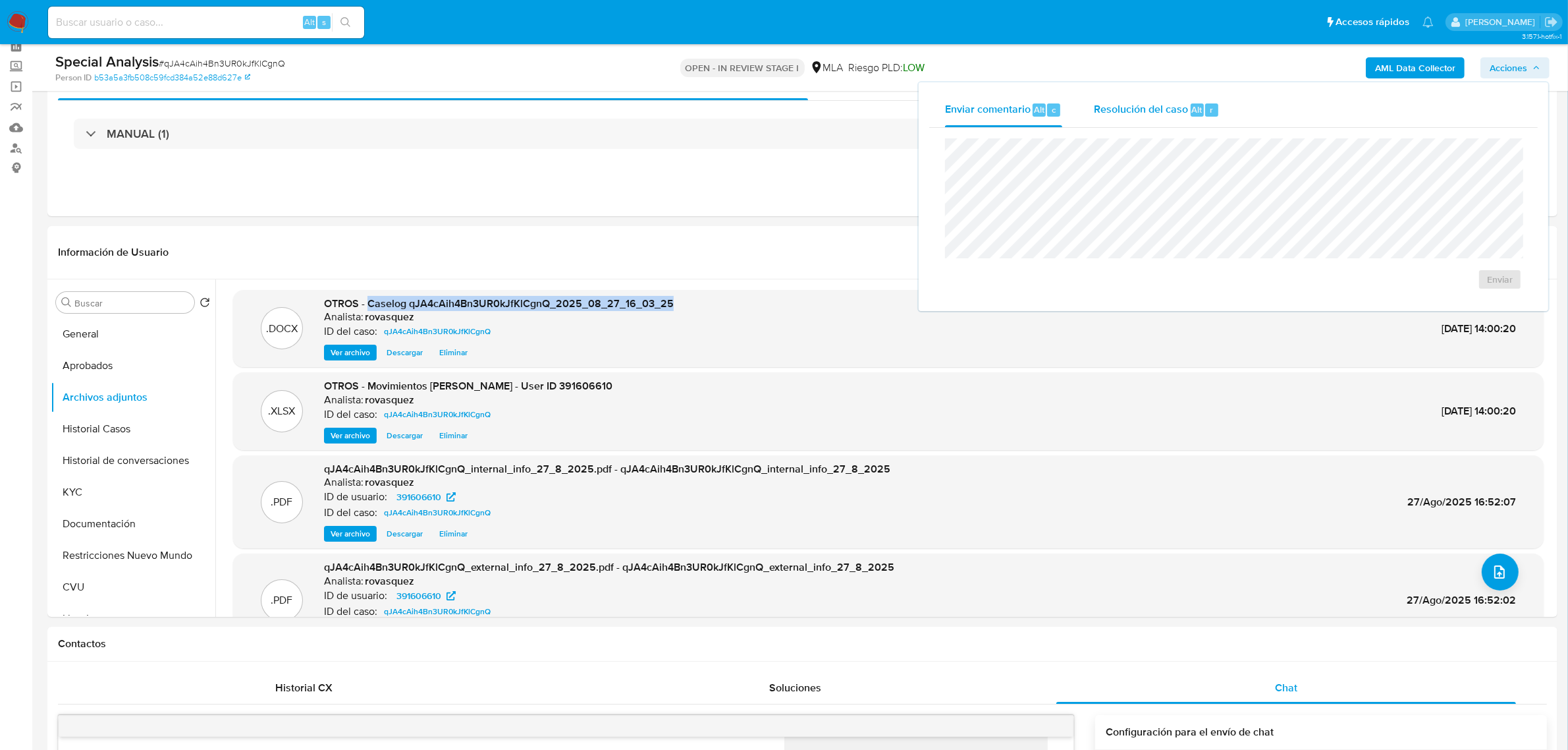
click at [1149, 113] on span "Resolución del caso" at bounding box center [1141, 109] width 94 height 15
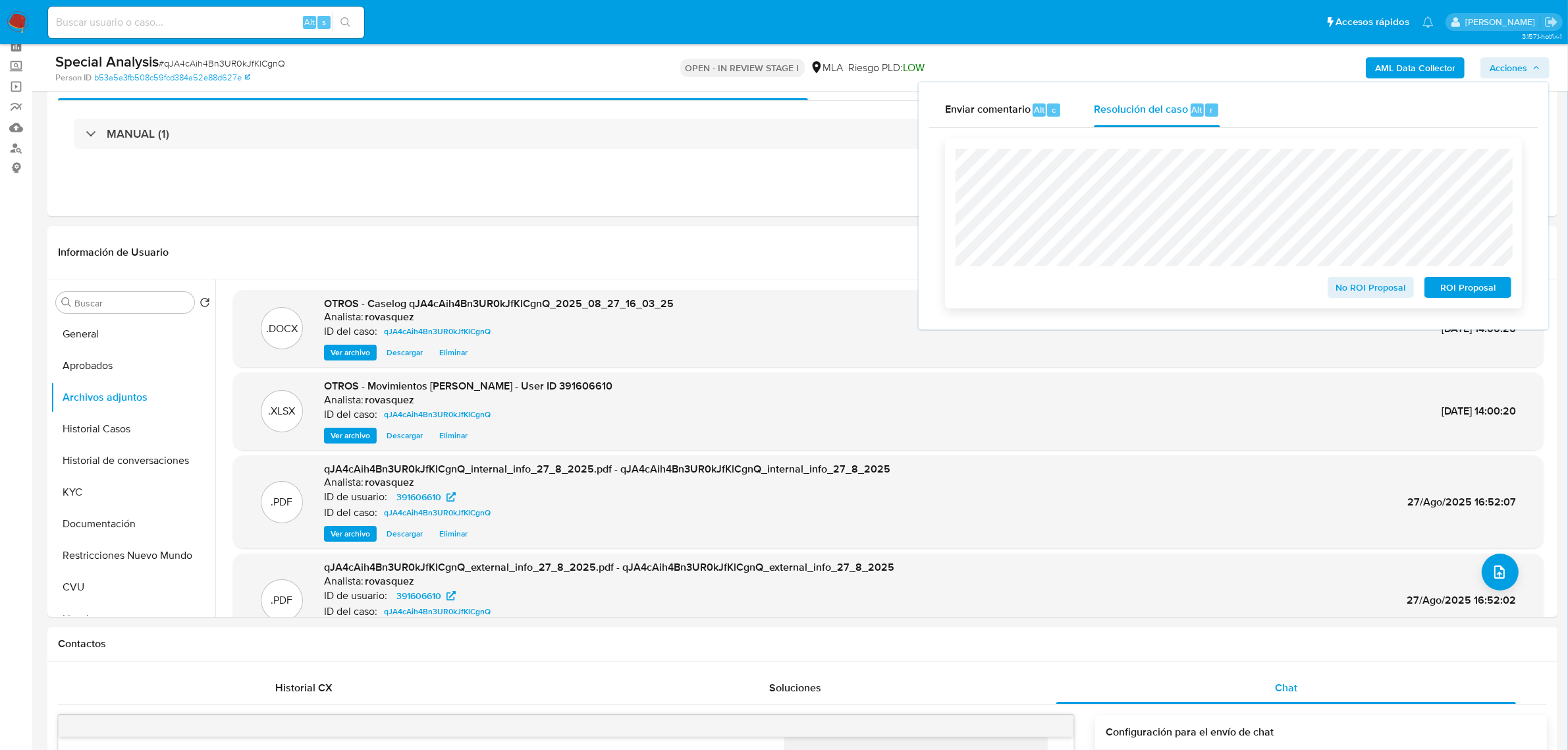
click at [1451, 290] on span "ROI Proposal" at bounding box center [1468, 287] width 69 height 18
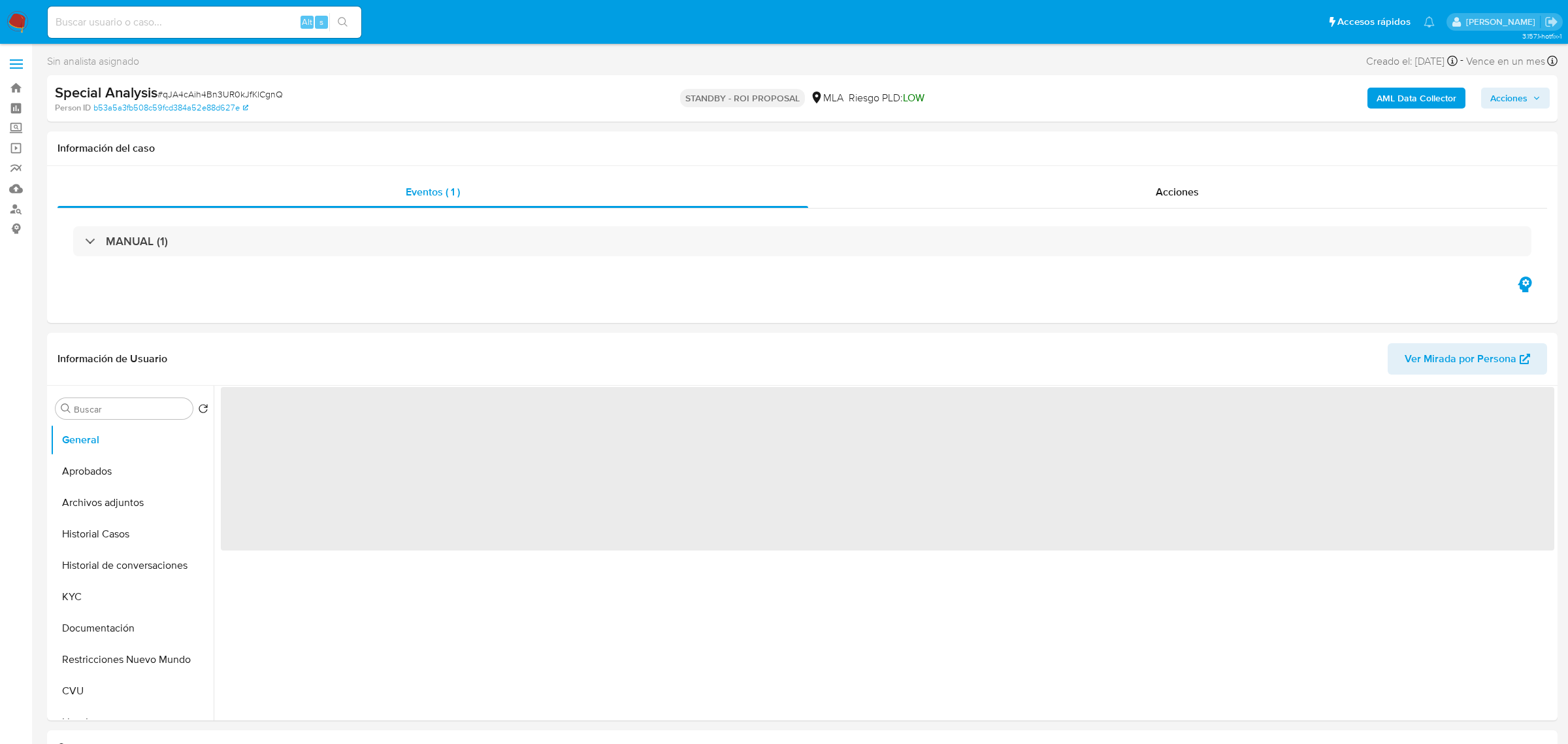
select select "10"
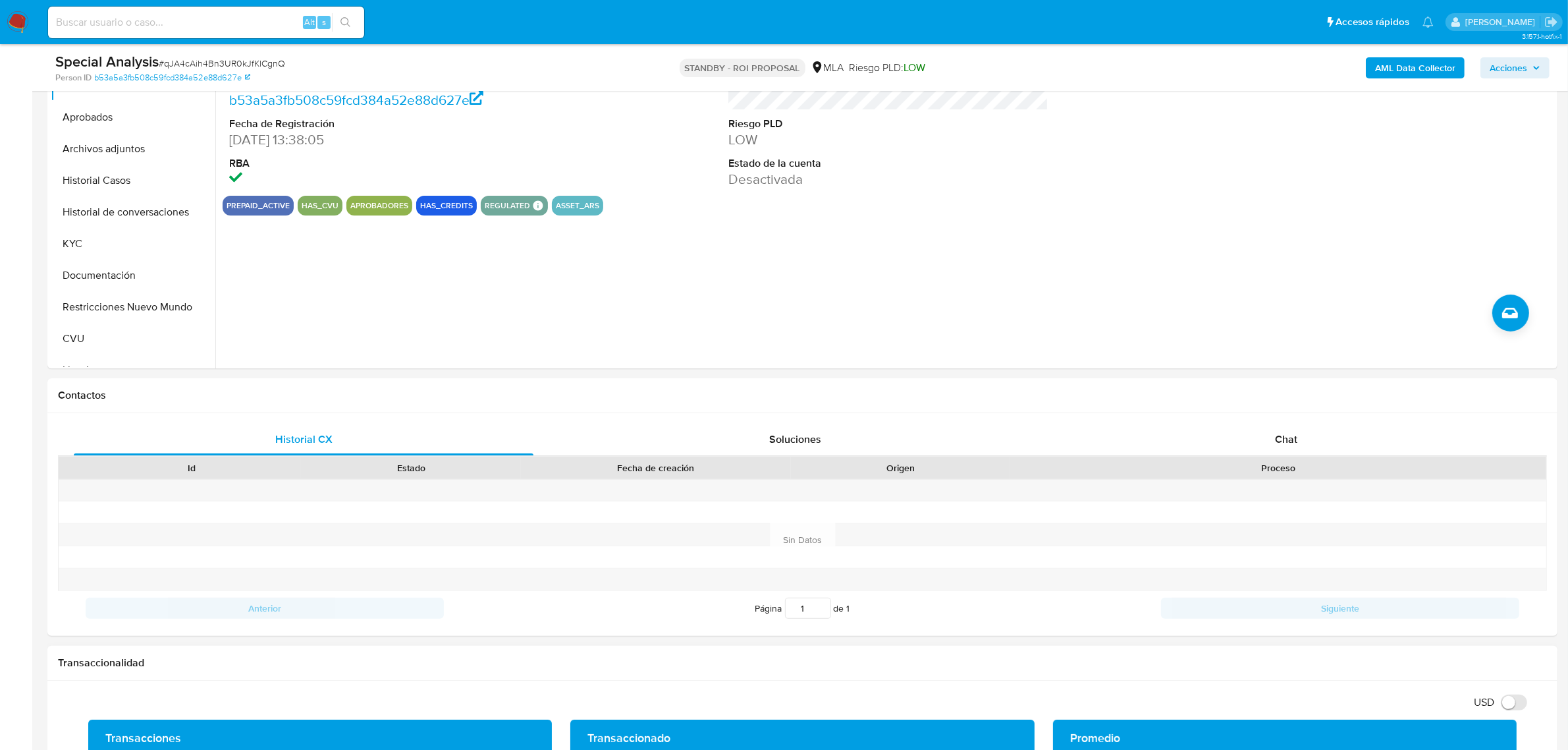
scroll to position [330, 0]
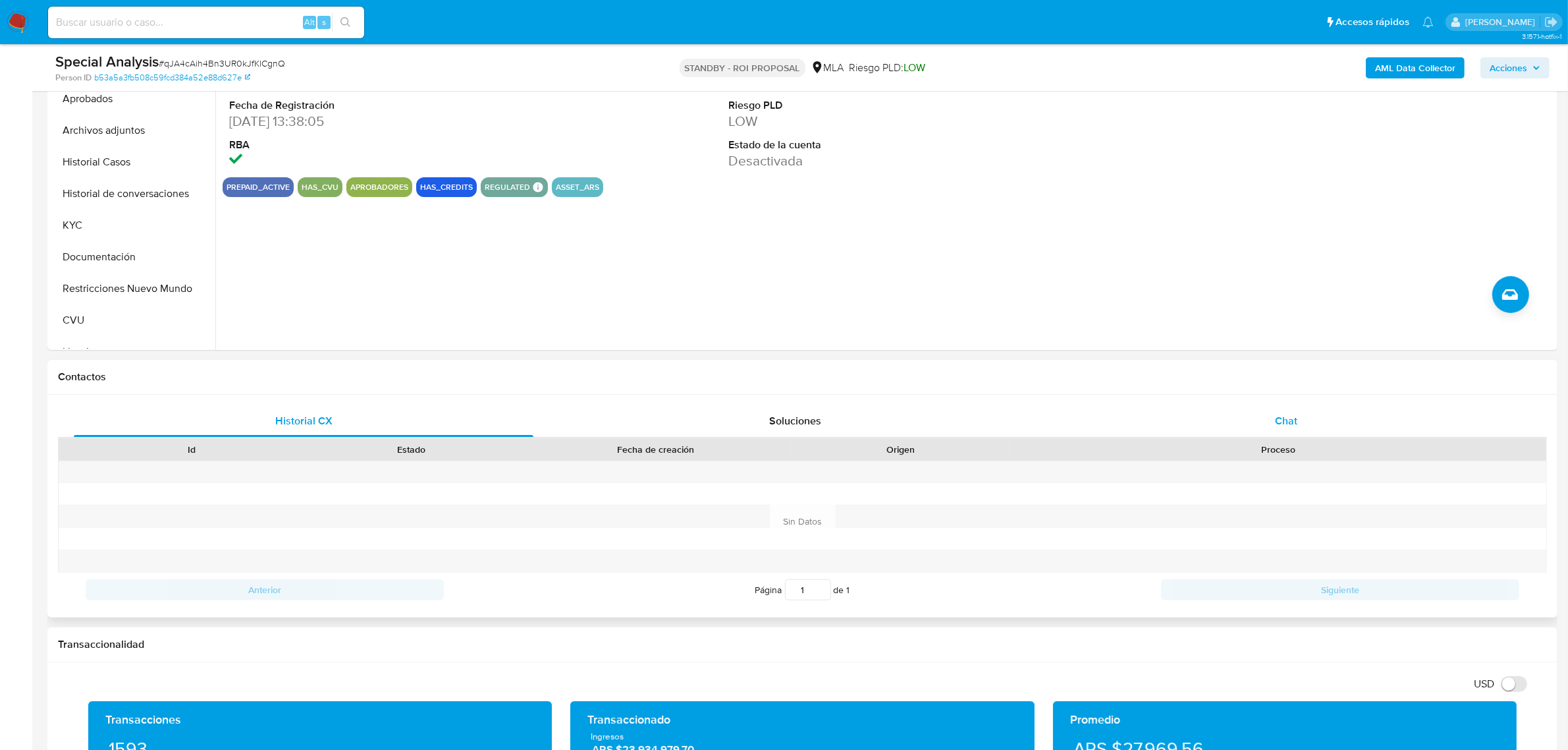
click at [1288, 425] on span "Chat" at bounding box center [1286, 420] width 22 height 15
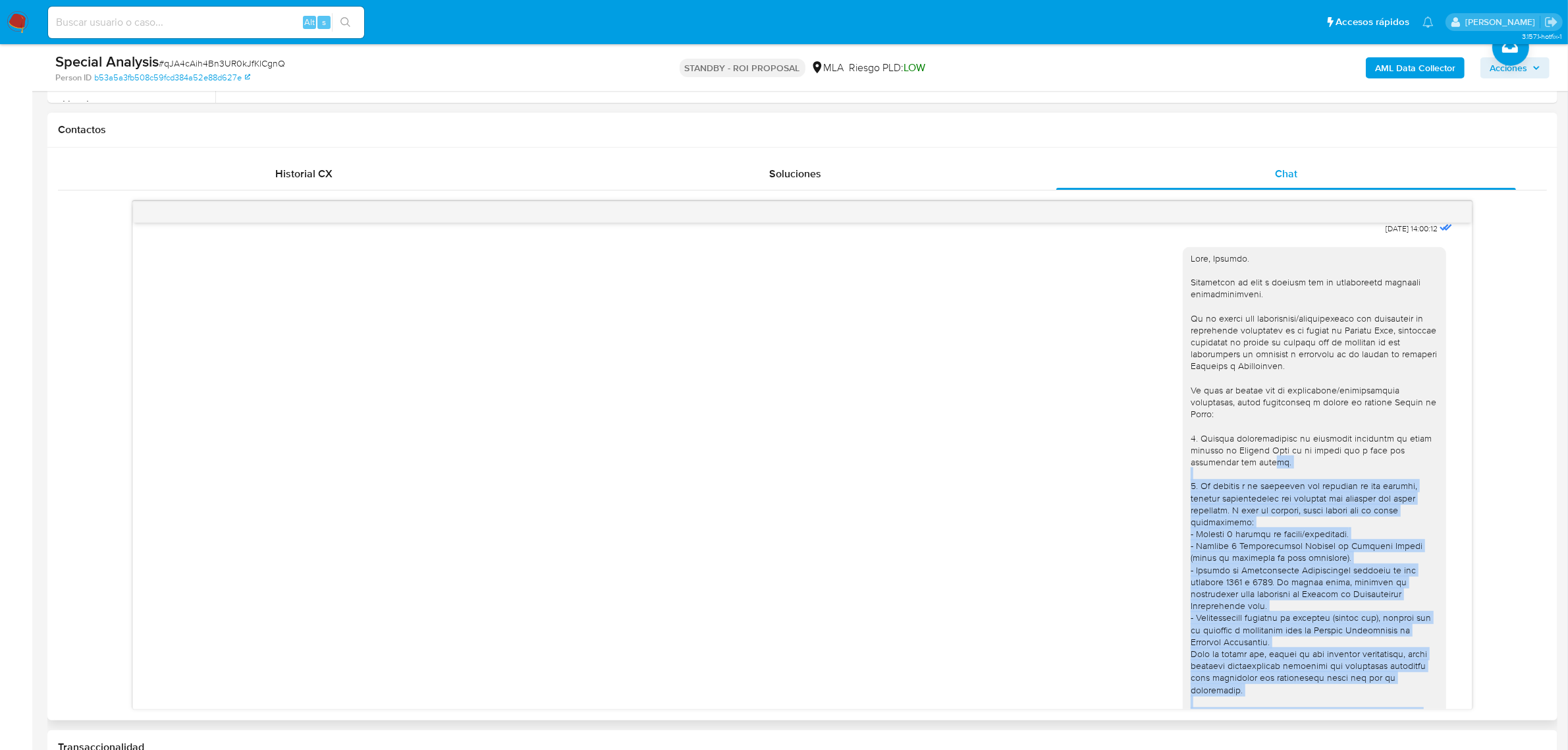
scroll to position [1012, 0]
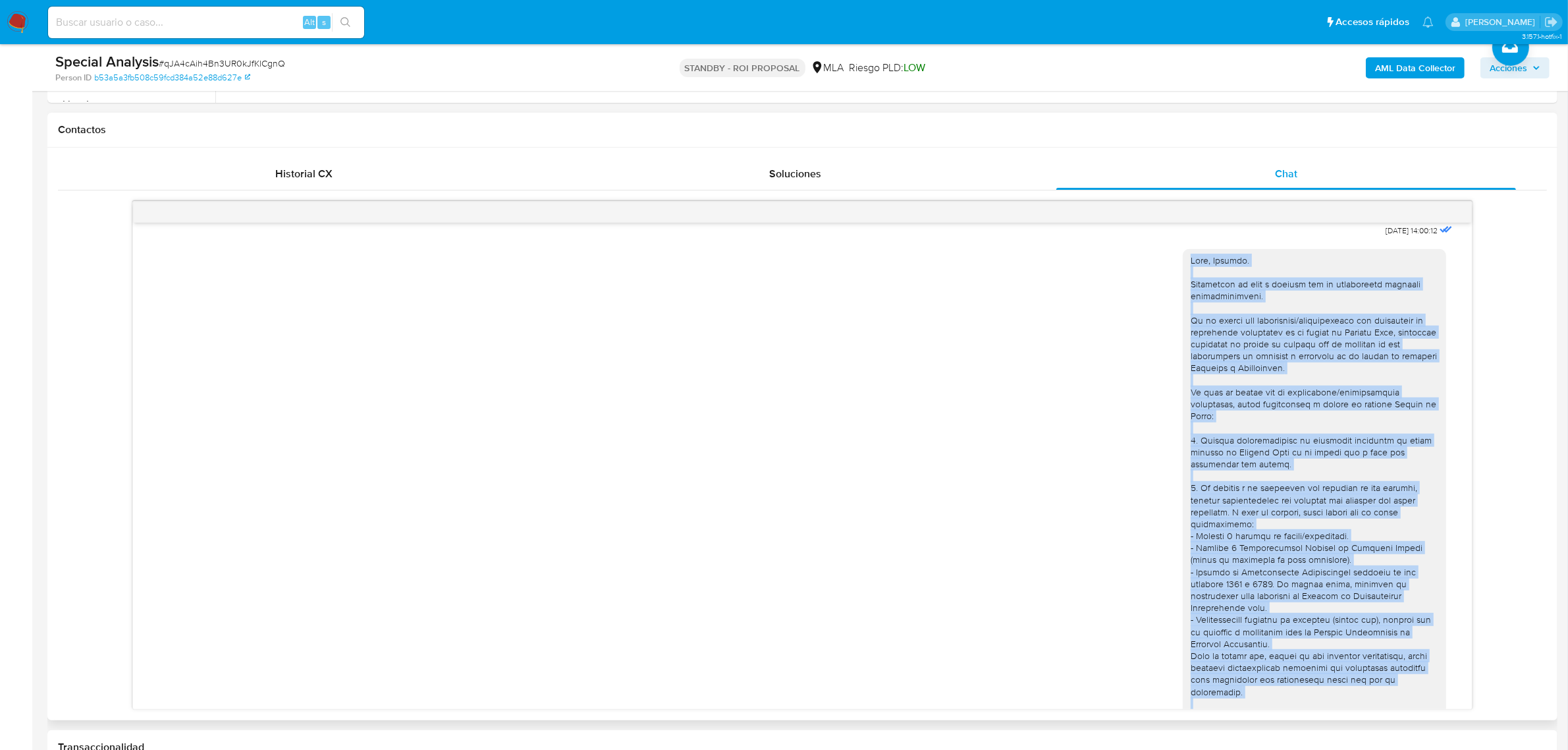
drag, startPoint x: 1292, startPoint y: 676, endPoint x: 1173, endPoint y: 274, distance: 419.2
click at [1183, 274] on div at bounding box center [1314, 542] width 264 height 586
copy div "Lore, Ipsumdo. Sitametcon ad elit s doeiusm tem in utlaboreetd magnaali enimadm…"
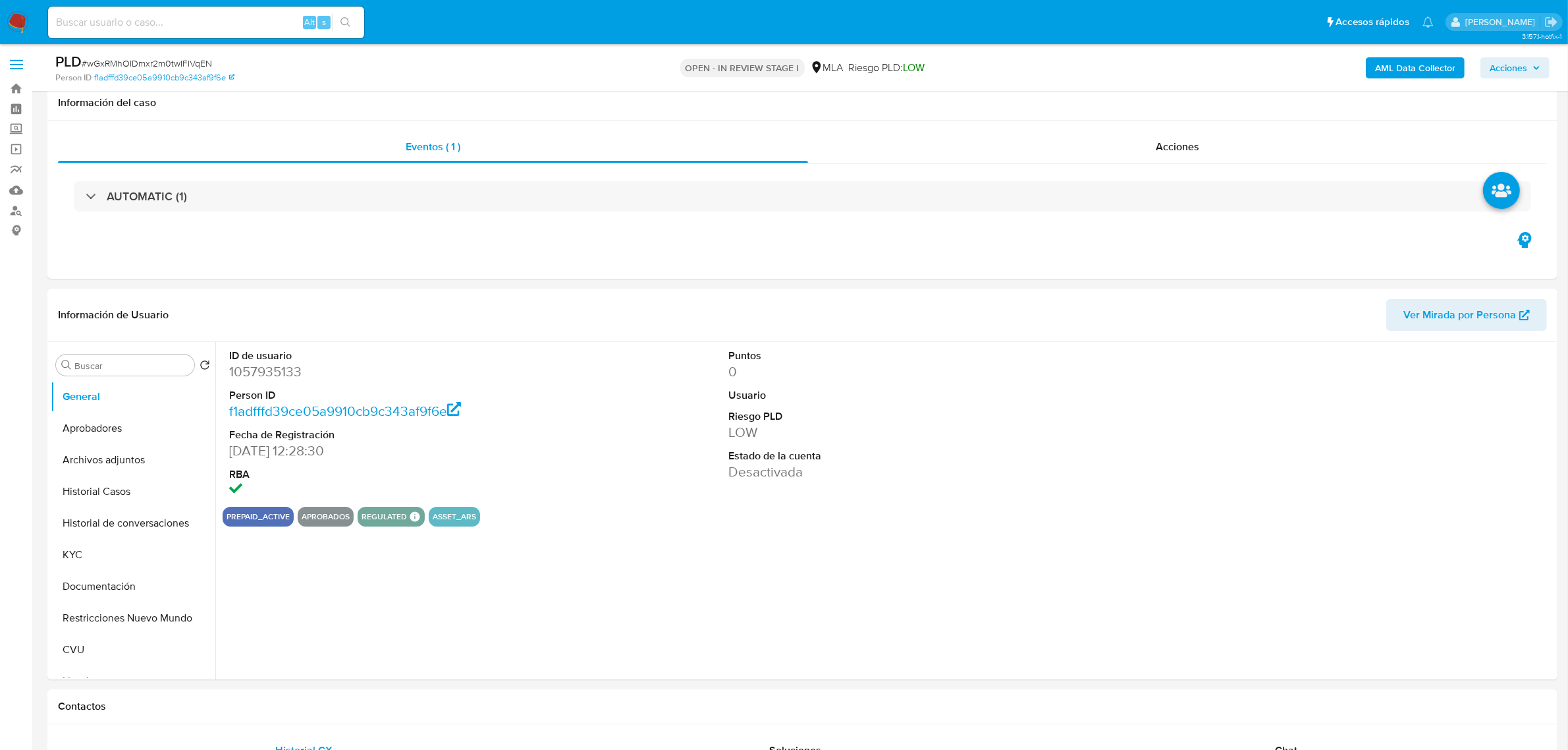
select select "10"
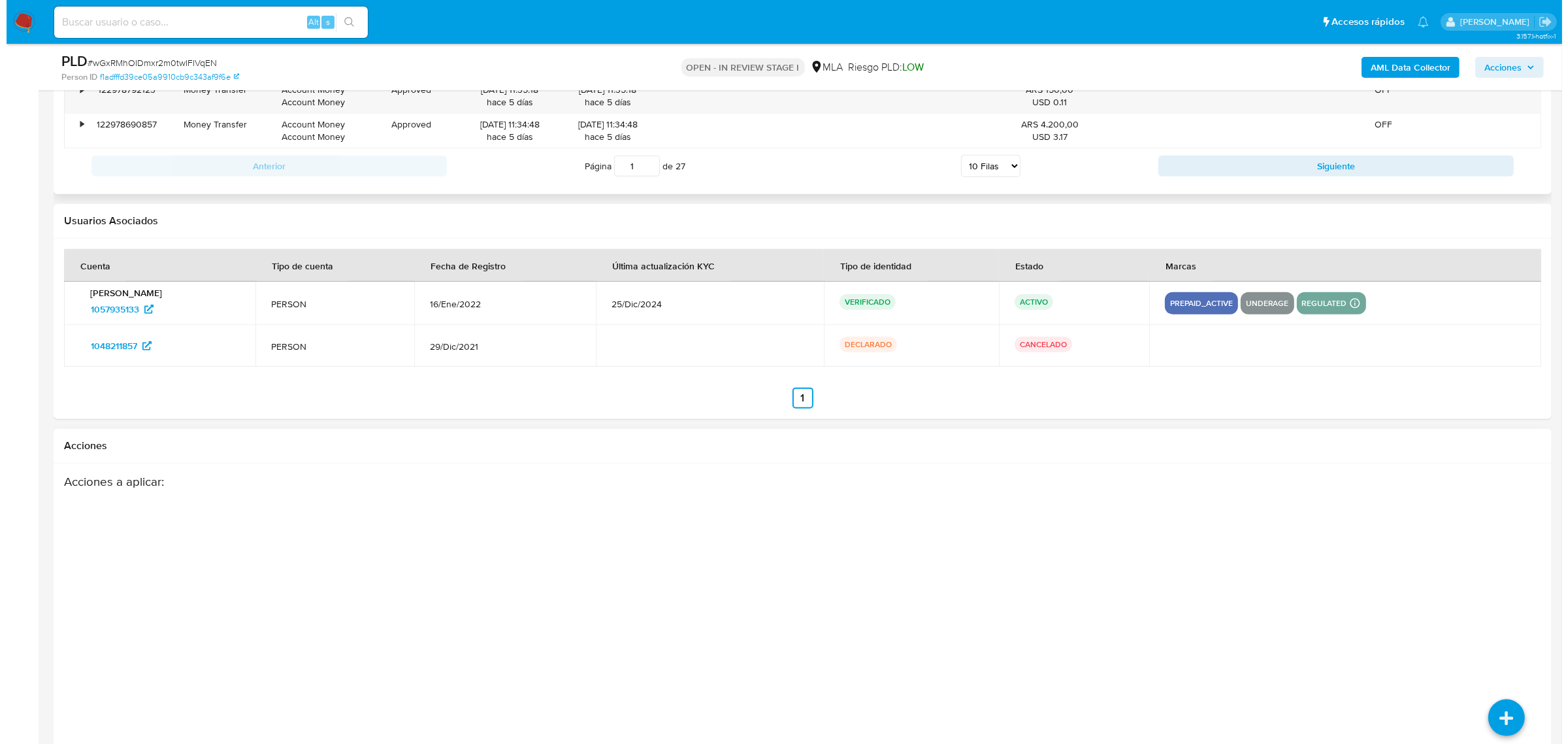
scroll to position [1810, 0]
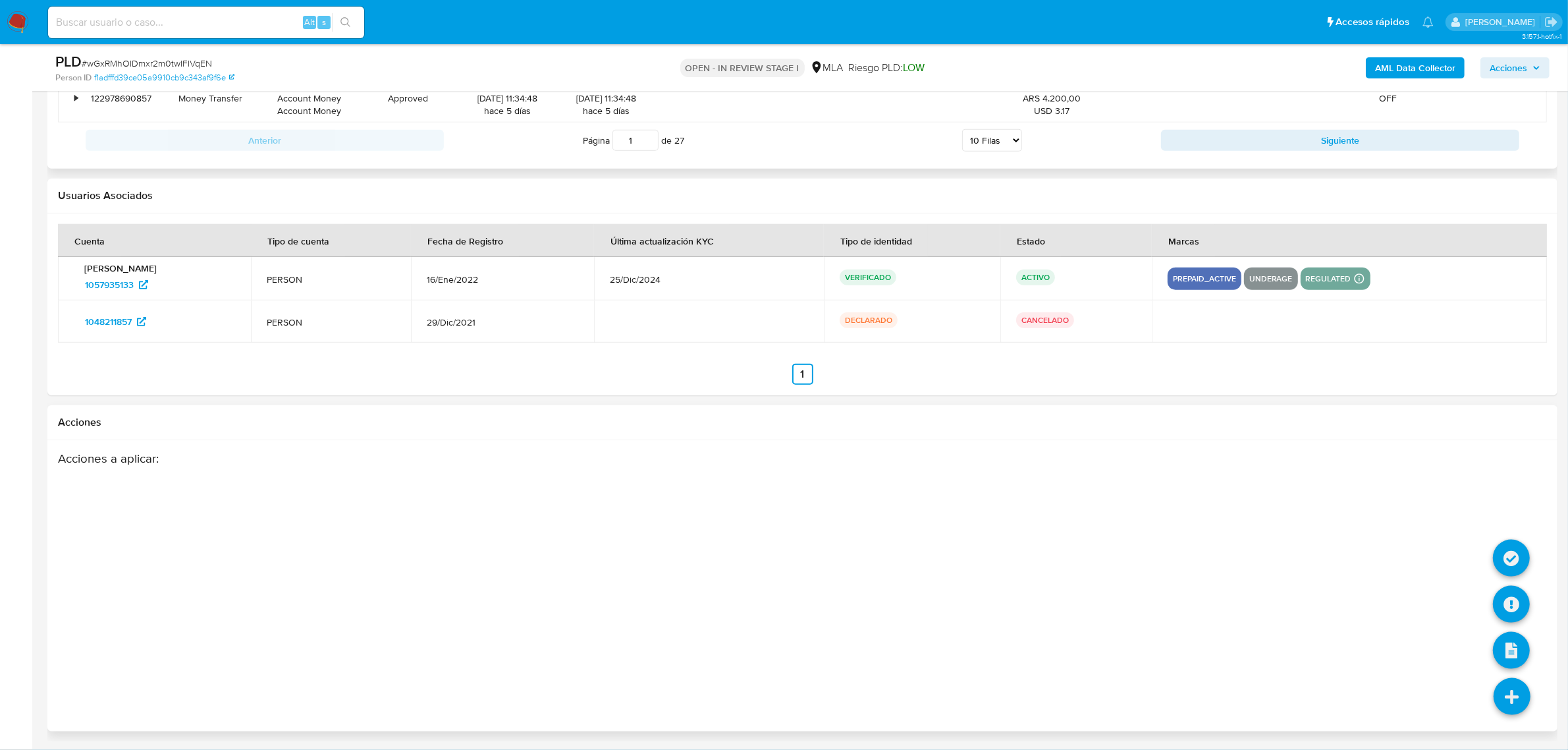
click at [1513, 697] on icon at bounding box center [1512, 696] width 37 height 37
click at [1520, 597] on icon at bounding box center [1511, 604] width 37 height 37
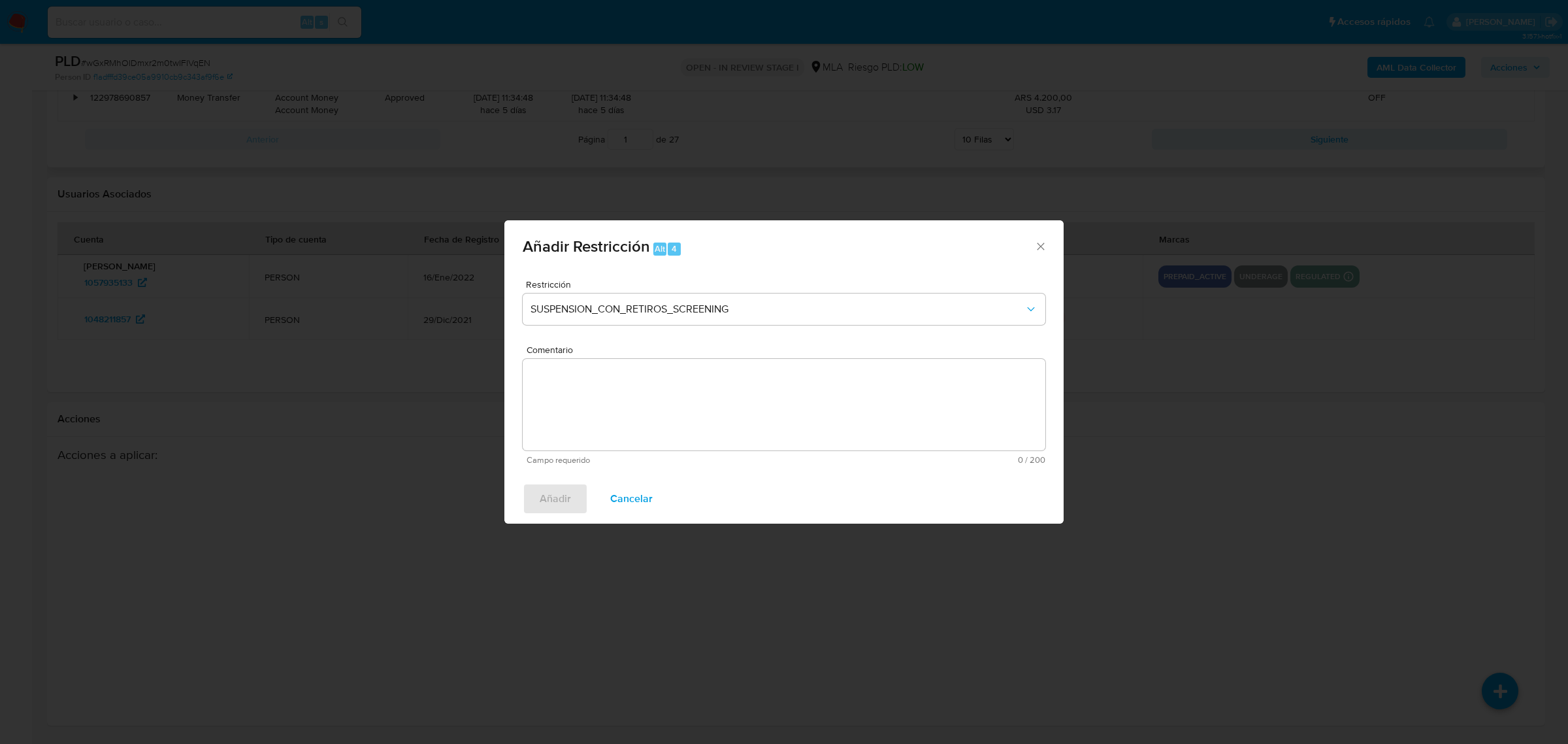
click at [647, 403] on textarea "Comentario" at bounding box center [783, 405] width 522 height 92
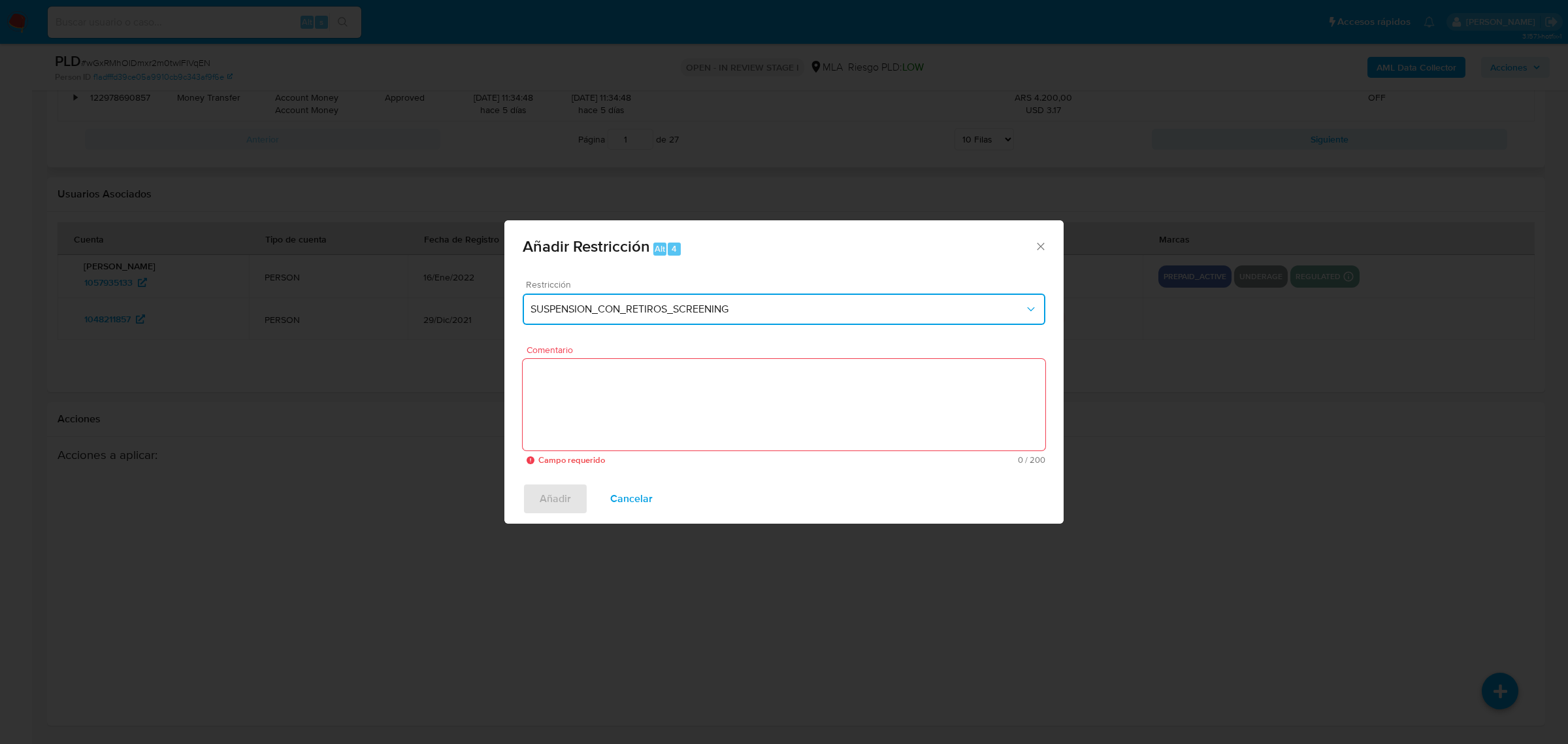
click at [678, 316] on button "SUSPENSION_CON_RETIROS_SCREENING" at bounding box center [783, 309] width 522 height 31
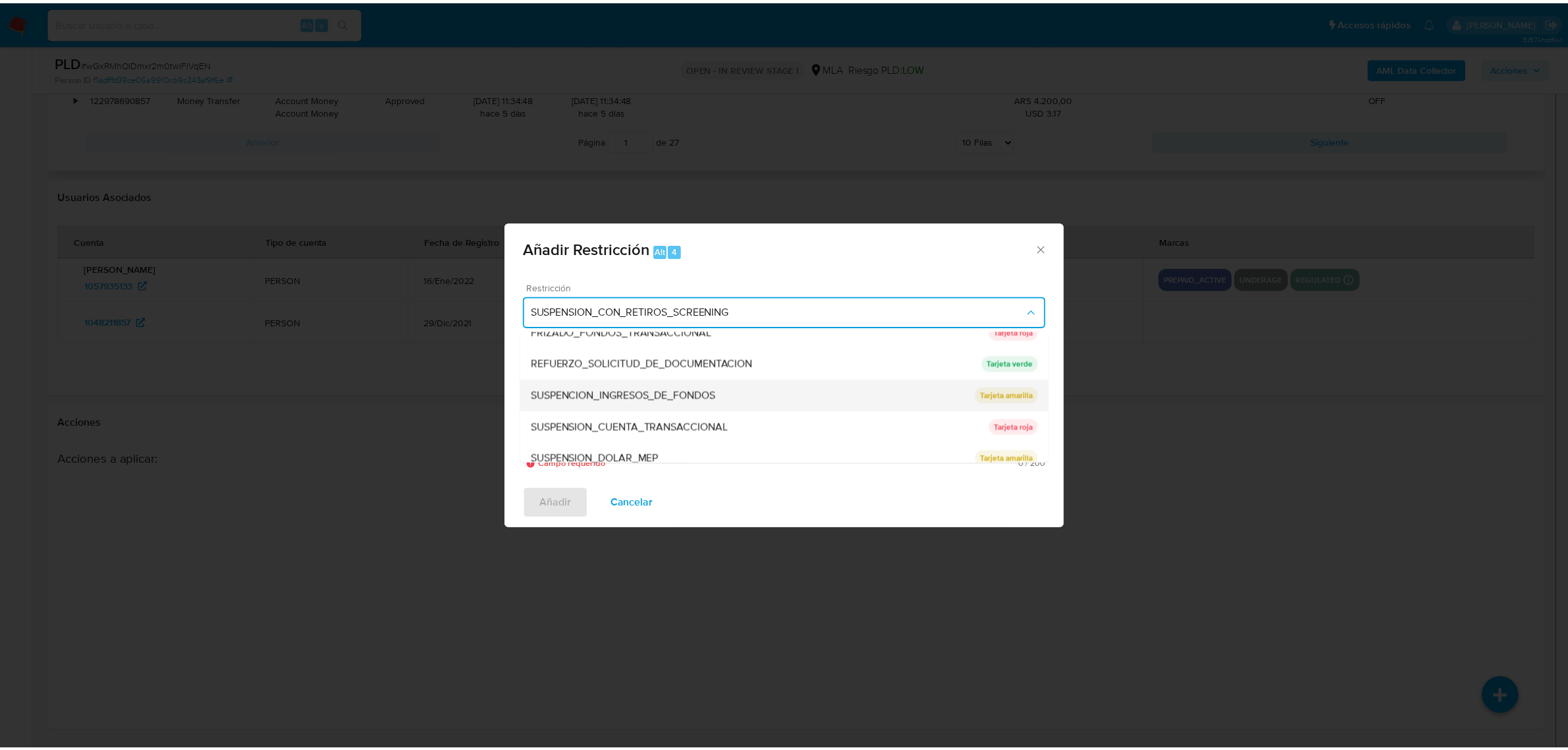
scroll to position [278, 0]
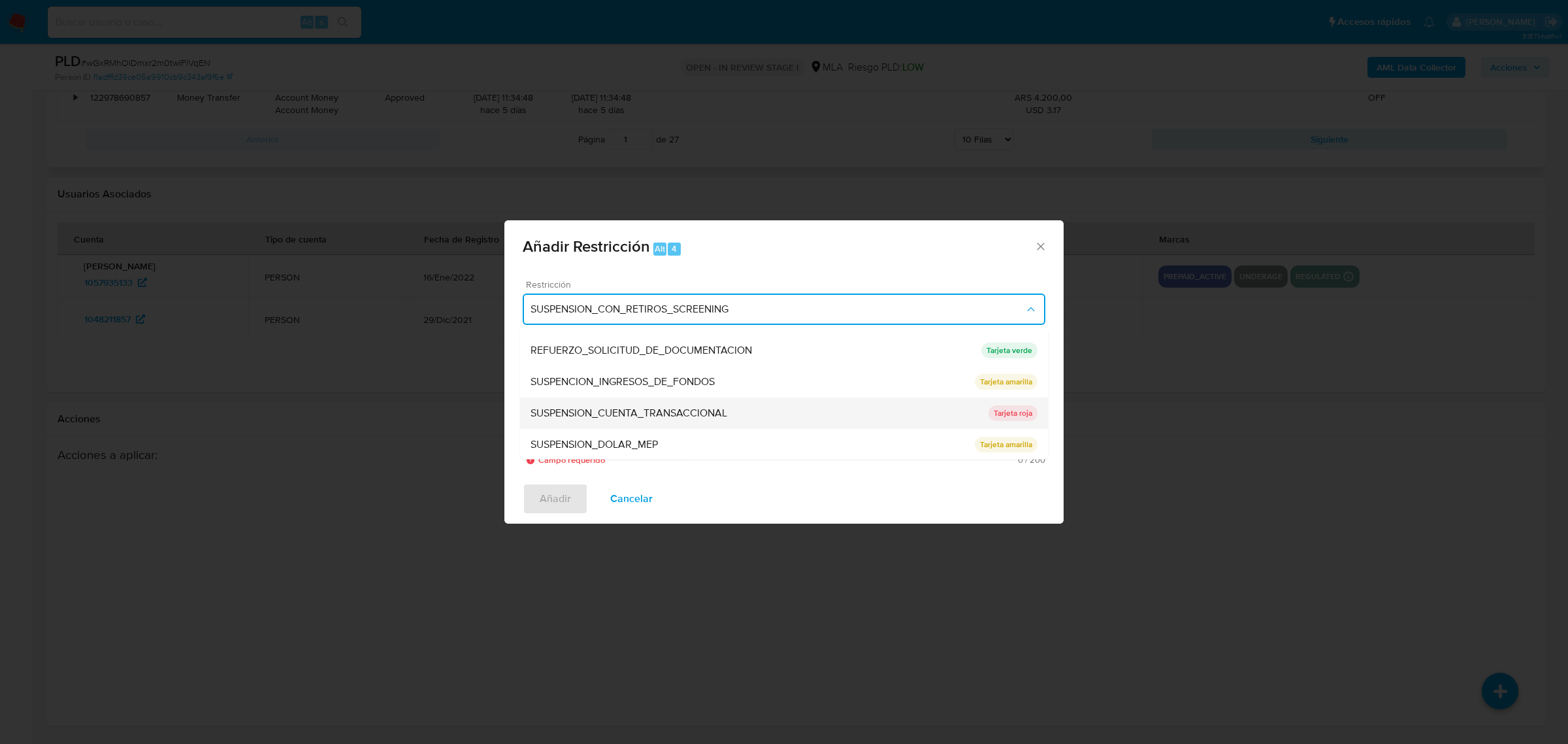
click at [698, 410] on span "SUSPENSION_CUENTA_TRANSACCIONAL" at bounding box center [629, 412] width 196 height 13
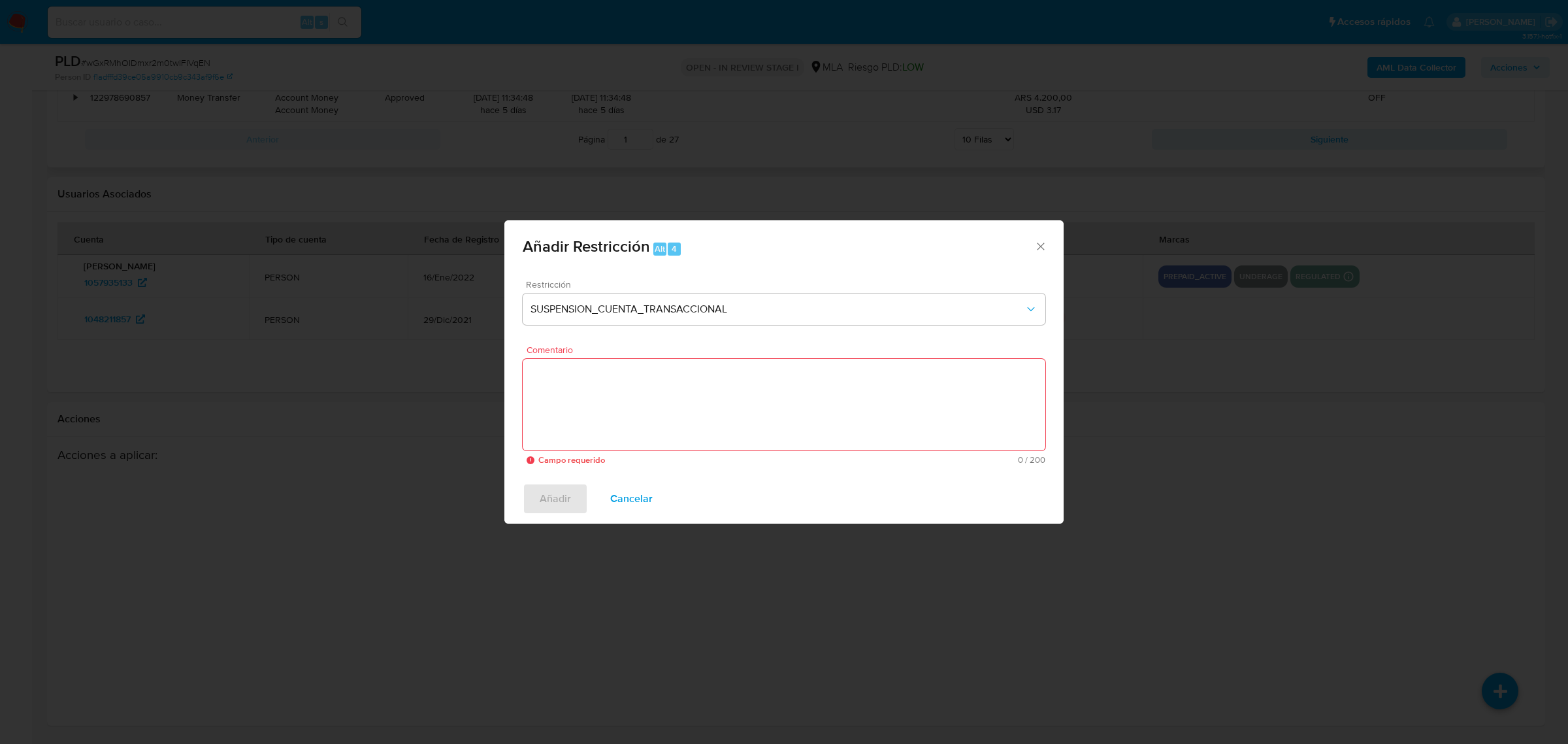
click at [743, 409] on textarea "Comentario" at bounding box center [783, 405] width 522 height 92
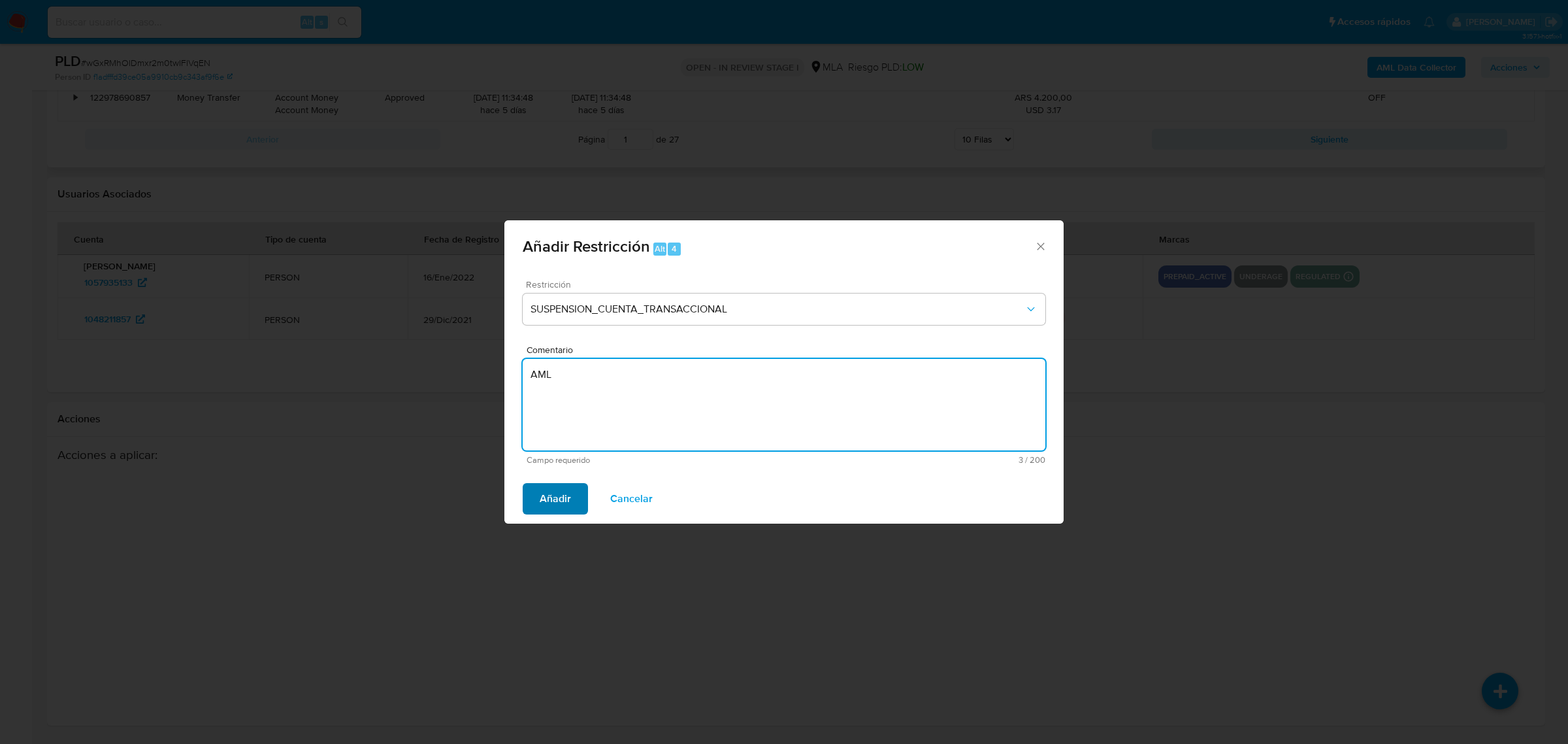
type textarea "AML"
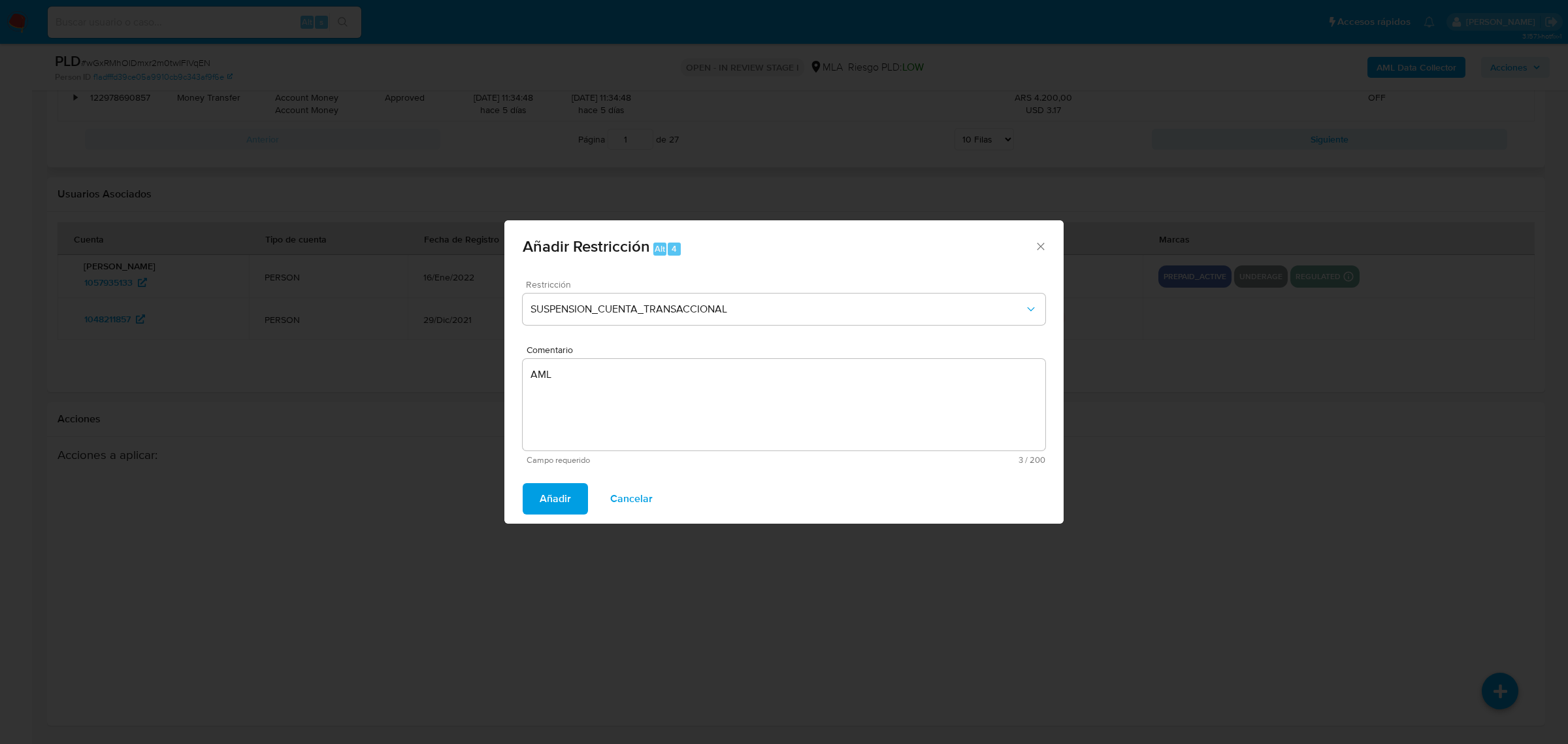
click at [547, 502] on span "Añadir" at bounding box center [555, 498] width 31 height 28
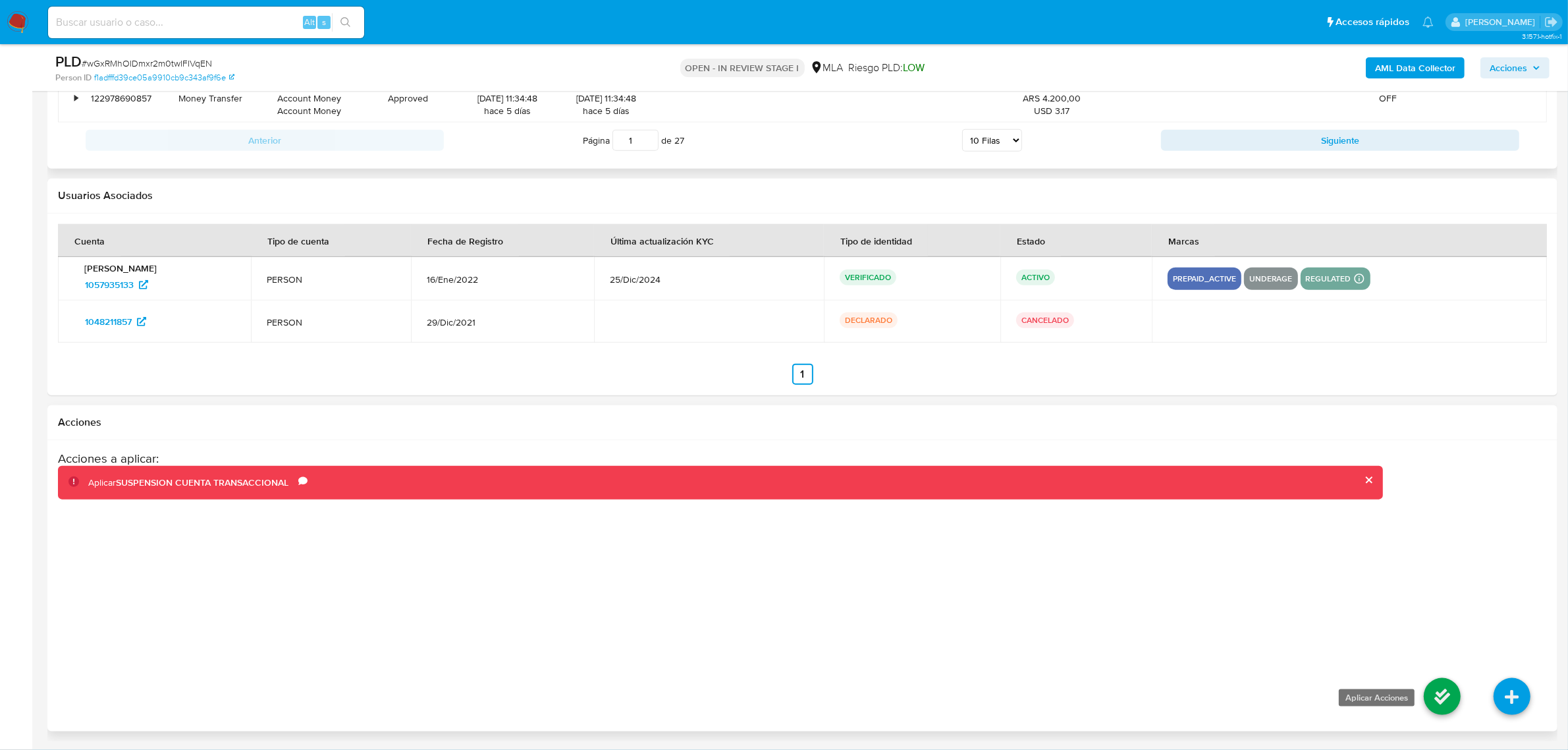
click at [1437, 702] on icon at bounding box center [1442, 696] width 37 height 37
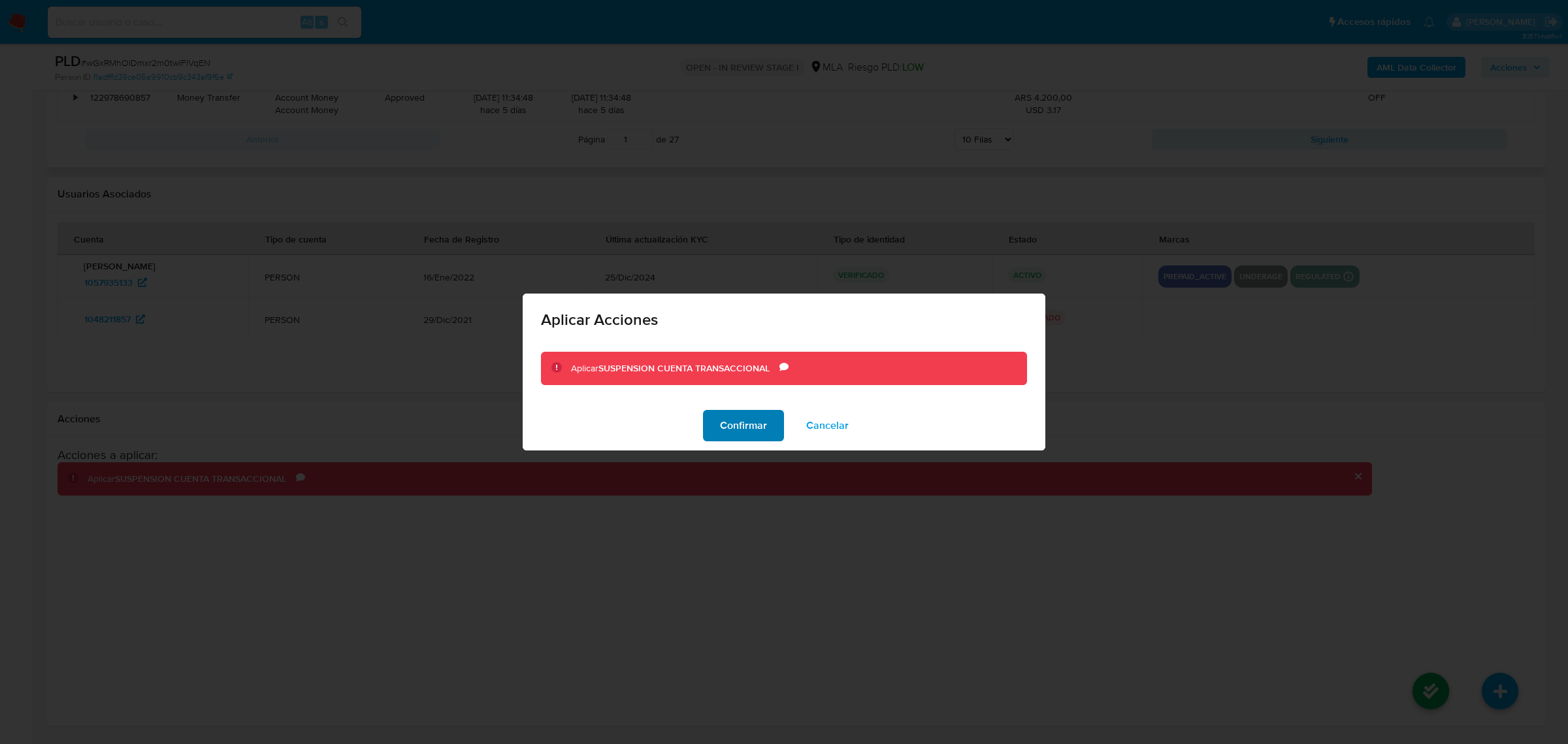
click at [742, 426] on span "Confirmar" at bounding box center [744, 425] width 47 height 28
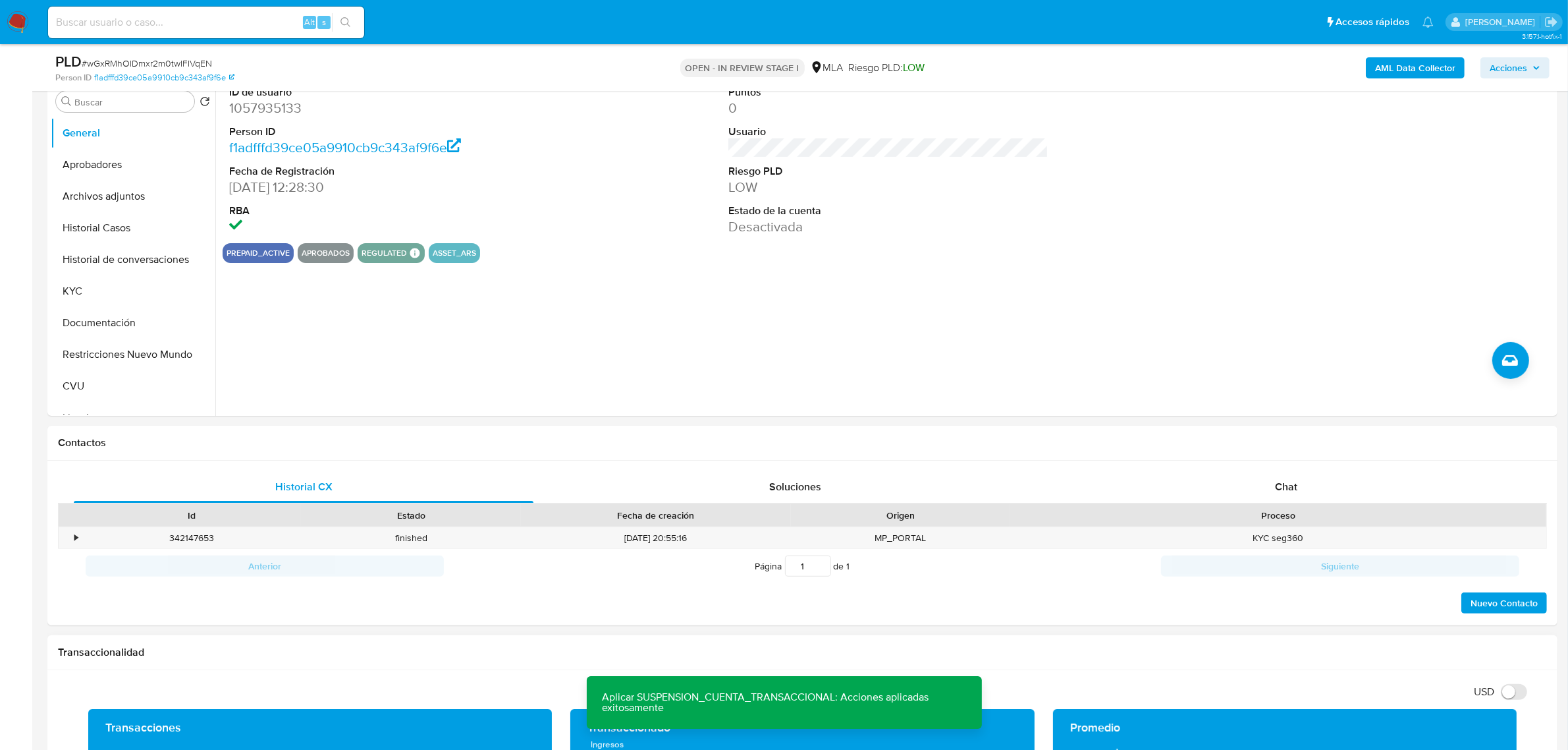
scroll to position [412, 0]
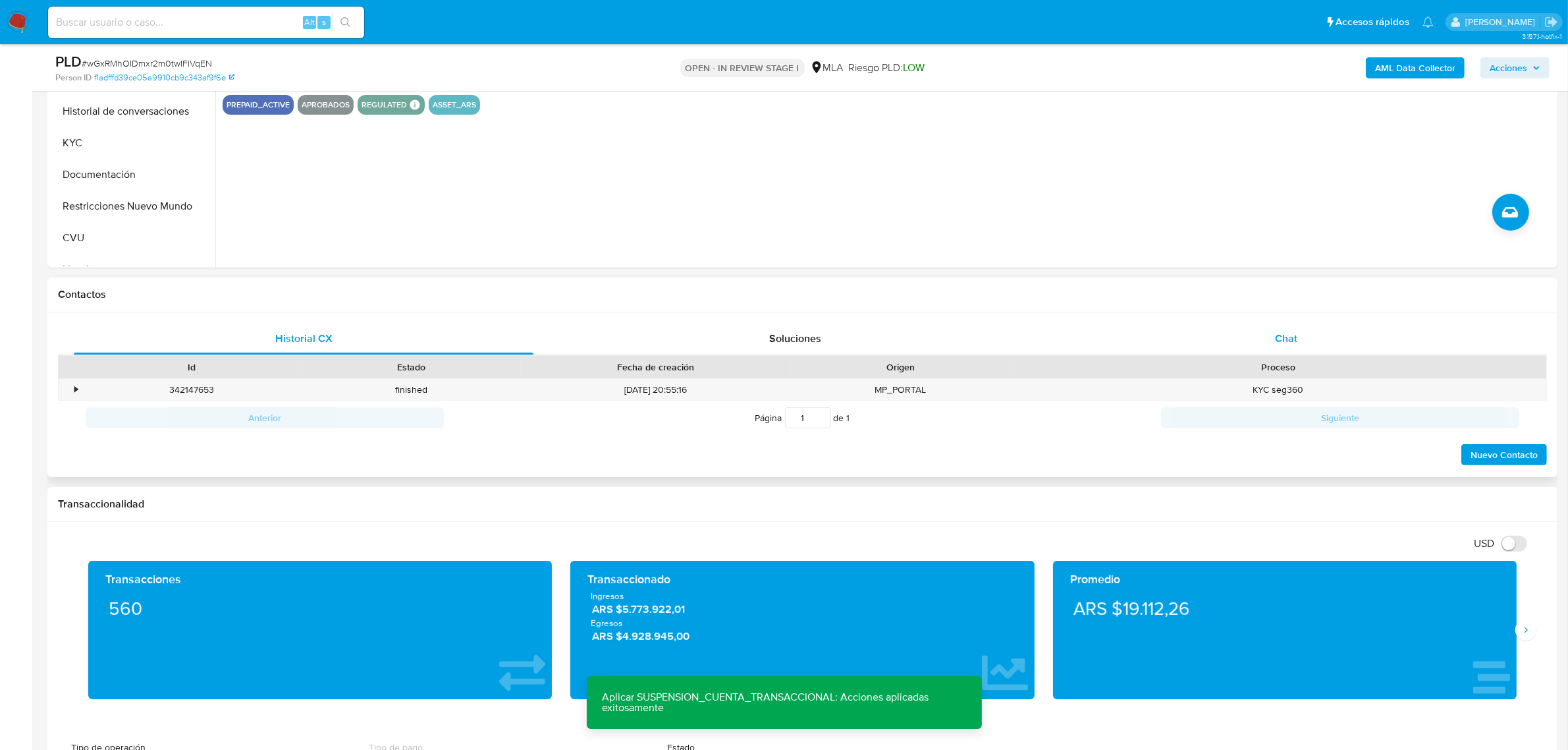
drag, startPoint x: 1309, startPoint y: 346, endPoint x: 1297, endPoint y: 346, distance: 12.0
click at [1309, 346] on div "Chat" at bounding box center [1285, 338] width 459 height 31
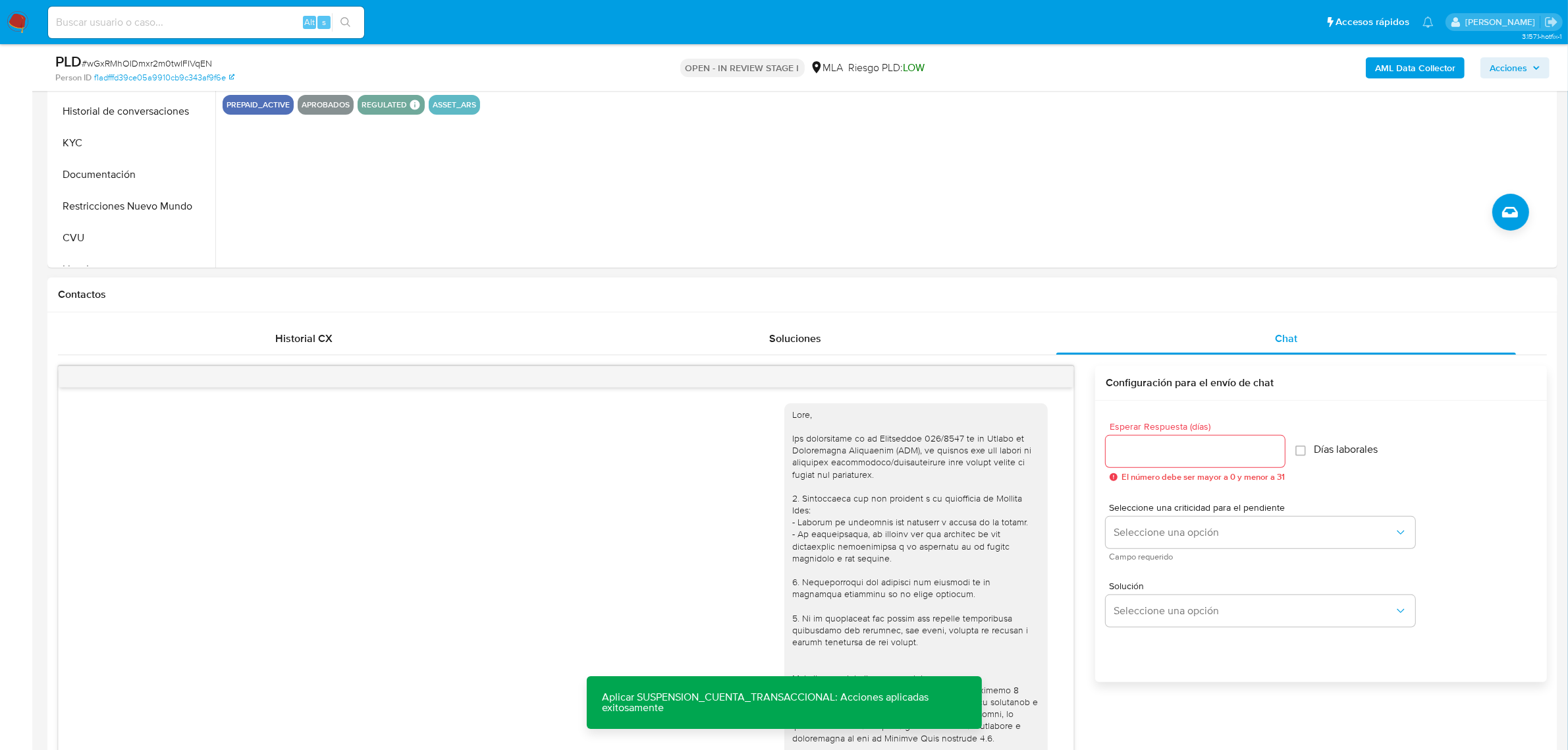
scroll to position [858, 0]
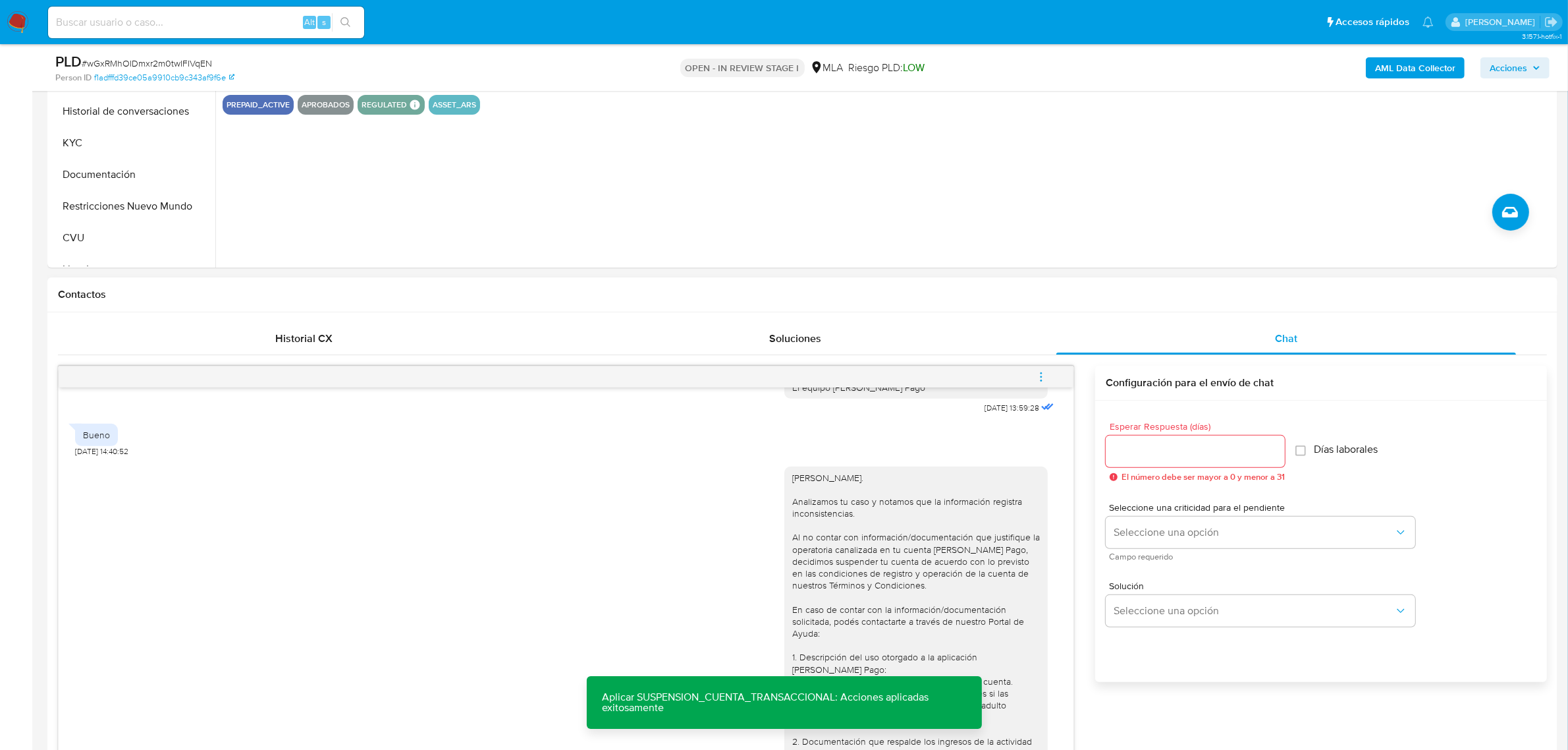
click at [1045, 379] on icon "menu-action" at bounding box center [1041, 376] width 12 height 12
click at [950, 353] on li "Cerrar conversación" at bounding box center [952, 353] width 135 height 24
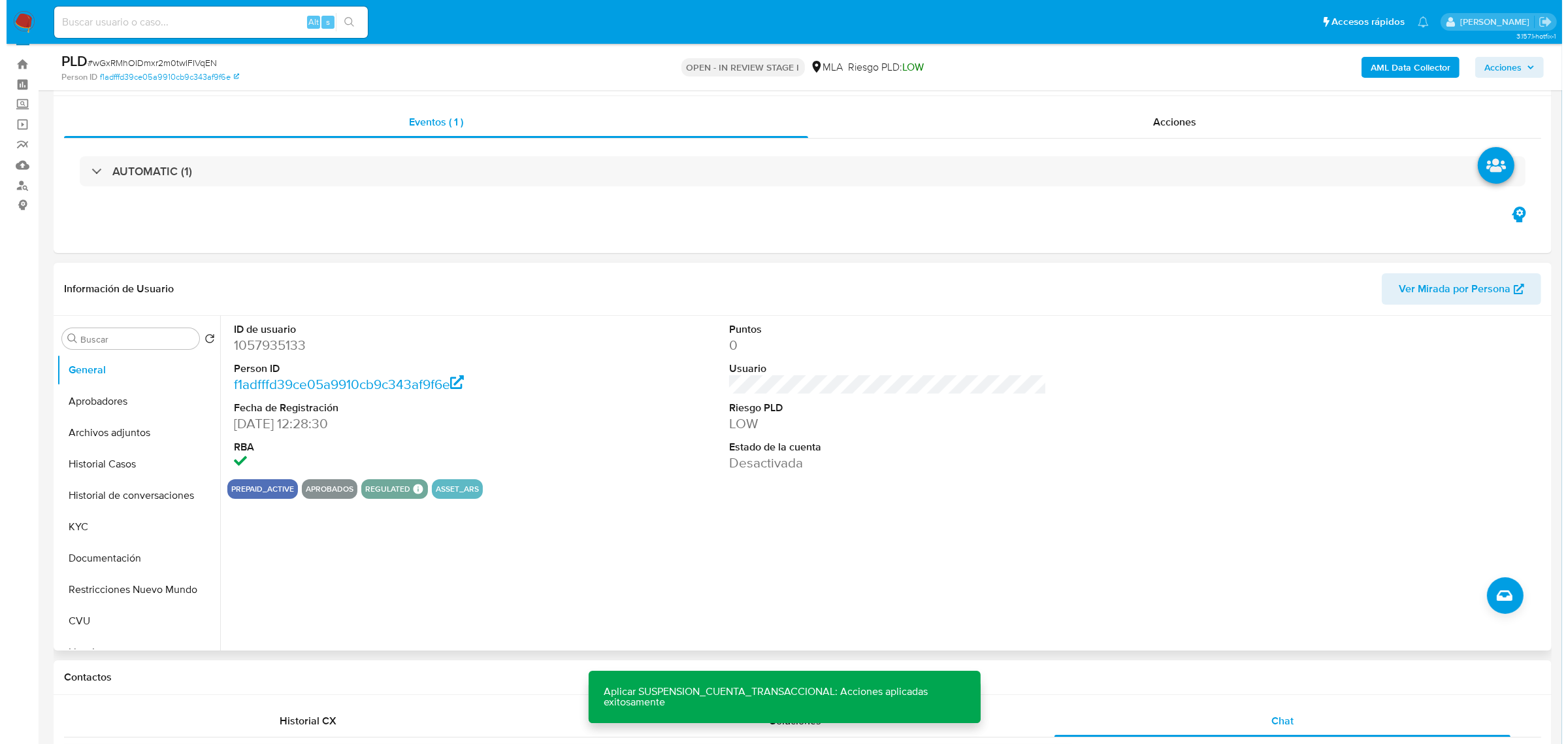
scroll to position [0, 0]
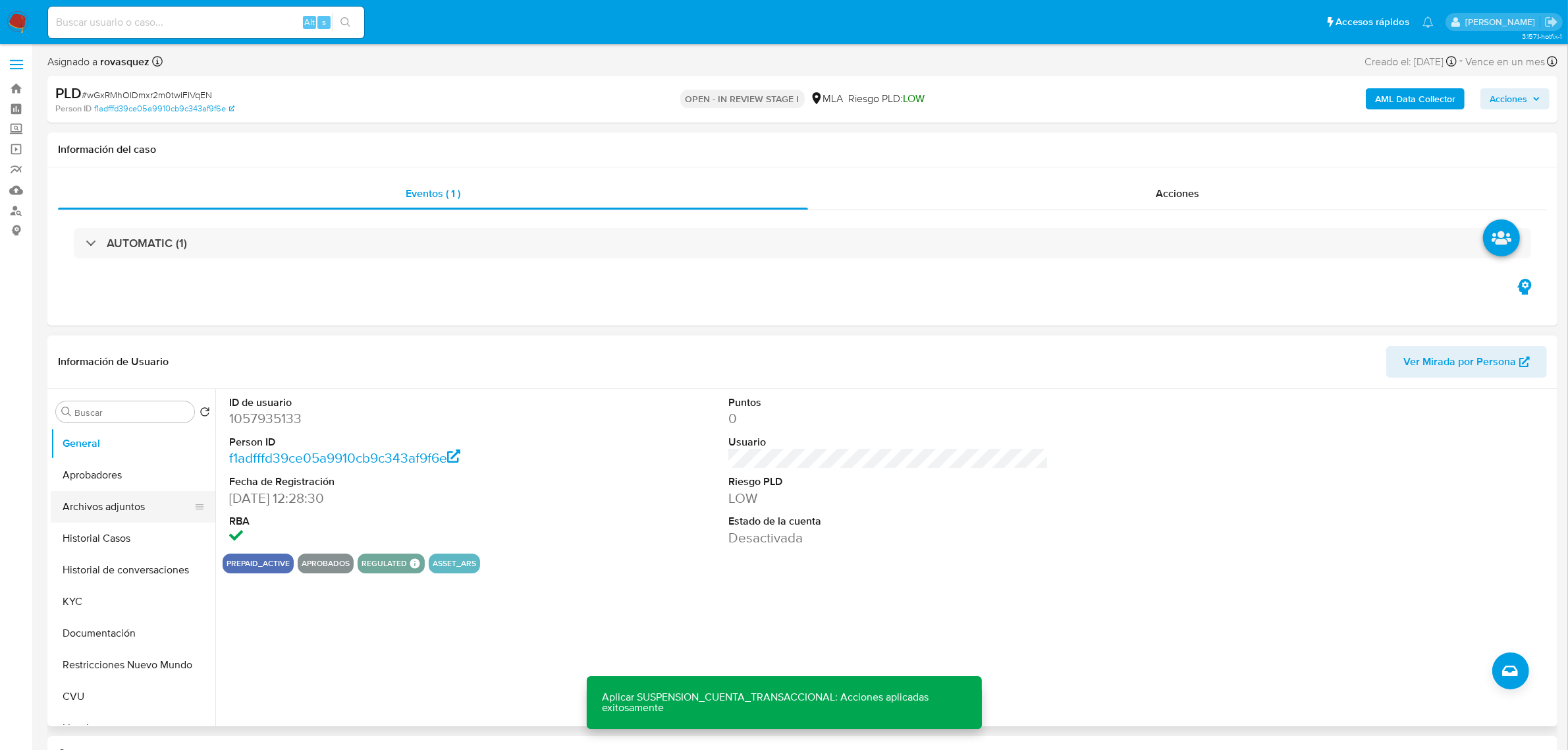
click at [142, 513] on button "Archivos adjuntos" at bounding box center [128, 507] width 154 height 31
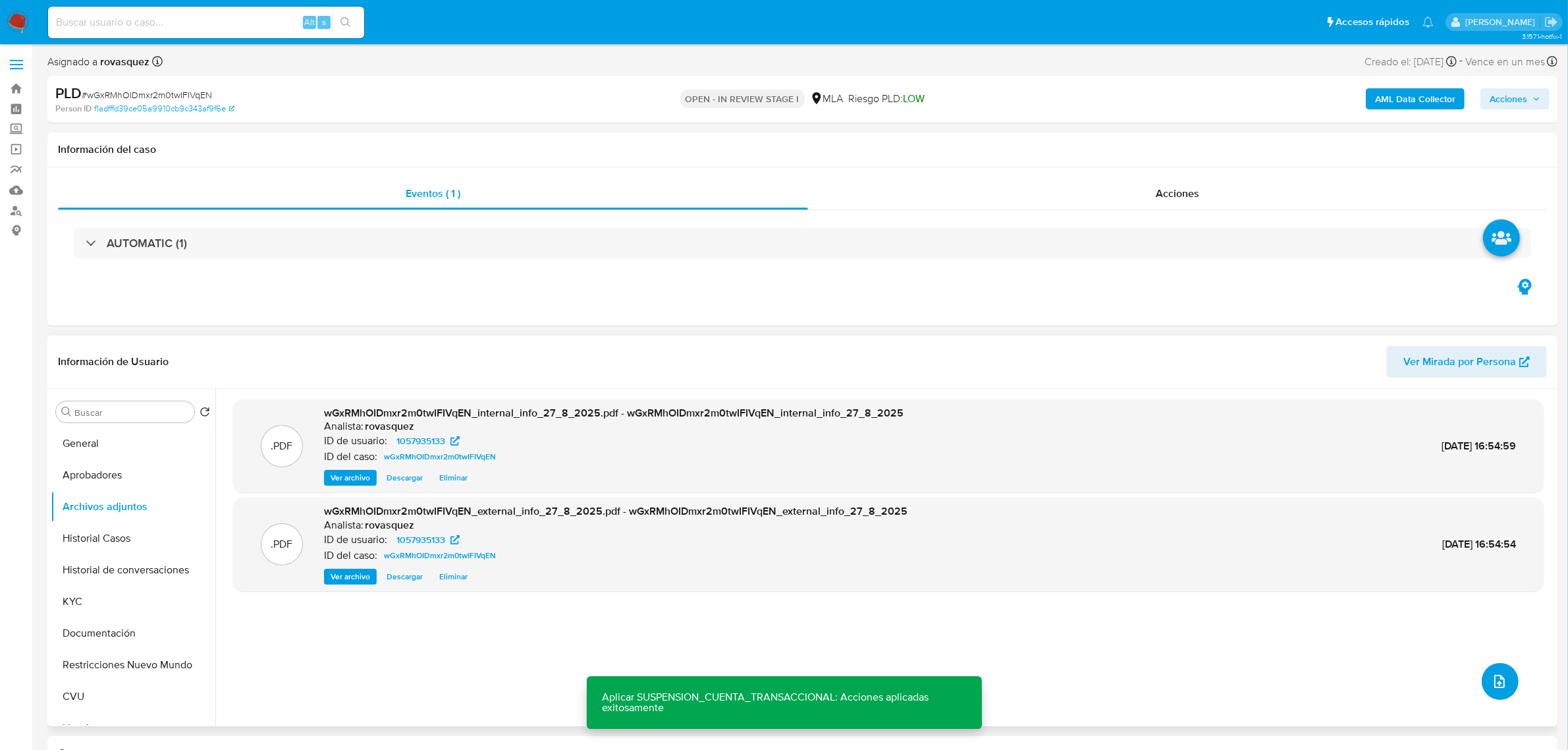
click at [1497, 677] on icon "upload-file" at bounding box center [1499, 681] width 16 height 16
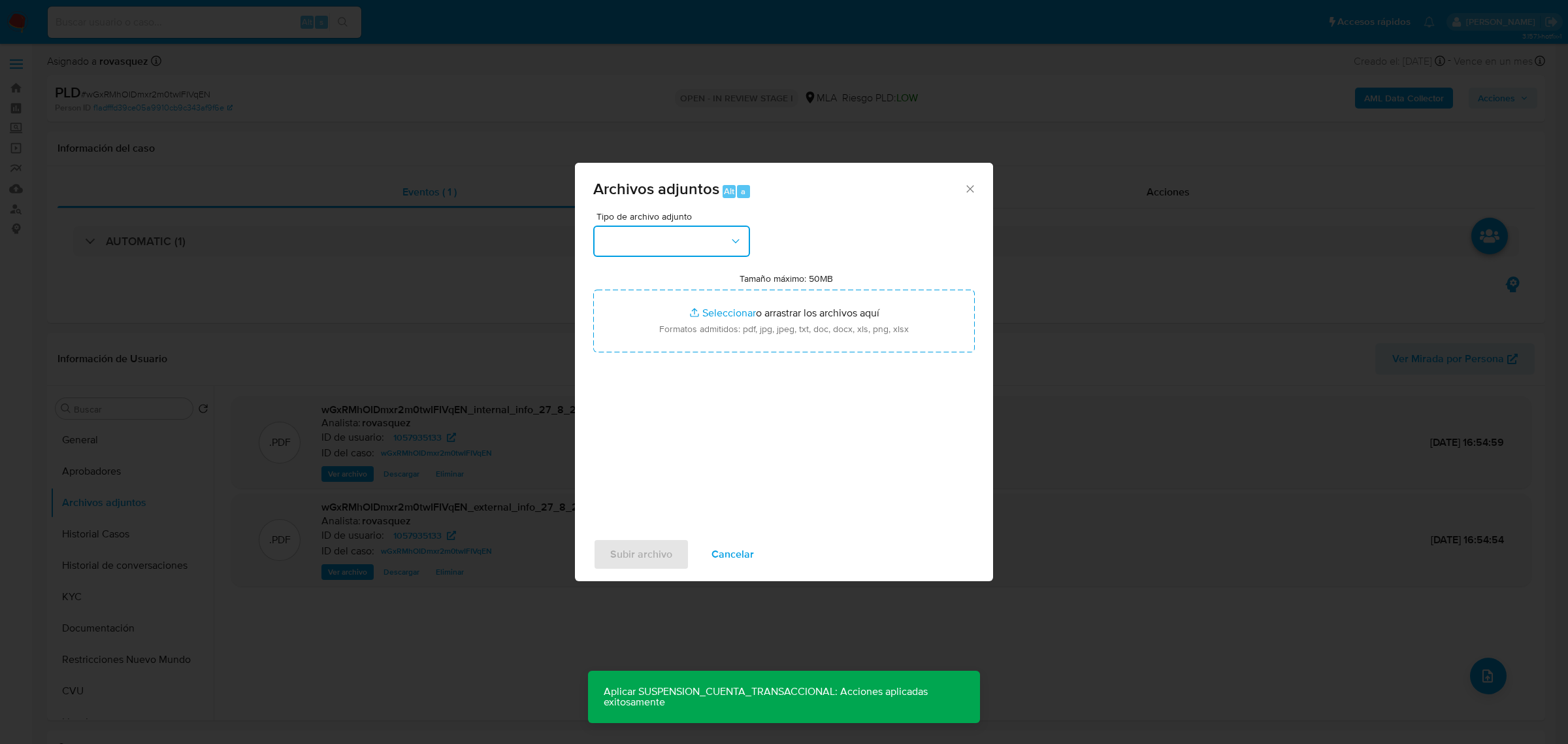
click at [661, 235] on button "button" at bounding box center [672, 241] width 157 height 31
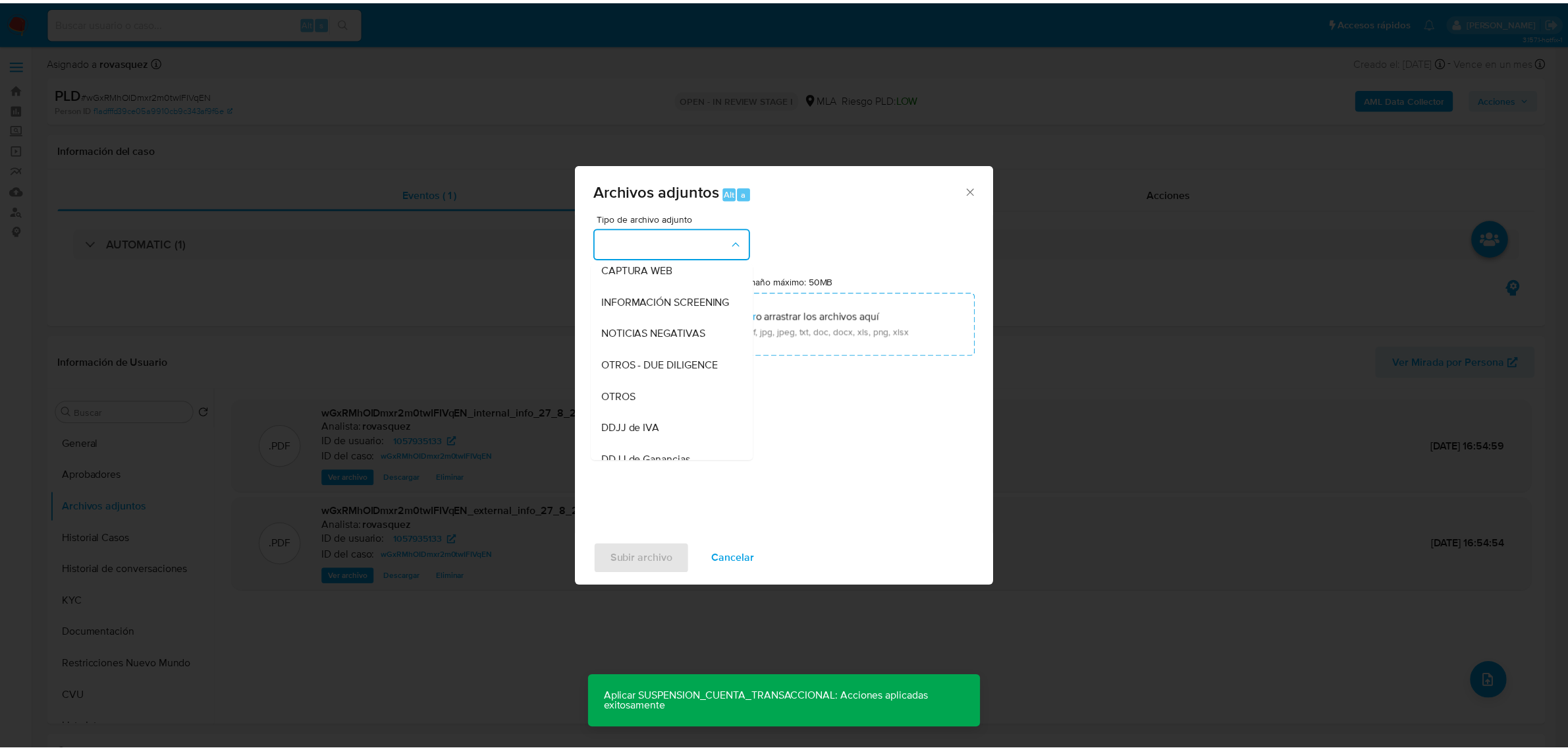
scroll to position [164, 0]
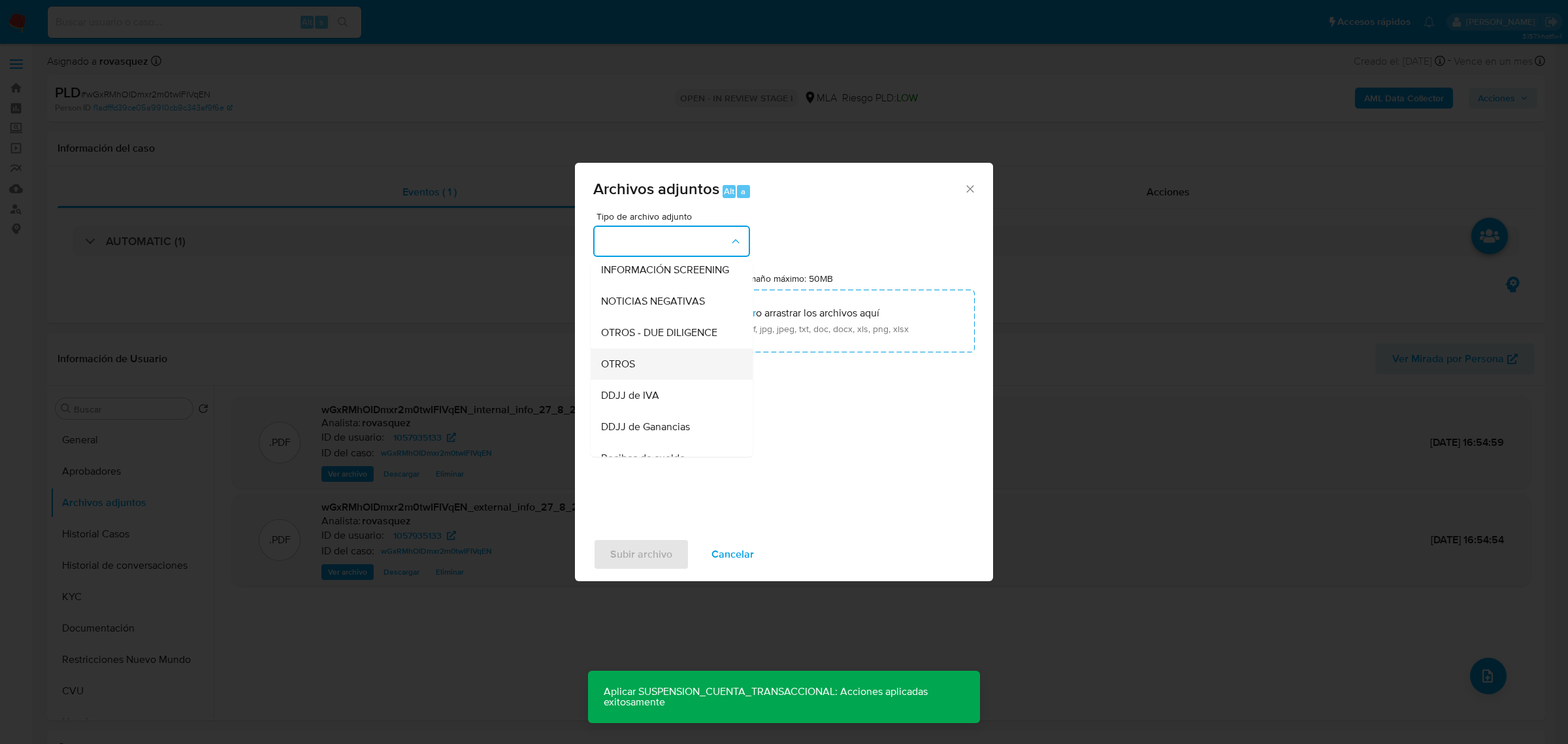
click at [667, 371] on div "OTROS" at bounding box center [667, 363] width 133 height 31
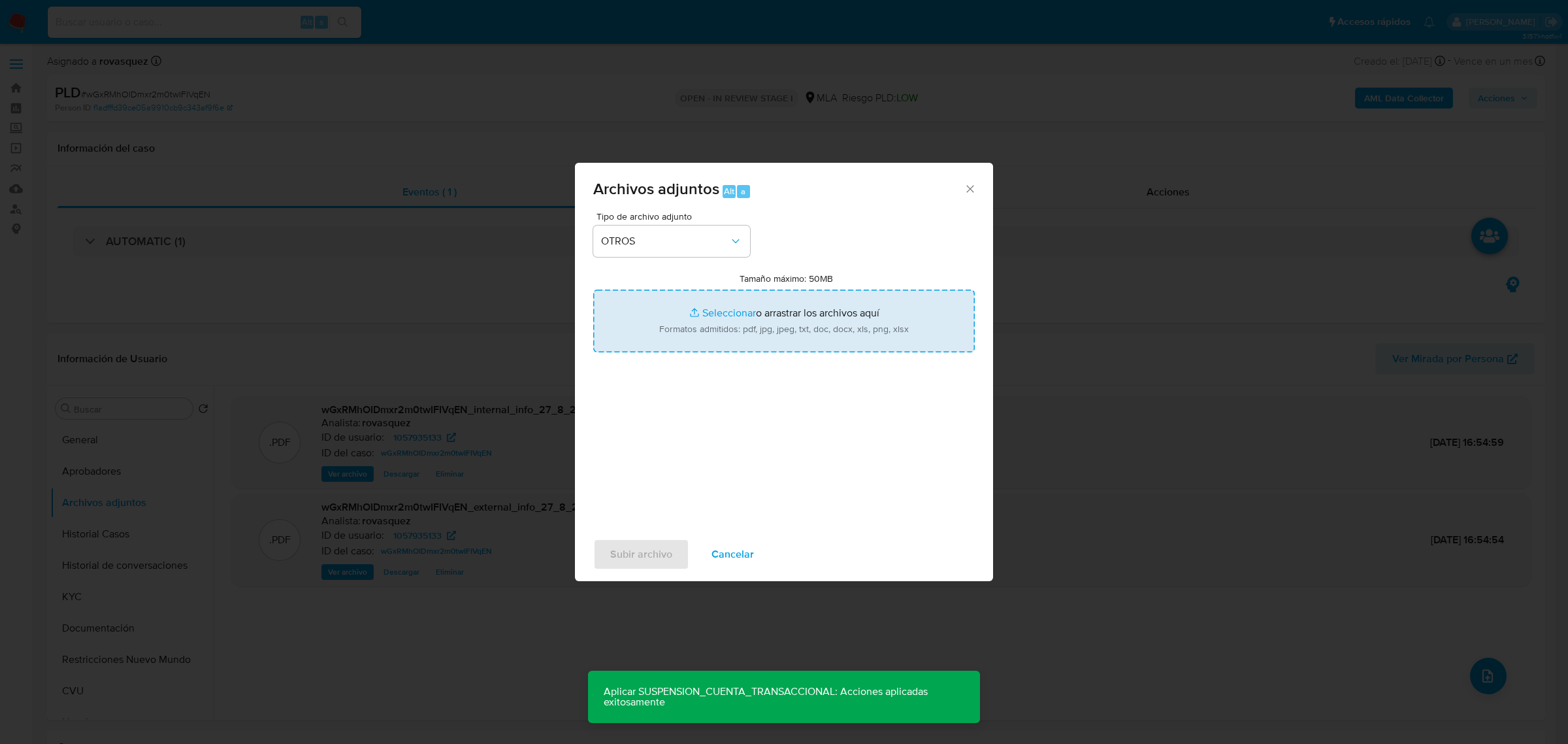
click at [717, 316] on input "Tamaño máximo: 50MB Seleccionar archivos" at bounding box center [784, 321] width 382 height 62
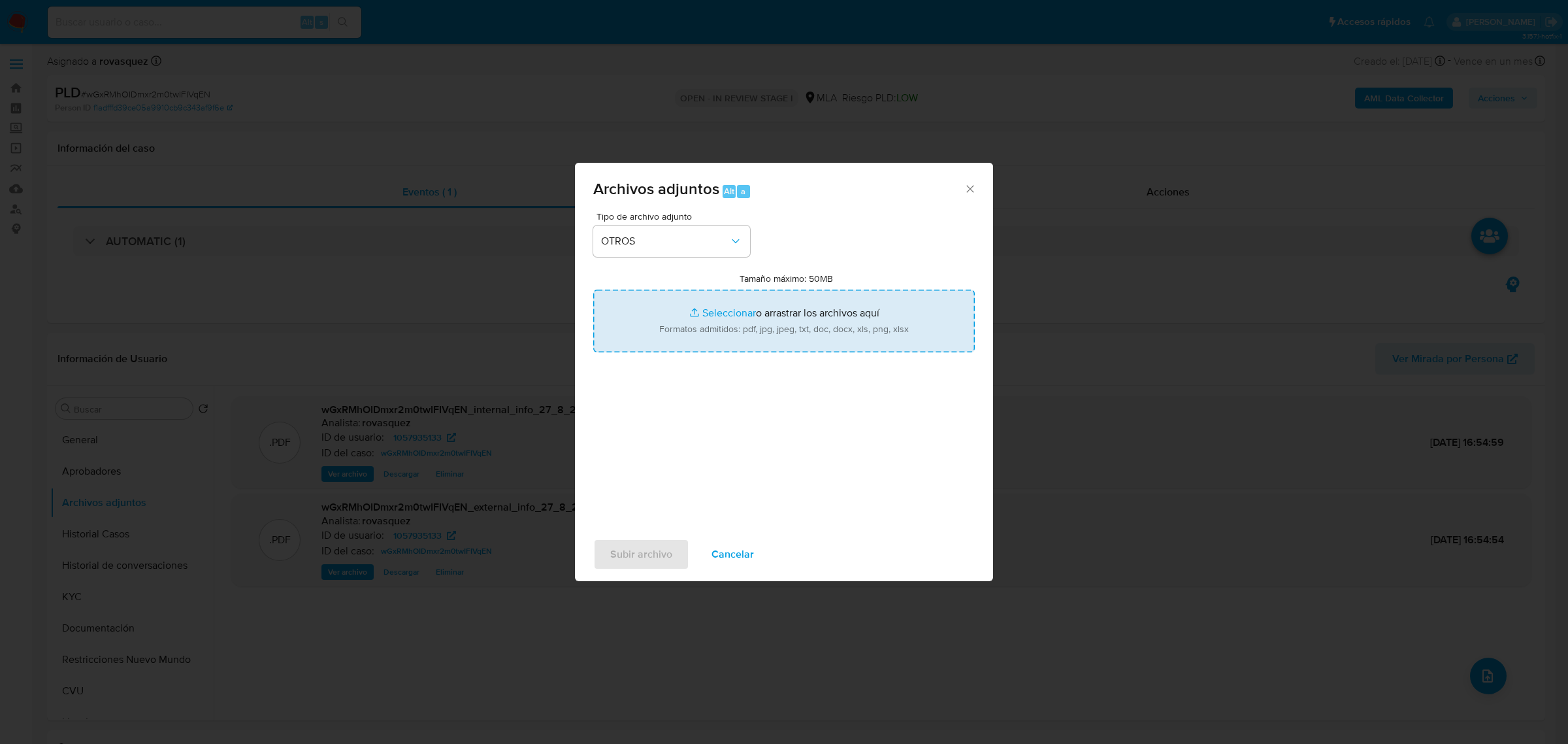
type input "C:\fakepath\Caselog wGxRMhOIDmxr2m0twIFIVqEN_2025_08_27_16_07_16.docx"
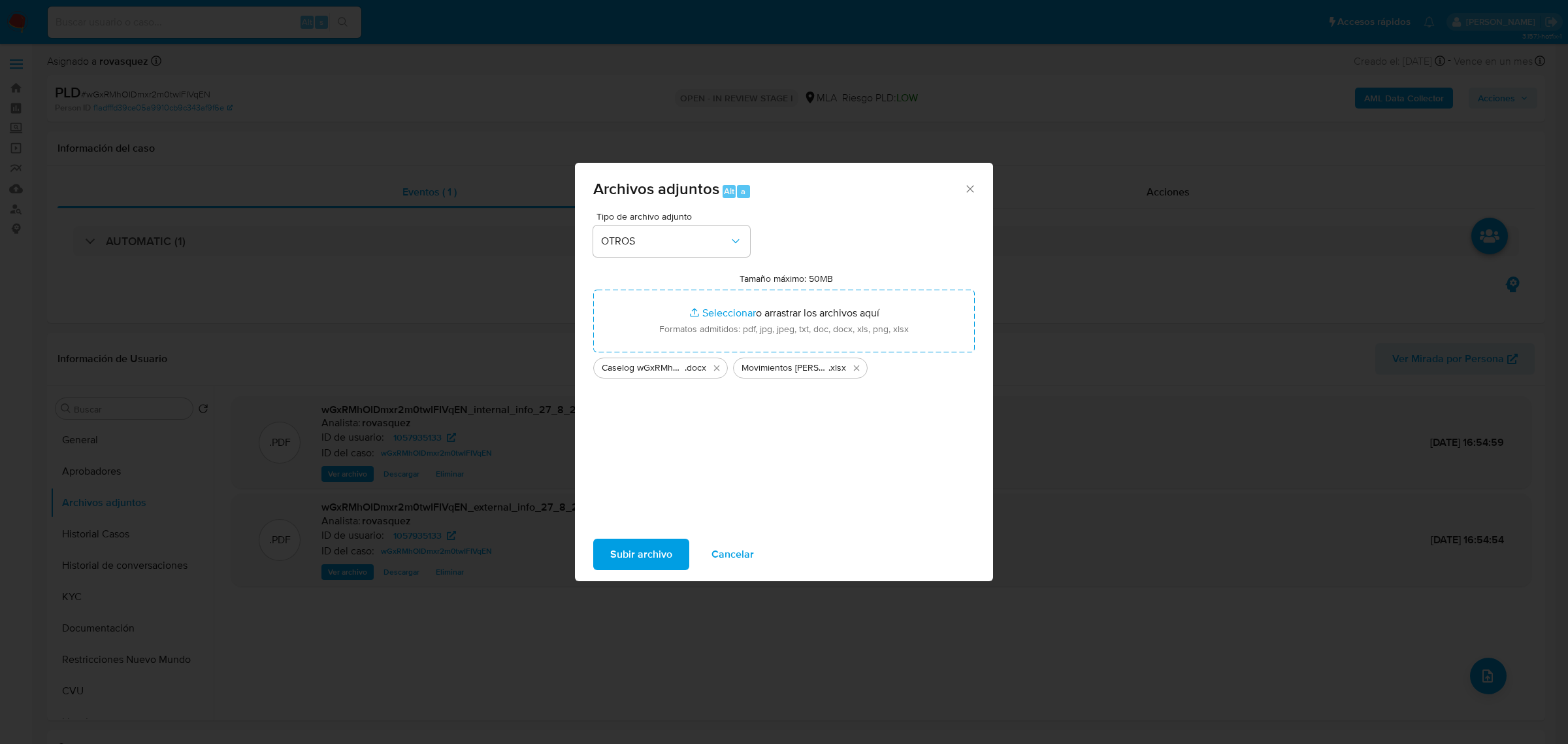
click at [640, 557] on span "Subir archivo" at bounding box center [641, 554] width 62 height 28
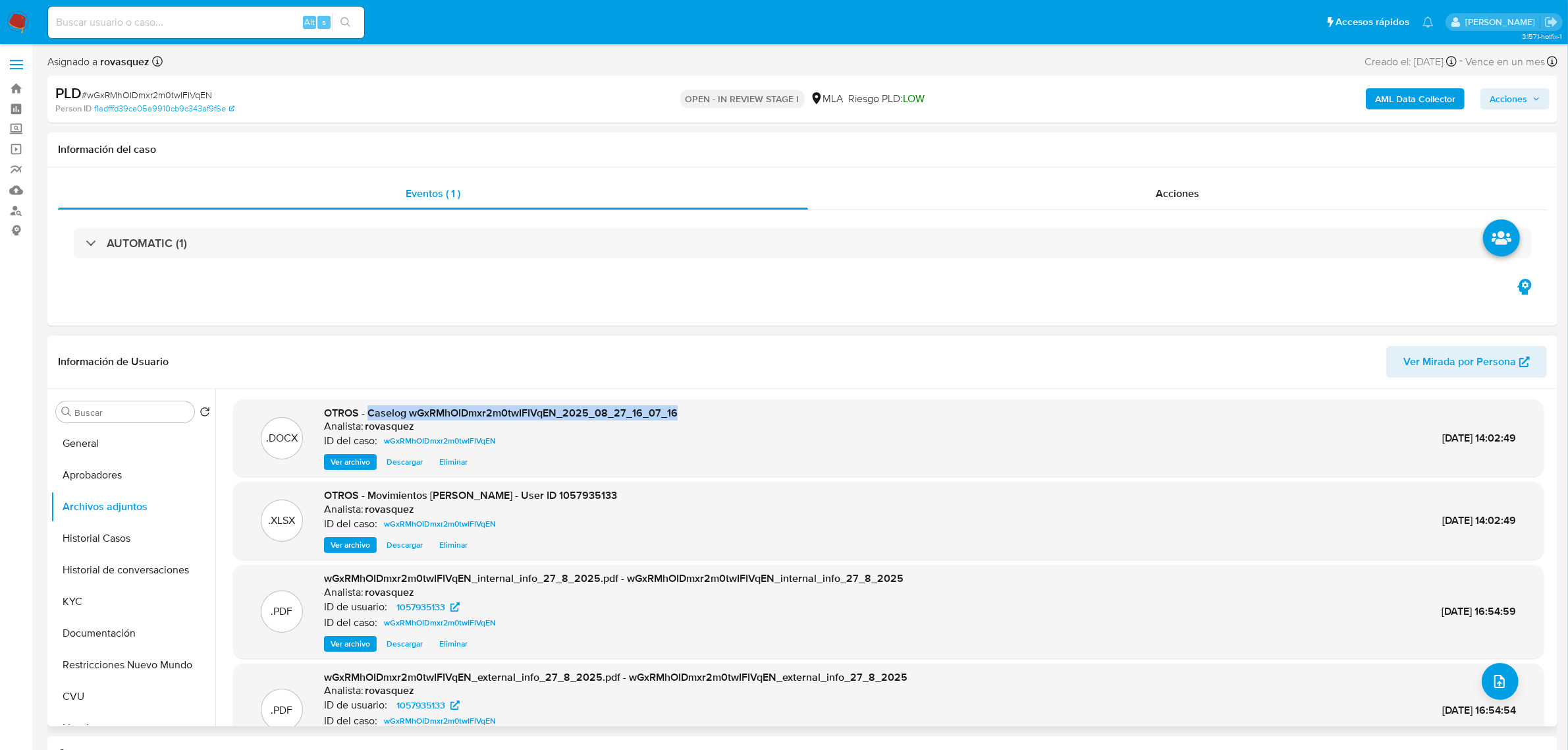
drag, startPoint x: 369, startPoint y: 413, endPoint x: 675, endPoint y: 411, distance: 306.0
click at [675, 411] on span "OTROS - Caselog wGxRMhOIDmxr2m0twIFIVqEN_2025_08_27_16_07_16" at bounding box center [501, 413] width 354 height 15
copy span "Caselog wGxRMhOIDmxr2m0twIFIVqEN_2025_08_27_16_07_16"
click at [1527, 97] on span "Acciones" at bounding box center [1509, 99] width 38 height 21
click at [1174, 150] on div "Resolución del caso Alt r" at bounding box center [1157, 141] width 126 height 34
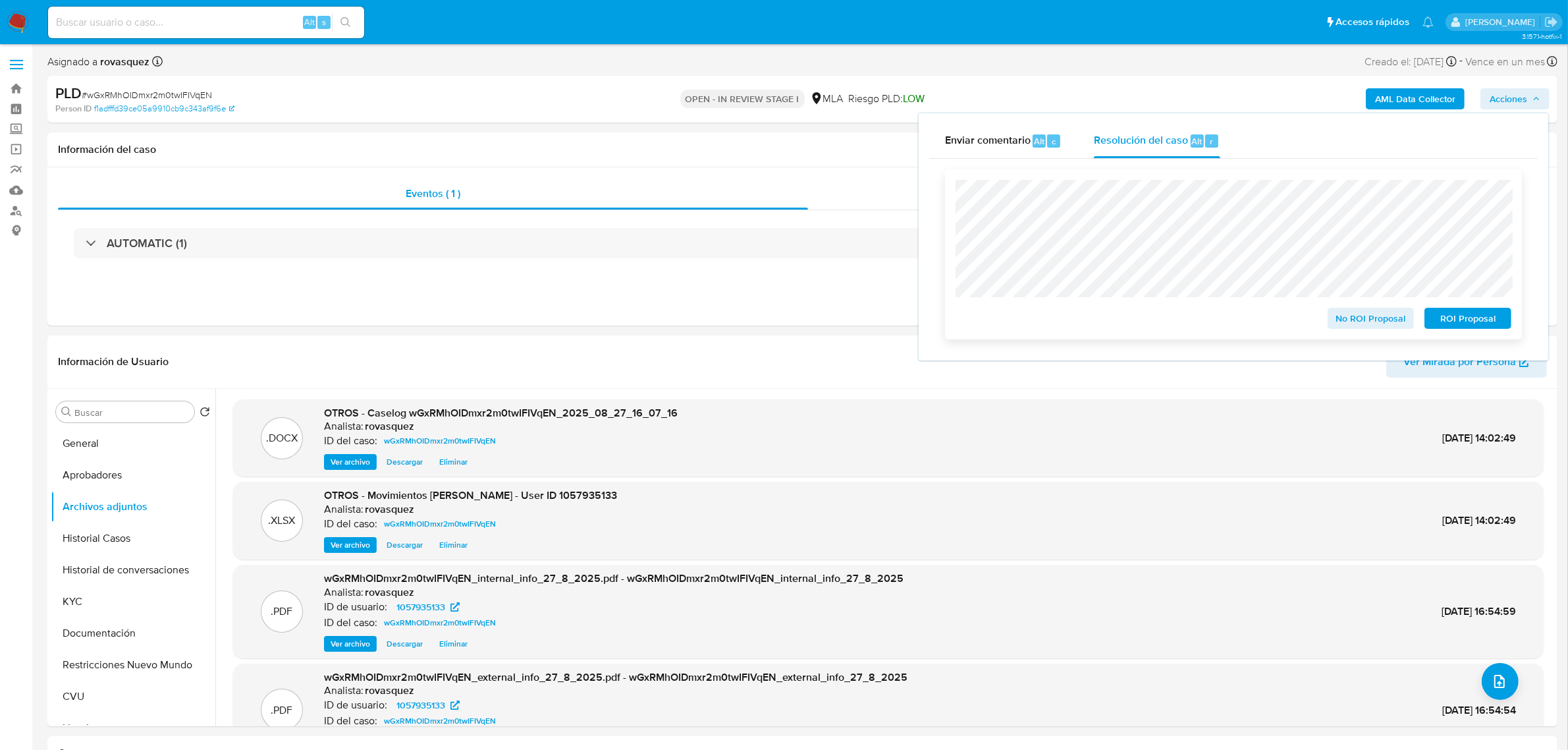
click at [1474, 323] on span "ROI Proposal" at bounding box center [1468, 318] width 69 height 18
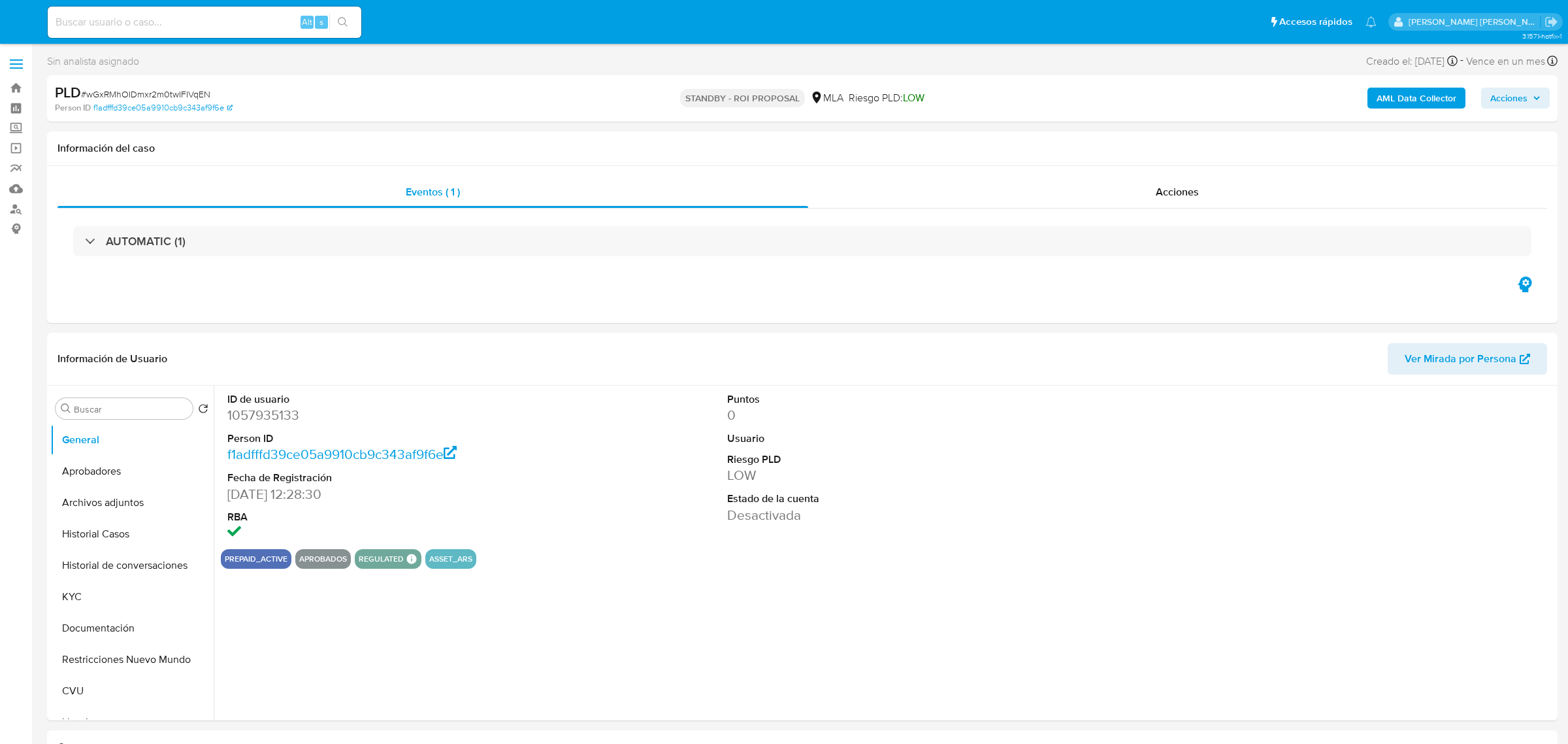
select select "10"
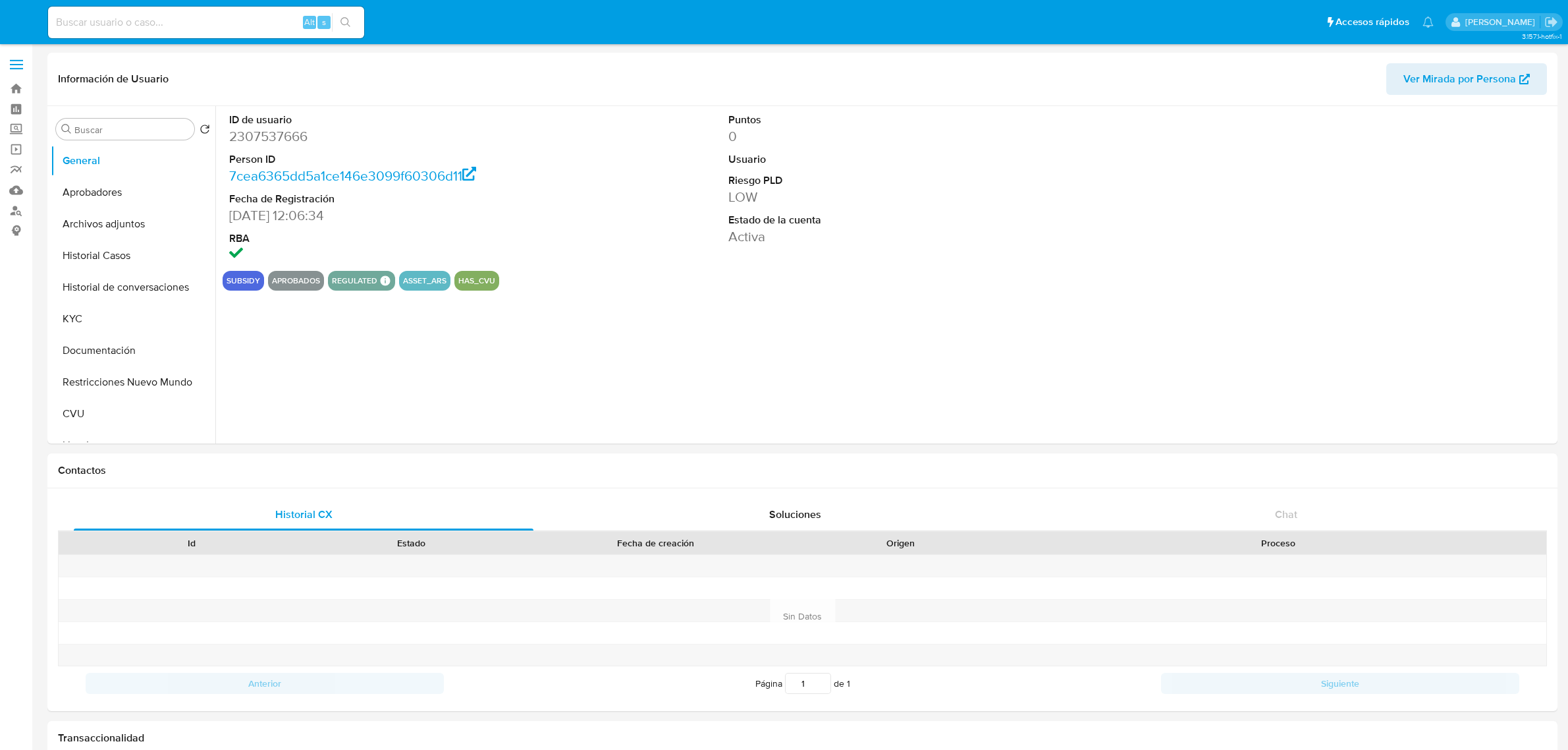
select select "10"
click at [1213, 333] on div "ID de usuario 2307537666 Person ID 7cea6365dd5a1ce146e3099f60306d11 Fecha de Re…" at bounding box center [885, 275] width 1339 height 337
click at [1012, 282] on div "subsidy Aprobados regulated Regulated MLA UIF COMPLIES Mark Id MLA_UIF Complian…" at bounding box center [888, 281] width 1332 height 20
click at [117, 193] on button "Aprobadores" at bounding box center [128, 192] width 154 height 31
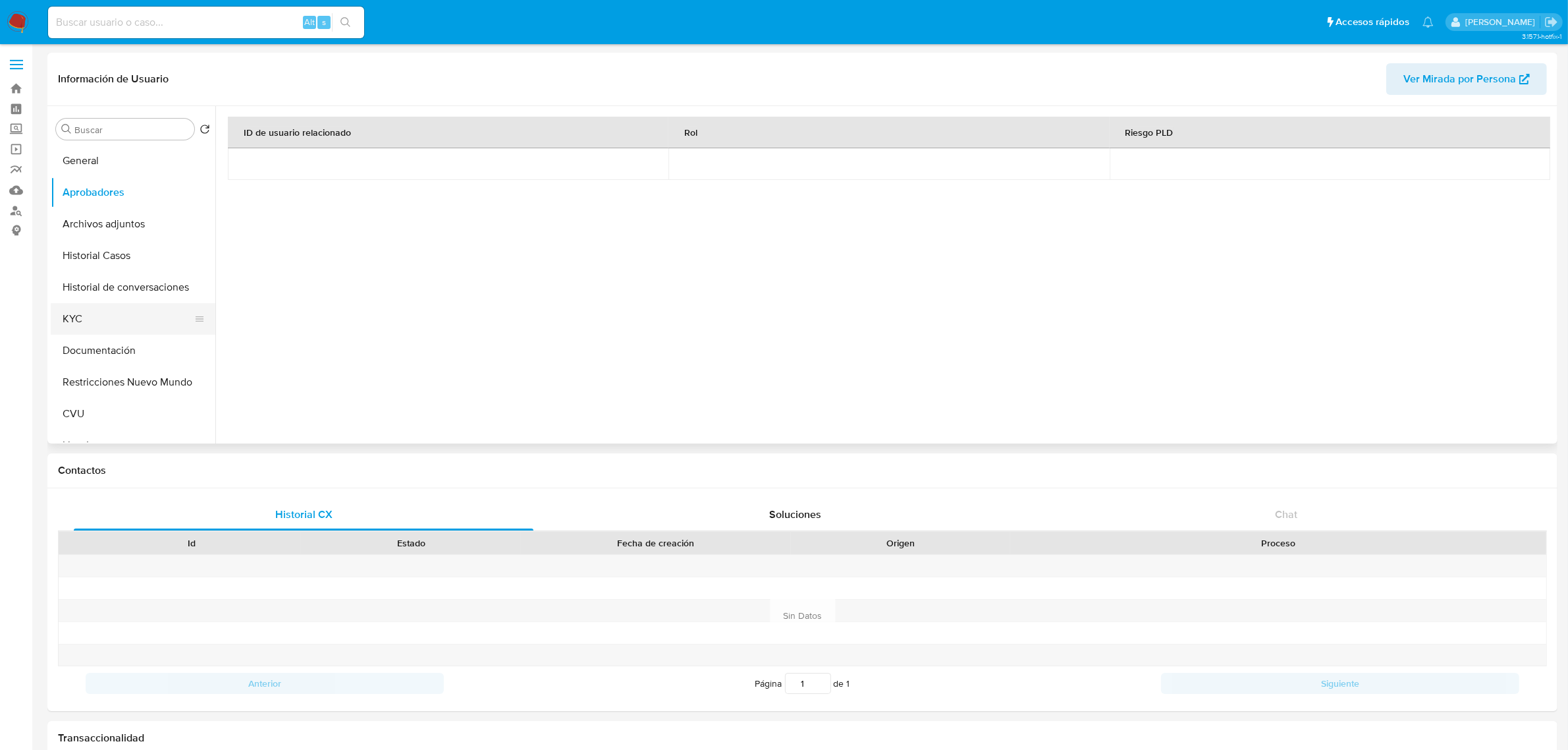
click at [120, 324] on button "KYC" at bounding box center [128, 318] width 154 height 31
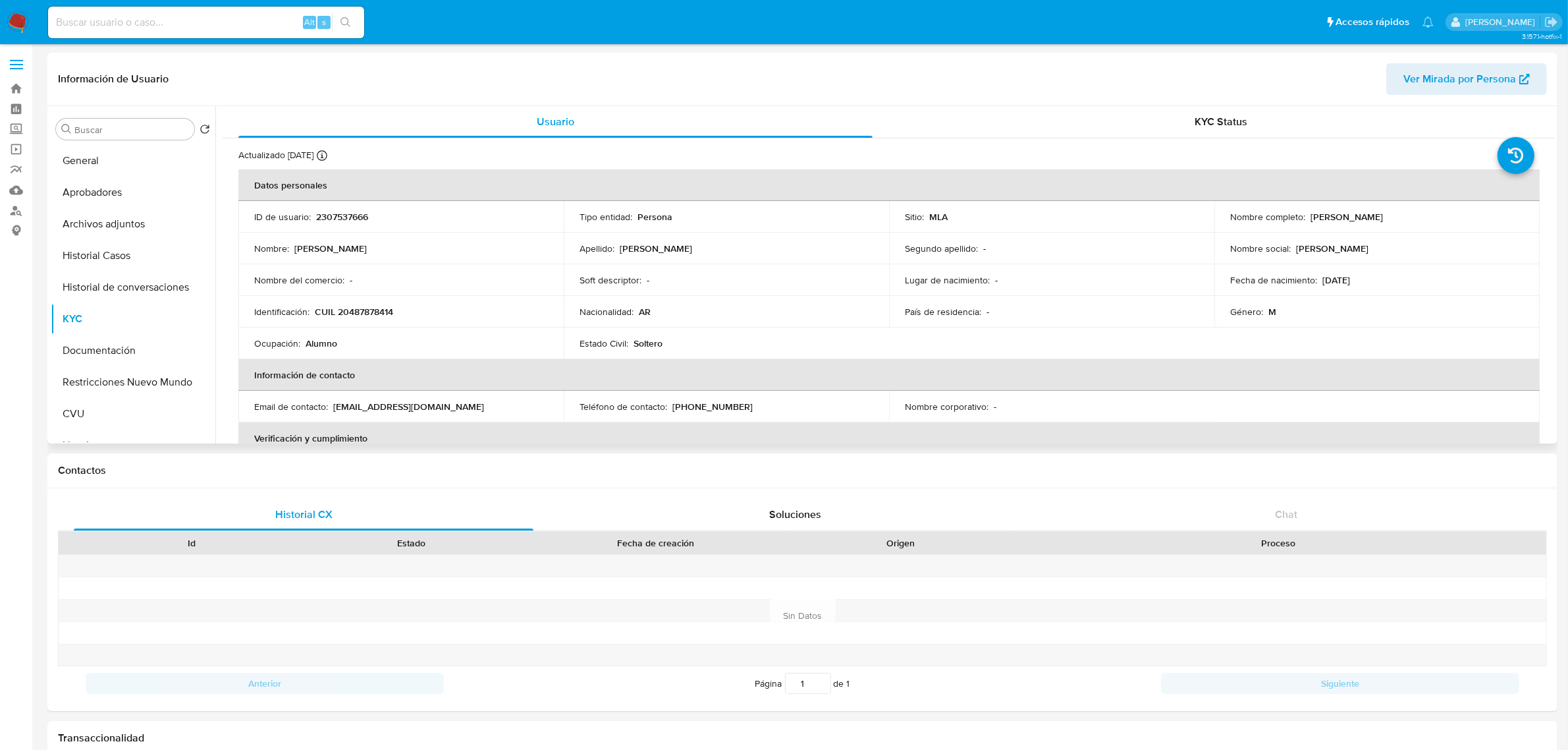
click at [373, 311] on p "CUIL 20487878414" at bounding box center [354, 311] width 78 height 12
copy p "20487878414"
drag, startPoint x: 1307, startPoint y: 218, endPoint x: 1428, endPoint y: 216, distance: 121.0
click at [1428, 216] on div "Nombre completo : Juan Manuel Alarcon" at bounding box center [1377, 216] width 294 height 12
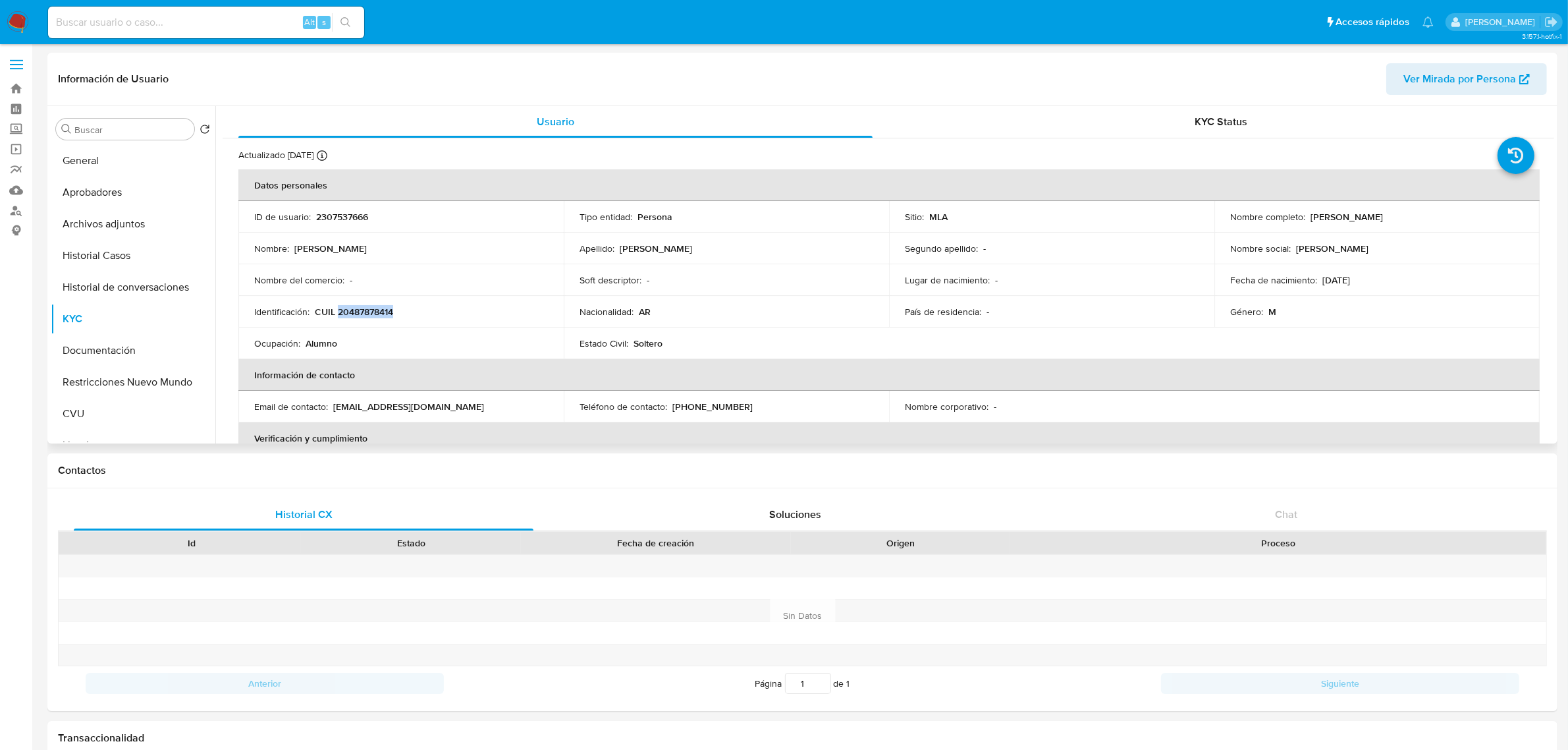
copy p "Juan Manuel Alarcon"
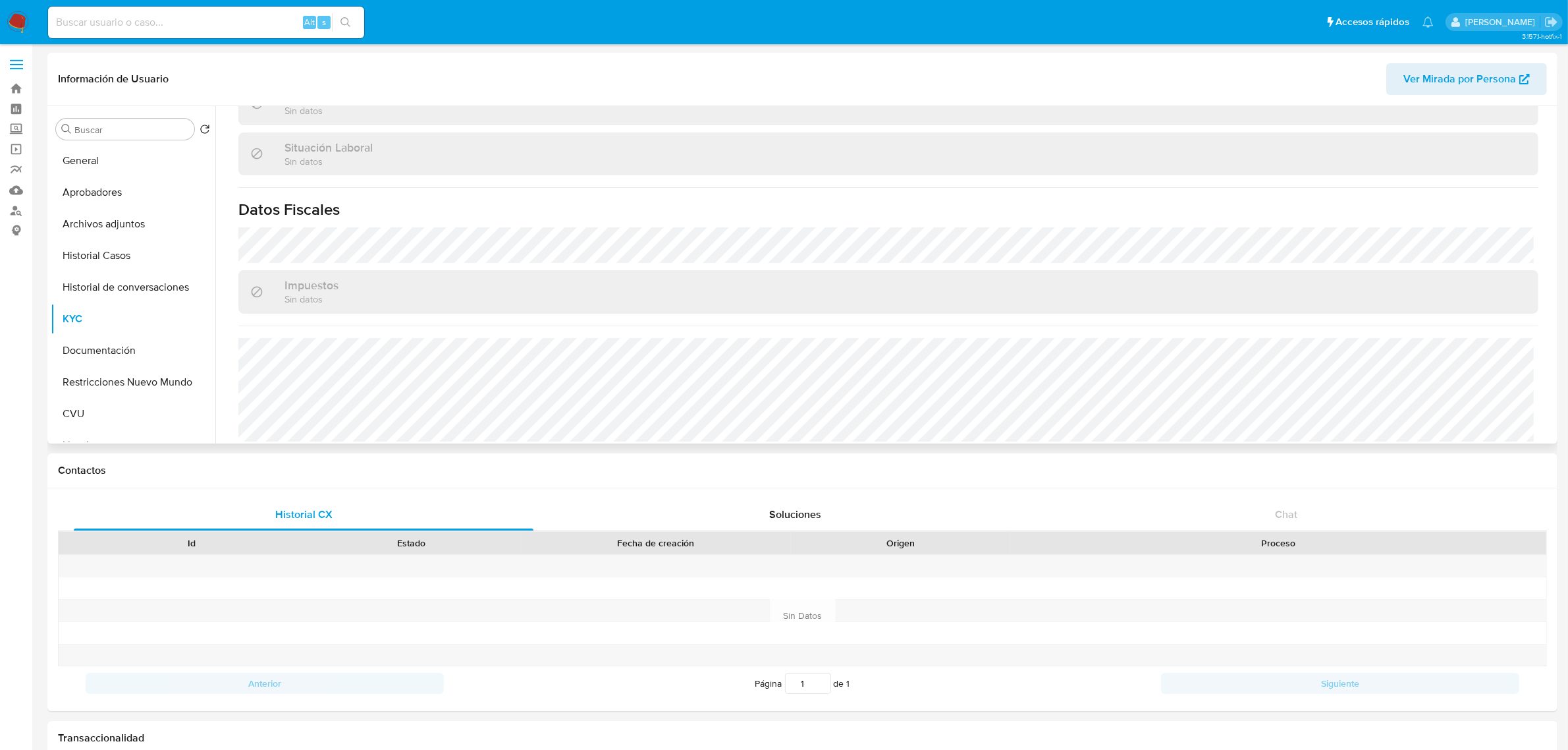
scroll to position [682, 0]
click at [113, 348] on button "Documentación" at bounding box center [128, 350] width 154 height 31
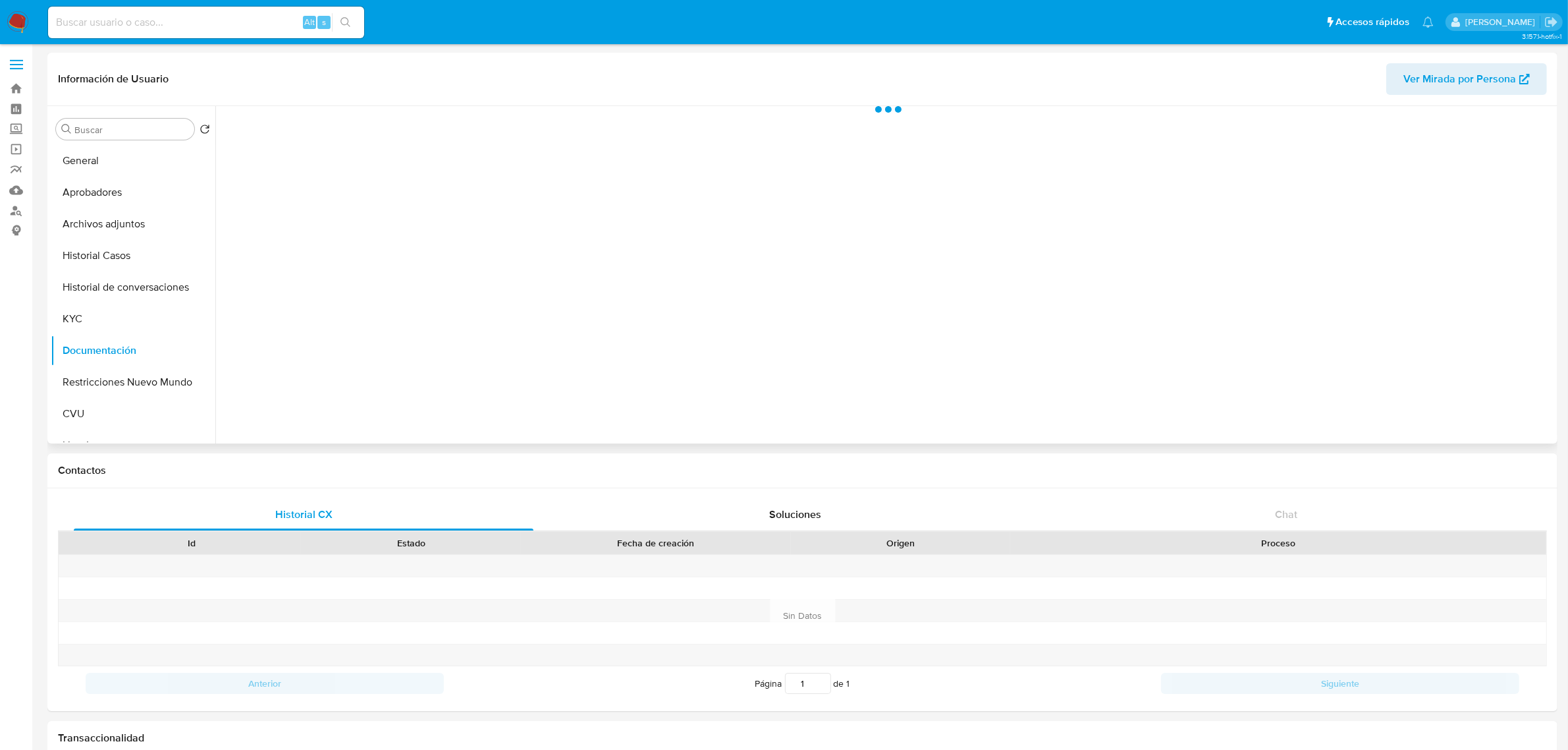
scroll to position [0, 0]
click at [407, 220] on button "Identificación" at bounding box center [378, 204] width 312 height 34
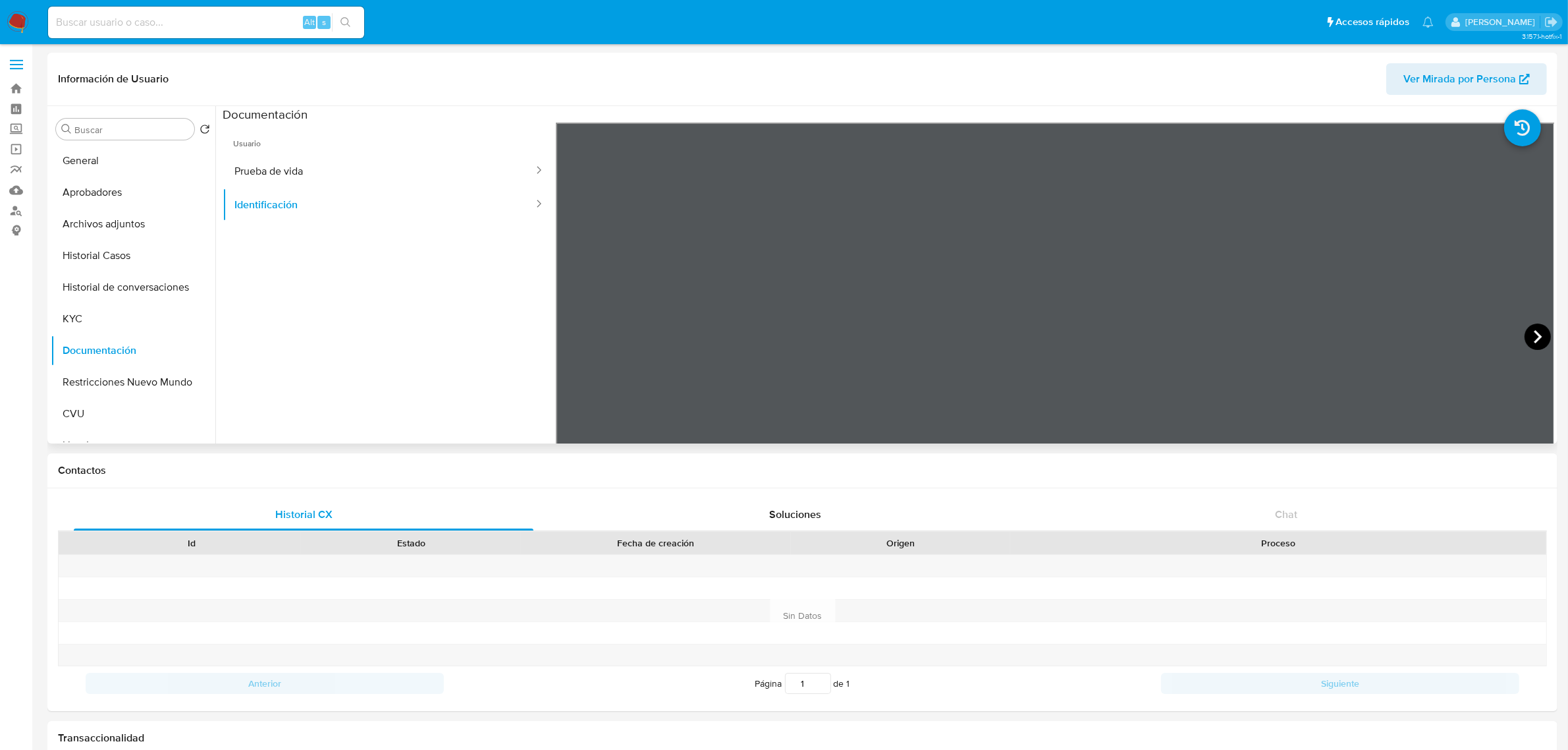
click at [1534, 341] on icon at bounding box center [1537, 337] width 8 height 13
click at [583, 337] on icon at bounding box center [572, 337] width 27 height 27
click at [1538, 333] on icon at bounding box center [1538, 337] width 27 height 27
click at [304, 166] on button "Prueba de vida" at bounding box center [378, 171] width 312 height 34
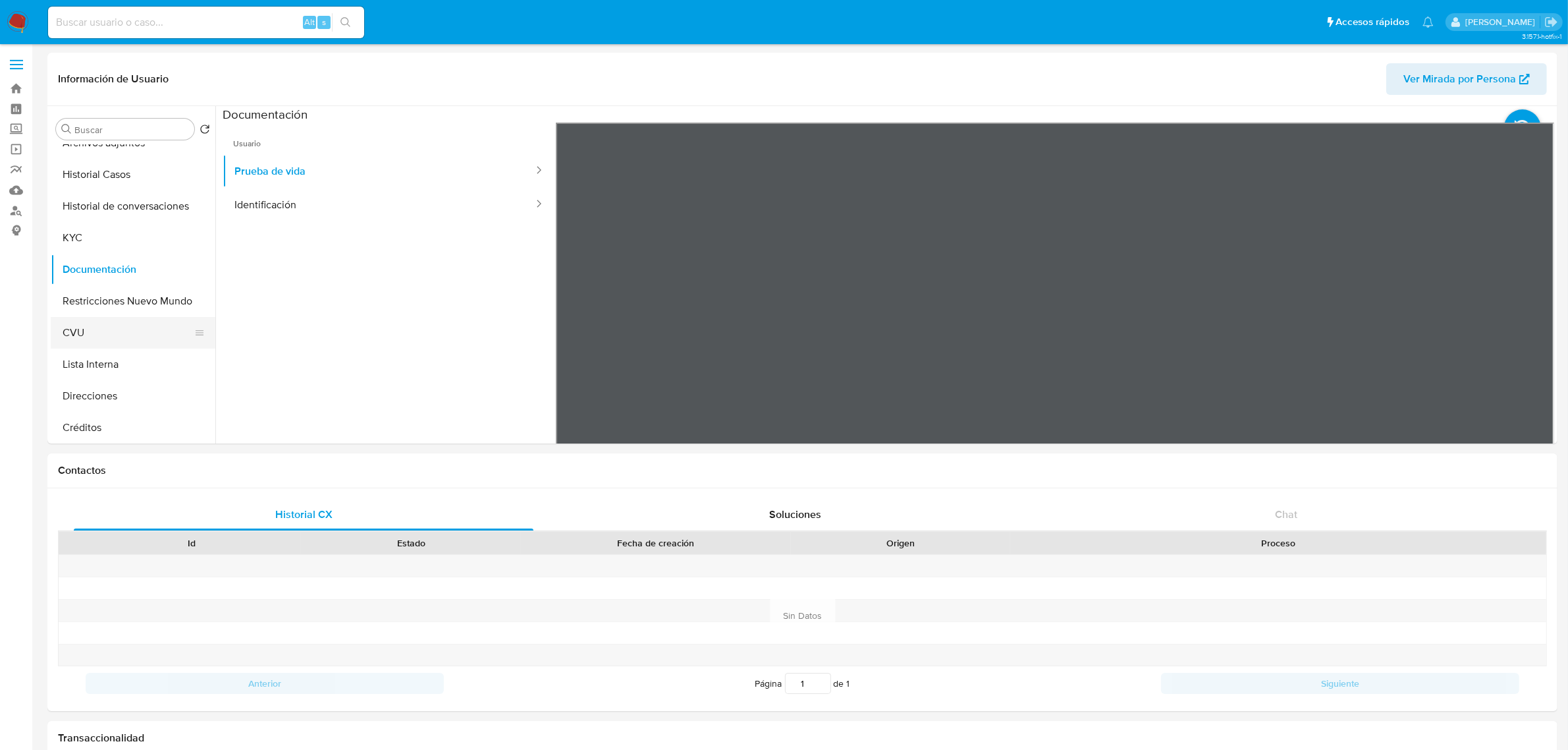
scroll to position [83, 0]
click at [90, 390] on button "Direcciones" at bounding box center [128, 394] width 154 height 31
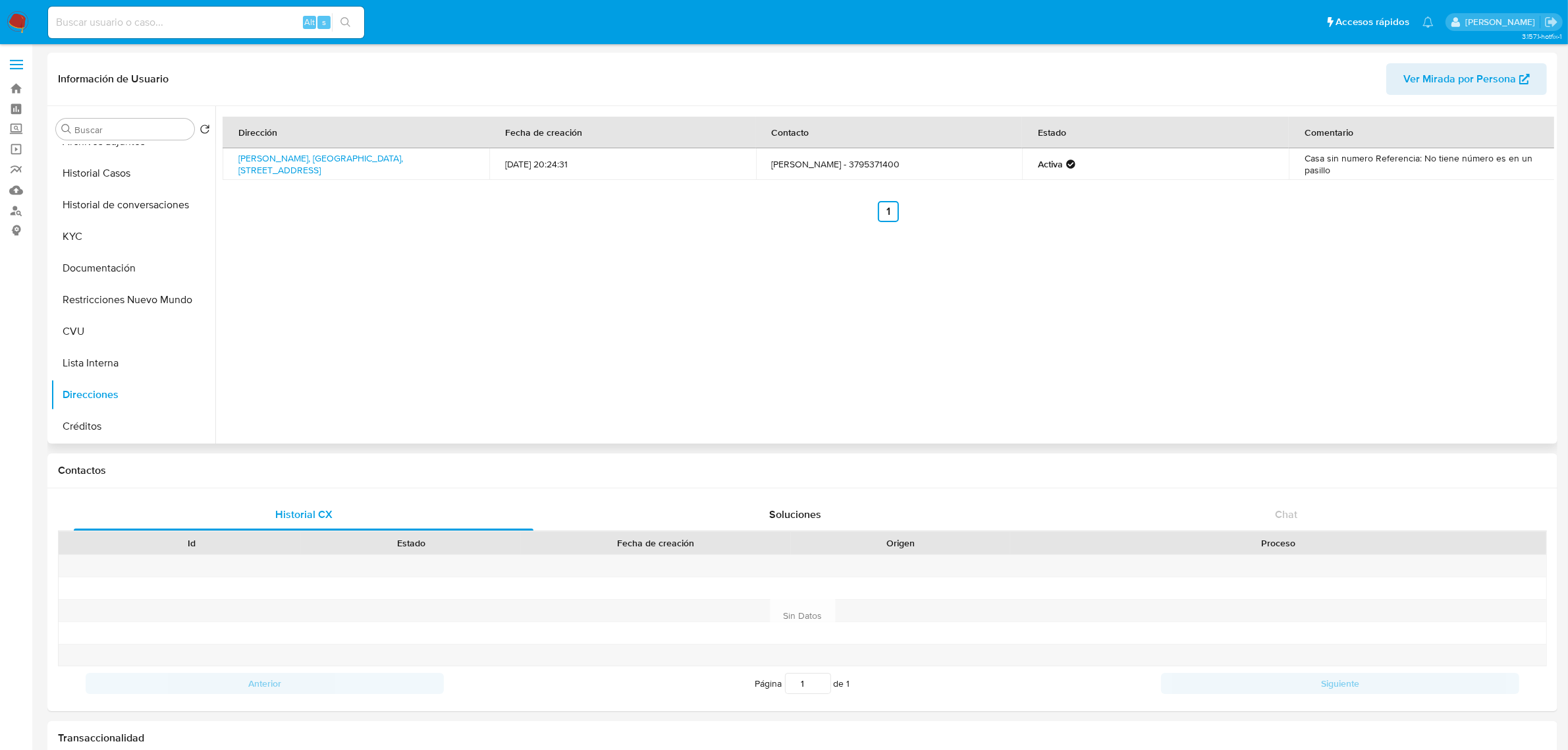
click at [673, 388] on div "Dirección Fecha de creación Contacto Estado Comentario Sandra De Romero Sn, Cor…" at bounding box center [885, 275] width 1339 height 337
click at [297, 175] on td "Sandra De Romero Sn, Corrientes, Corrientes, 3404, Argentina SN" at bounding box center [355, 164] width 266 height 31
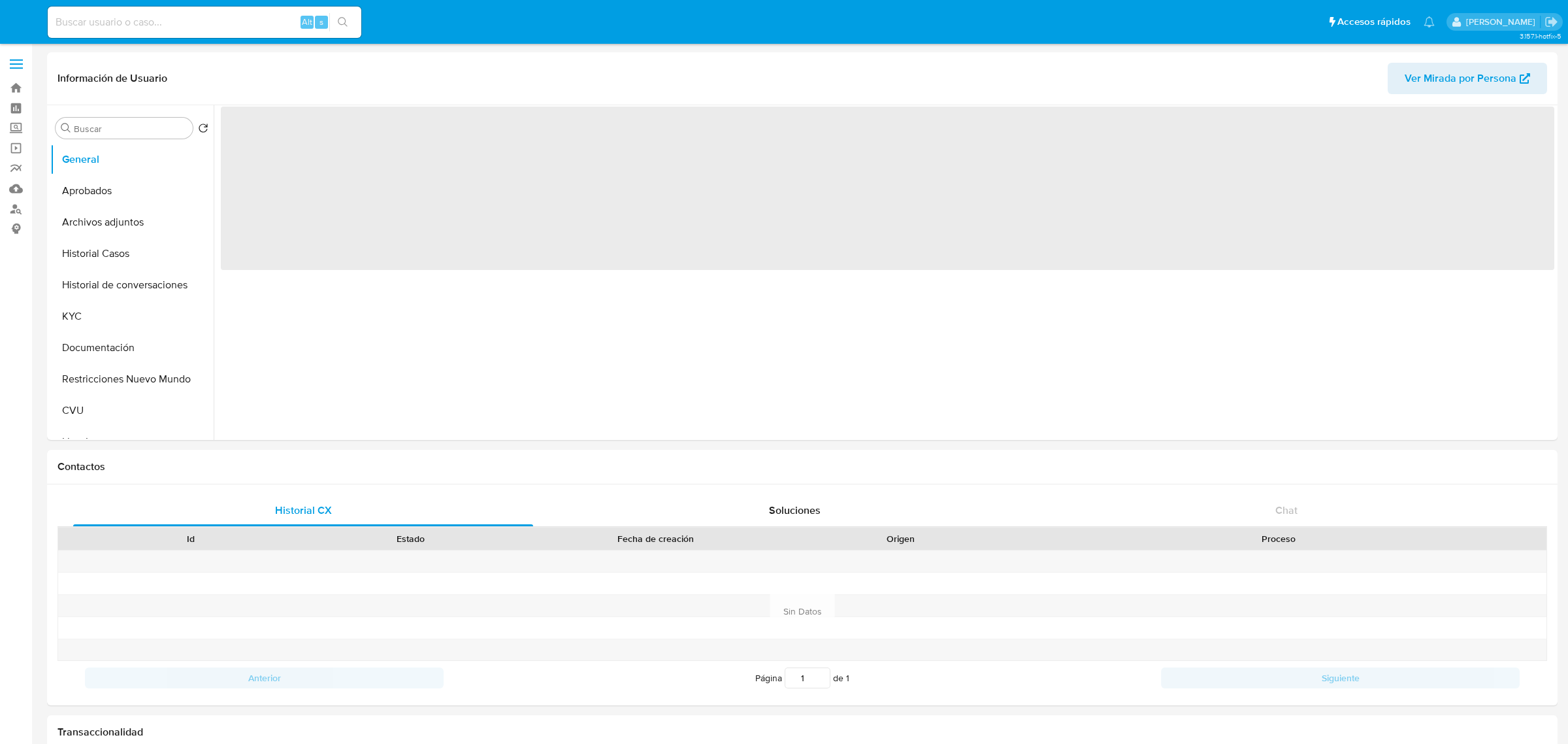
select select "10"
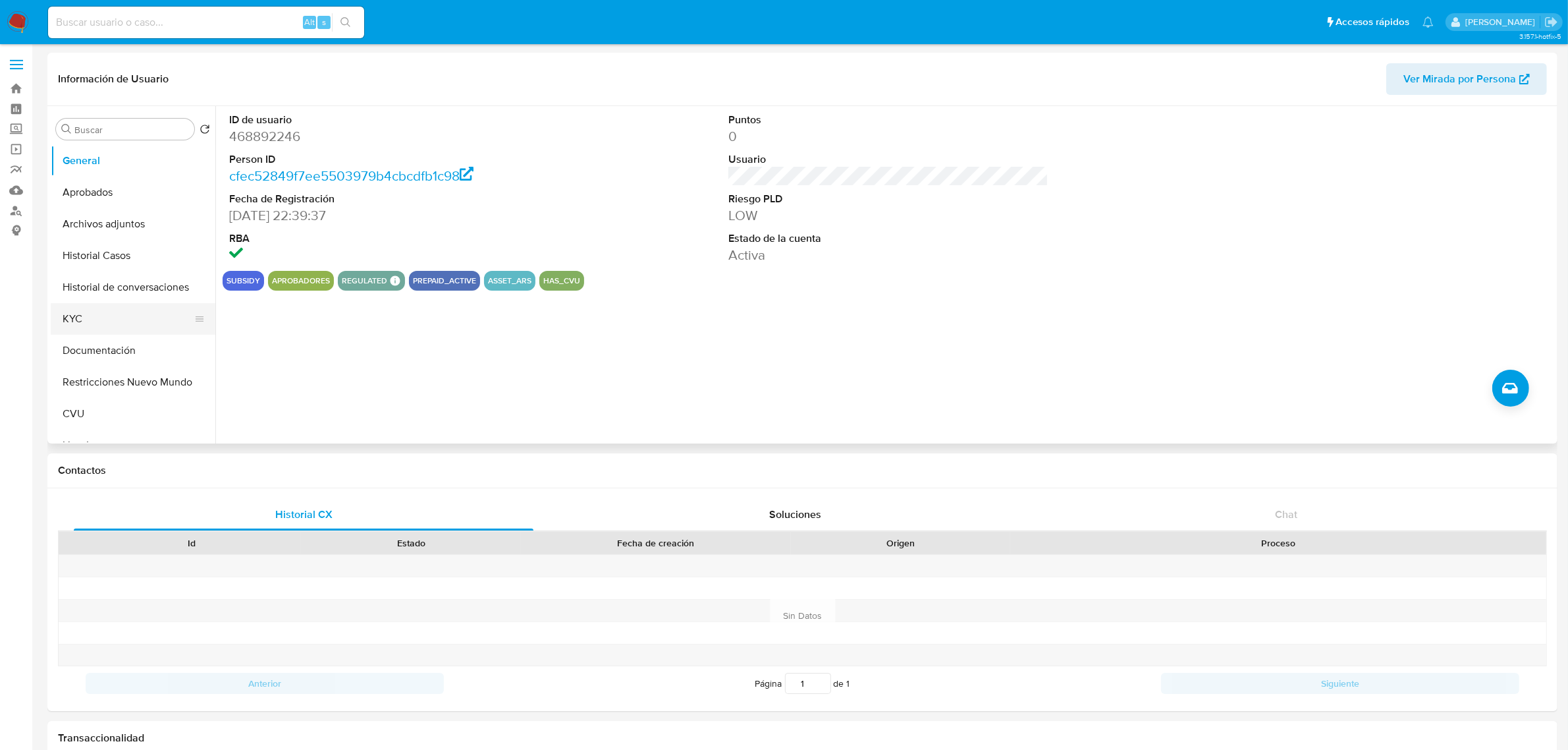
drag, startPoint x: 104, startPoint y: 321, endPoint x: 183, endPoint y: 331, distance: 79.6
click at [104, 322] on button "KYC" at bounding box center [128, 318] width 154 height 31
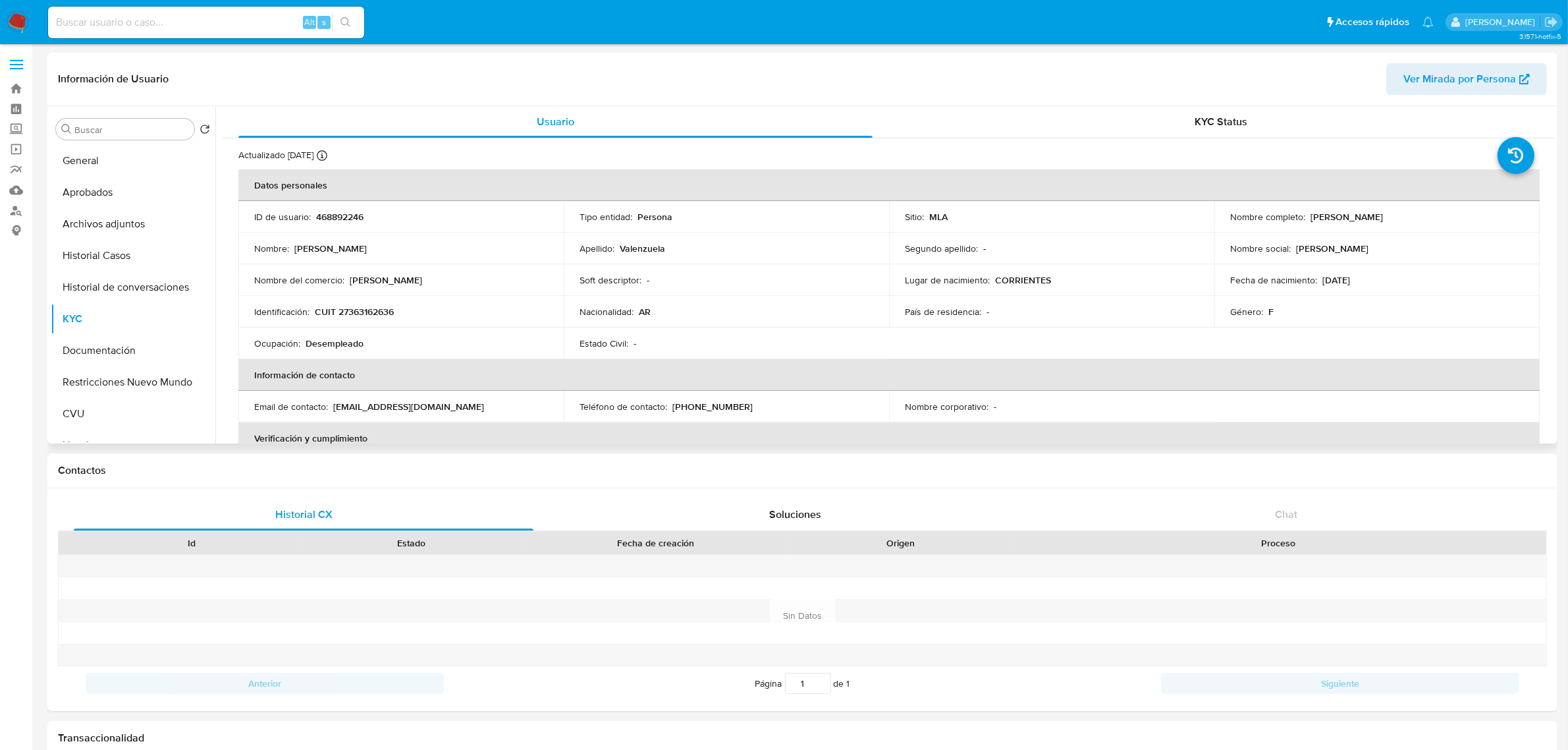
click at [390, 313] on p "CUIT 27363162636" at bounding box center [354, 311] width 79 height 12
copy p "27363162636"
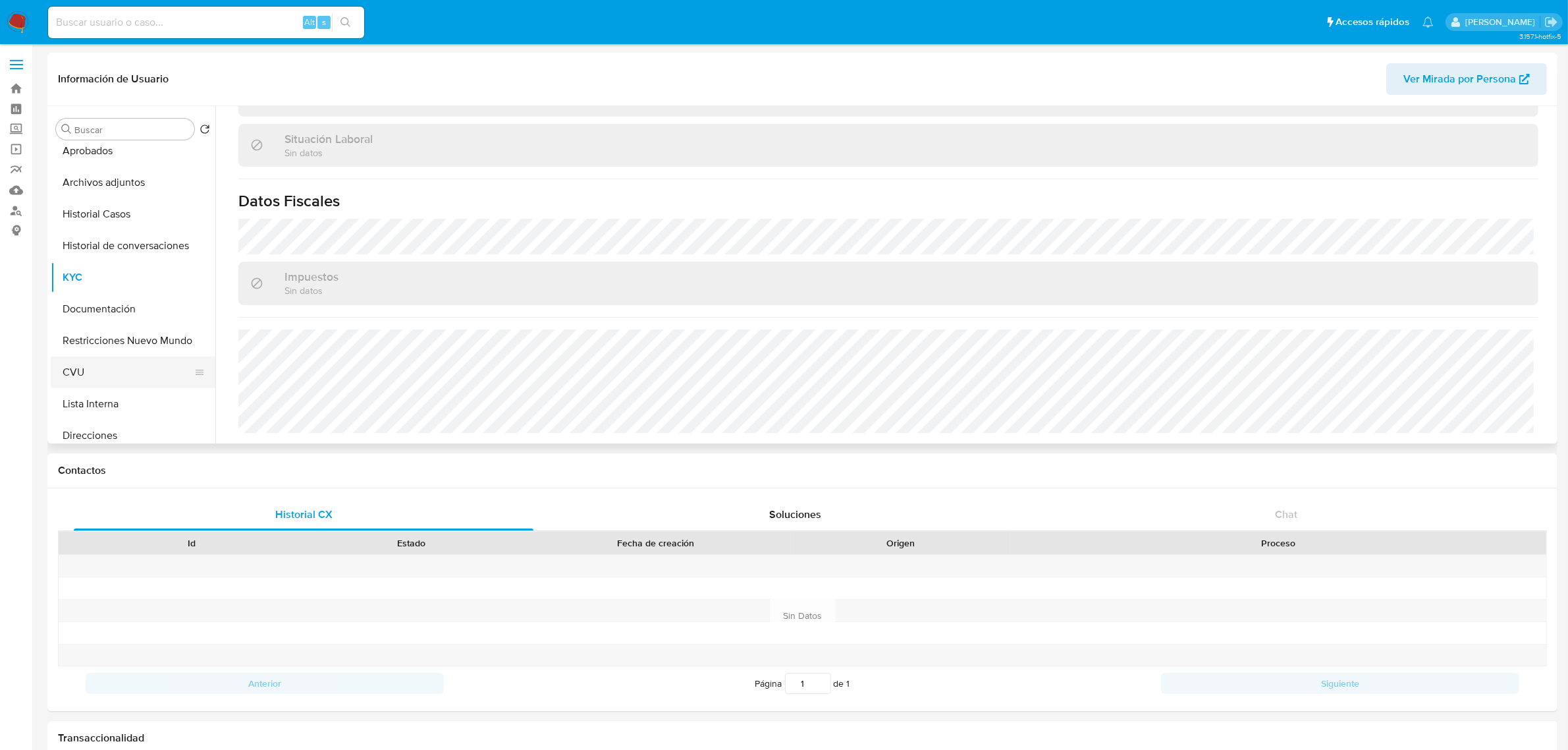
scroll to position [83, 0]
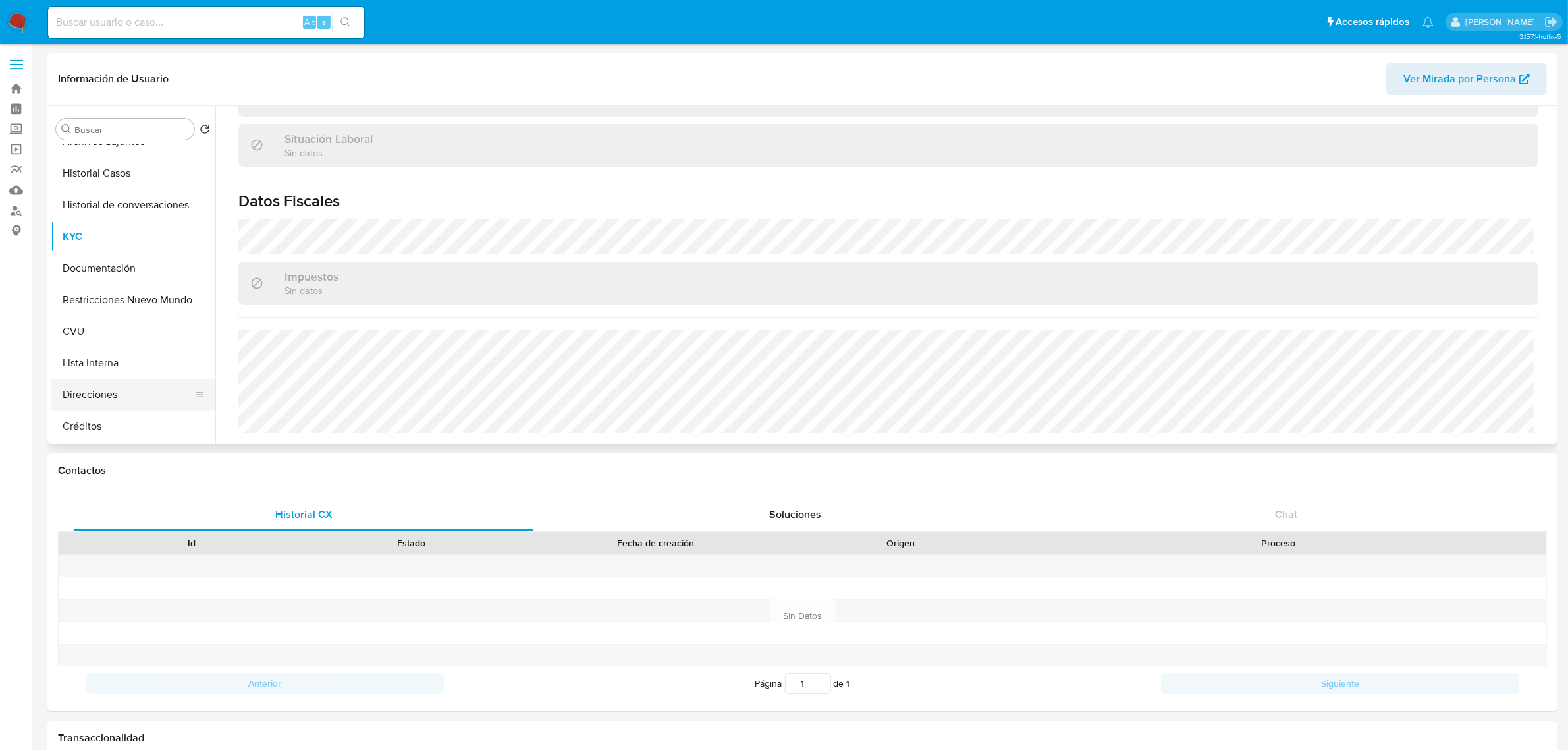
click at [119, 397] on button "Direcciones" at bounding box center [128, 394] width 154 height 31
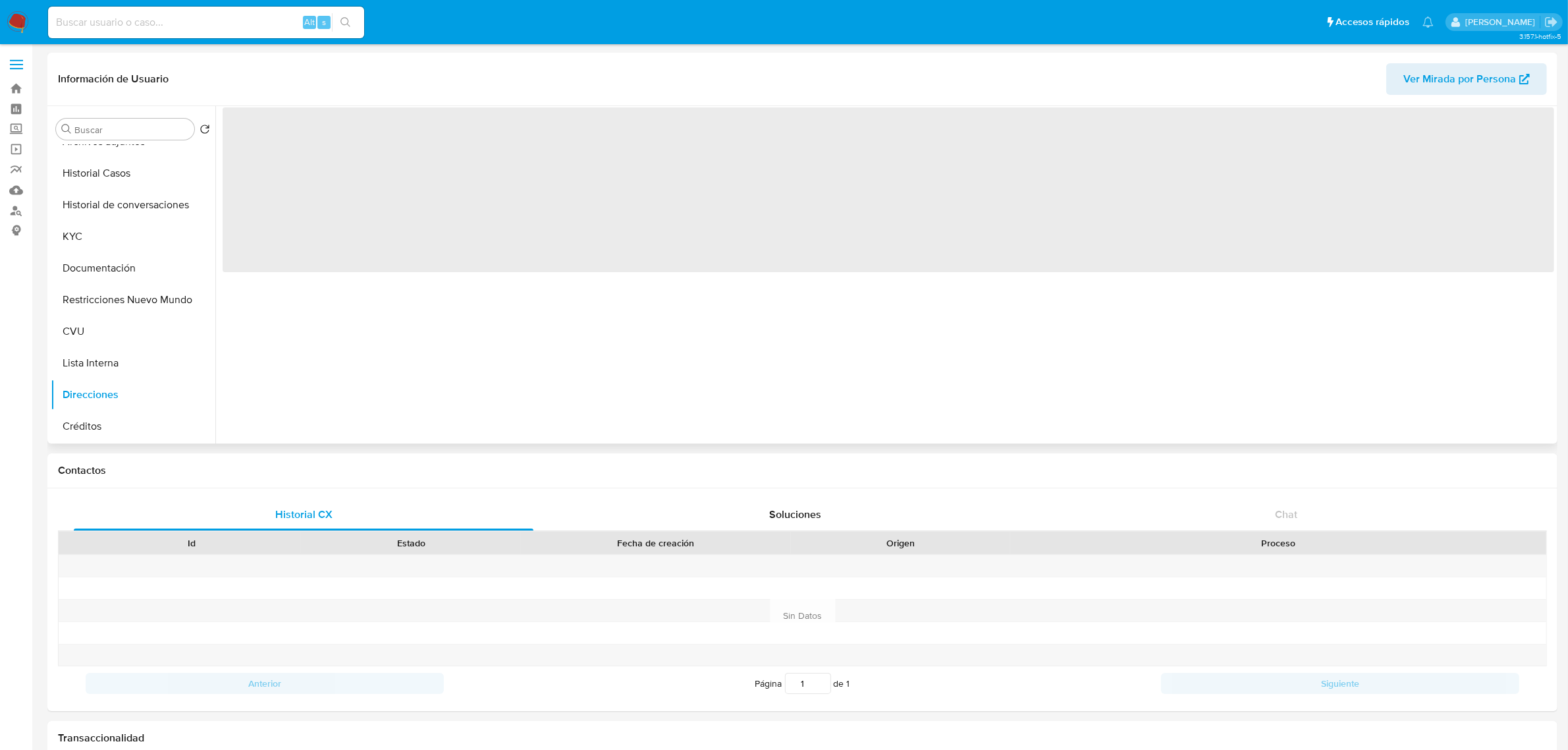
scroll to position [0, 0]
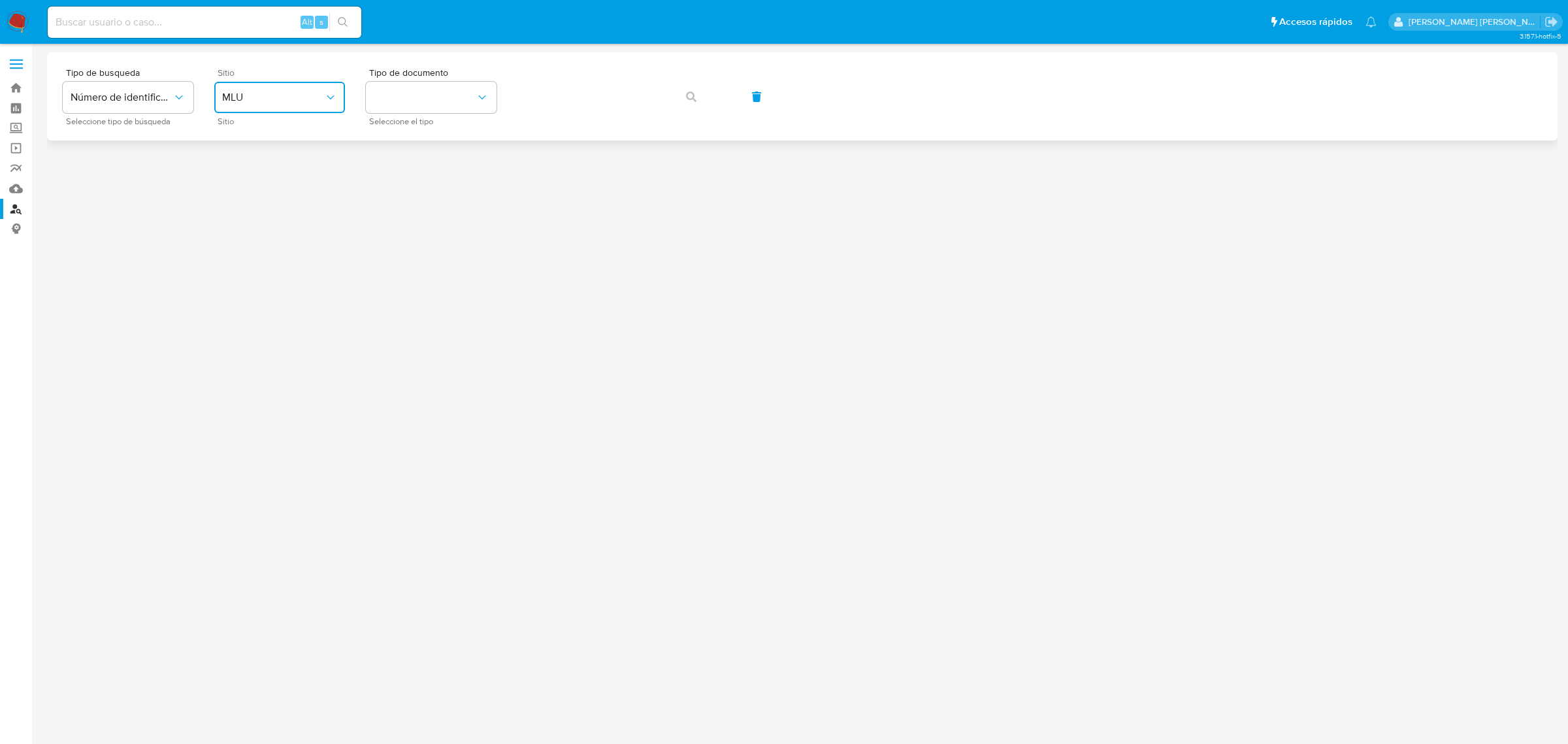
click at [300, 103] on span "MLU" at bounding box center [273, 97] width 102 height 13
click at [288, 161] on div "MLA" at bounding box center [275, 164] width 107 height 31
click at [395, 118] on span "Seleccione el tipo" at bounding box center [434, 121] width 130 height 6
click at [409, 110] on button "identificationType" at bounding box center [431, 97] width 130 height 31
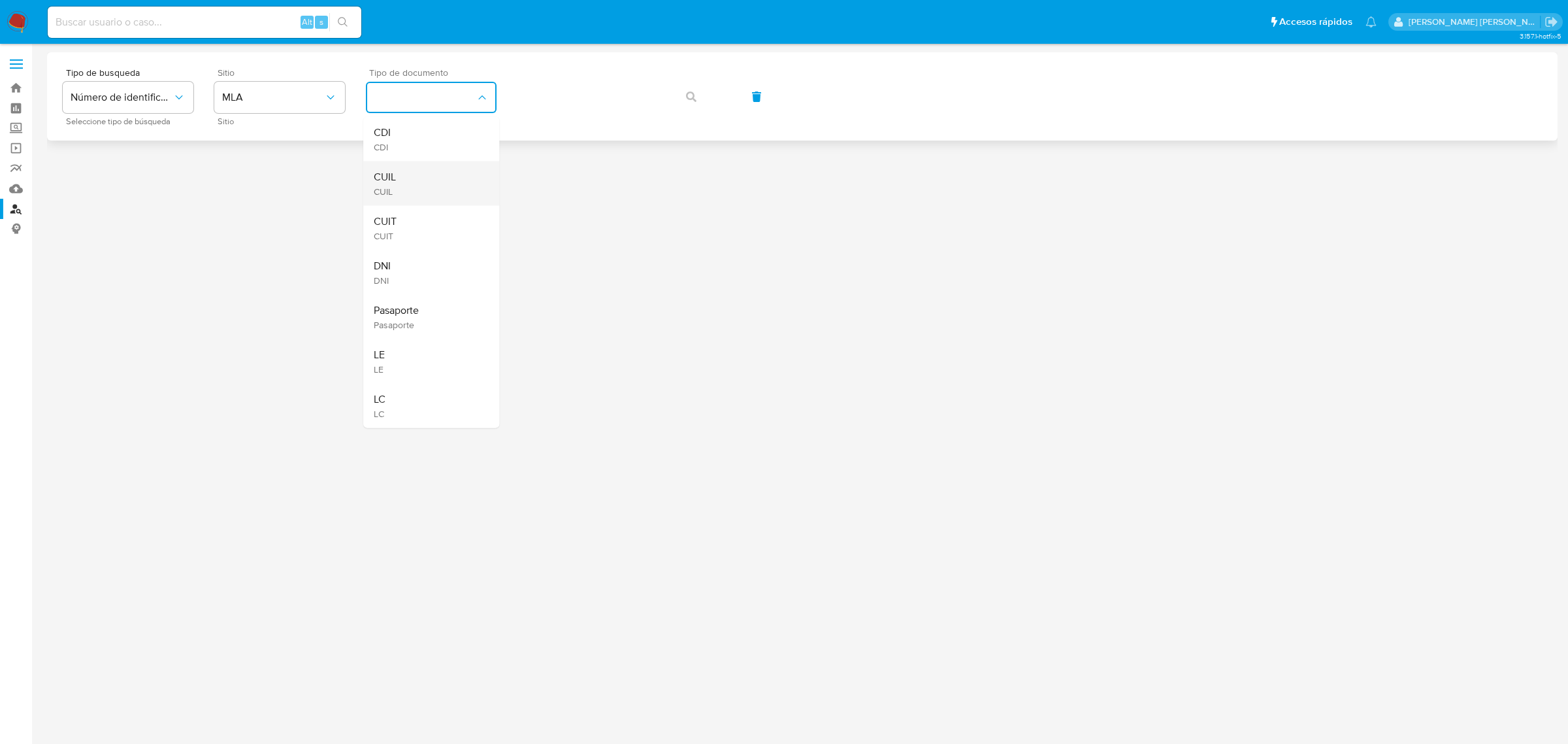
click at [429, 167] on div "CUIL CUIL" at bounding box center [427, 184] width 107 height 44
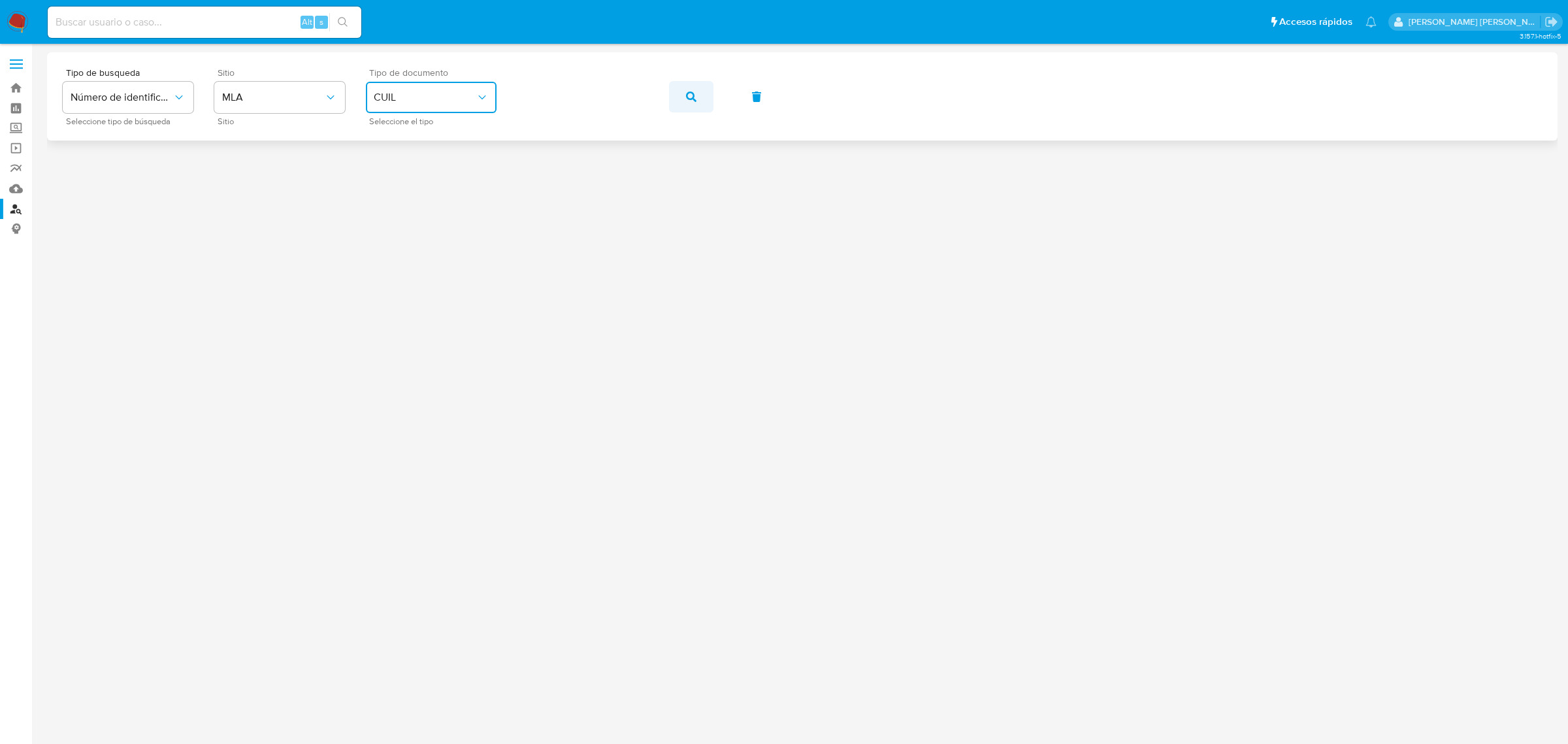
click at [693, 96] on icon "button" at bounding box center [691, 96] width 10 height 10
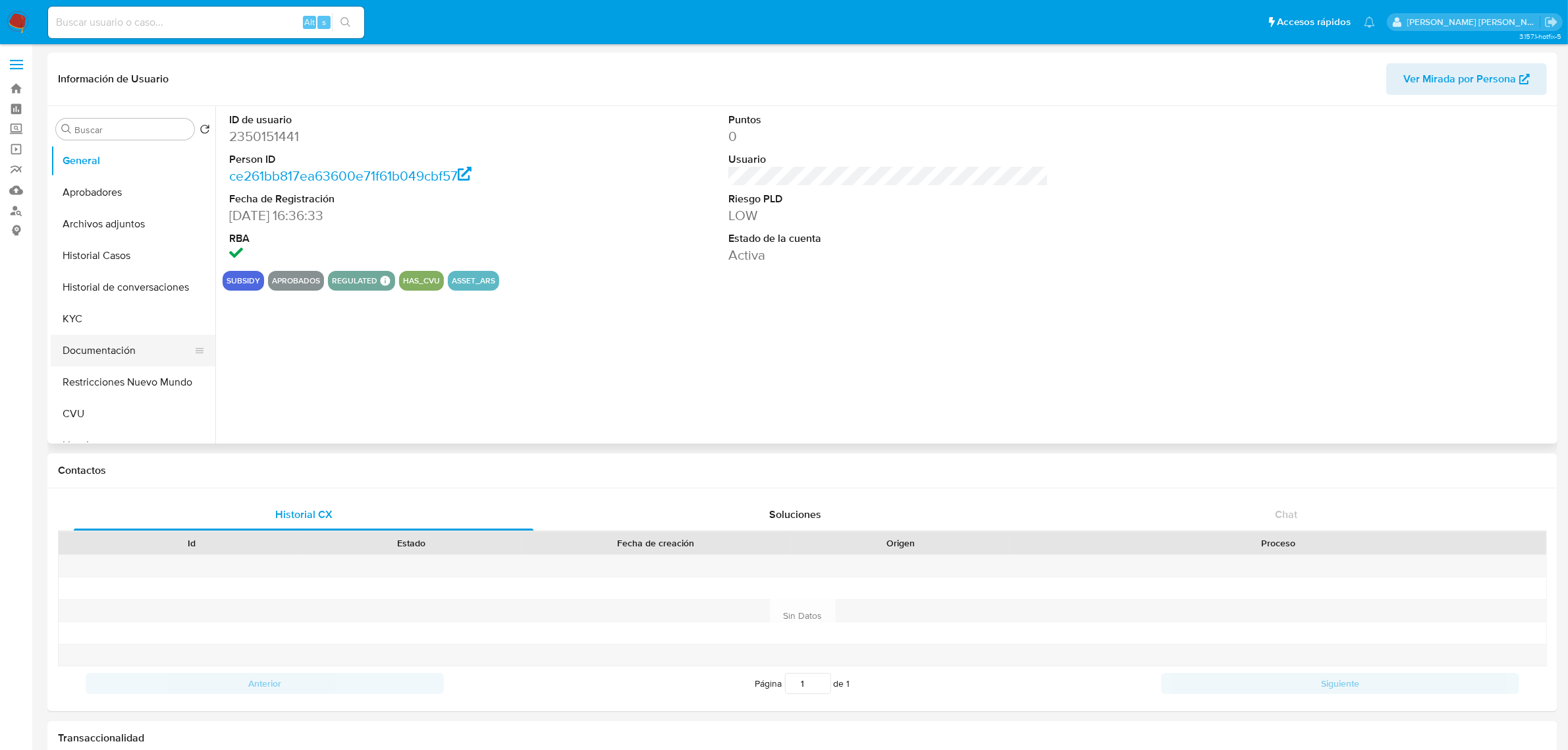
select select "10"
click at [101, 353] on button "Documentación" at bounding box center [128, 350] width 154 height 31
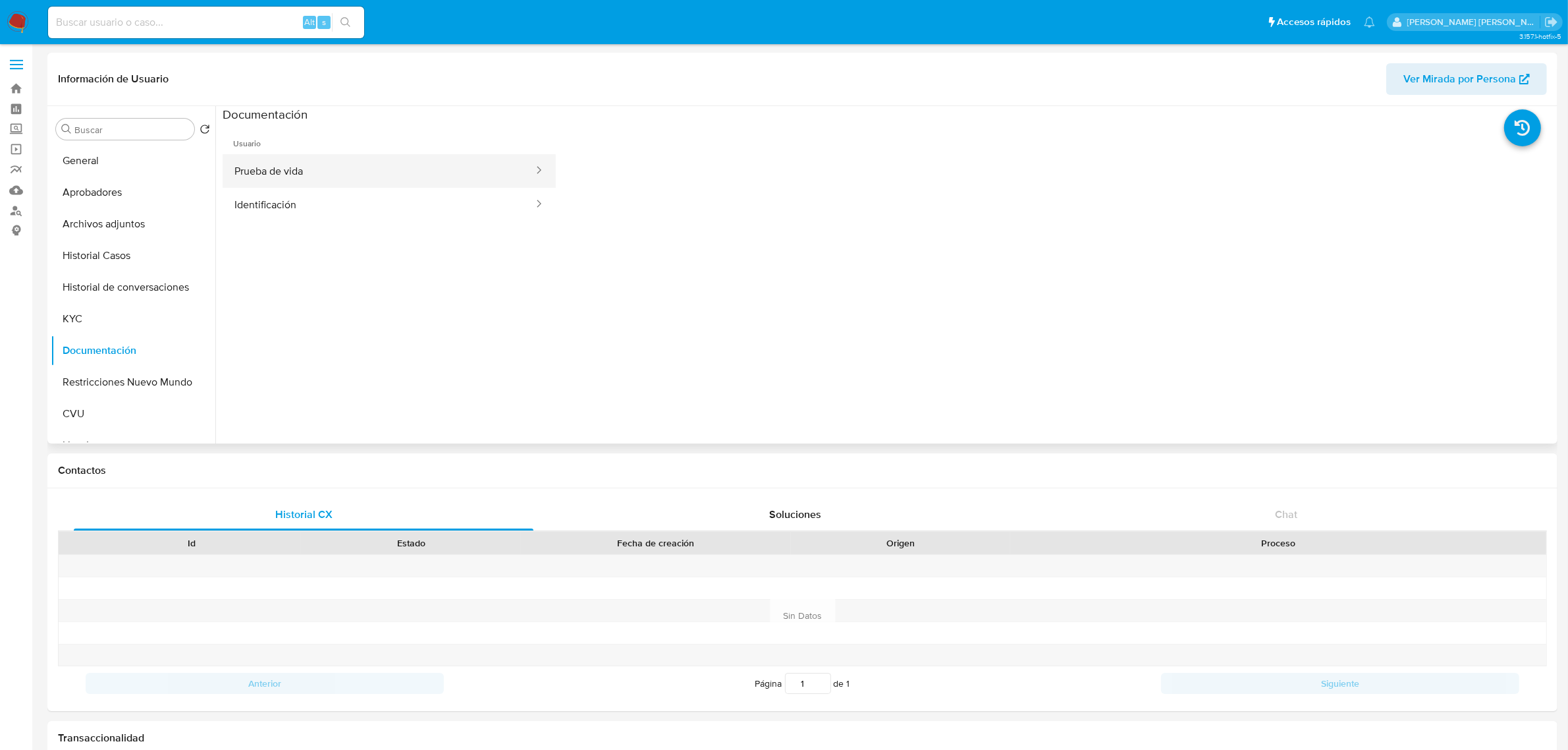
click at [445, 173] on button "Prueba de vida" at bounding box center [378, 171] width 312 height 34
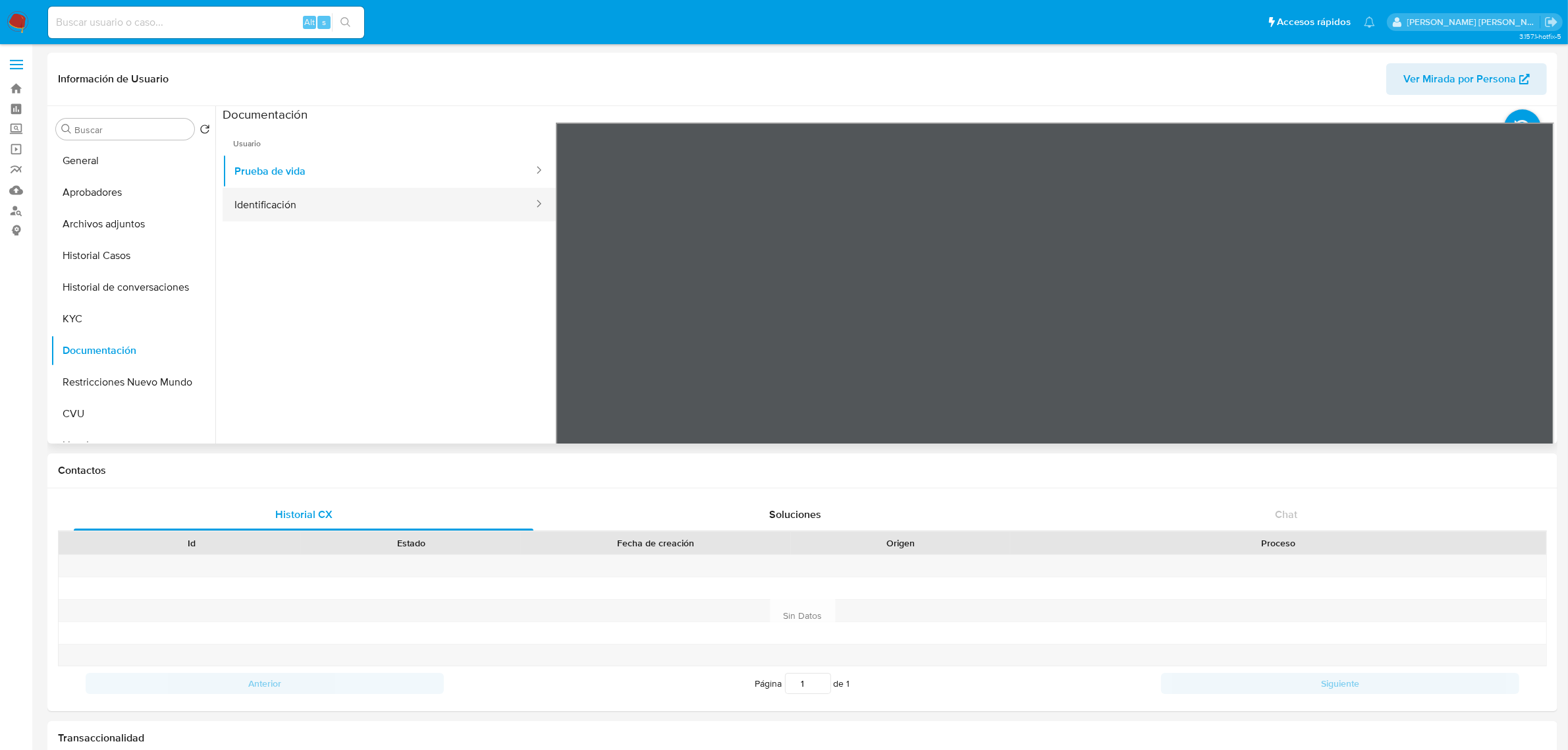
click at [445, 201] on button "Identificación" at bounding box center [378, 204] width 312 height 34
click at [330, 320] on ul "Usuario Prueba de vida Identificación" at bounding box center [389, 312] width 333 height 379
